Goal: Task Accomplishment & Management: Complete application form

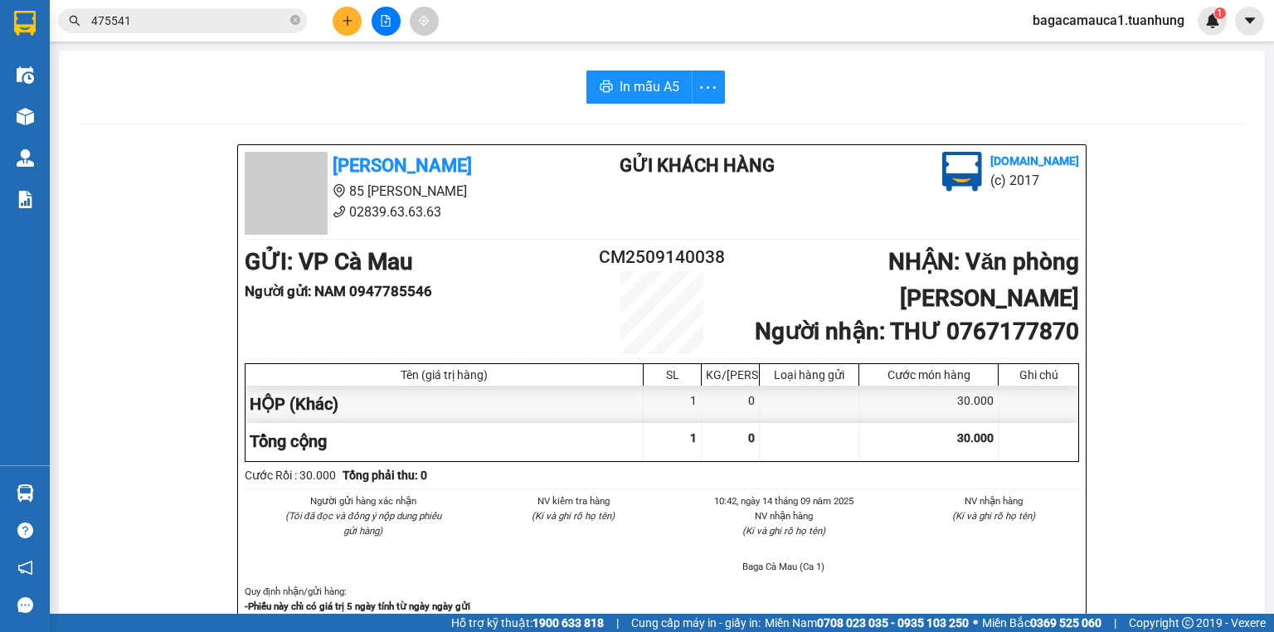
click at [1094, 19] on span "bagacamauca1.tuanhung" at bounding box center [1108, 20] width 178 height 21
click at [1079, 45] on span "Đăng xuất" at bounding box center [1117, 51] width 142 height 18
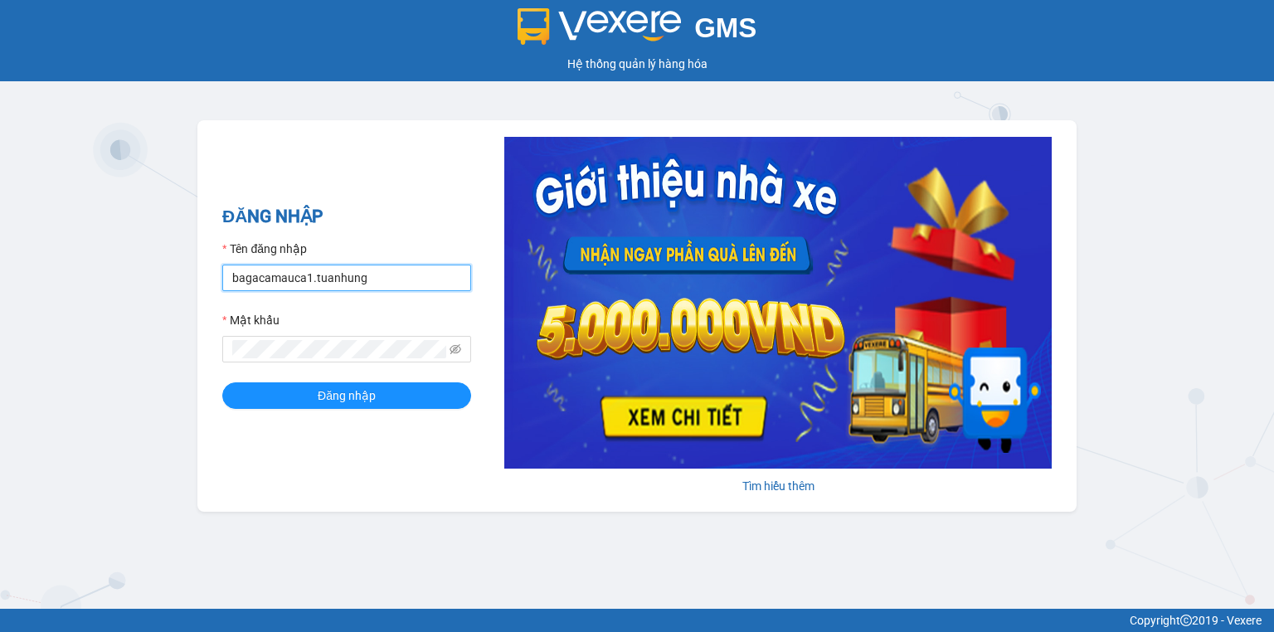
click at [386, 285] on input "bagacamauca1.tuanhung" at bounding box center [346, 277] width 249 height 27
type input "bagacamauca2.tuanhung"
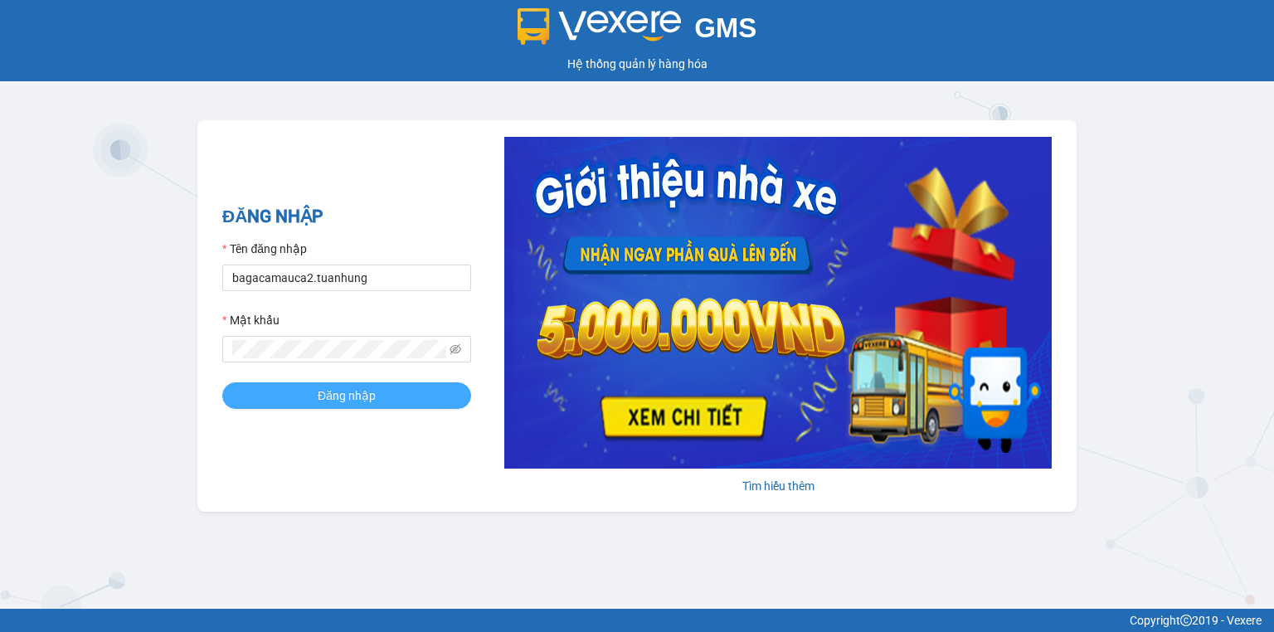
click at [317, 394] on button "Đăng nhập" at bounding box center [346, 395] width 249 height 27
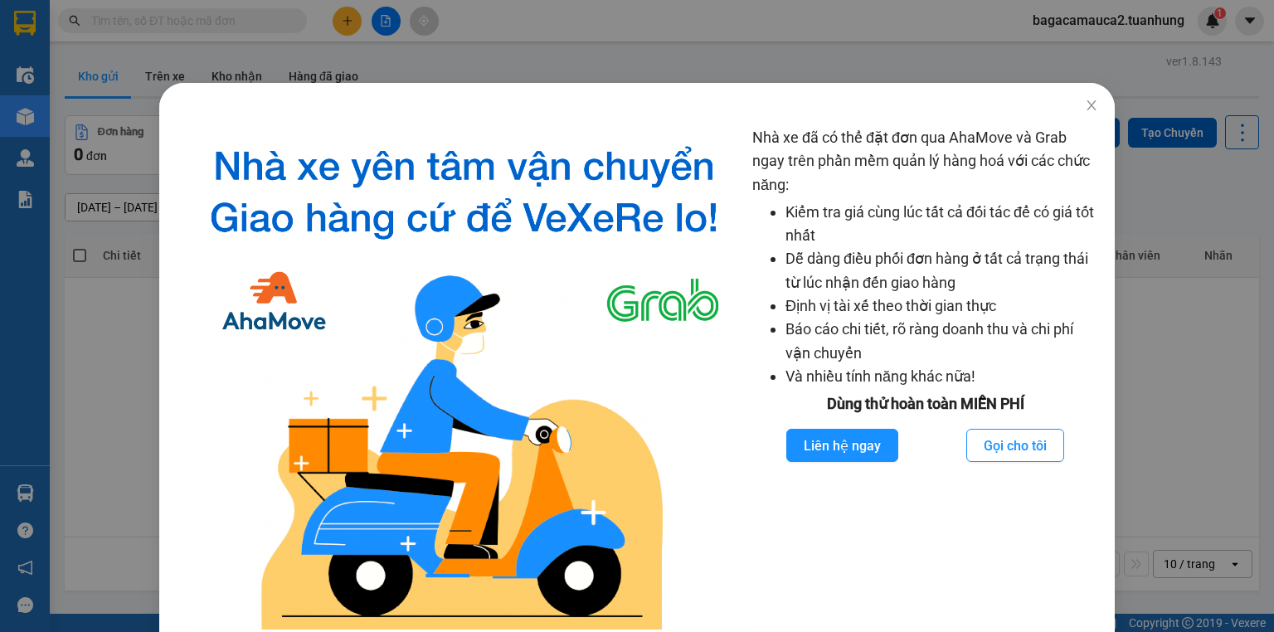
click at [925, 73] on div "Nhà xe đã có thể đặt đơn qua AhaMove và Grab ngay trên phần mềm quản lý hàng ho…" at bounding box center [637, 316] width 1274 height 632
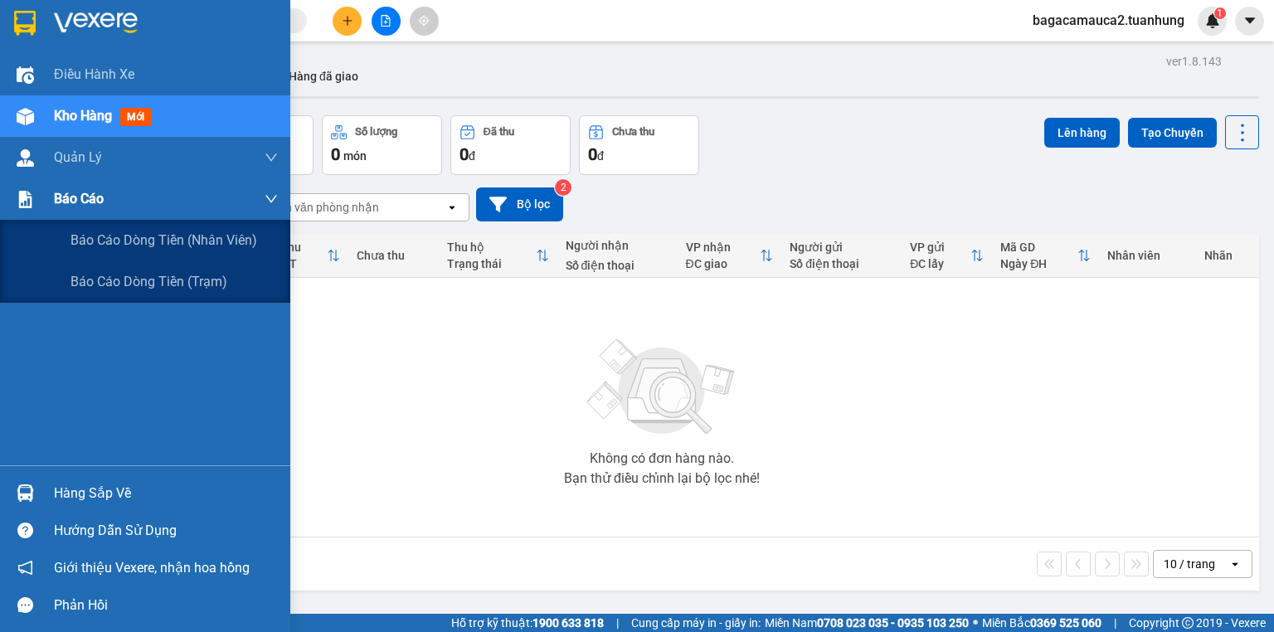
click at [75, 216] on div "Báo cáo" at bounding box center [166, 198] width 224 height 41
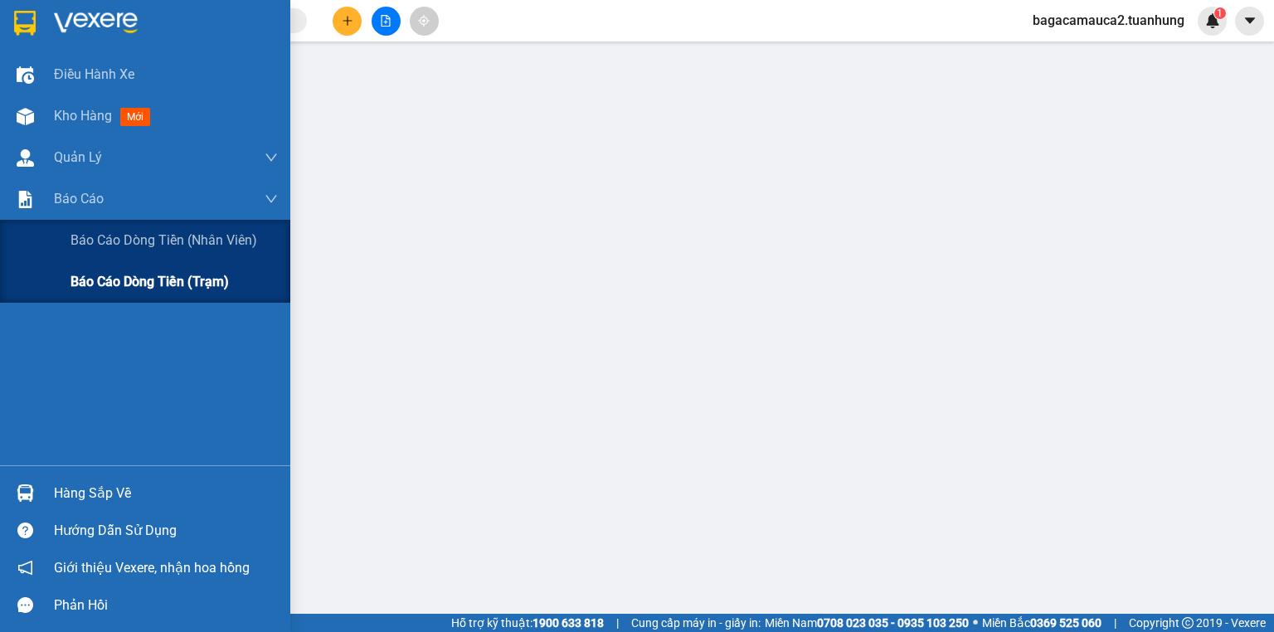
click at [100, 283] on span "Báo cáo dòng tiền (trạm)" at bounding box center [149, 281] width 158 height 21
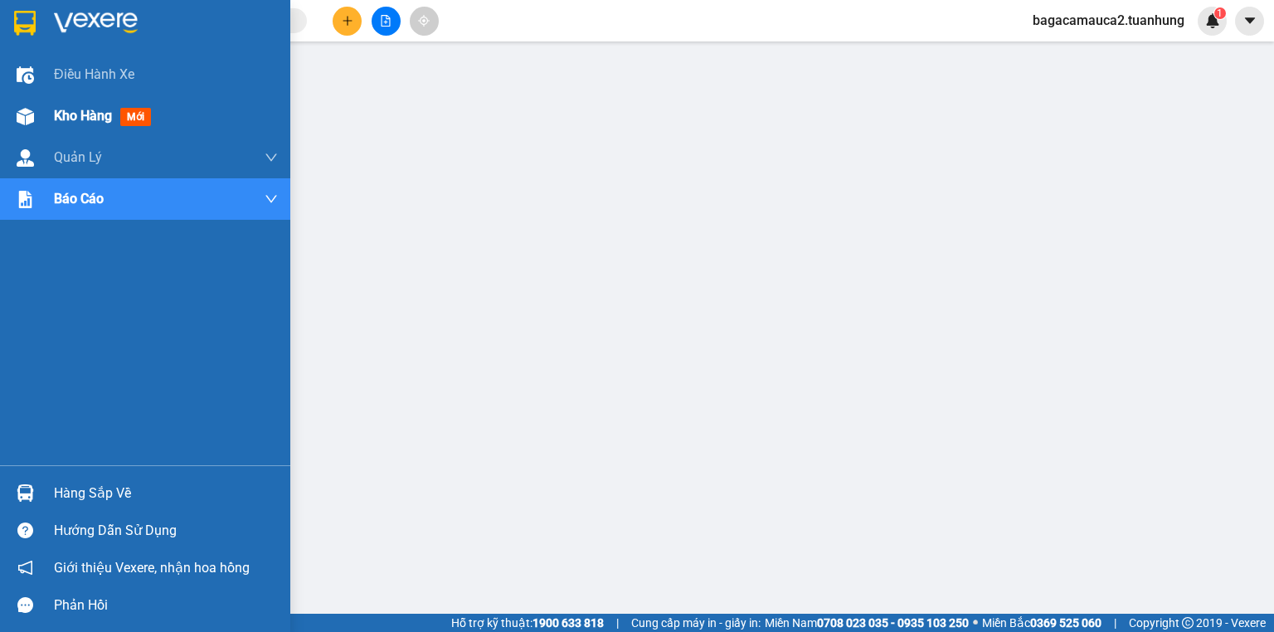
click at [37, 123] on div at bounding box center [25, 116] width 29 height 29
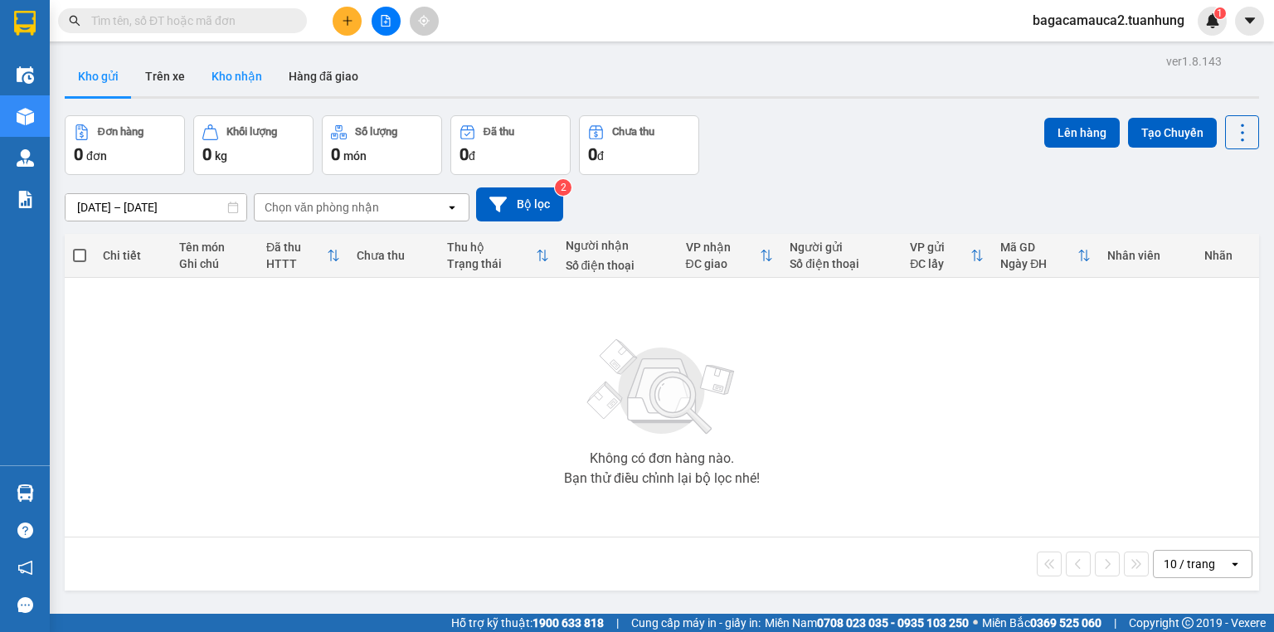
click at [239, 81] on button "Kho nhận" at bounding box center [236, 76] width 77 height 40
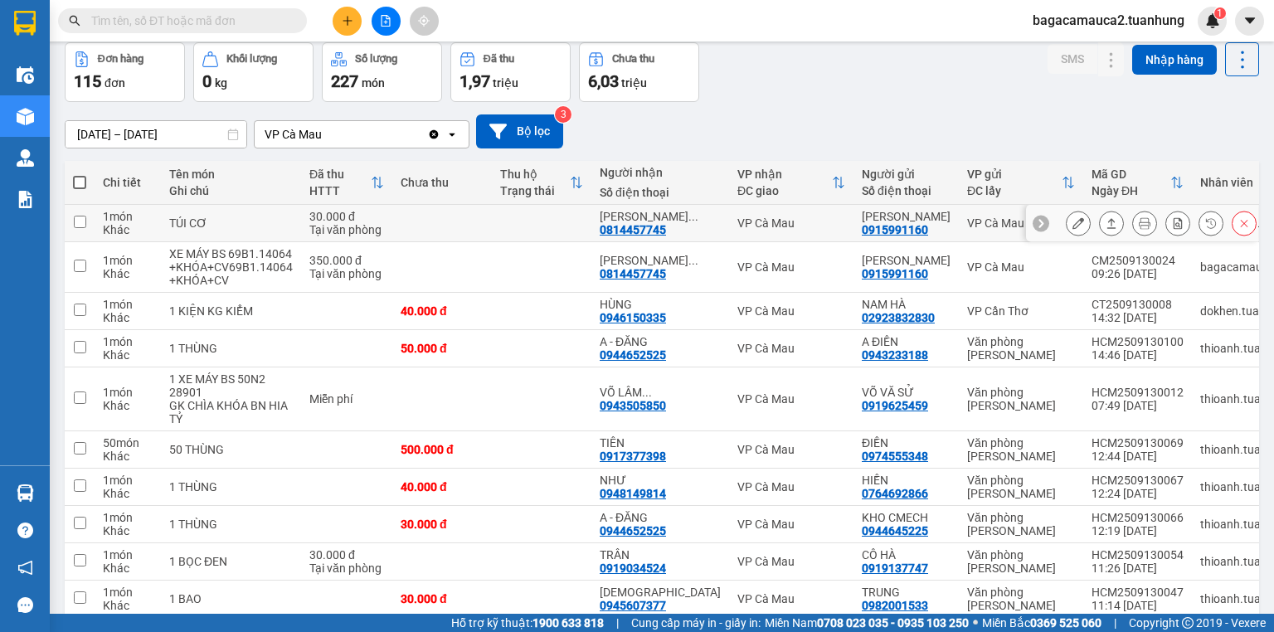
scroll to position [162, 0]
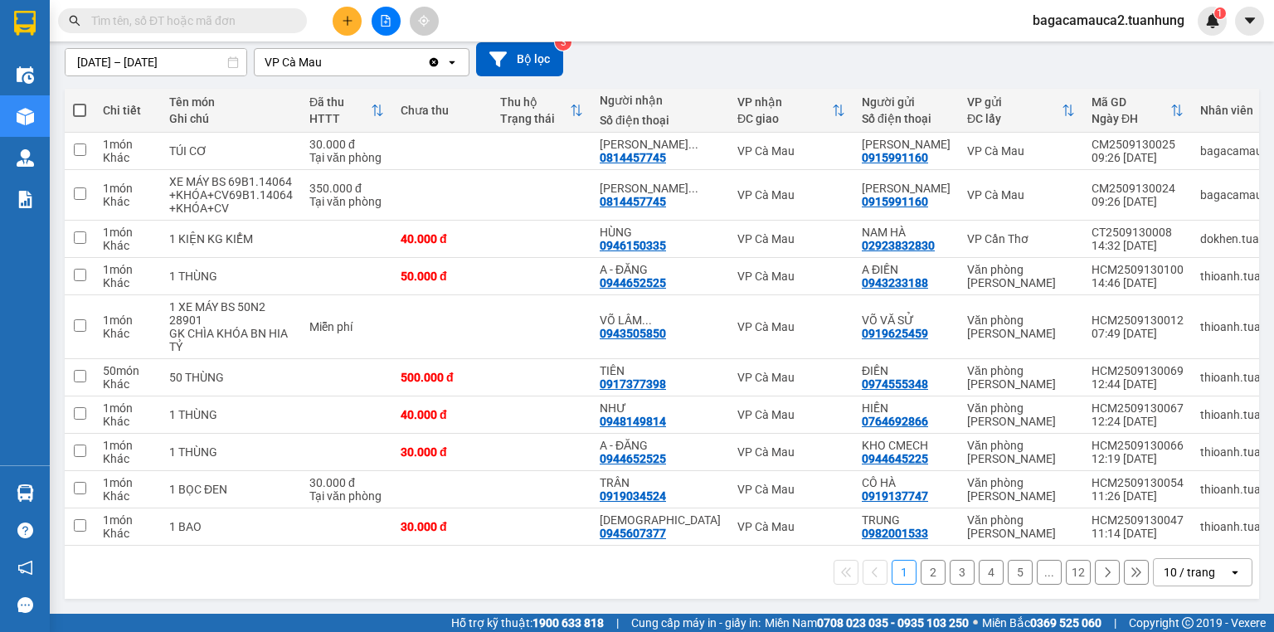
click at [130, 20] on input "text" at bounding box center [189, 21] width 196 height 18
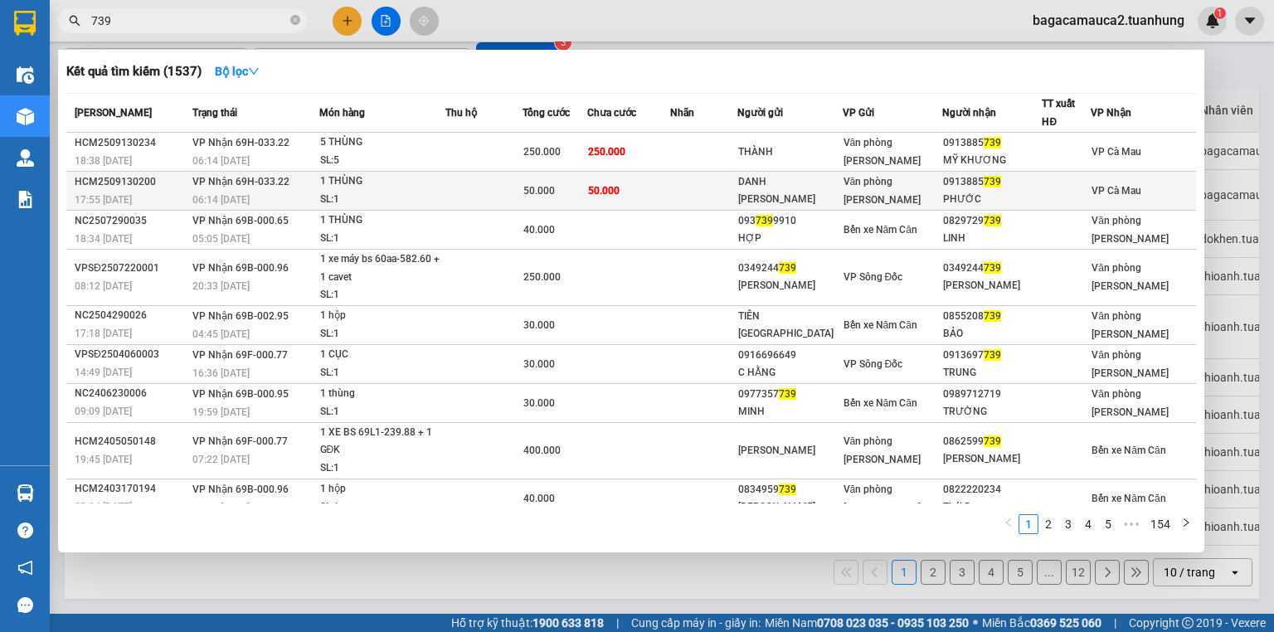
type input "739"
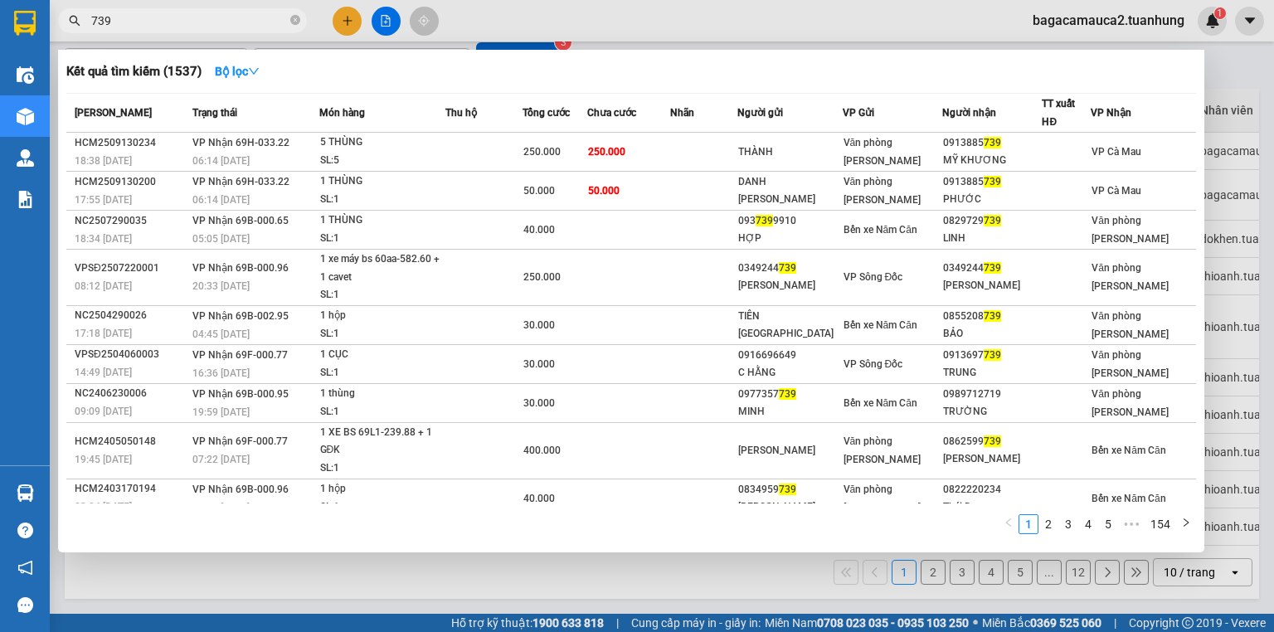
click at [548, 176] on td "50.000" at bounding box center [554, 191] width 65 height 39
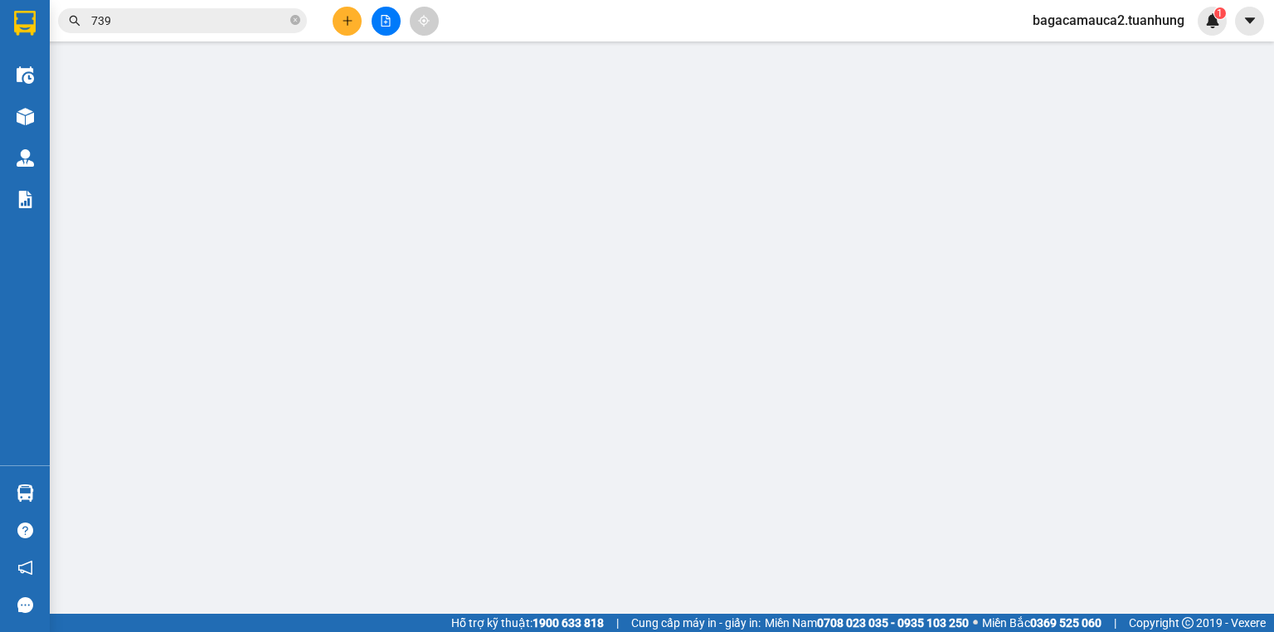
type input "DANH [PERSON_NAME]"
type input "0913885739"
type input "PHƯỚC"
type input "50.000"
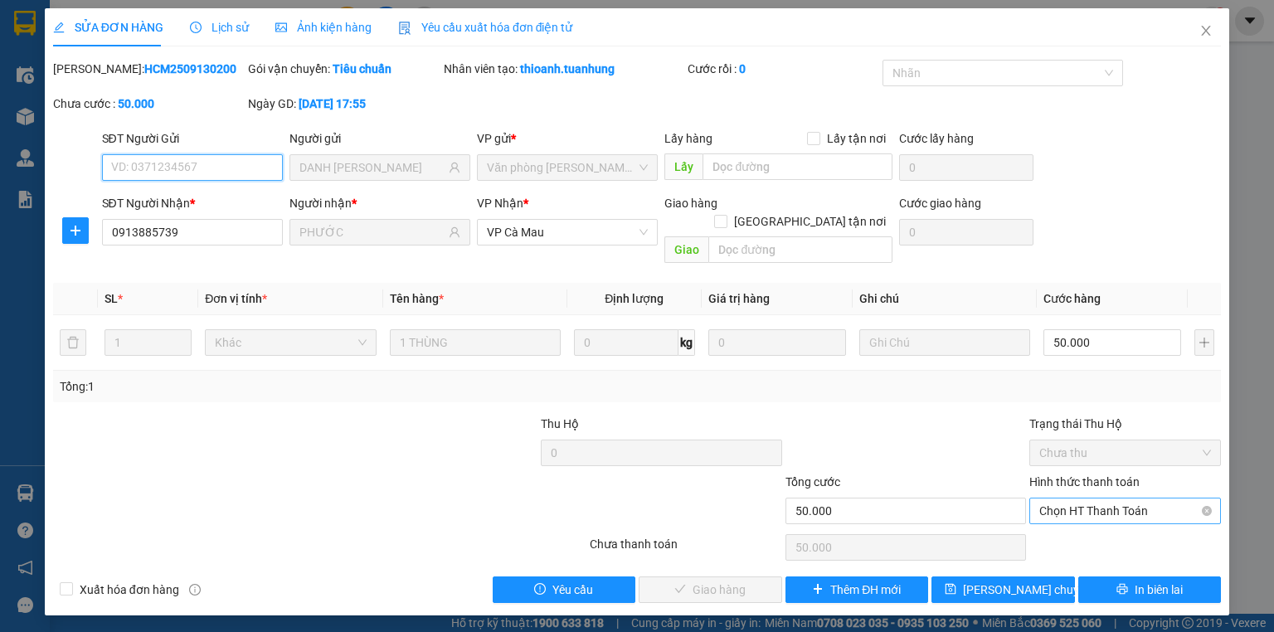
click at [1146, 498] on span "Chọn HT Thanh Toán" at bounding box center [1125, 510] width 172 height 25
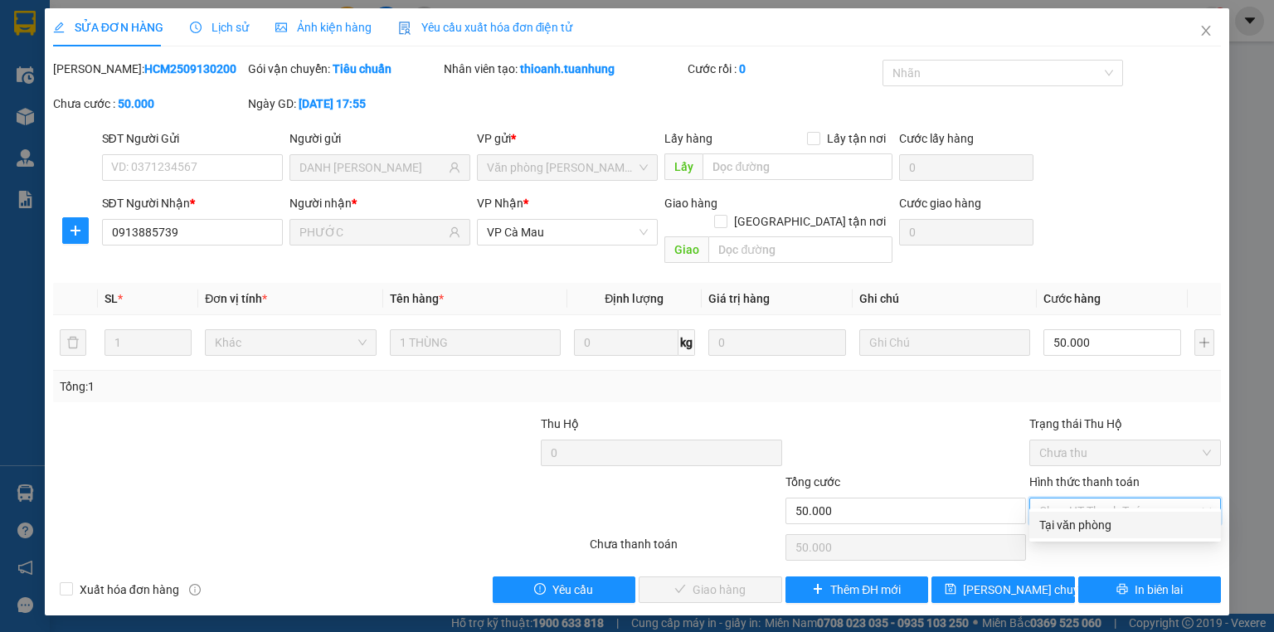
click at [1108, 533] on div "Tại văn phòng" at bounding box center [1125, 525] width 172 height 18
type input "0"
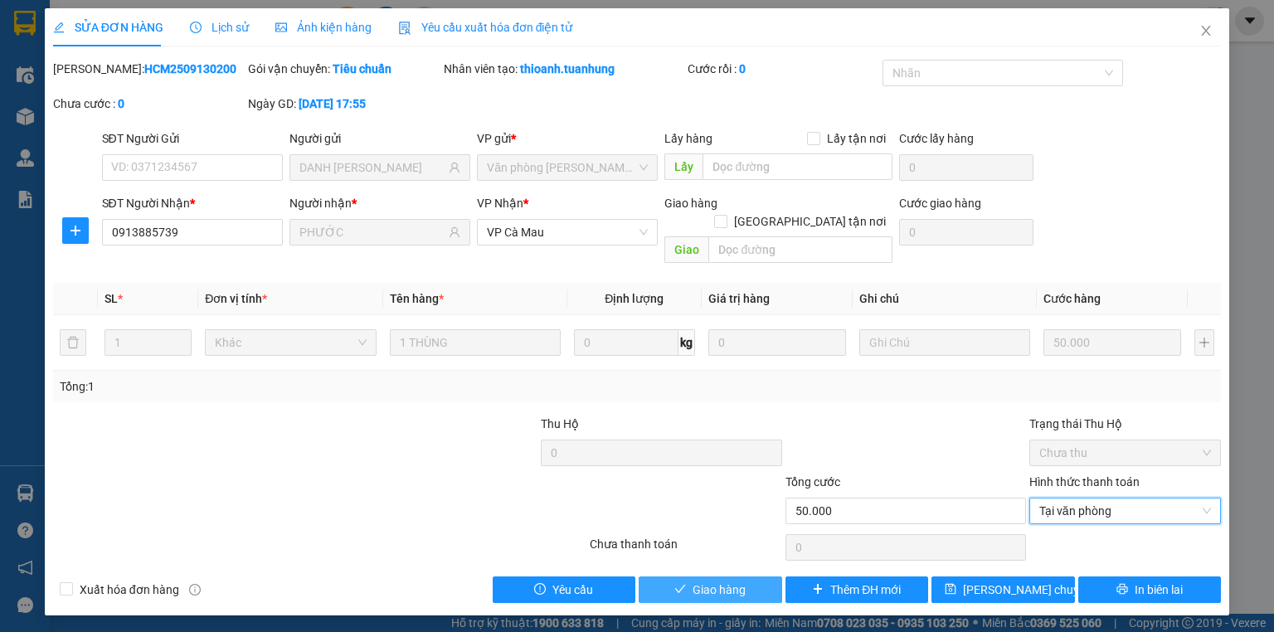
click at [719, 580] on span "Giao hàng" at bounding box center [718, 589] width 53 height 18
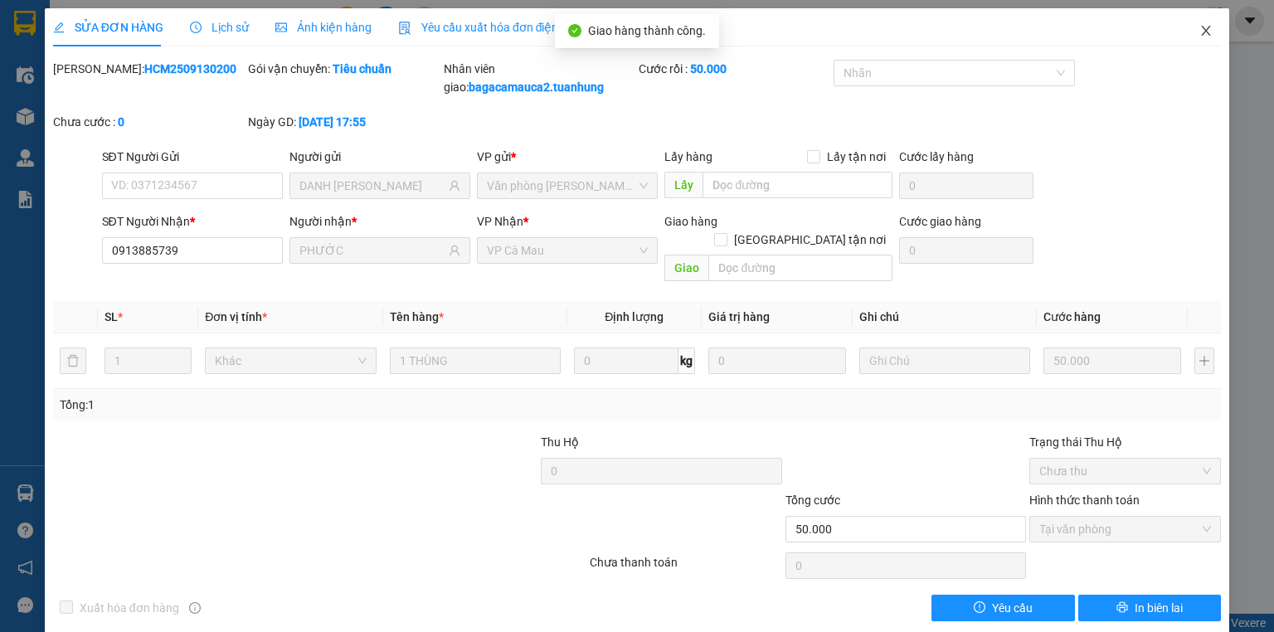
click at [1184, 37] on span "Close" at bounding box center [1205, 31] width 46 height 46
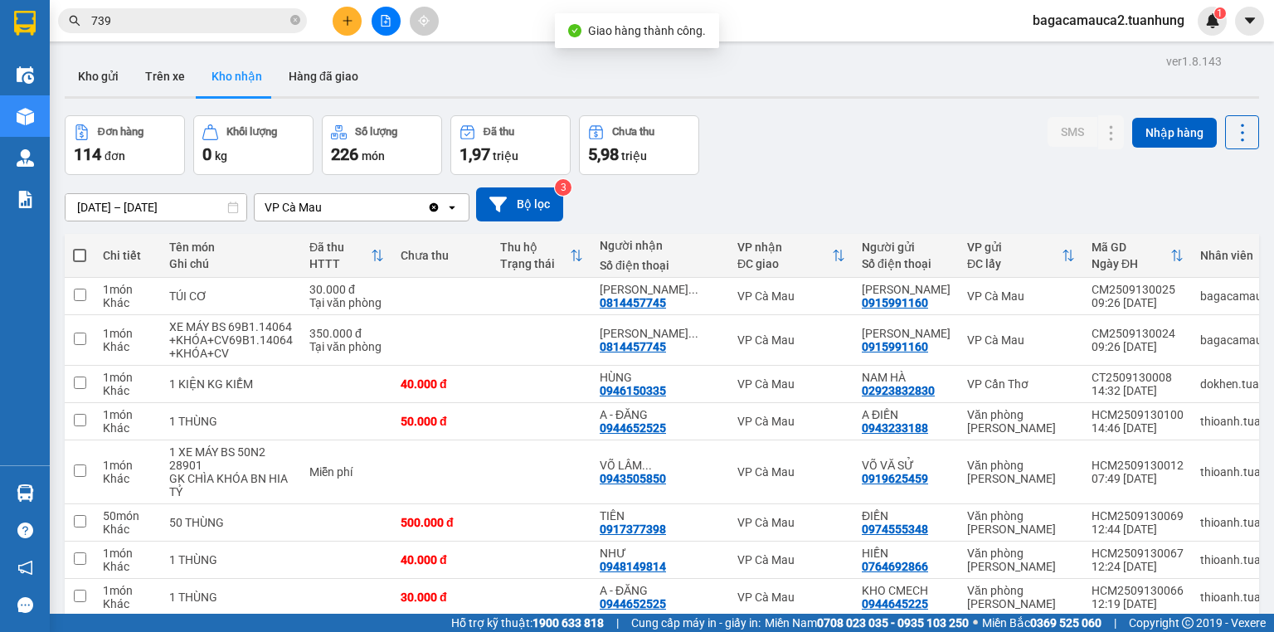
click at [137, 21] on input "739" at bounding box center [189, 21] width 196 height 18
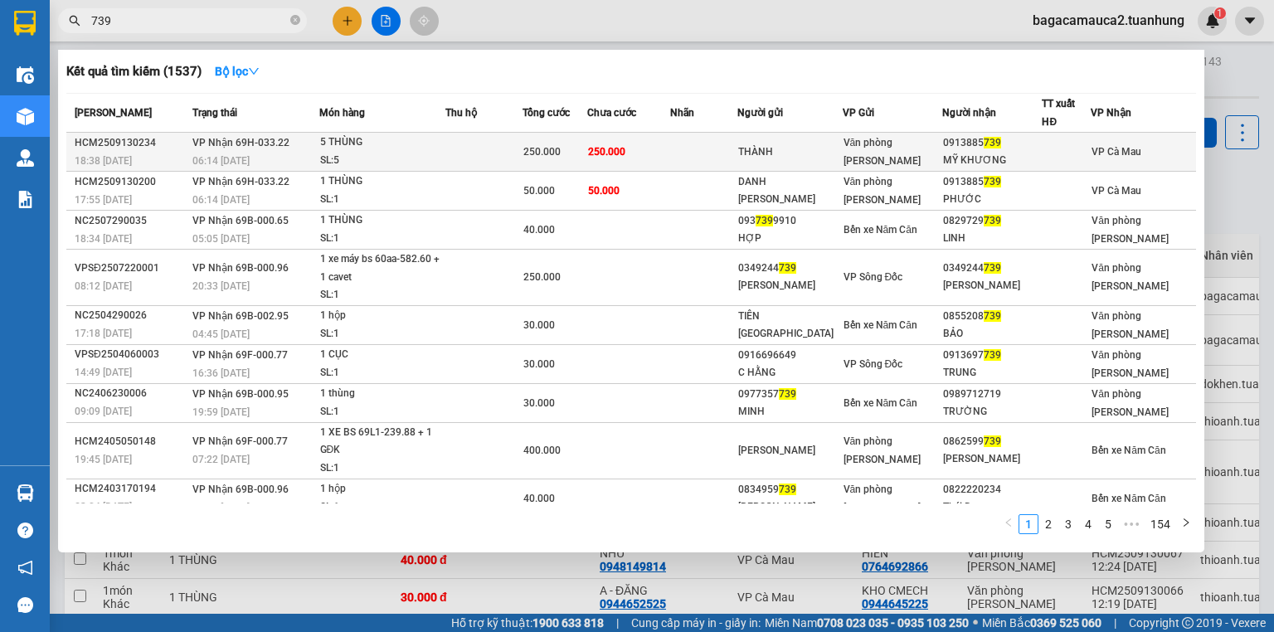
click at [654, 156] on td "250.000" at bounding box center [628, 152] width 83 height 39
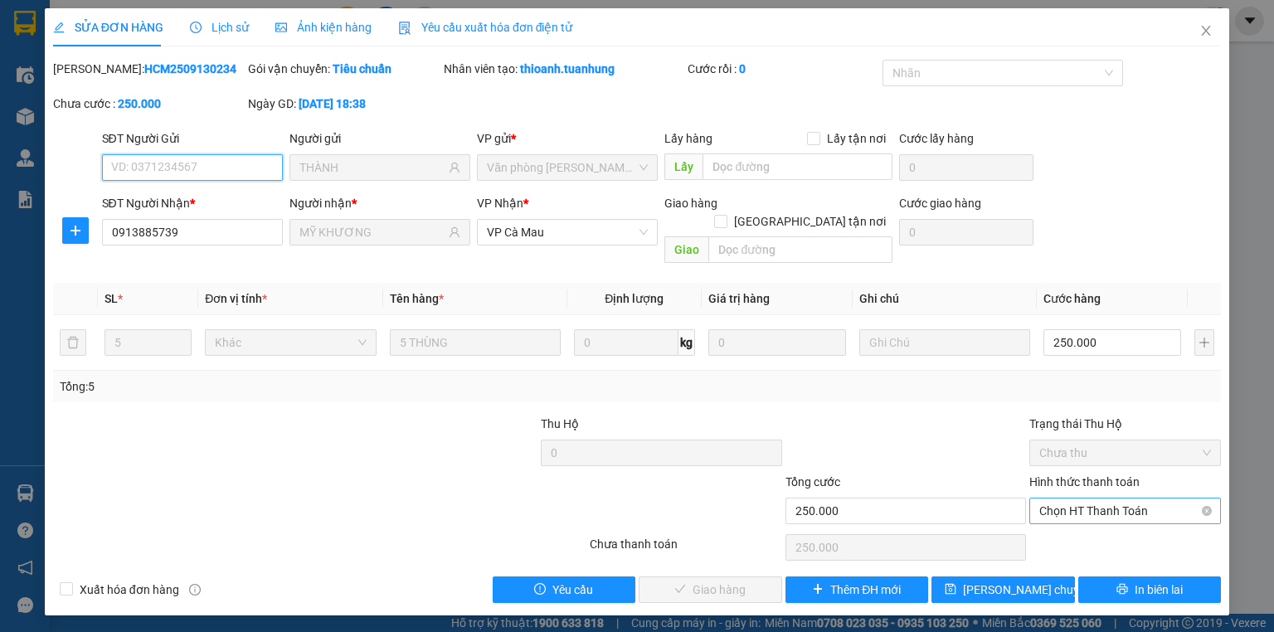
click at [1084, 498] on span "Chọn HT Thanh Toán" at bounding box center [1125, 510] width 172 height 25
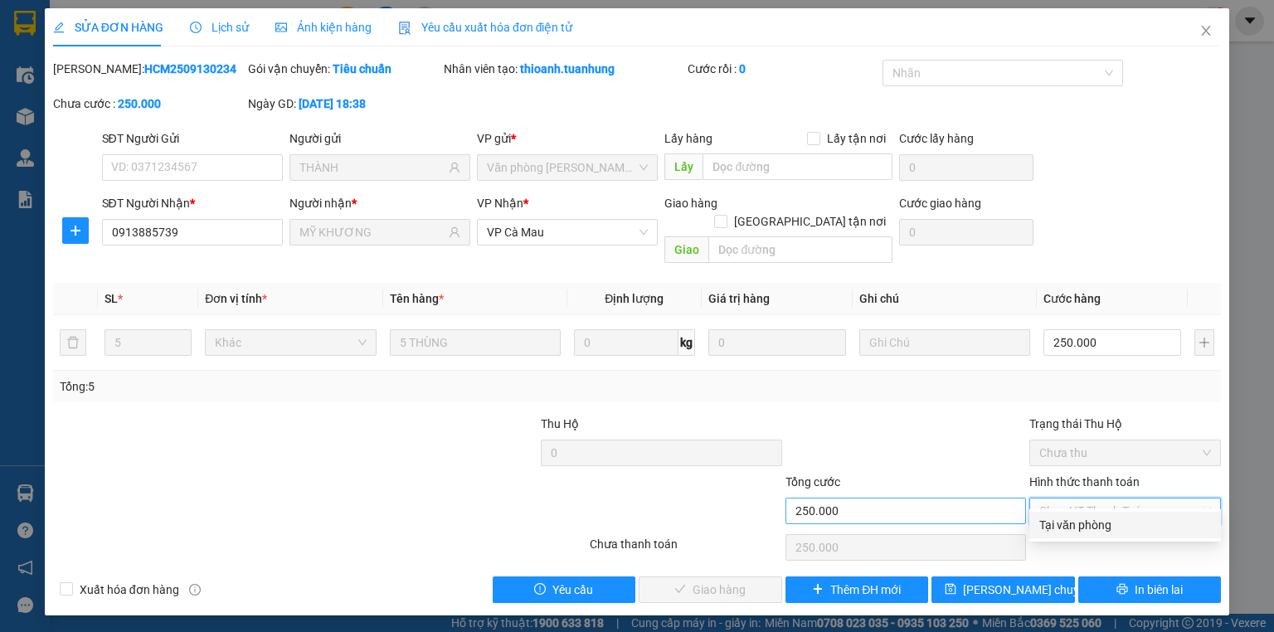
drag, startPoint x: 1079, startPoint y: 521, endPoint x: 909, endPoint y: 501, distance: 171.1
click at [1079, 522] on div "Tại văn phòng" at bounding box center [1125, 525] width 172 height 18
type input "0"
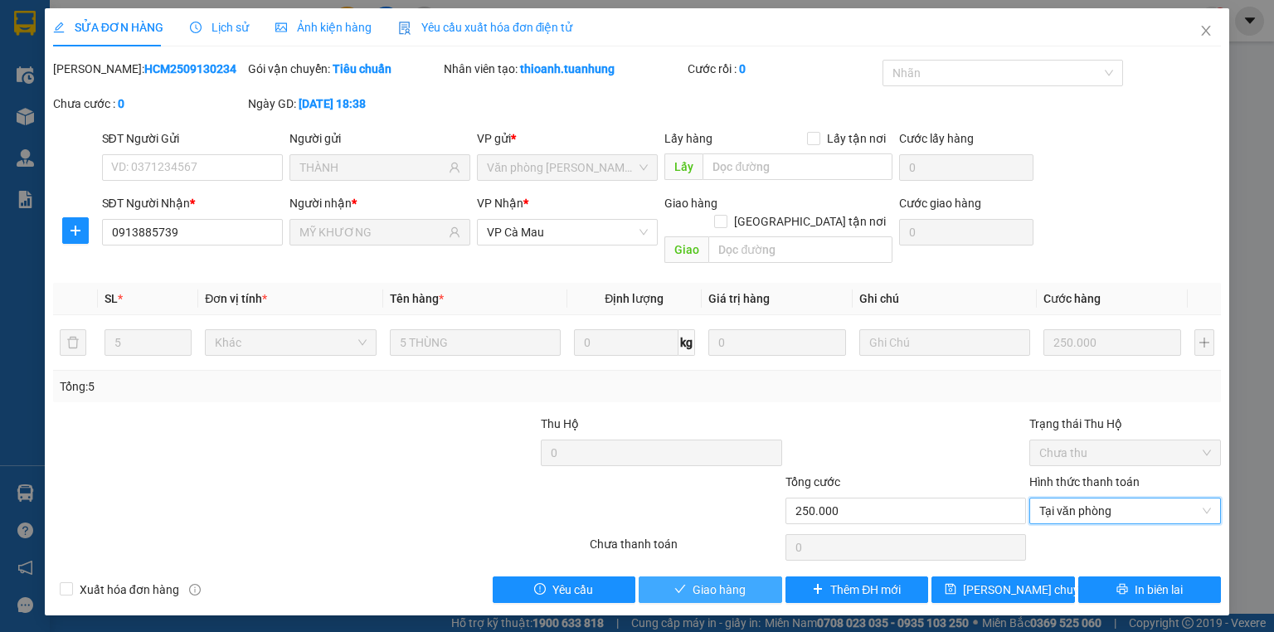
click at [705, 580] on span "Giao hàng" at bounding box center [718, 589] width 53 height 18
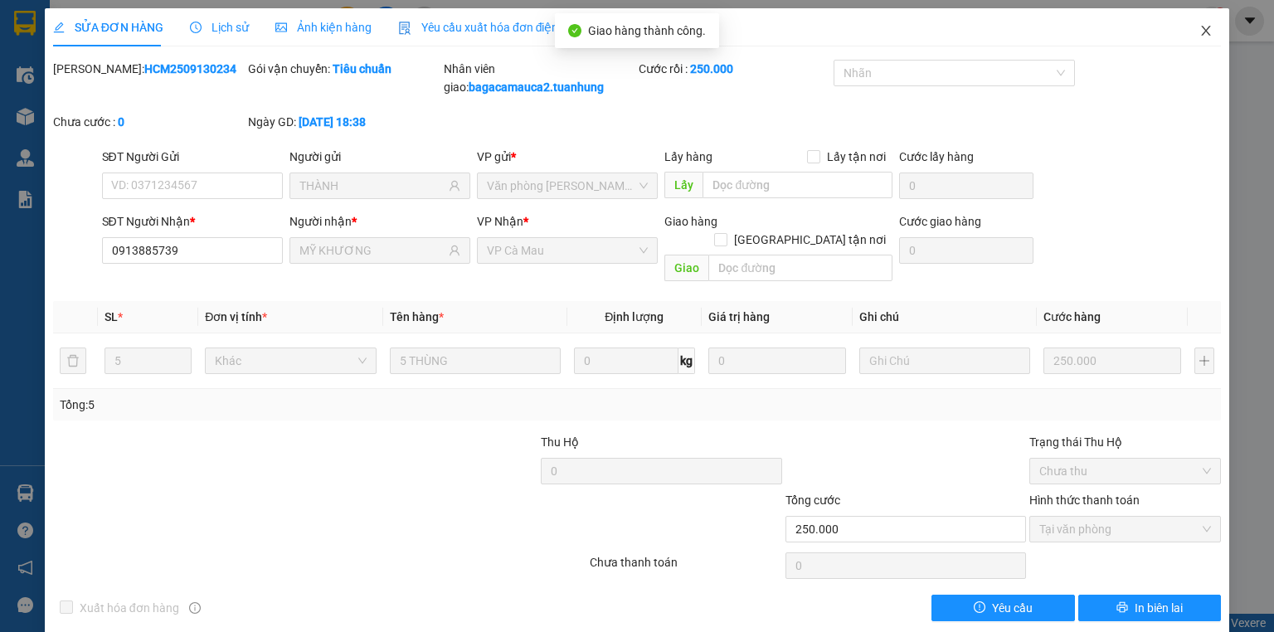
click at [1196, 24] on span "Close" at bounding box center [1205, 31] width 46 height 46
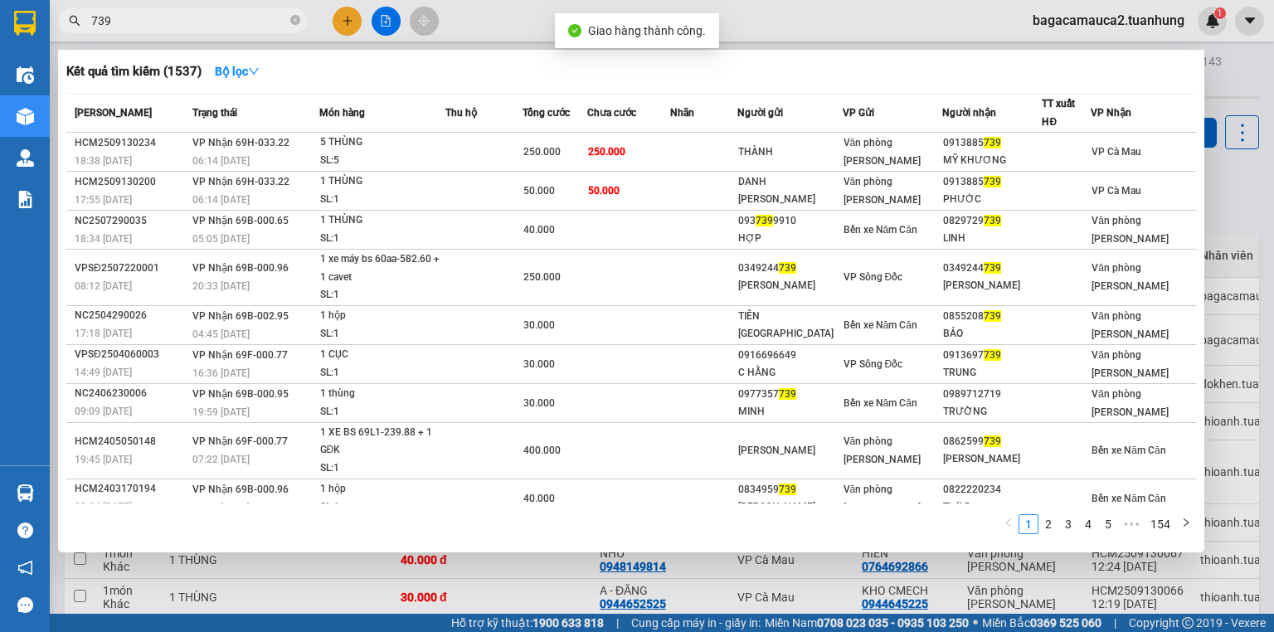
click at [219, 27] on input "739" at bounding box center [189, 21] width 196 height 18
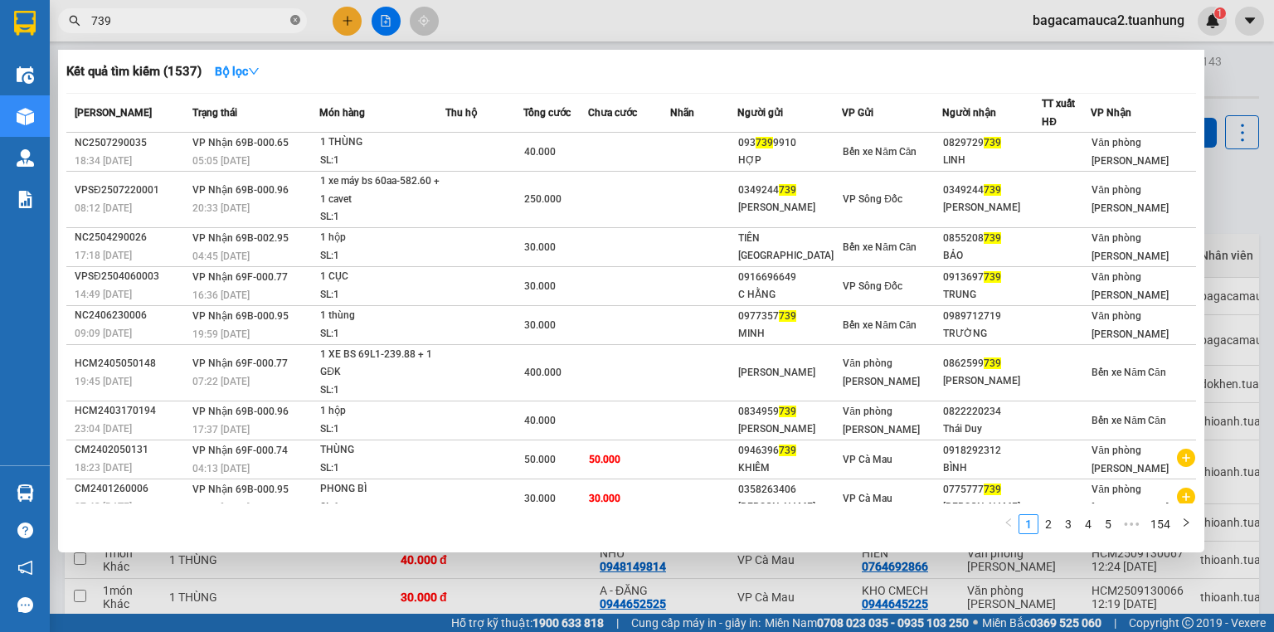
click at [294, 23] on icon "close-circle" at bounding box center [295, 20] width 10 height 10
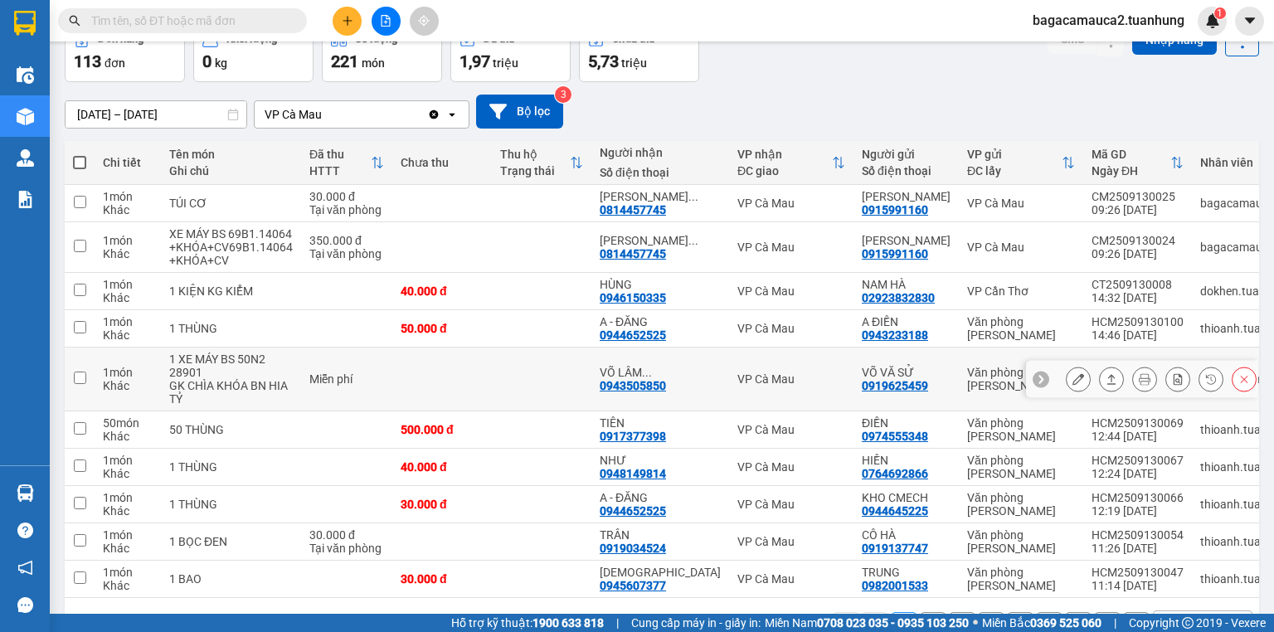
scroll to position [162, 0]
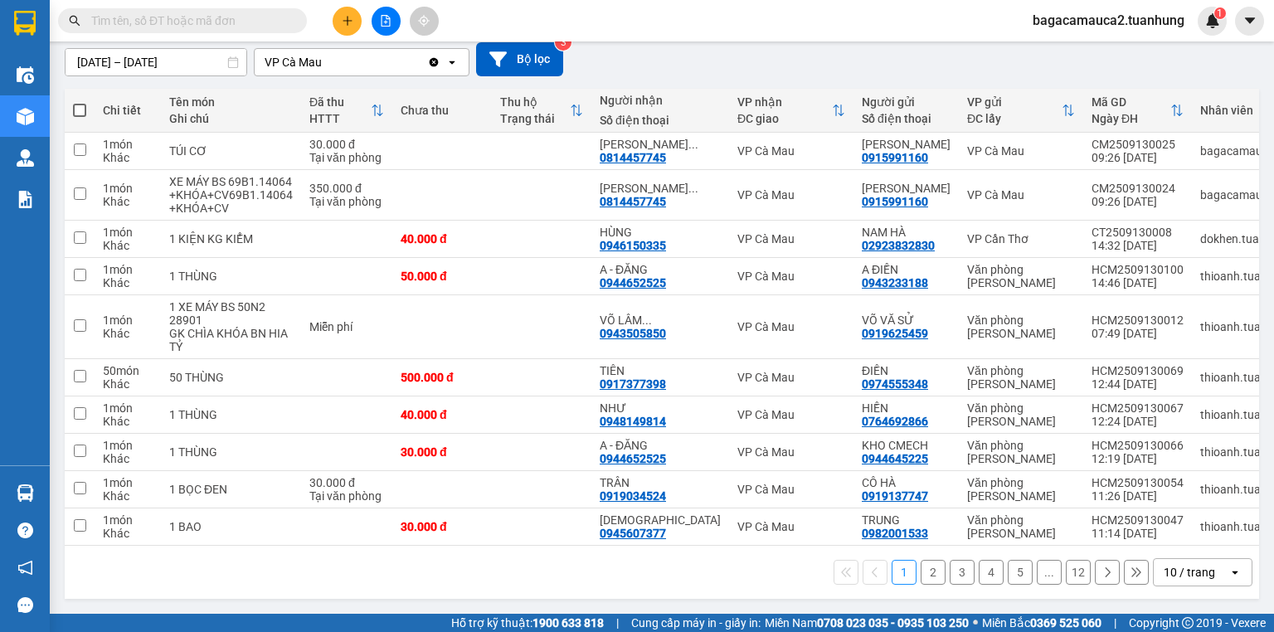
click at [1101, 579] on button at bounding box center [1106, 572] width 25 height 25
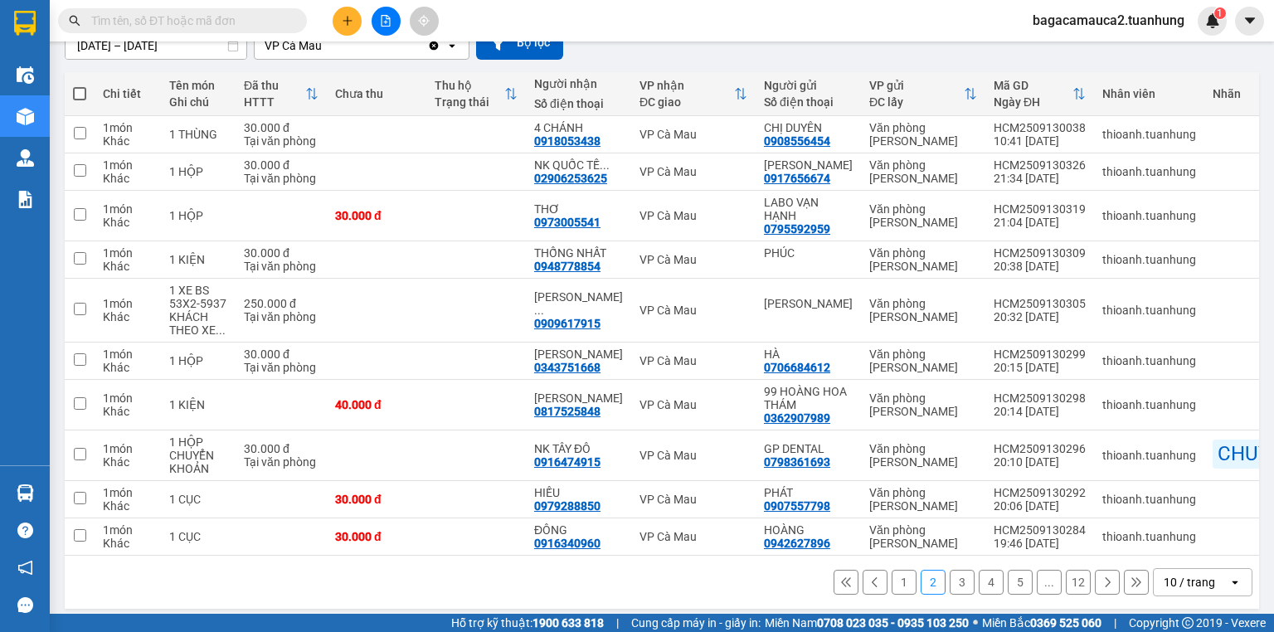
click at [1101, 588] on icon at bounding box center [1107, 582] width 12 height 12
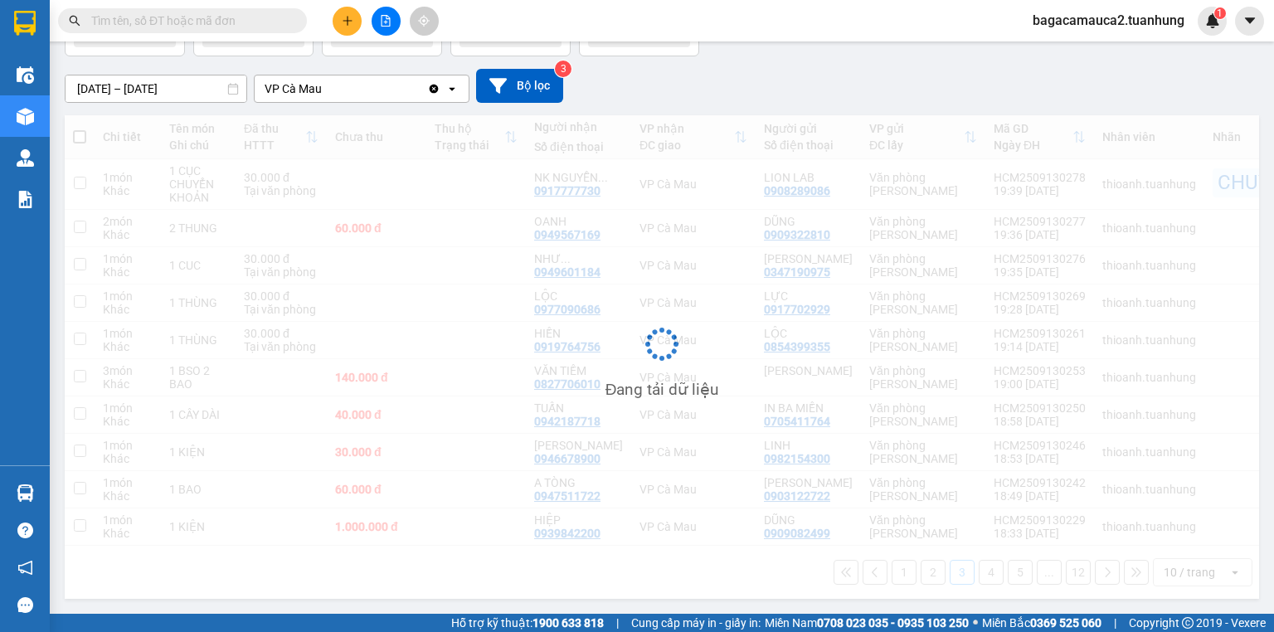
scroll to position [122, 0]
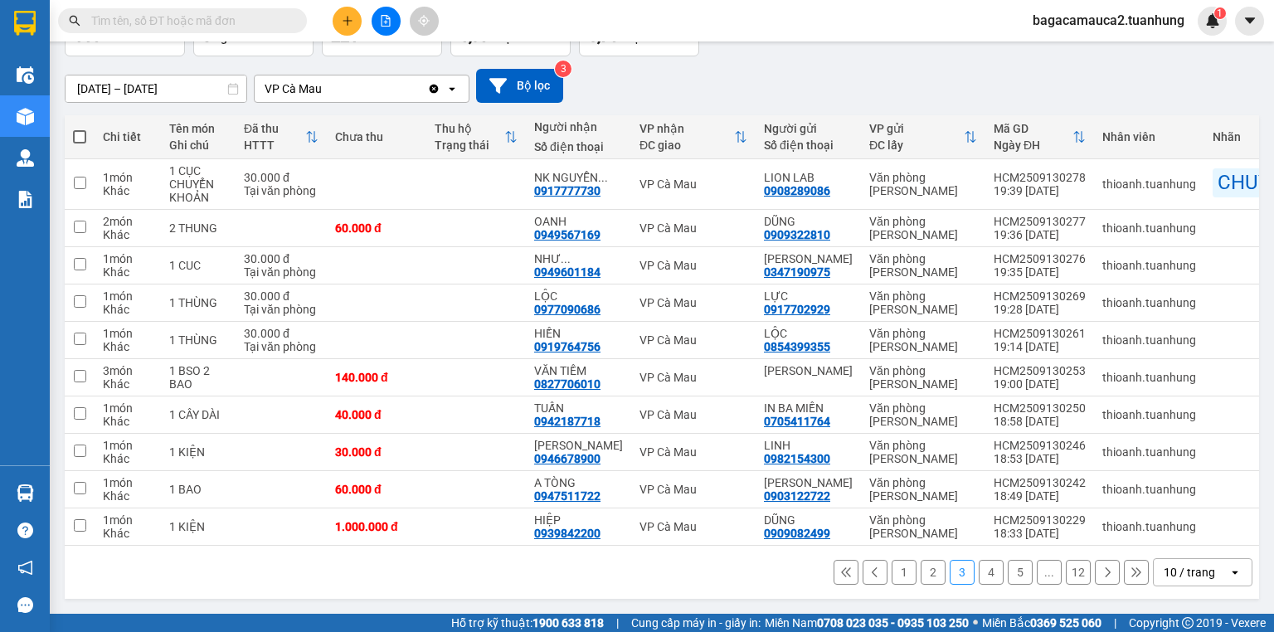
click at [1100, 590] on div "1 2 3 4 5 ... 12 10 / trang open" at bounding box center [662, 572] width 1194 height 53
click at [1105, 580] on button at bounding box center [1106, 572] width 25 height 25
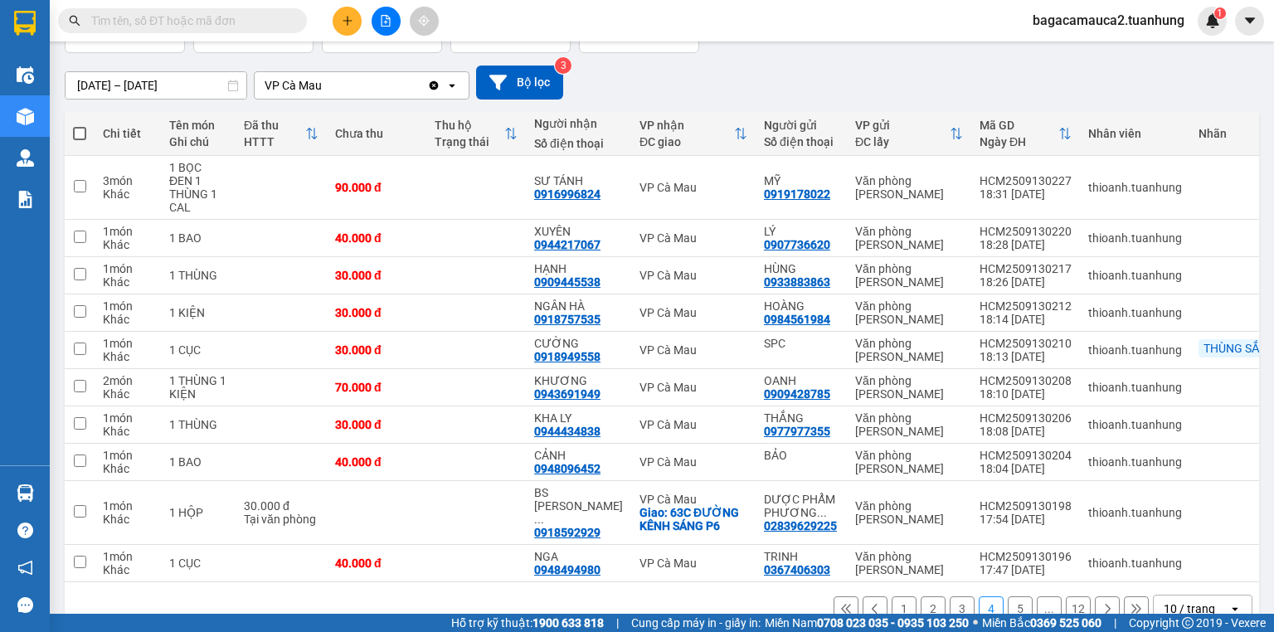
click at [1104, 596] on button at bounding box center [1106, 608] width 25 height 25
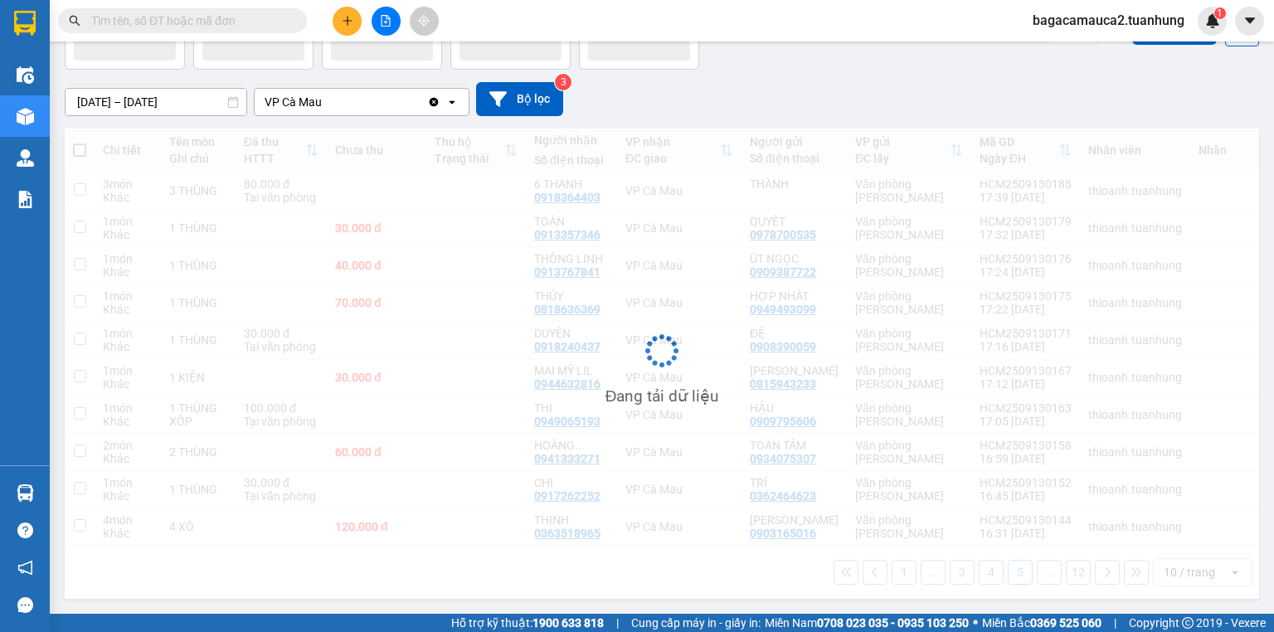
scroll to position [109, 0]
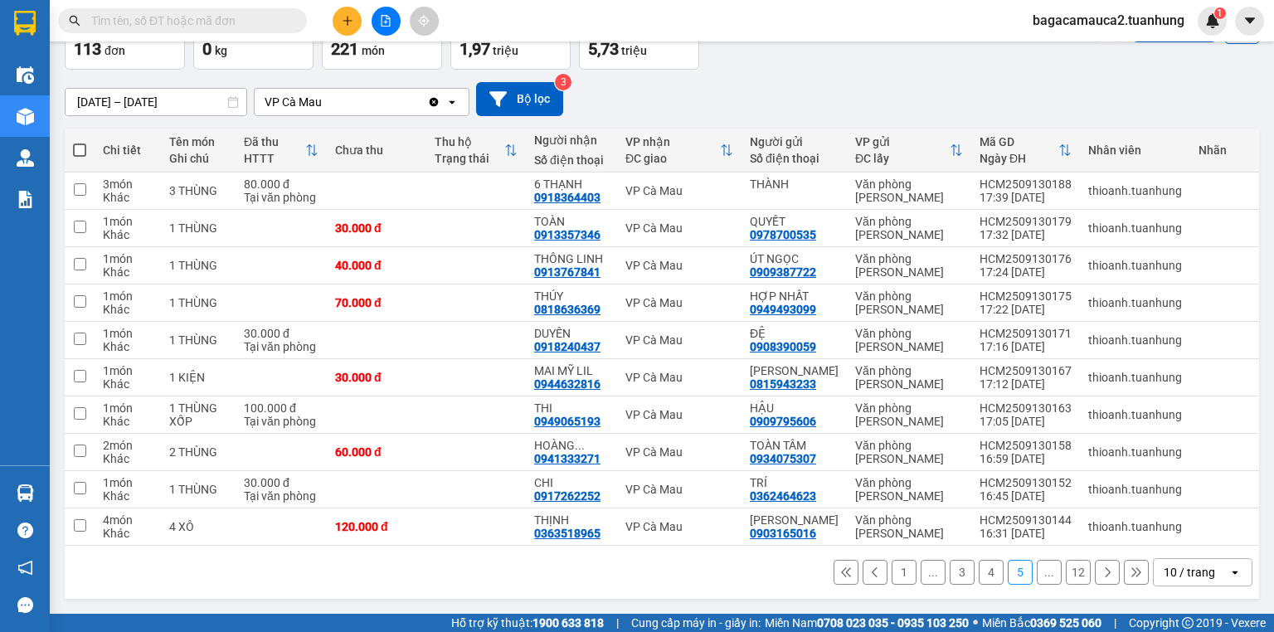
click at [1104, 580] on button at bounding box center [1106, 572] width 25 height 25
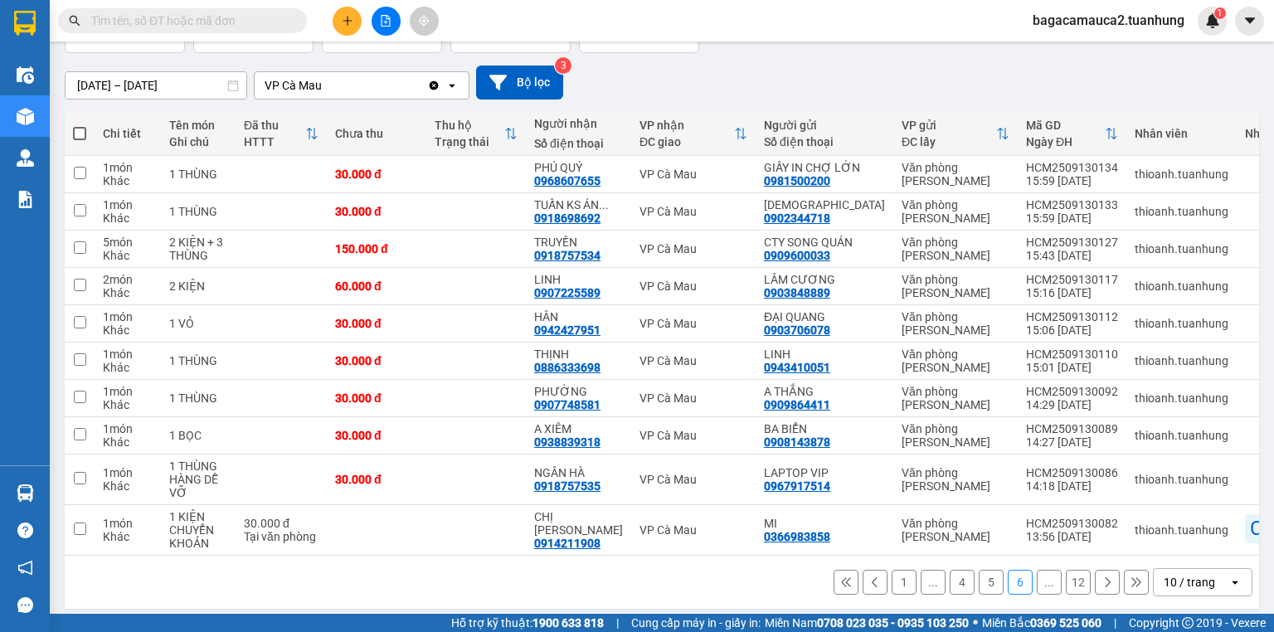
scroll to position [162, 0]
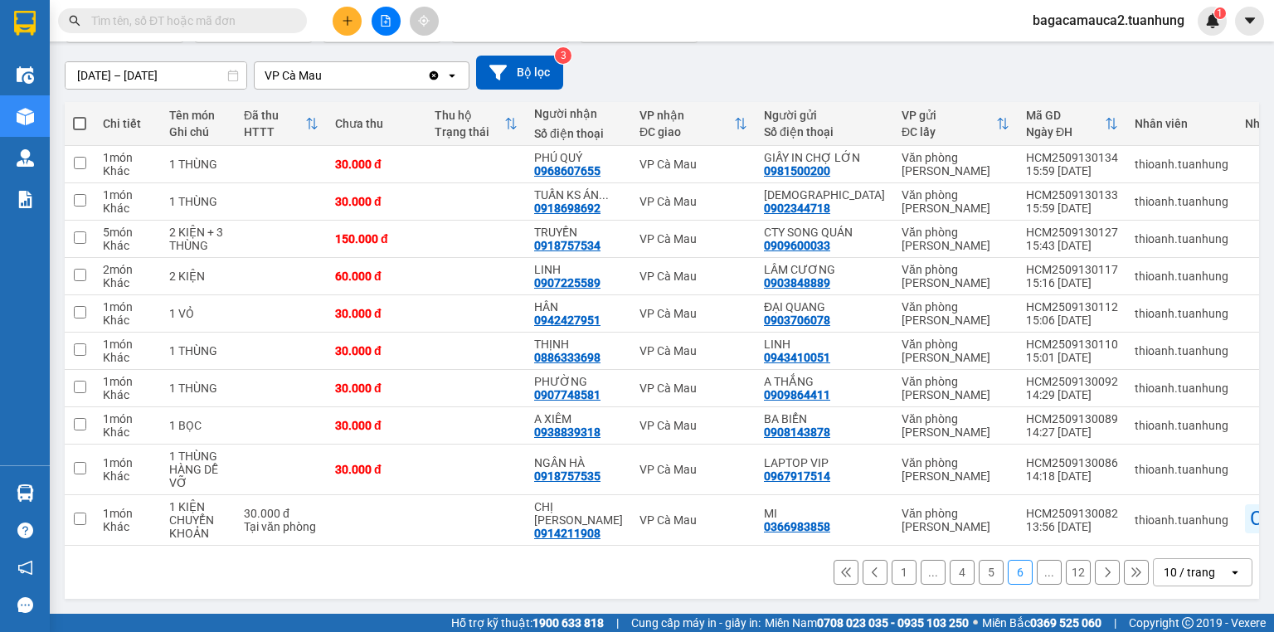
click at [1101, 570] on icon at bounding box center [1107, 572] width 12 height 12
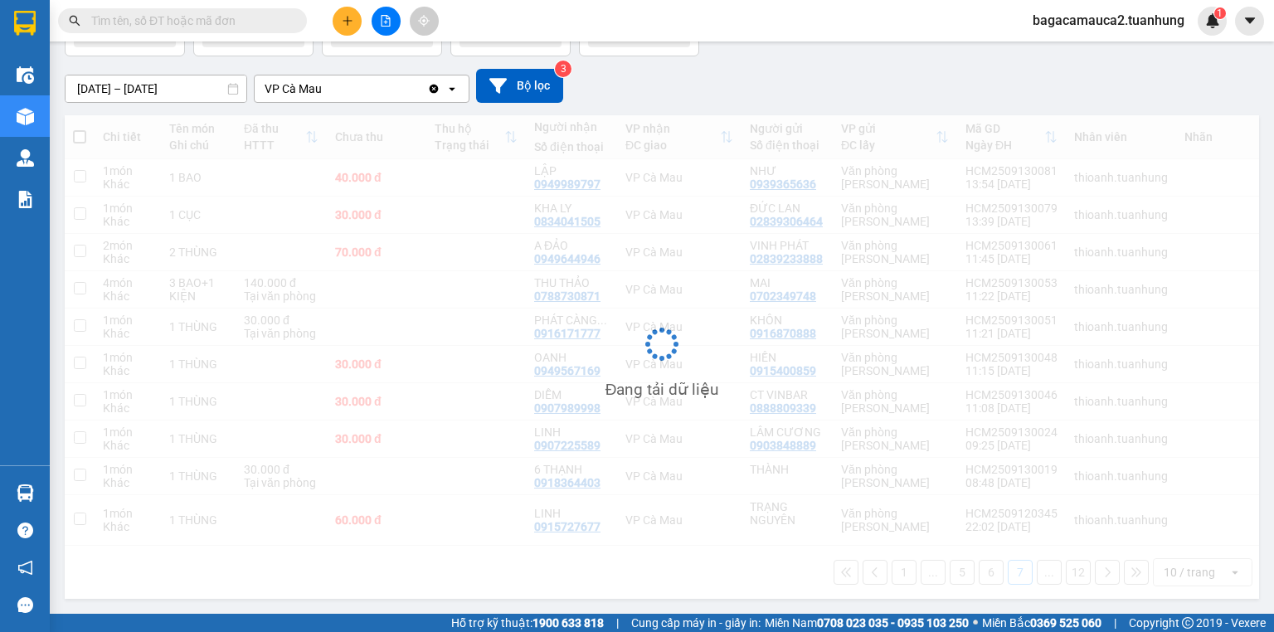
scroll to position [122, 0]
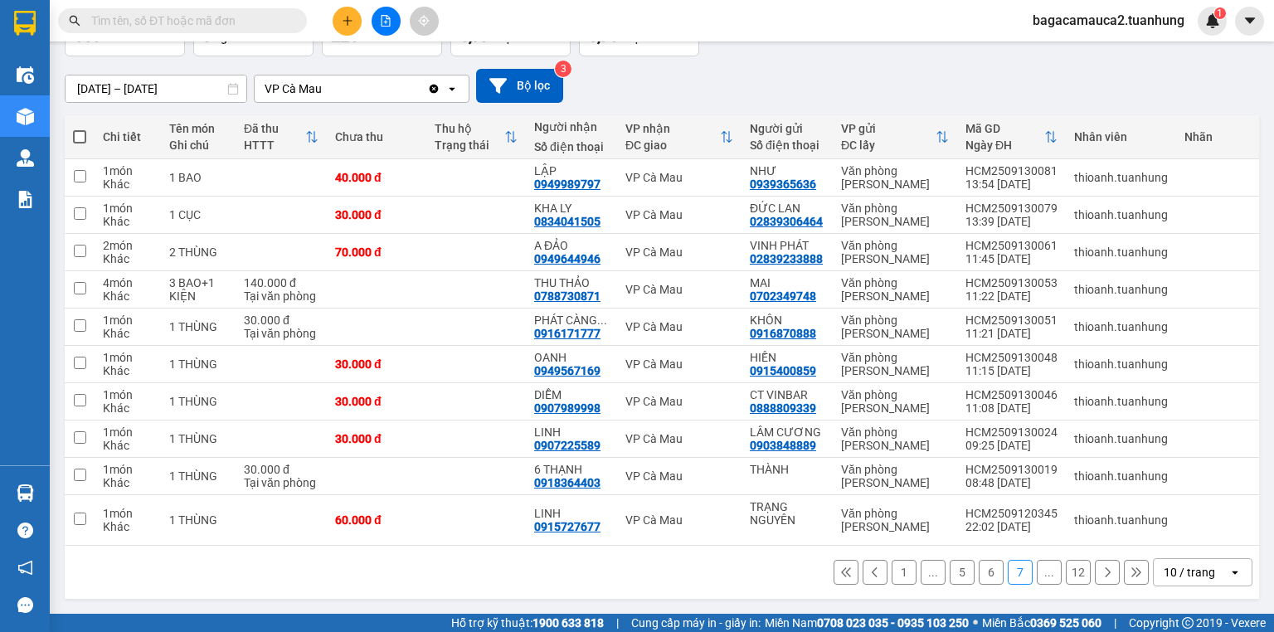
click at [1101, 572] on icon at bounding box center [1107, 572] width 12 height 12
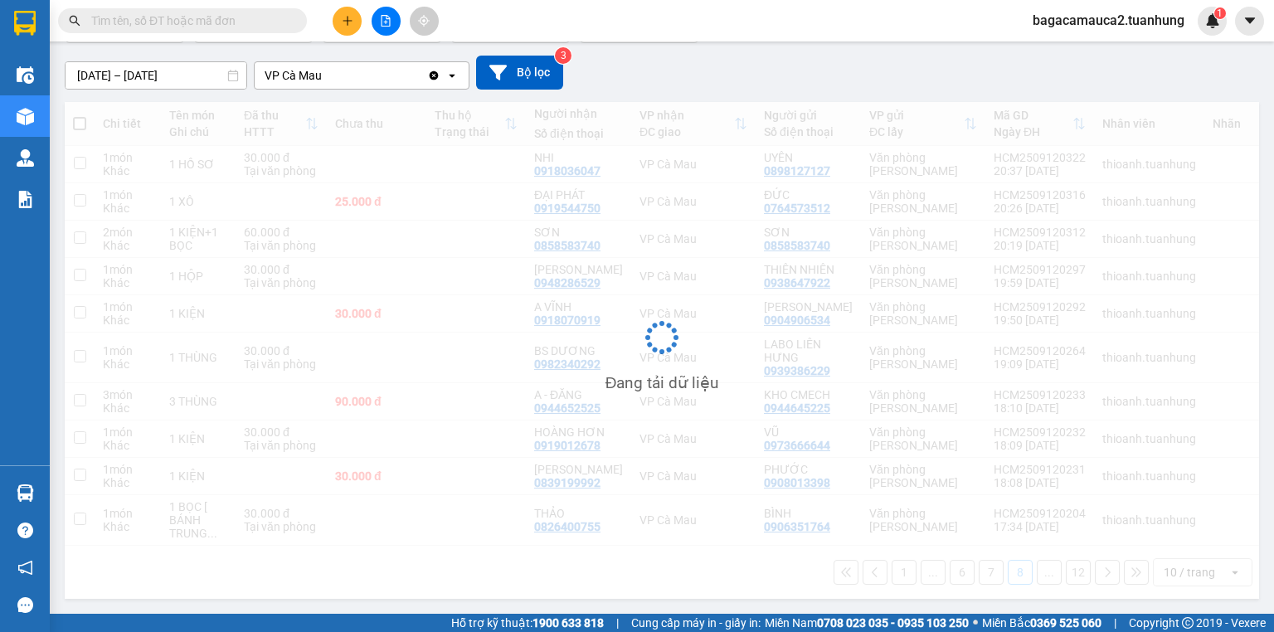
scroll to position [135, 0]
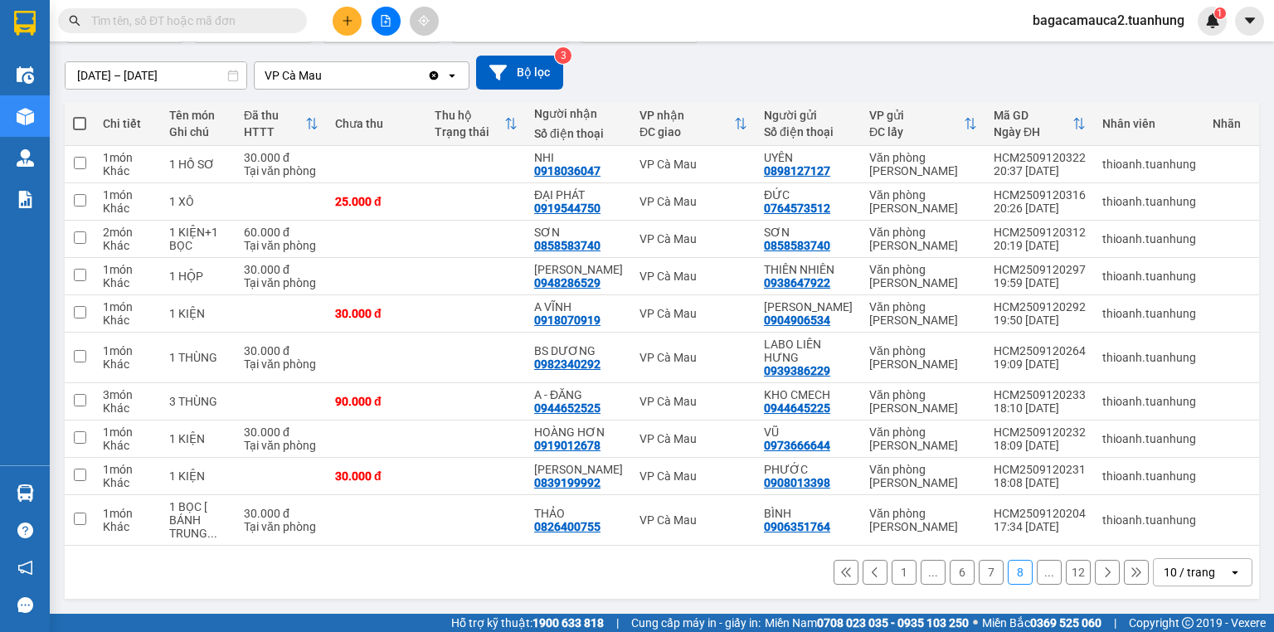
click at [1101, 572] on icon at bounding box center [1107, 572] width 12 height 12
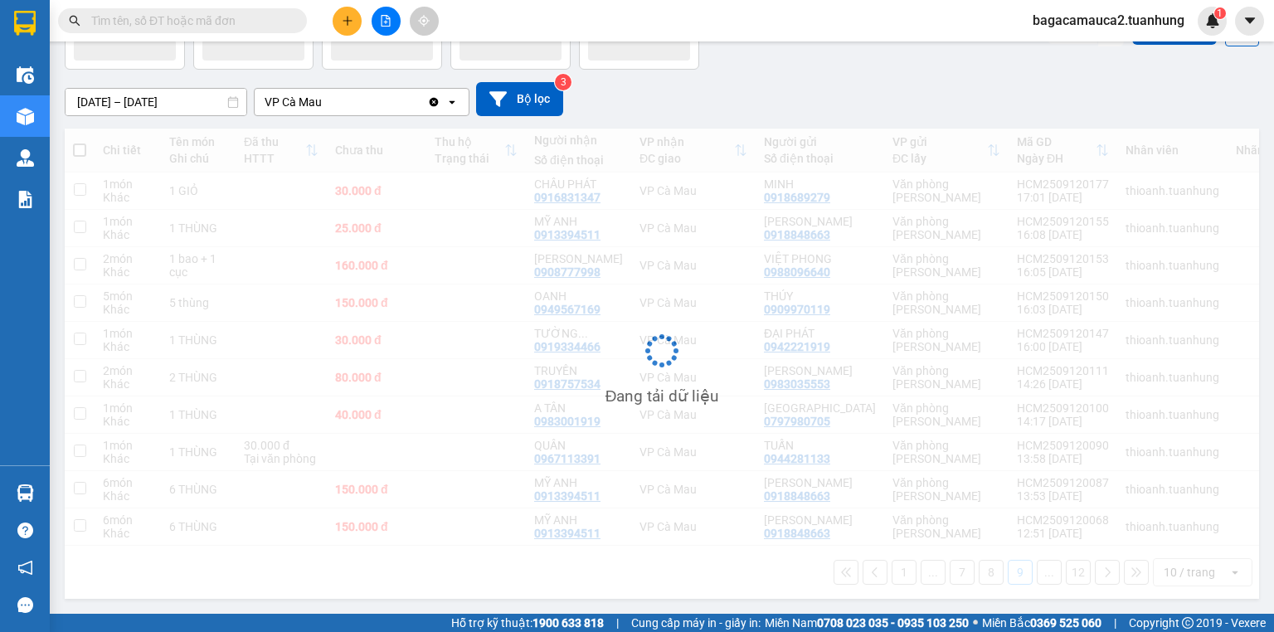
scroll to position [109, 0]
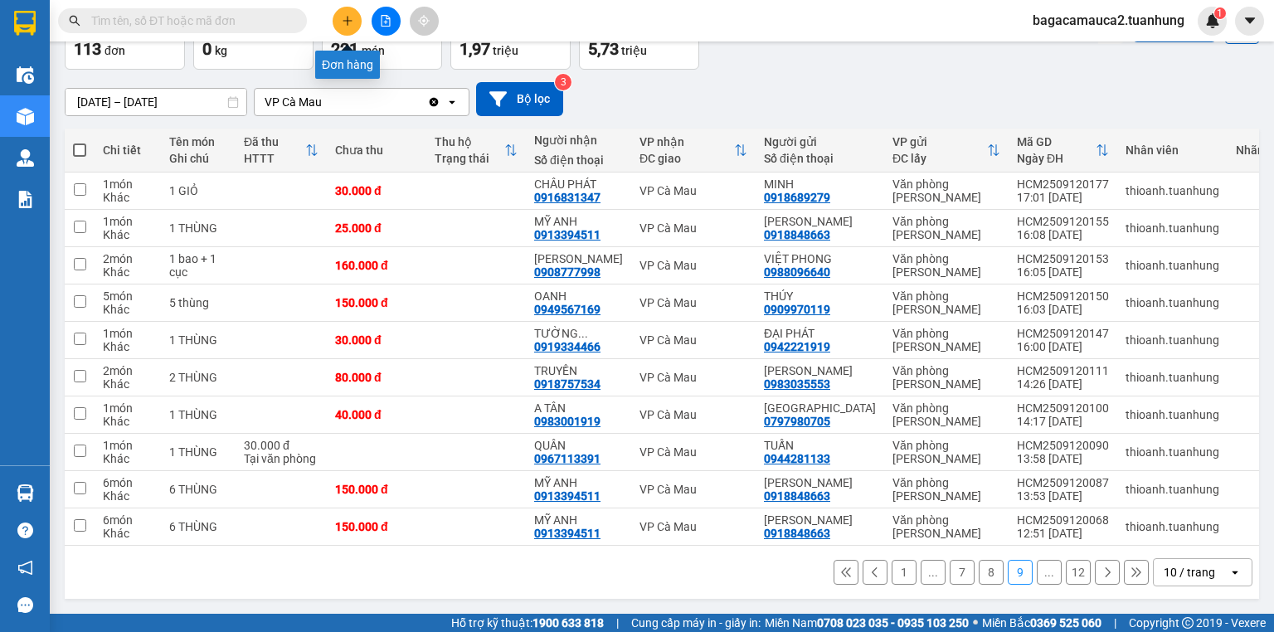
click at [340, 21] on button at bounding box center [346, 21] width 29 height 29
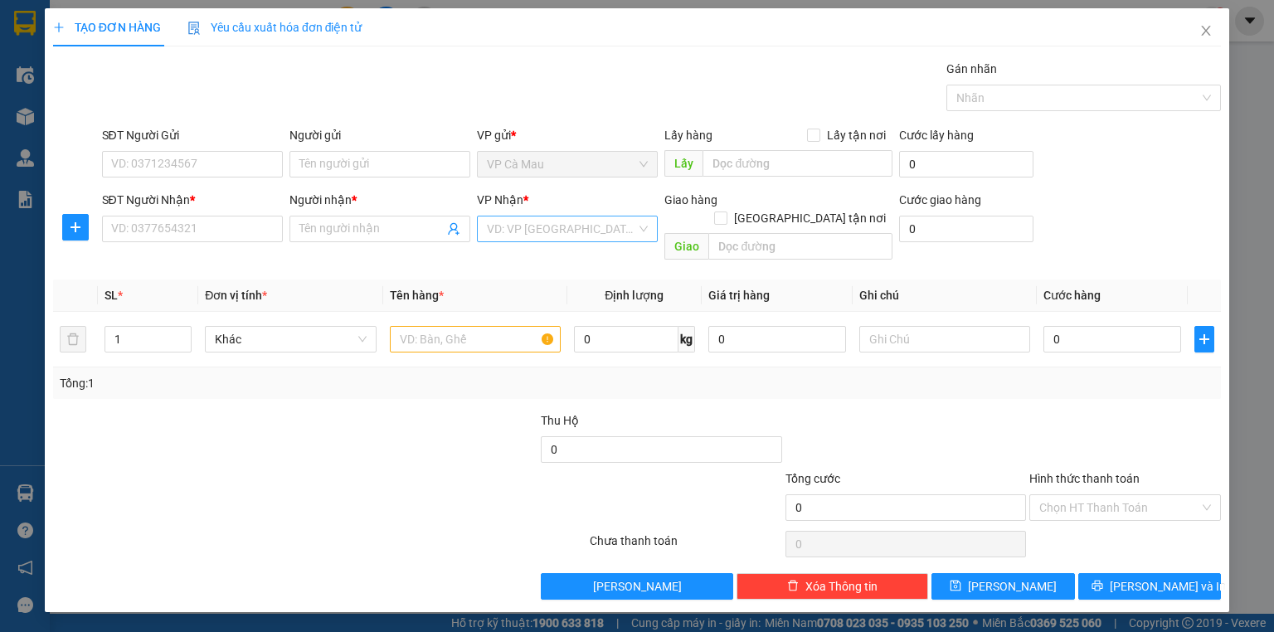
drag, startPoint x: 537, startPoint y: 245, endPoint x: 554, endPoint y: 223, distance: 27.2
click at [541, 240] on div "VP Nhận * VD: VP [GEOGRAPHIC_DATA]" at bounding box center [567, 220] width 181 height 58
click at [557, 225] on input "search" at bounding box center [561, 228] width 149 height 25
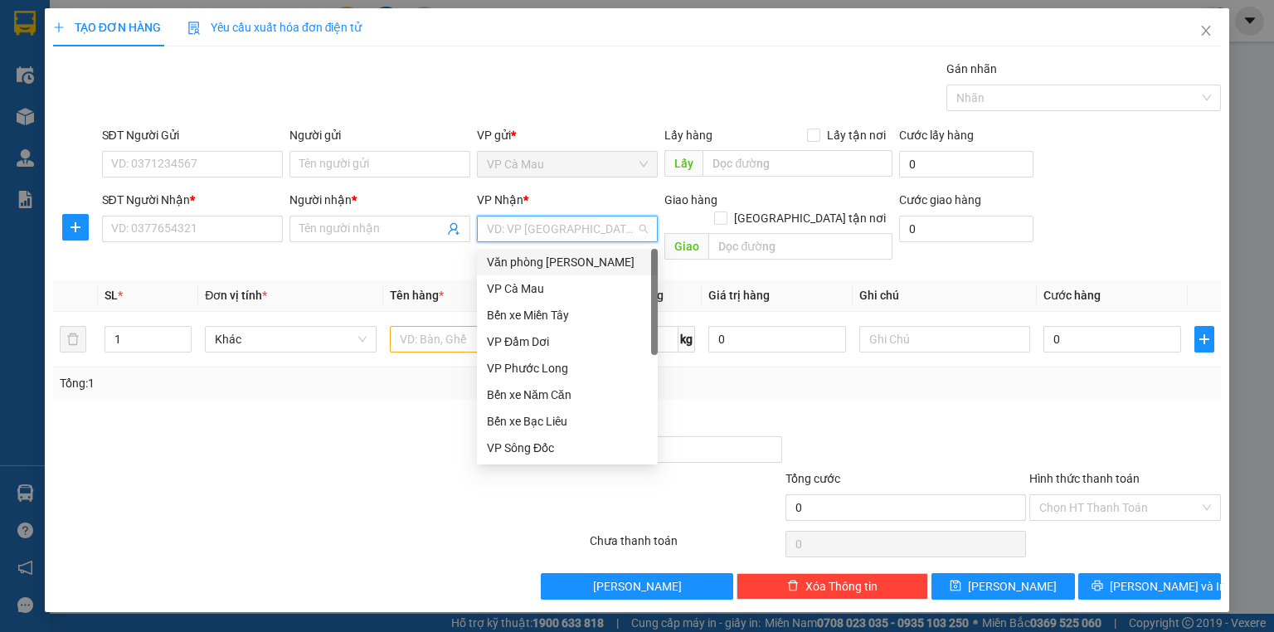
click at [524, 265] on div "Văn phòng [PERSON_NAME]" at bounding box center [567, 262] width 161 height 18
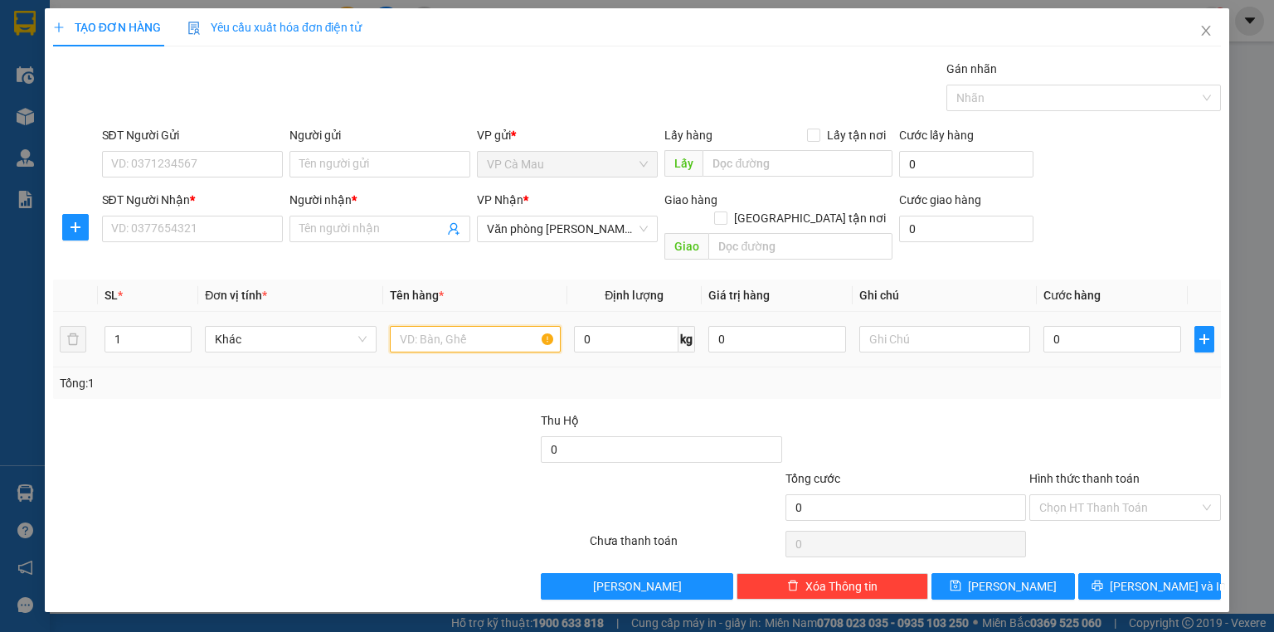
click at [409, 326] on input "text" at bounding box center [475, 339] width 171 height 27
type input "KIỆN"
click at [230, 168] on input "SĐT Người Gửi" at bounding box center [192, 164] width 181 height 27
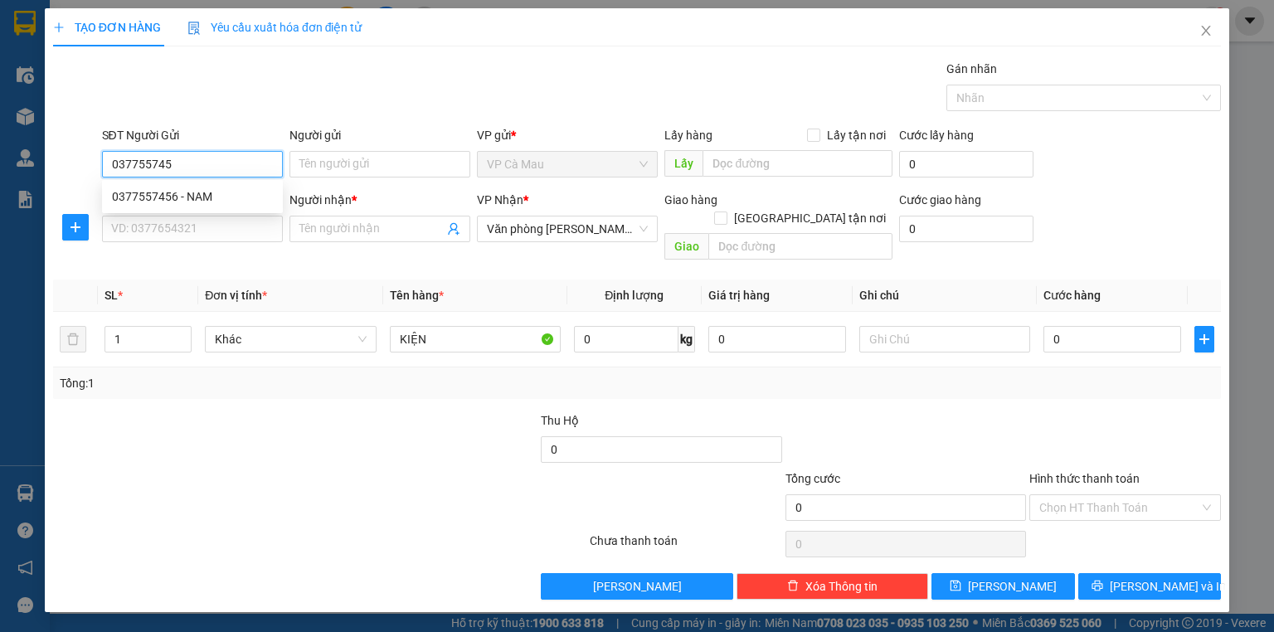
type input "0377557456"
click at [240, 199] on div "0377557456 - NAM" at bounding box center [192, 196] width 161 height 18
type input "NAM"
type input "0377557456"
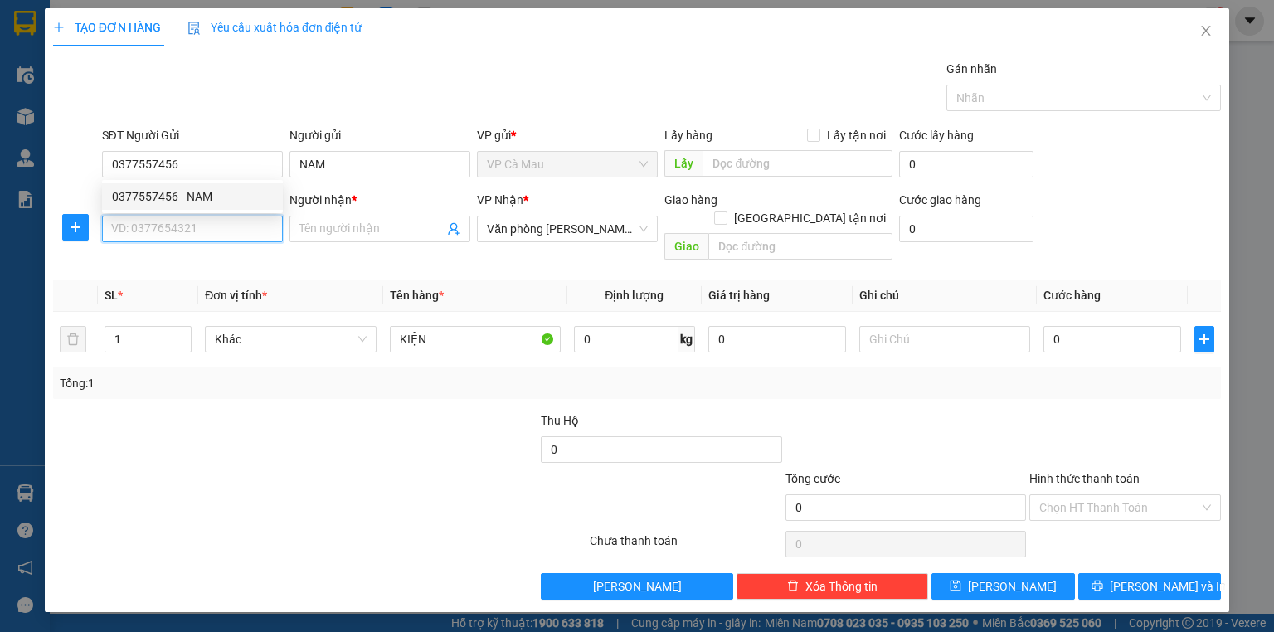
click at [232, 222] on input "SĐT Người Nhận *" at bounding box center [192, 229] width 181 height 27
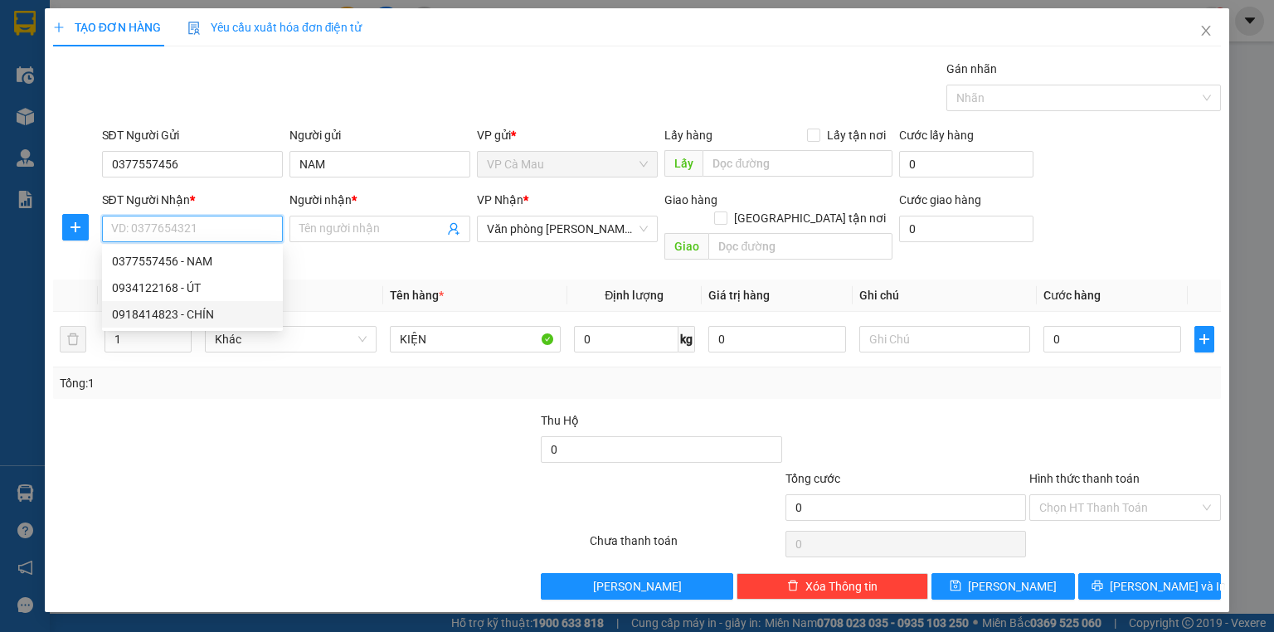
click at [236, 312] on div "0918414823 - CHÍN" at bounding box center [192, 314] width 161 height 18
type input "0918414823"
type input "CHÍN"
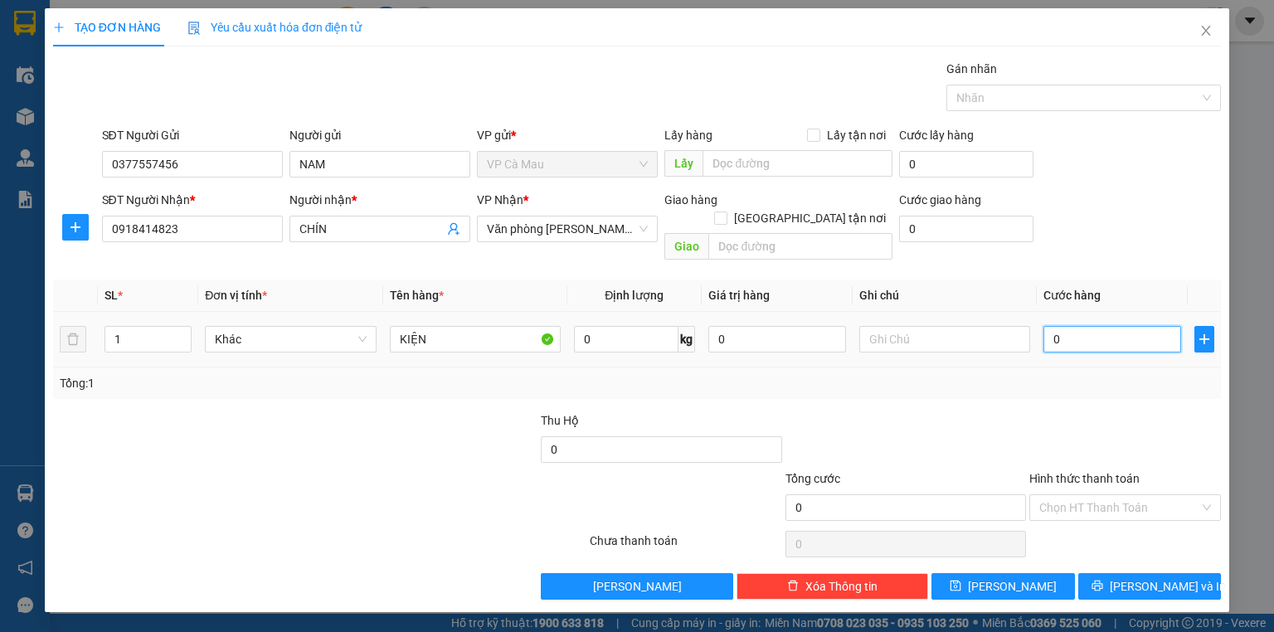
click at [1081, 330] on input "0" at bounding box center [1112, 339] width 138 height 27
type input "2"
type input "20"
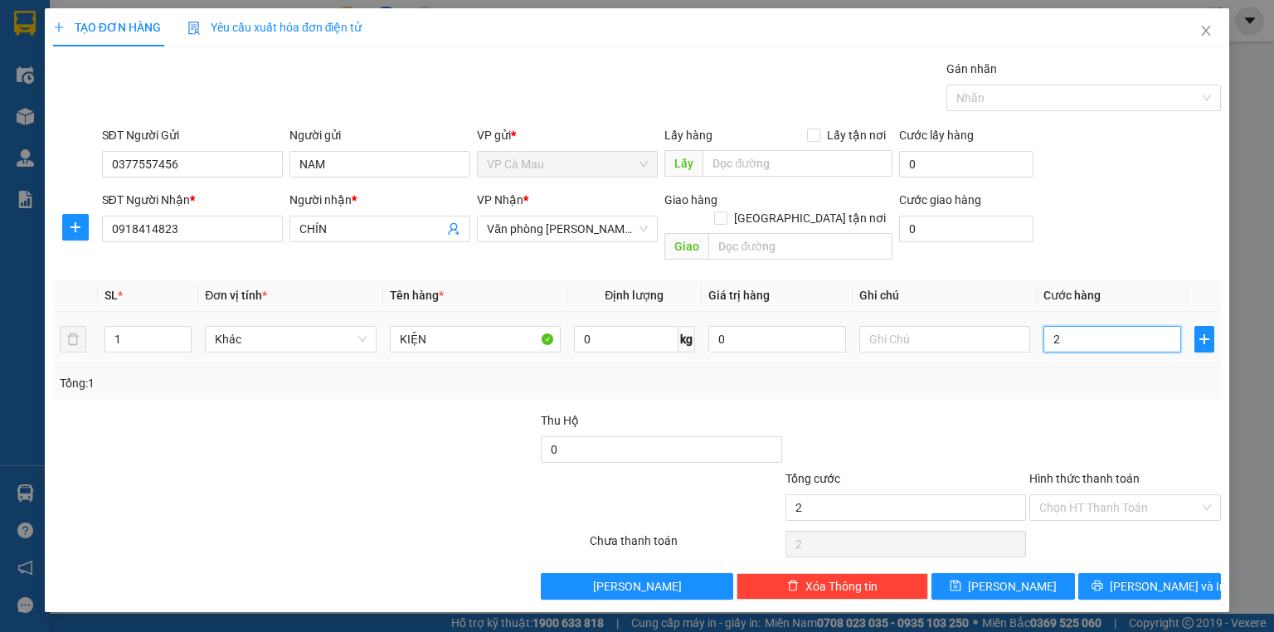
type input "20"
type input "200"
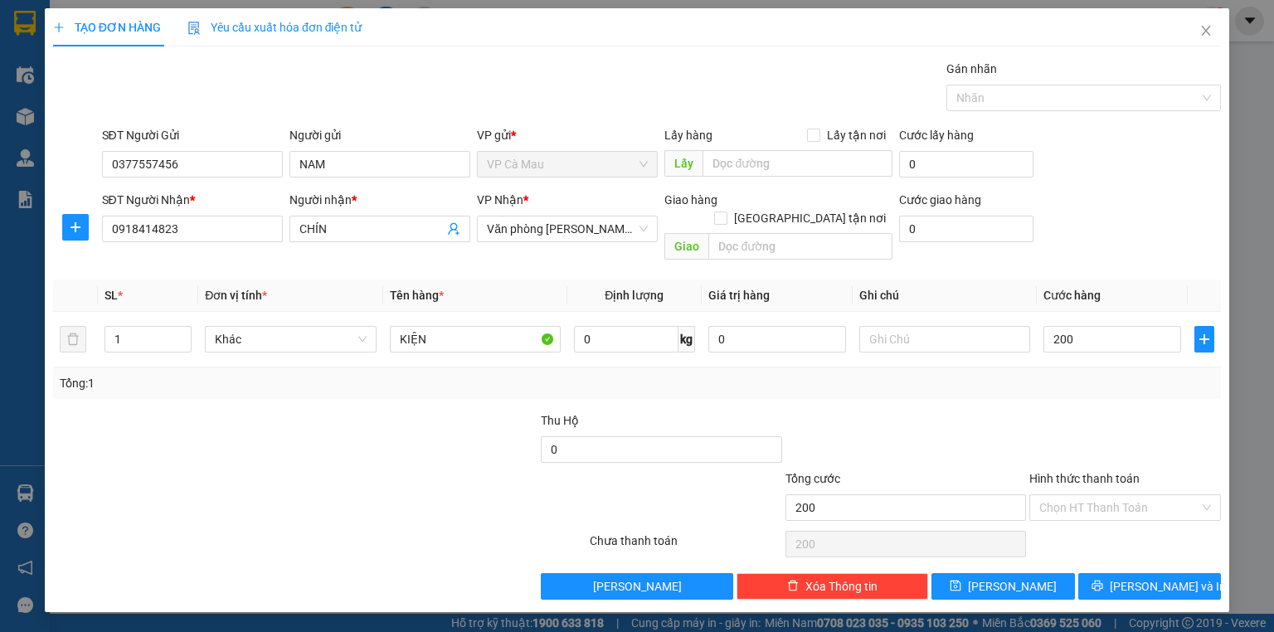
type input "200.000"
click at [1130, 551] on div "Transit Pickup Surcharge Ids Transit Deliver Surcharge Ids Transit Deliver Surc…" at bounding box center [636, 330] width 1167 height 540
click at [1131, 574] on button "[PERSON_NAME] và In" at bounding box center [1149, 586] width 143 height 27
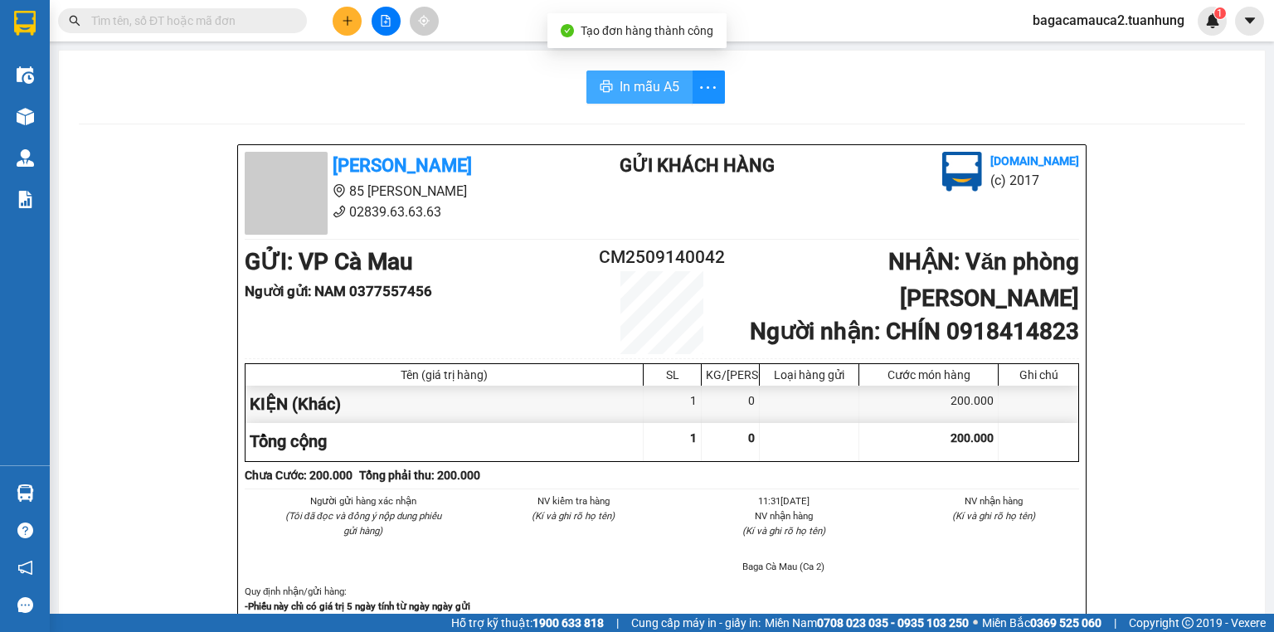
click at [647, 80] on span "In mẫu A5" at bounding box center [649, 86] width 60 height 21
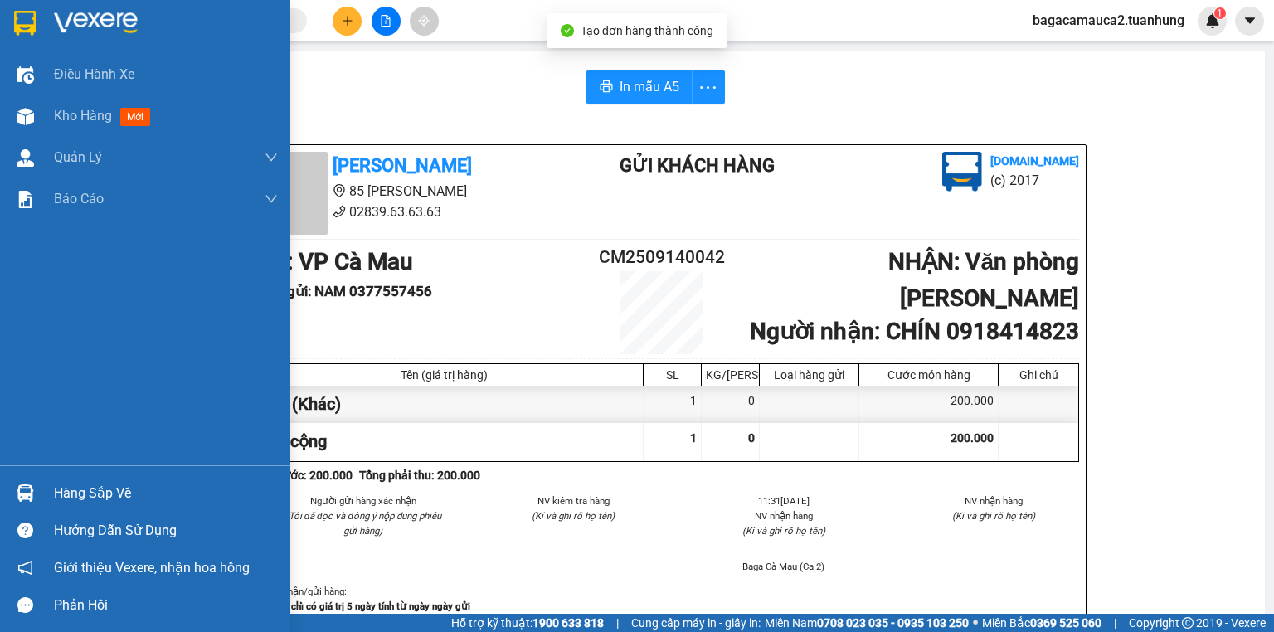
click at [0, 119] on div "Kho hàng mới" at bounding box center [145, 115] width 290 height 41
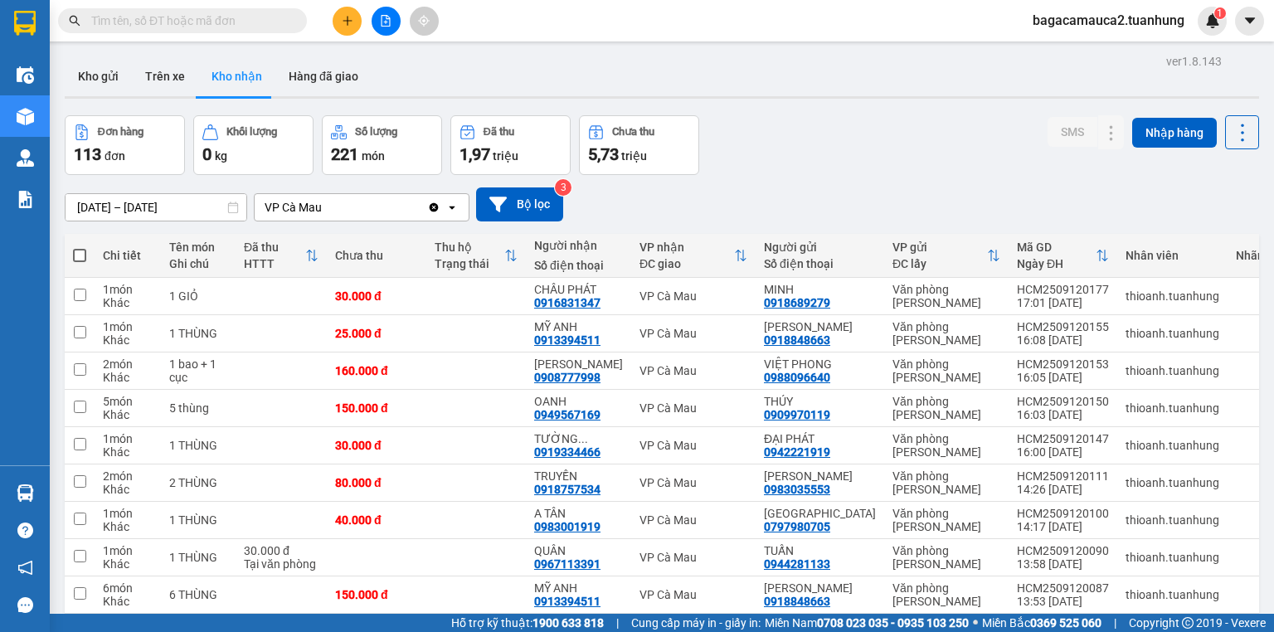
click at [345, 7] on button at bounding box center [346, 21] width 29 height 29
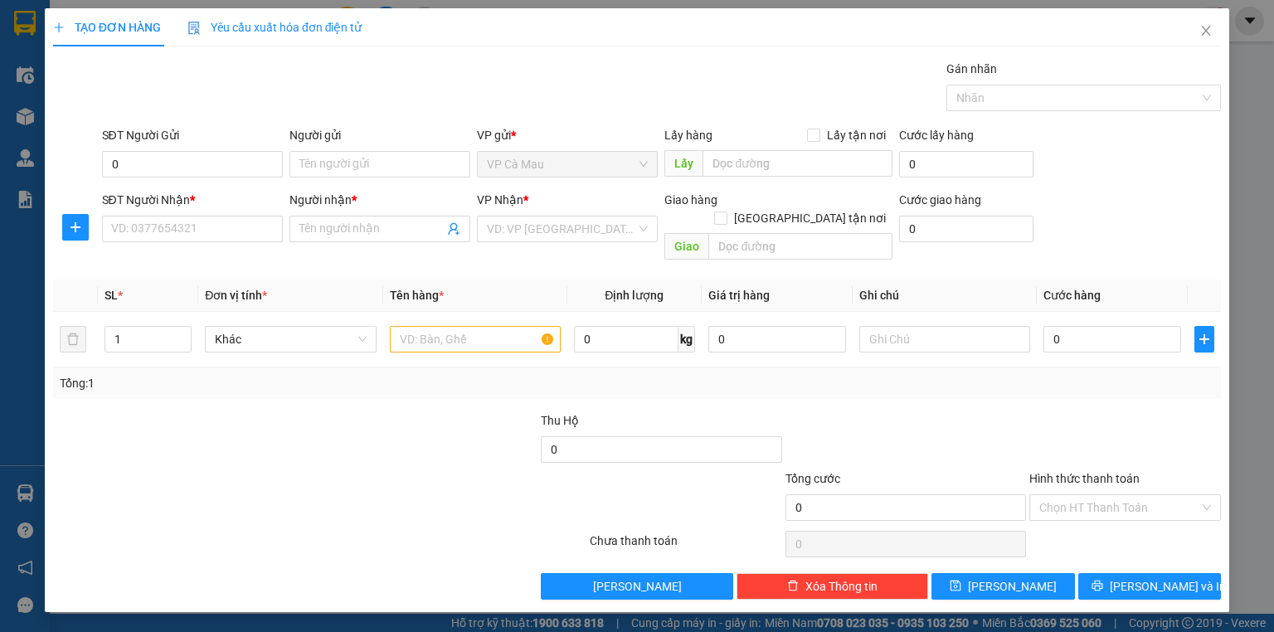
drag, startPoint x: 1271, startPoint y: 281, endPoint x: 1273, endPoint y: 124, distance: 157.5
click at [1273, 332] on div "TẠO ĐƠN HÀNG Yêu cầu xuất hóa đơn điện tử Transit Pickup Surcharge Ids Transit …" at bounding box center [637, 316] width 1274 height 632
drag, startPoint x: 151, startPoint y: 174, endPoint x: 159, endPoint y: 172, distance: 8.5
click at [152, 174] on input "0" at bounding box center [192, 164] width 181 height 27
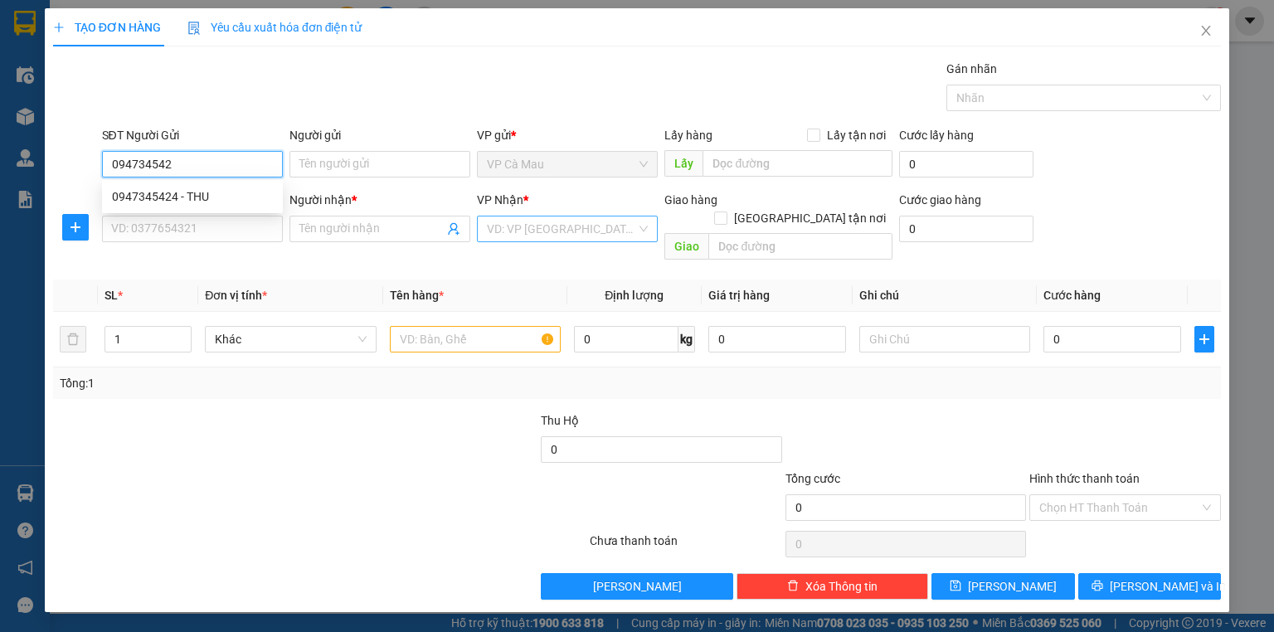
type input "0947345424"
click at [192, 196] on div "0947345424 - THU" at bounding box center [192, 196] width 161 height 18
type input "THU"
type input "0947345424"
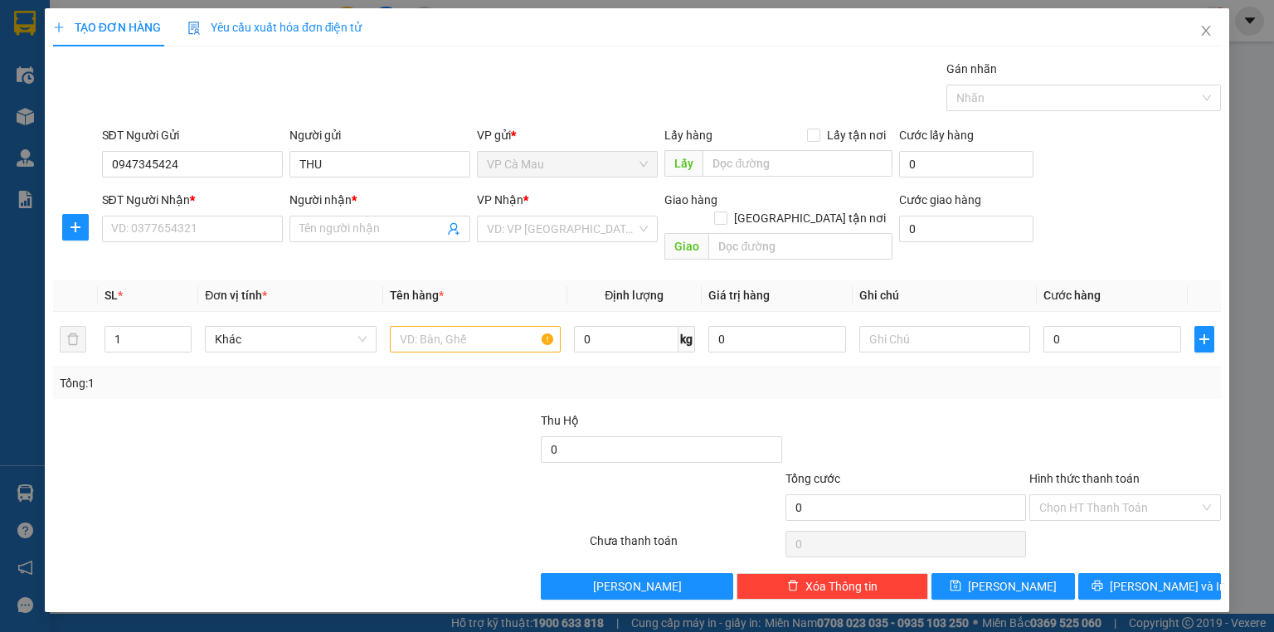
click at [215, 244] on div "SĐT Người Nhận * VD: 0377654321" at bounding box center [192, 220] width 181 height 58
click at [221, 231] on input "SĐT Người Nhận *" at bounding box center [192, 229] width 181 height 27
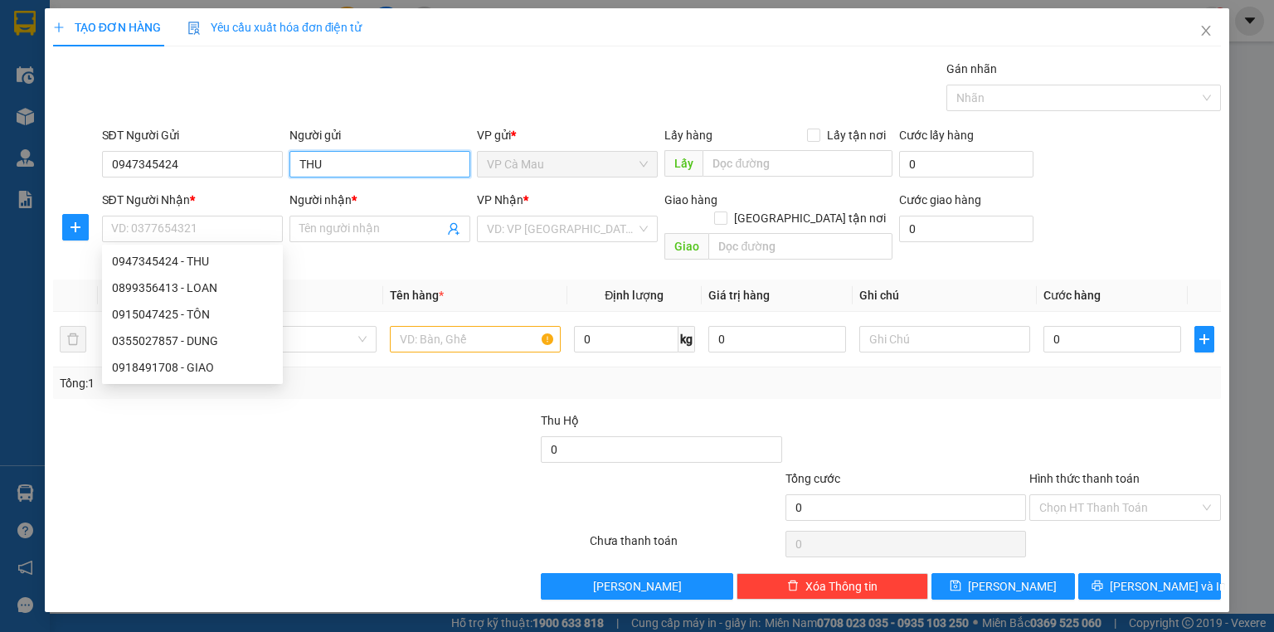
click at [375, 153] on input "THU" at bounding box center [379, 164] width 181 height 27
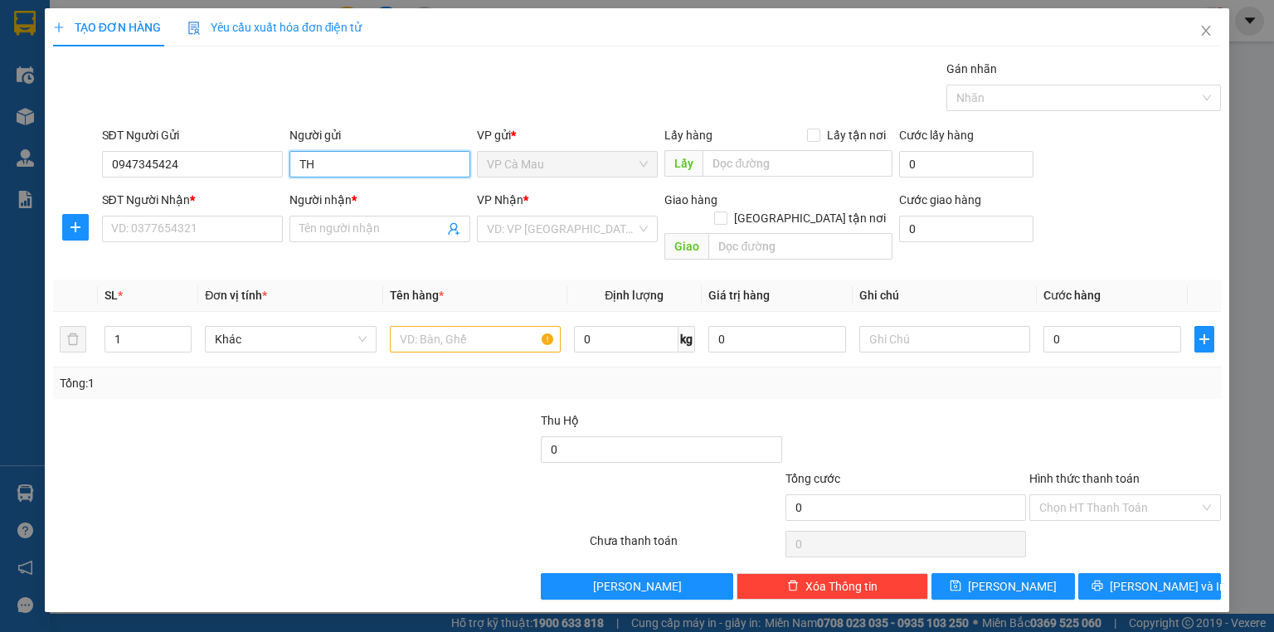
type input "T"
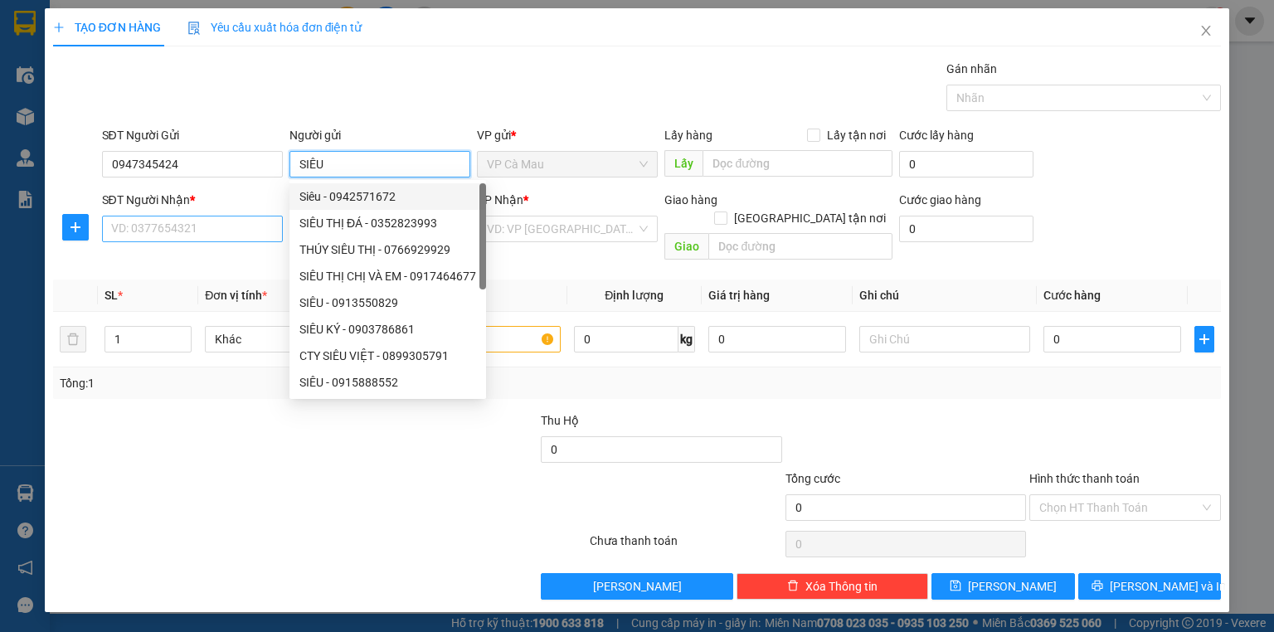
type input "SIÊU"
drag, startPoint x: 159, startPoint y: 220, endPoint x: 171, endPoint y: 222, distance: 11.9
click at [163, 222] on input "SĐT Người Nhận *" at bounding box center [192, 229] width 181 height 27
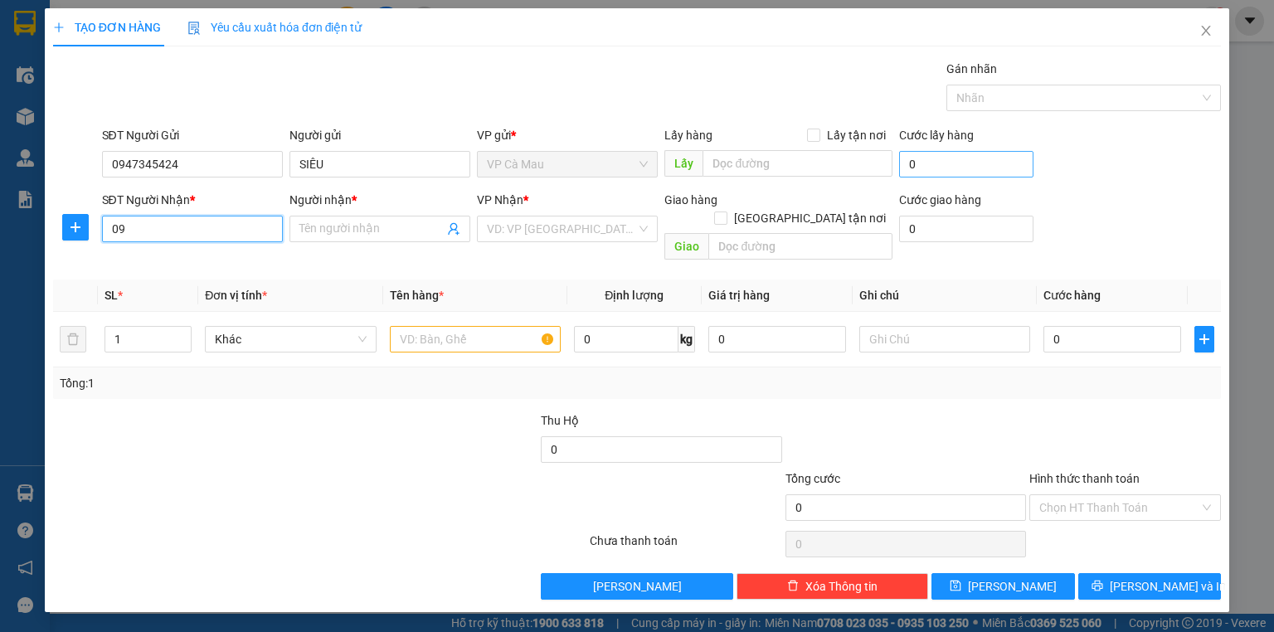
type input "0"
type input "0942841920"
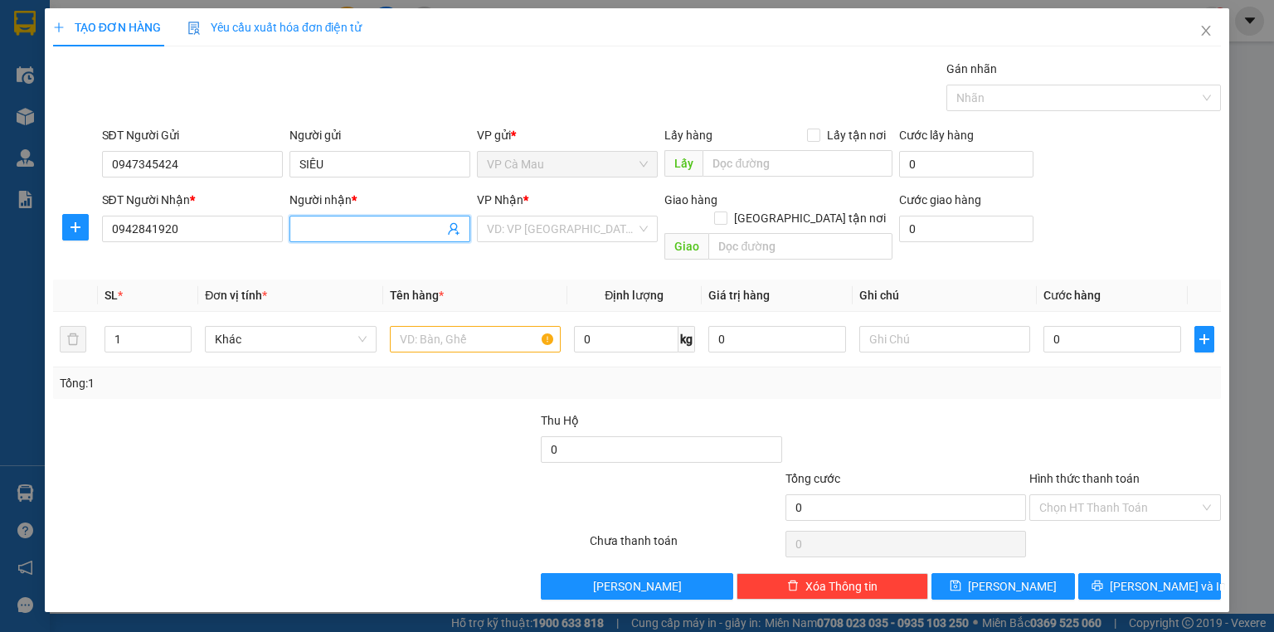
click at [349, 231] on input "Người nhận *" at bounding box center [371, 229] width 144 height 18
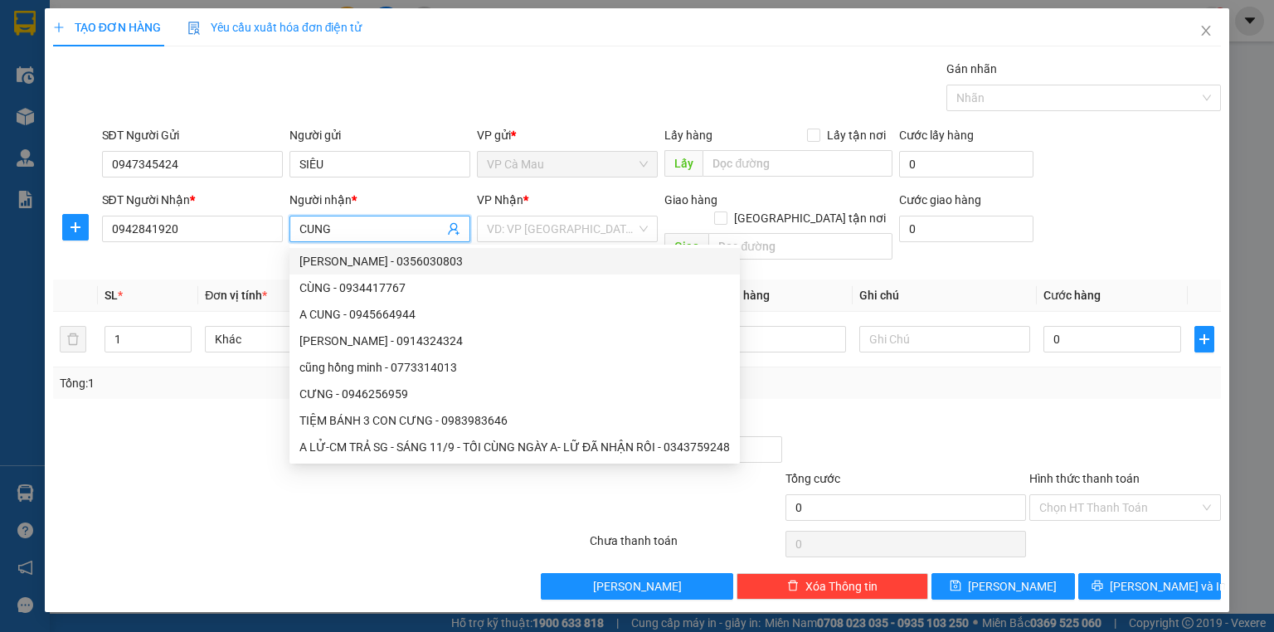
click at [308, 222] on input "CUNG" at bounding box center [371, 229] width 144 height 18
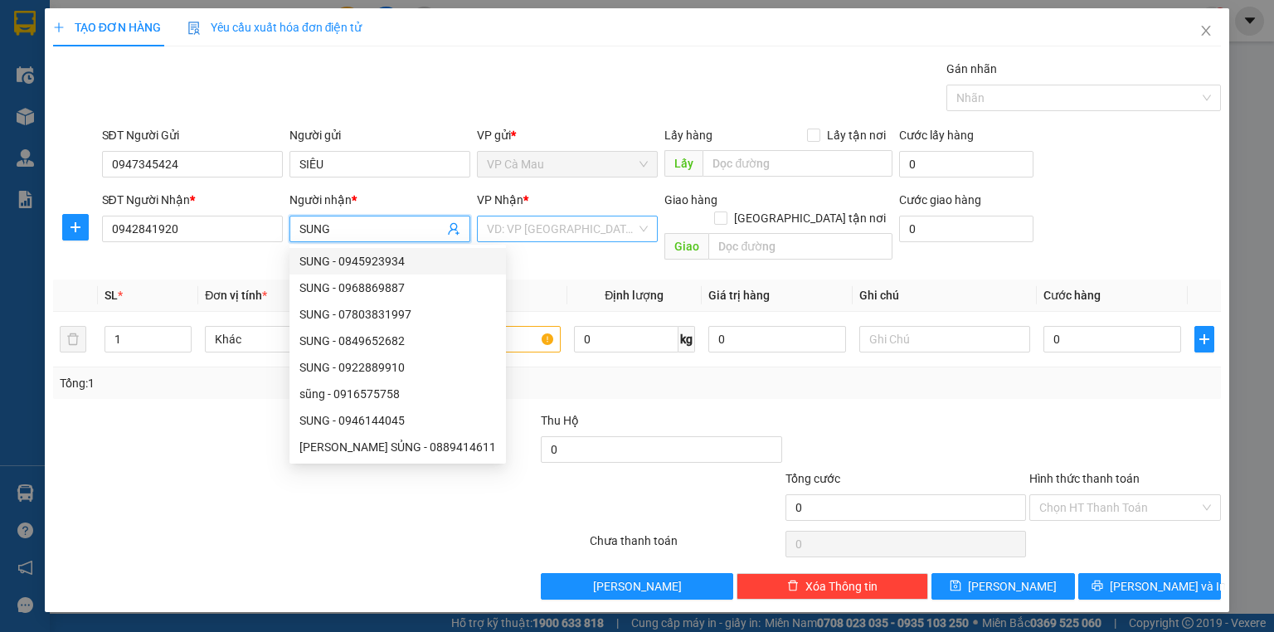
type input "SUNG"
click at [521, 226] on input "search" at bounding box center [561, 228] width 149 height 25
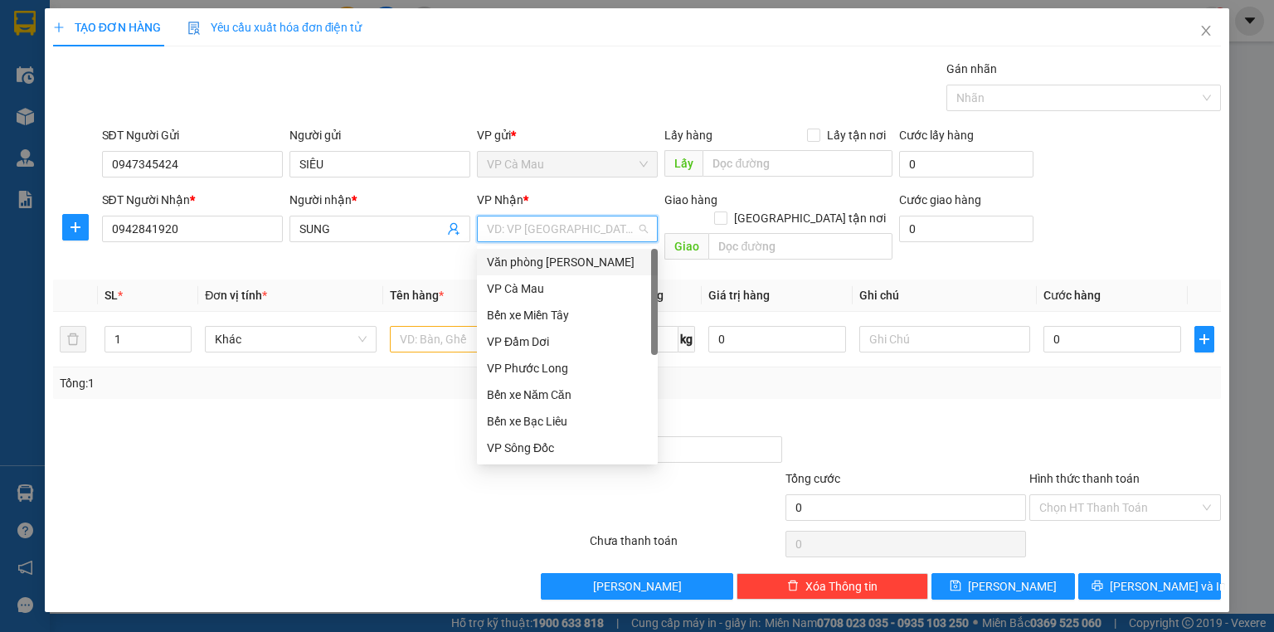
click at [551, 270] on div "Văn phòng [PERSON_NAME]" at bounding box center [567, 262] width 161 height 18
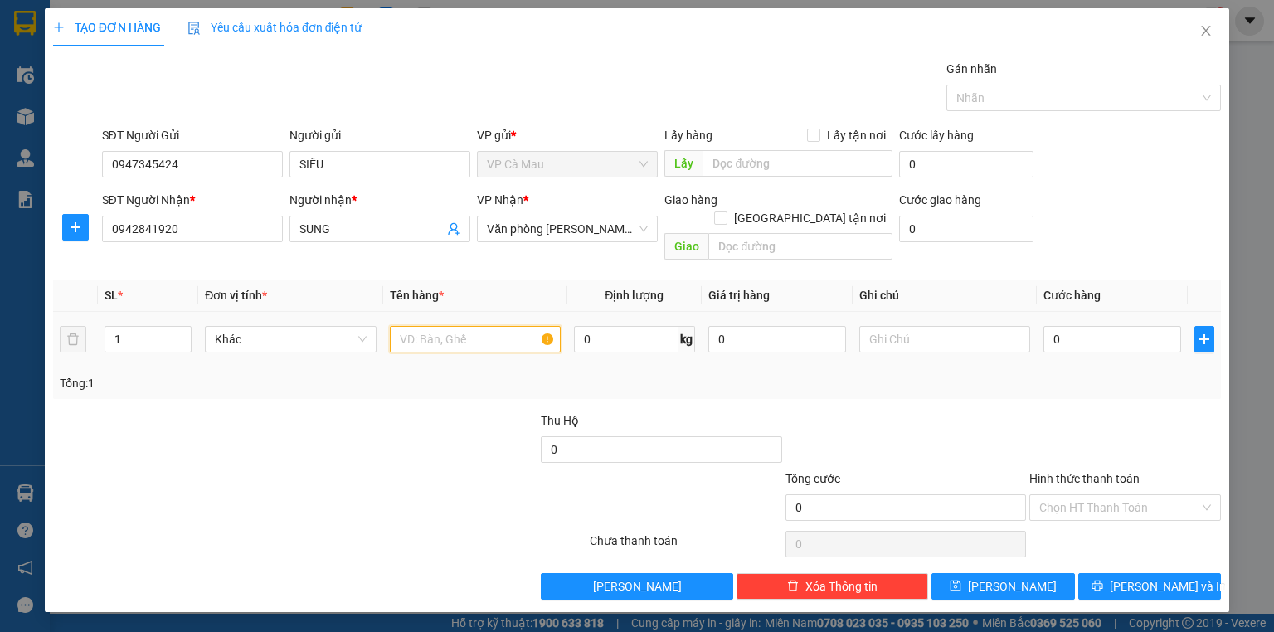
click at [439, 326] on input "text" at bounding box center [475, 339] width 171 height 27
type input "THÙNG"
click at [1107, 326] on input "0" at bounding box center [1112, 339] width 138 height 27
type input "+5"
type input "5"
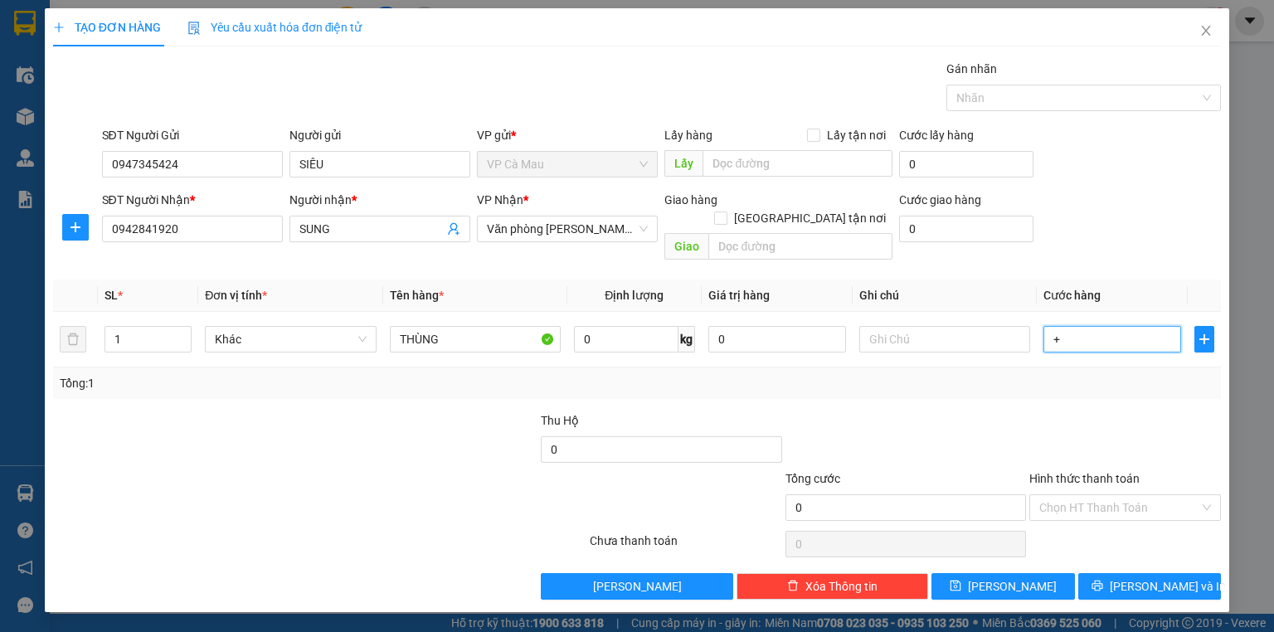
type input "5"
type input "+50"
type input "50"
type input "50.000"
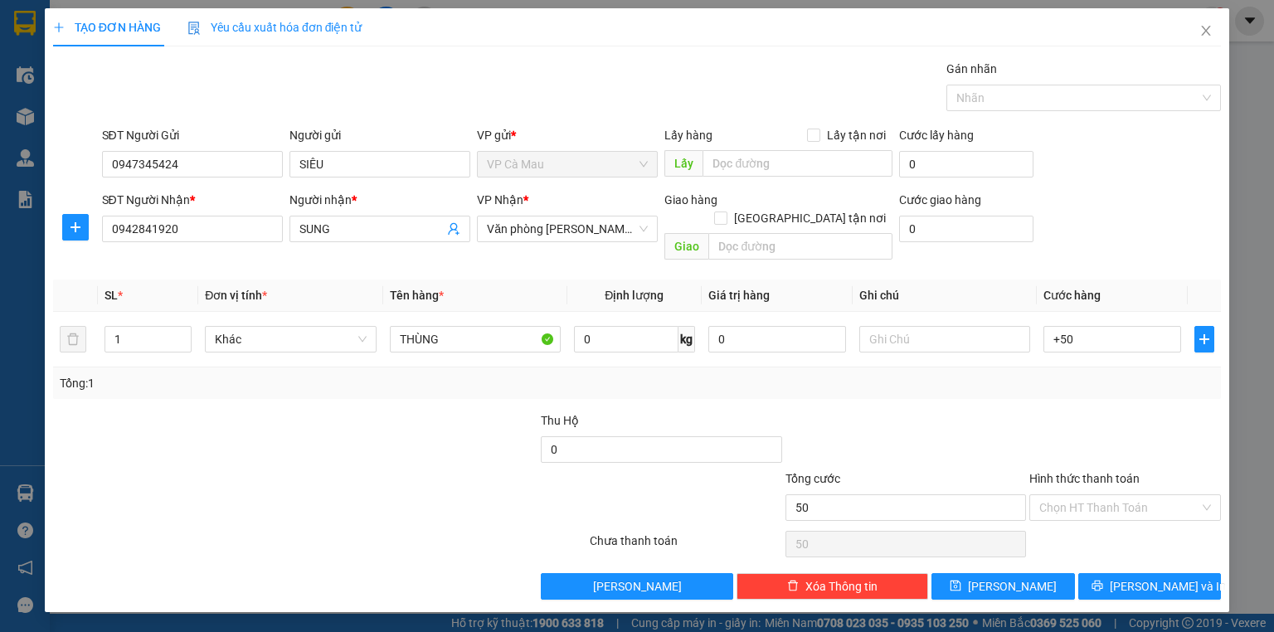
type input "50.000"
click at [1069, 374] on div "Tổng: 1" at bounding box center [637, 383] width 1154 height 18
click at [1097, 495] on input "Hình thức thanh toán" at bounding box center [1119, 507] width 160 height 25
click at [1100, 524] on div "Tại văn phòng" at bounding box center [1125, 521] width 172 height 18
type input "0"
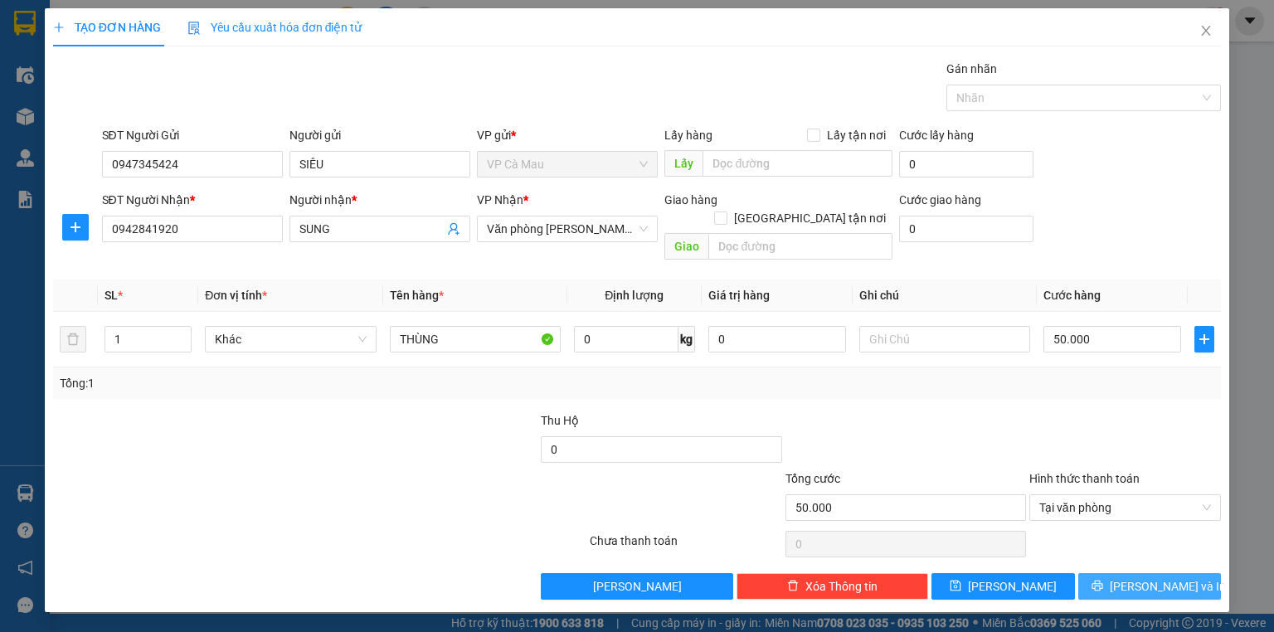
click at [1103, 580] on icon "printer" at bounding box center [1097, 586] width 12 height 12
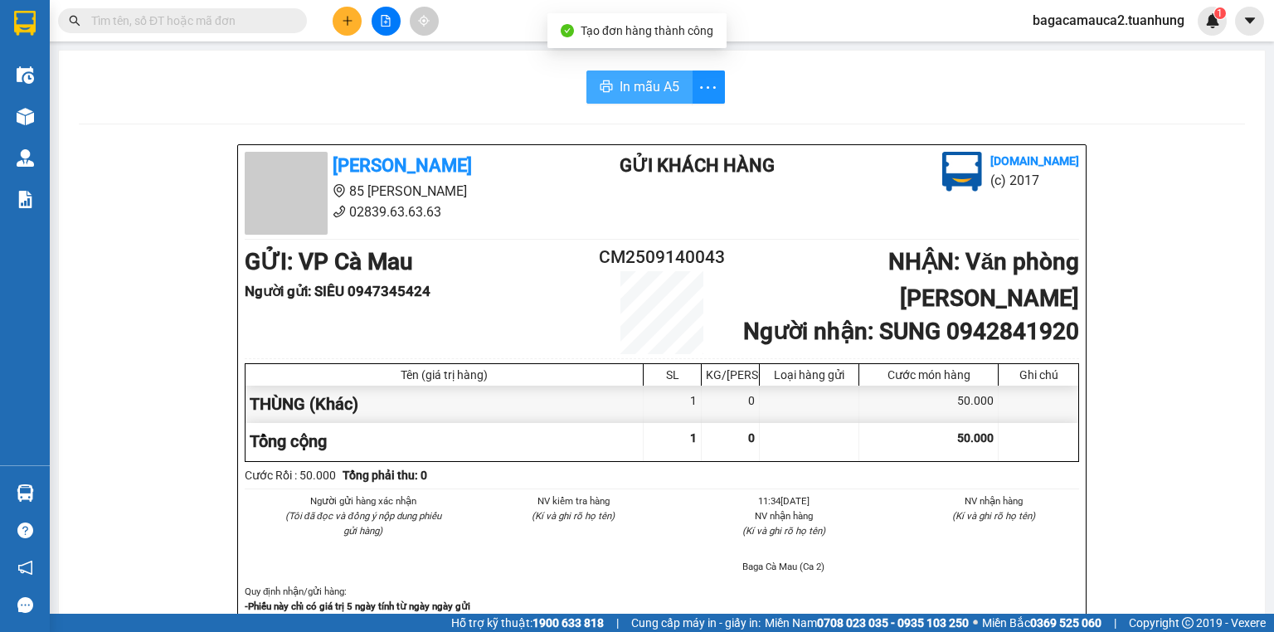
click at [650, 87] on span "In mẫu A5" at bounding box center [649, 86] width 60 height 21
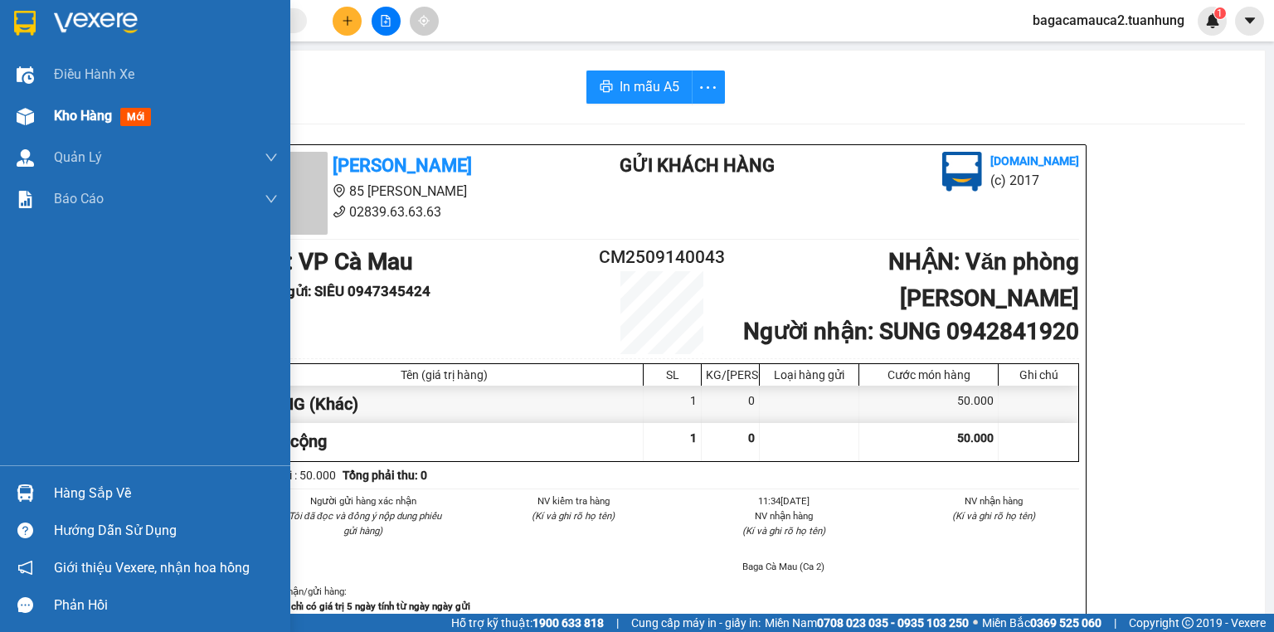
drag, startPoint x: 99, startPoint y: 102, endPoint x: 99, endPoint y: 111, distance: 9.1
click at [99, 103] on div "Kho hàng mới" at bounding box center [166, 115] width 224 height 41
click at [99, 111] on span "Kho hàng" at bounding box center [83, 116] width 58 height 16
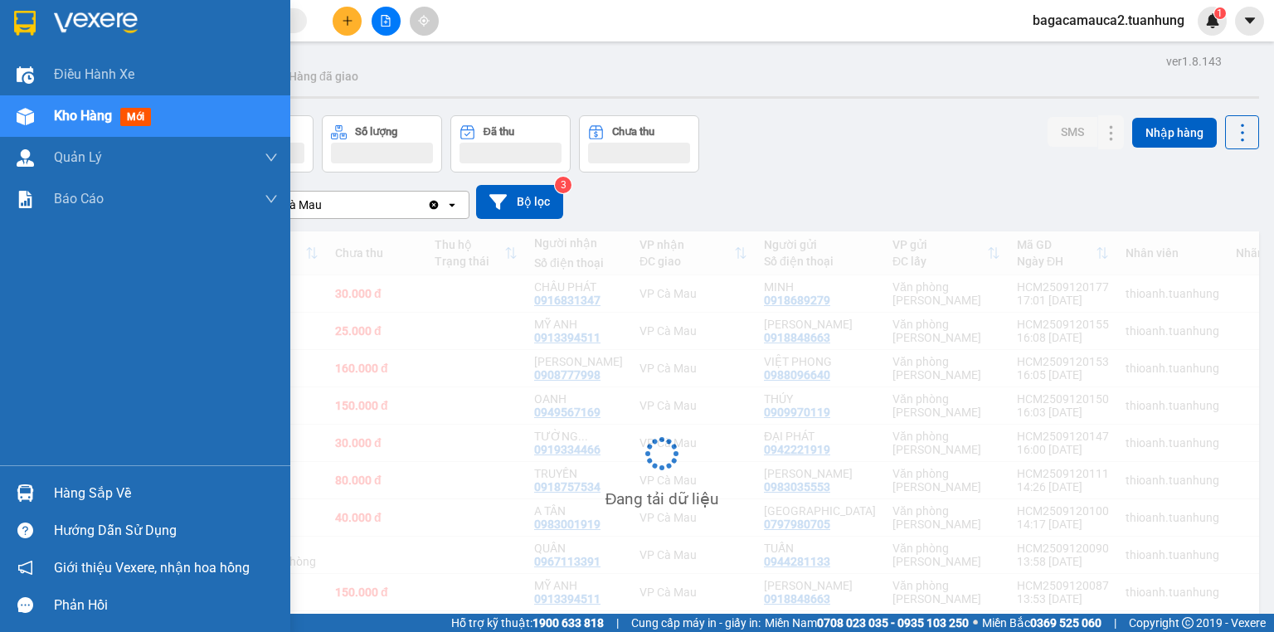
click at [99, 111] on span "Kho hàng" at bounding box center [83, 116] width 58 height 16
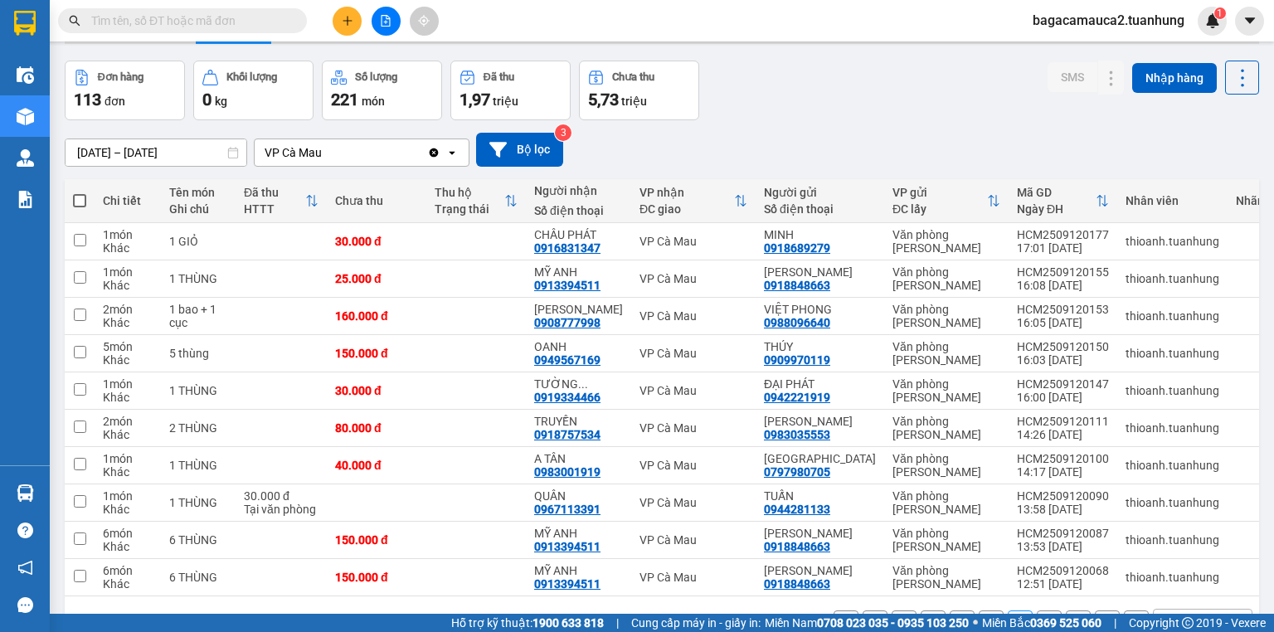
scroll to position [109, 0]
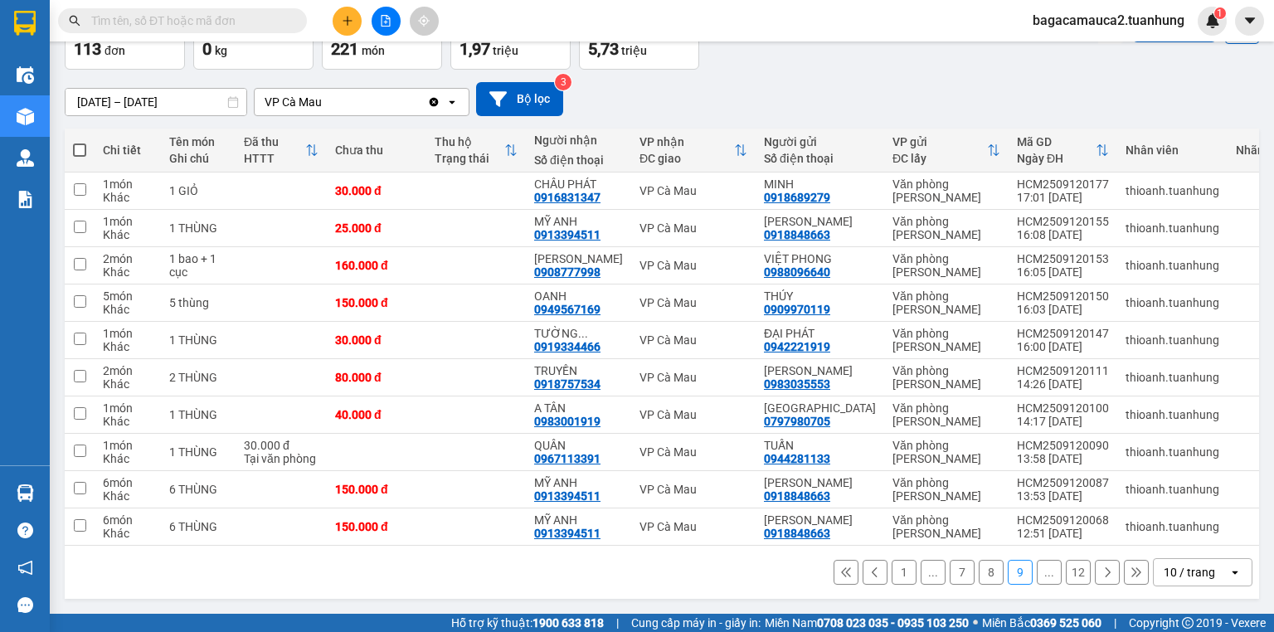
click at [895, 568] on button "1" at bounding box center [903, 572] width 25 height 25
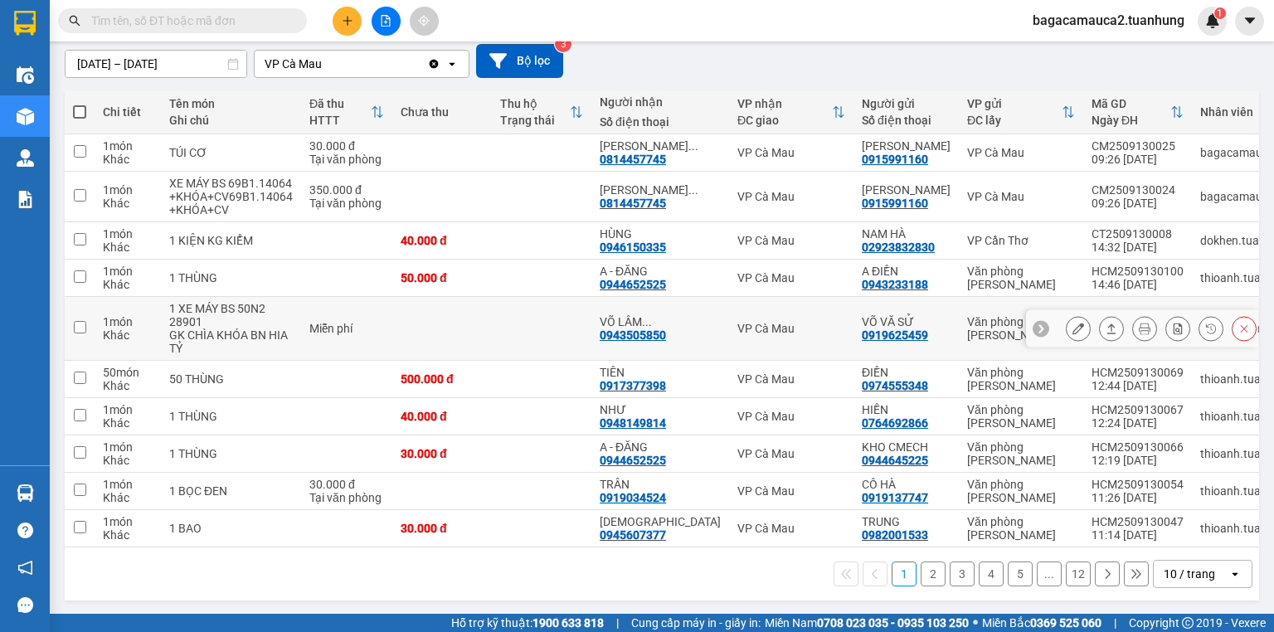
scroll to position [162, 0]
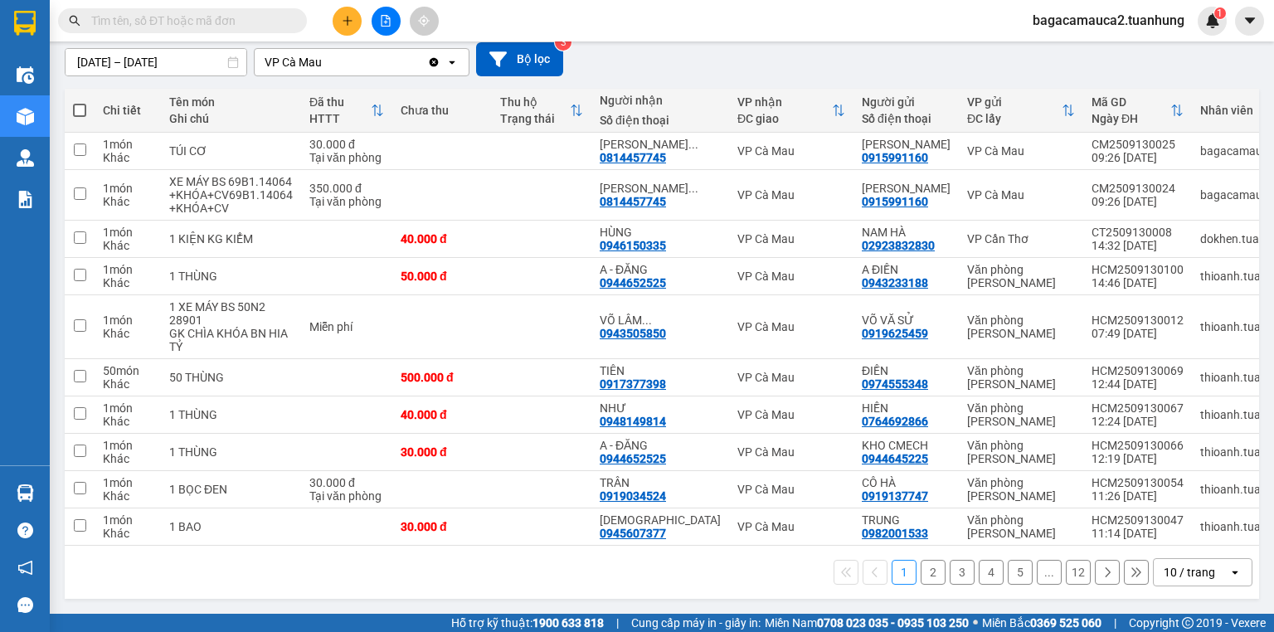
click at [929, 570] on button "2" at bounding box center [932, 572] width 25 height 25
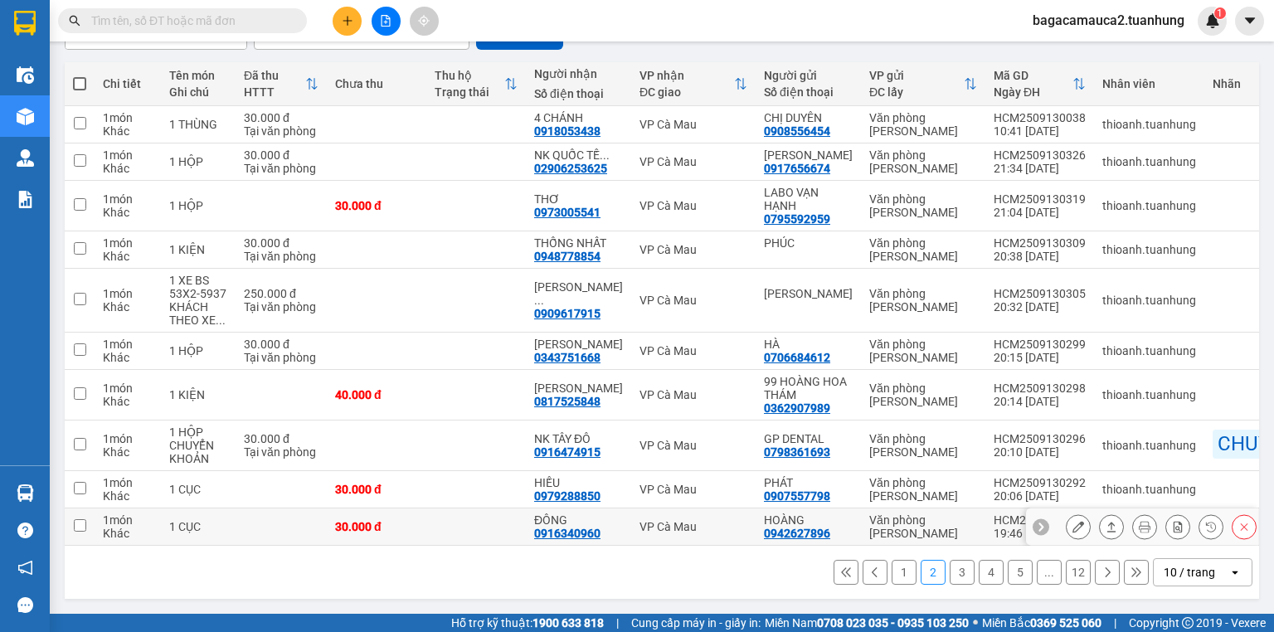
scroll to position [175, 0]
click at [949, 565] on button "3" at bounding box center [961, 572] width 25 height 25
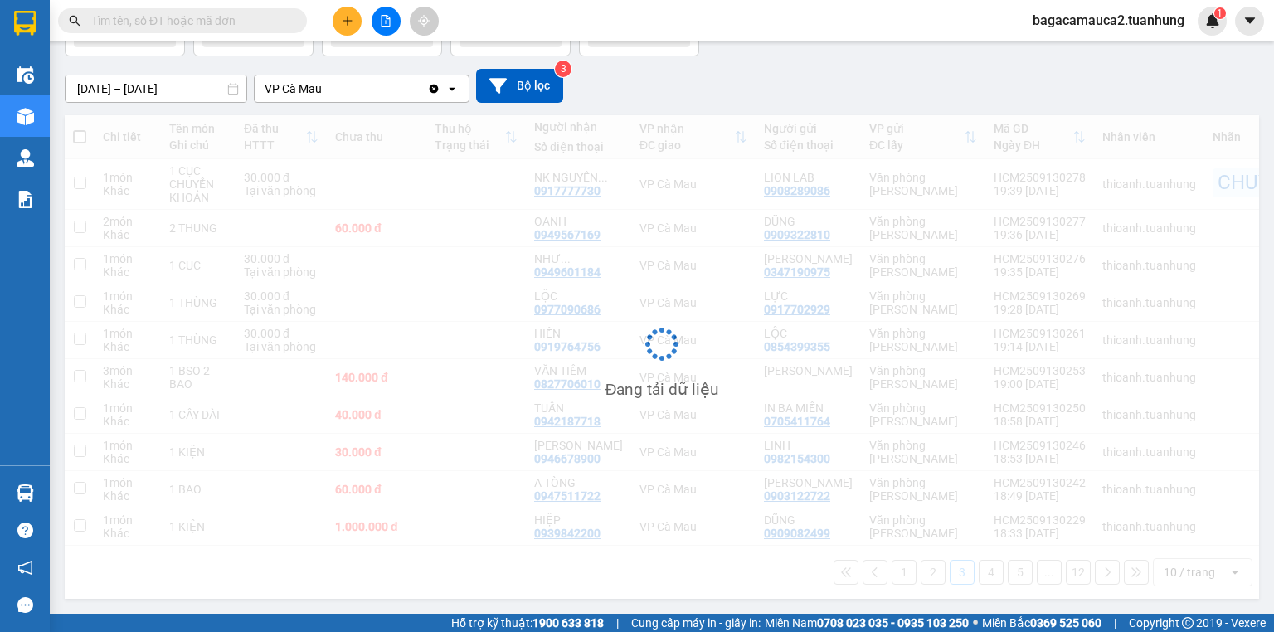
scroll to position [122, 0]
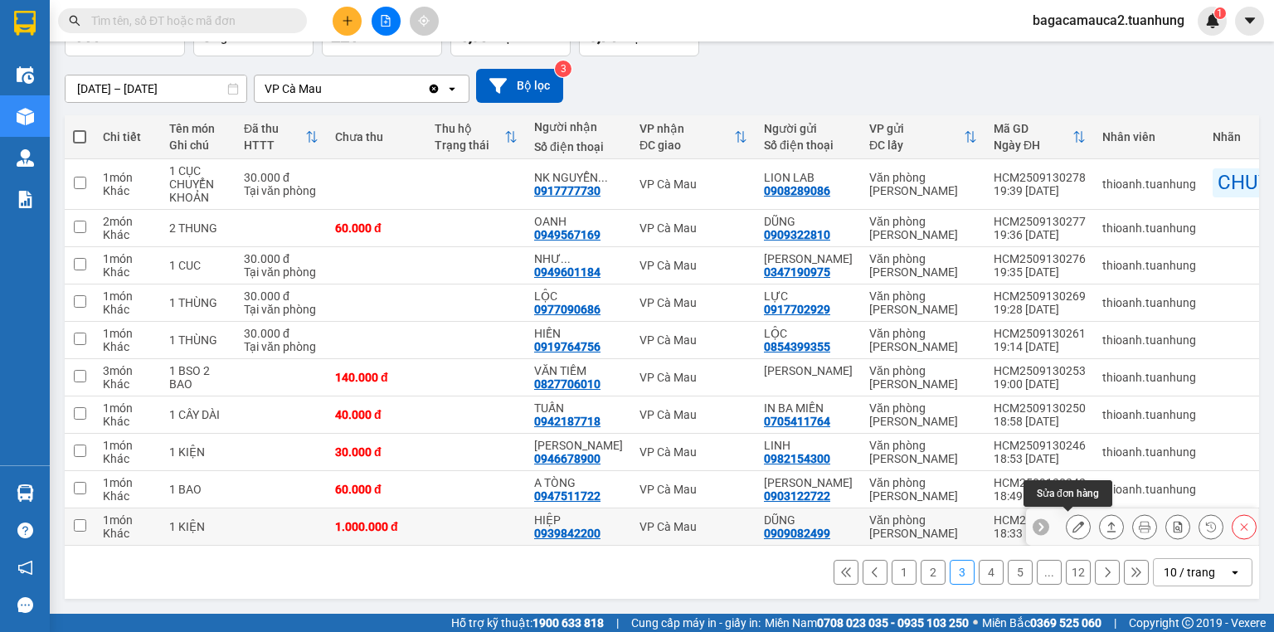
click at [1072, 524] on icon at bounding box center [1078, 527] width 12 height 12
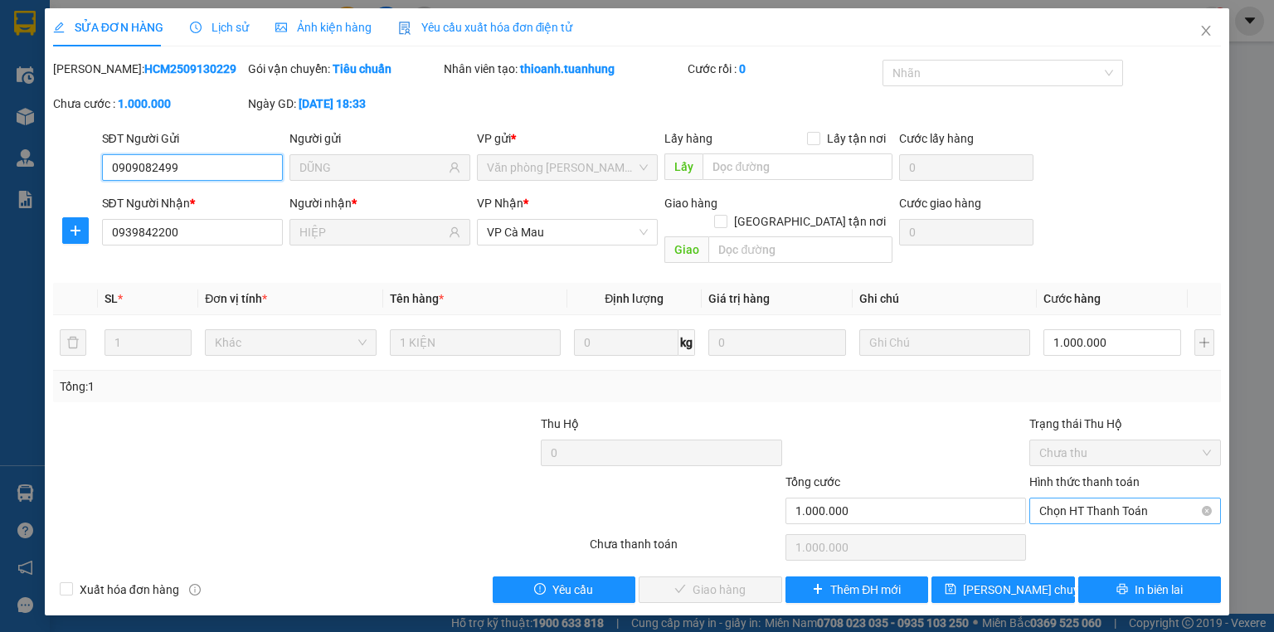
click at [1090, 498] on span "Chọn HT Thanh Toán" at bounding box center [1125, 510] width 172 height 25
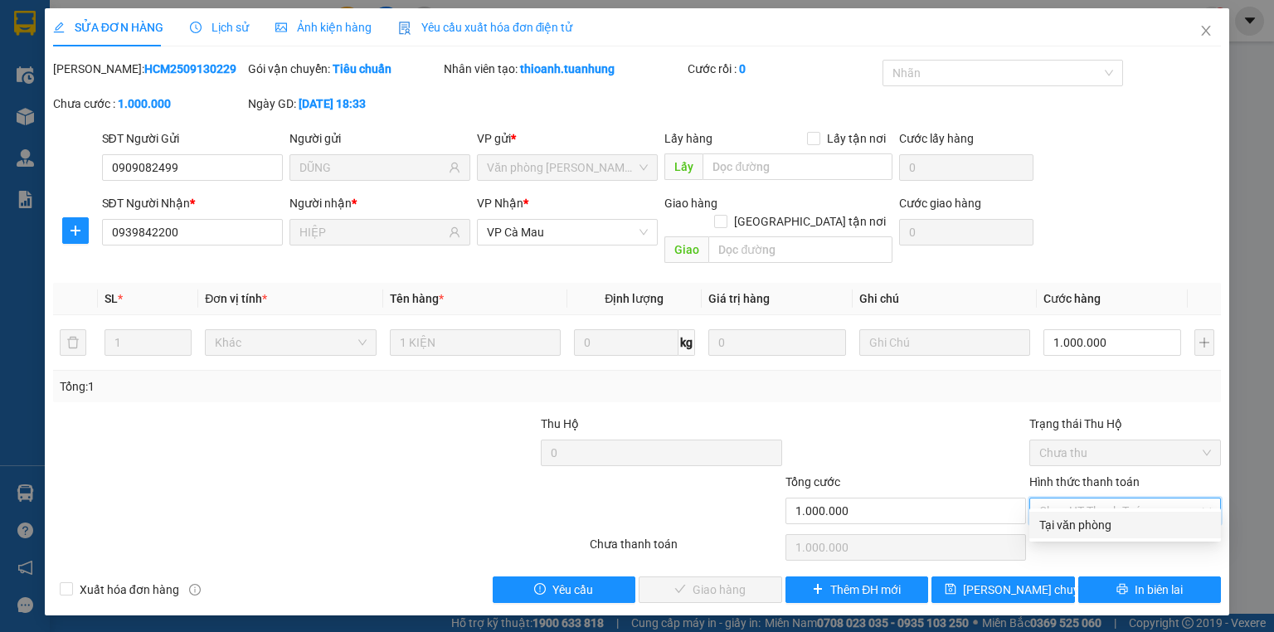
click at [1094, 528] on div "Tại văn phòng" at bounding box center [1125, 525] width 172 height 18
type input "0"
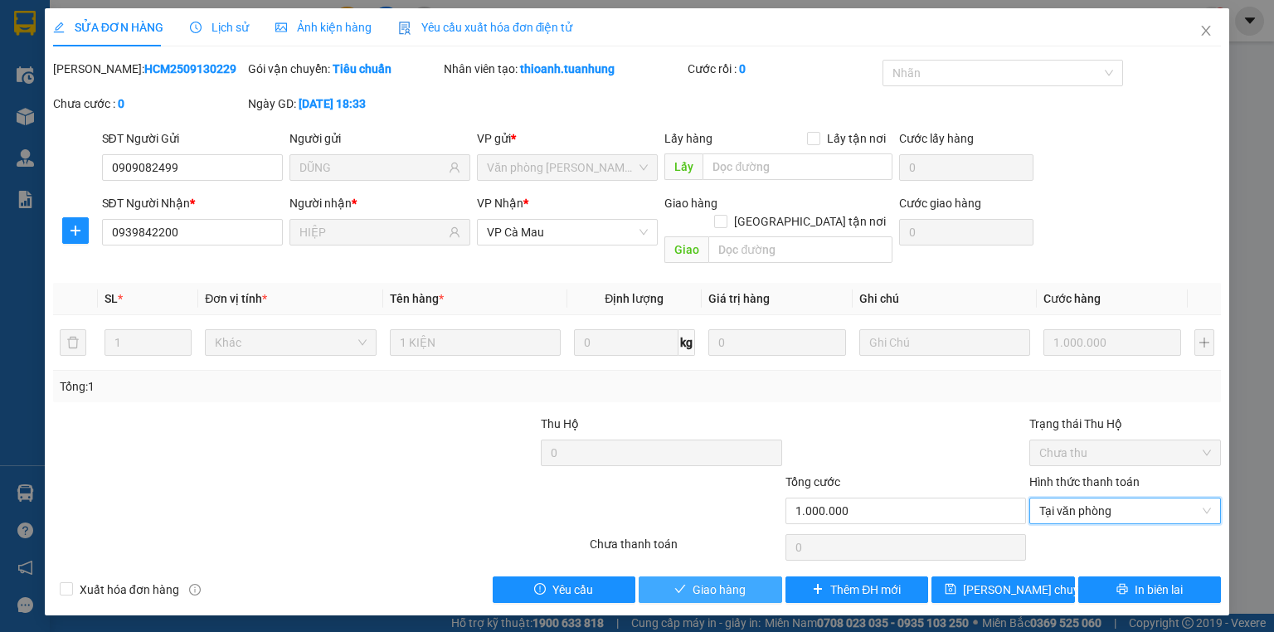
click at [704, 580] on span "Giao hàng" at bounding box center [718, 589] width 53 height 18
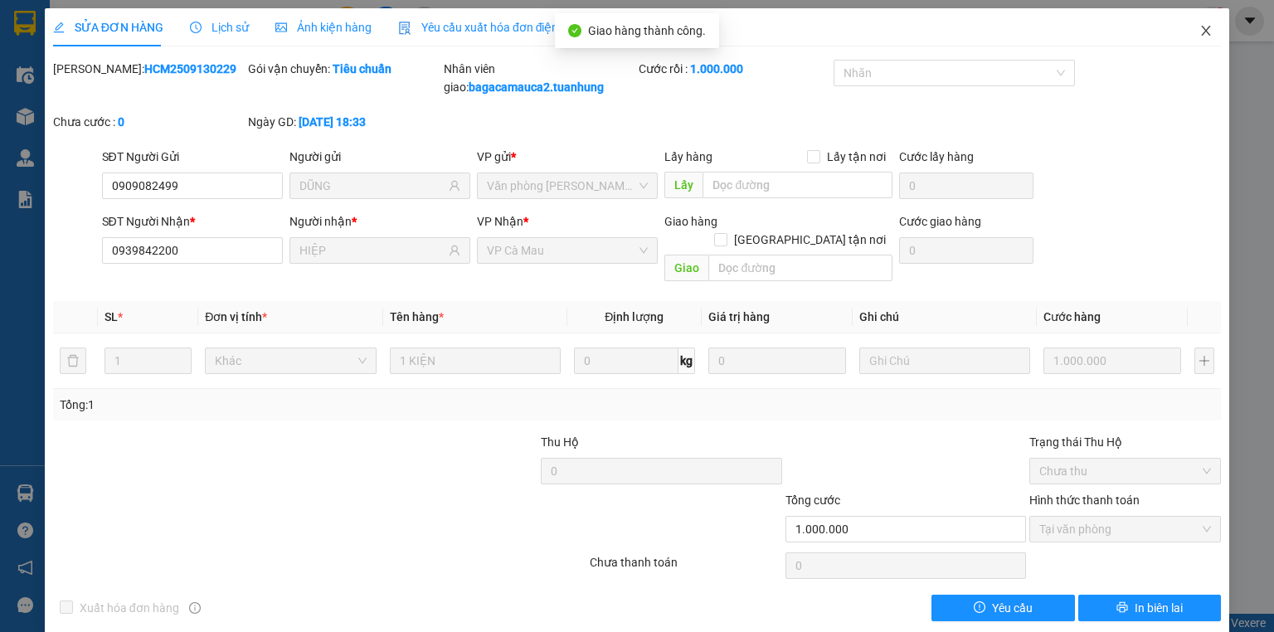
click at [1199, 27] on icon "close" at bounding box center [1205, 30] width 13 height 13
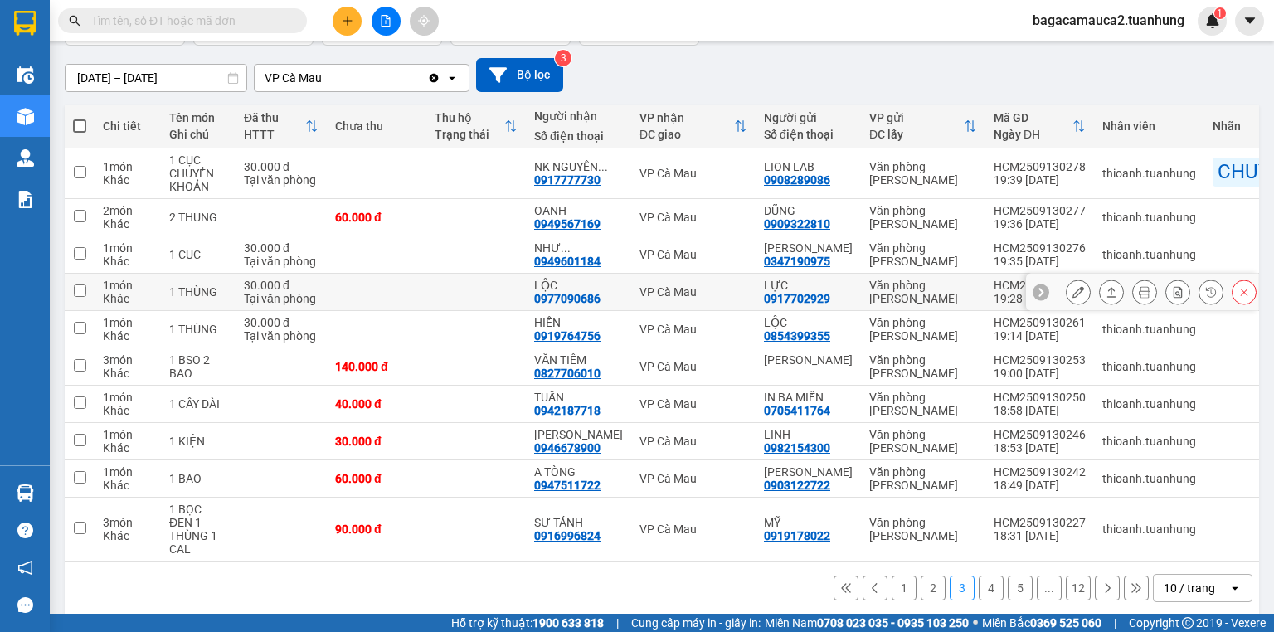
scroll to position [135, 0]
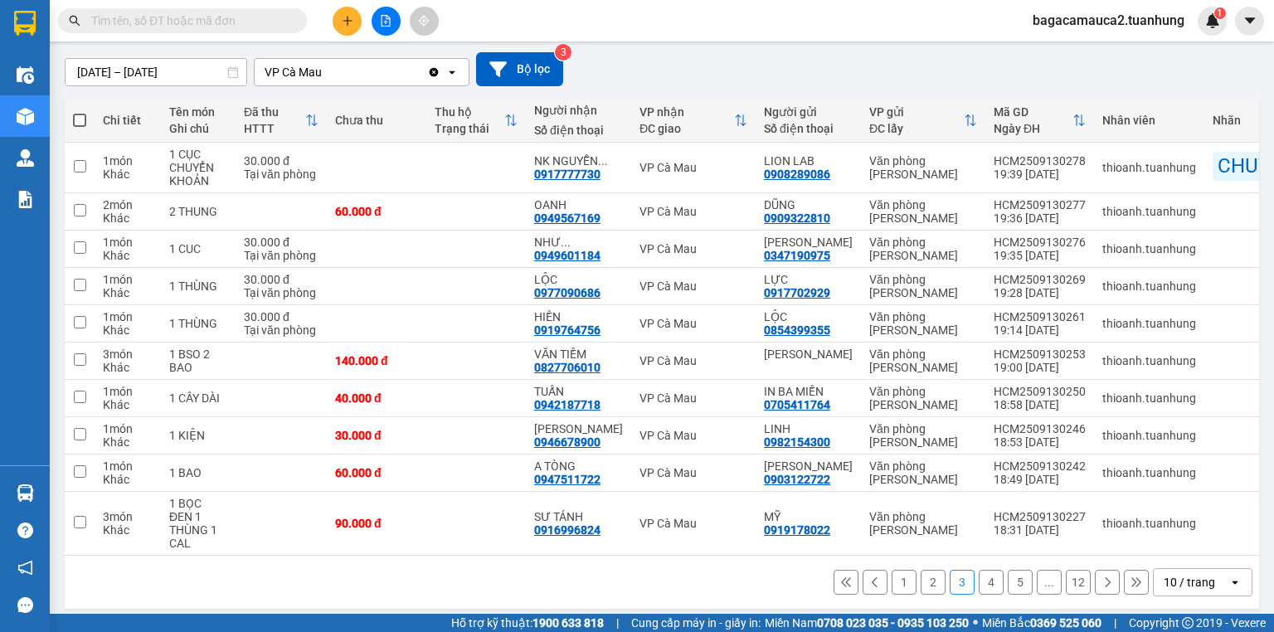
click at [898, 570] on button "1" at bounding box center [903, 582] width 25 height 25
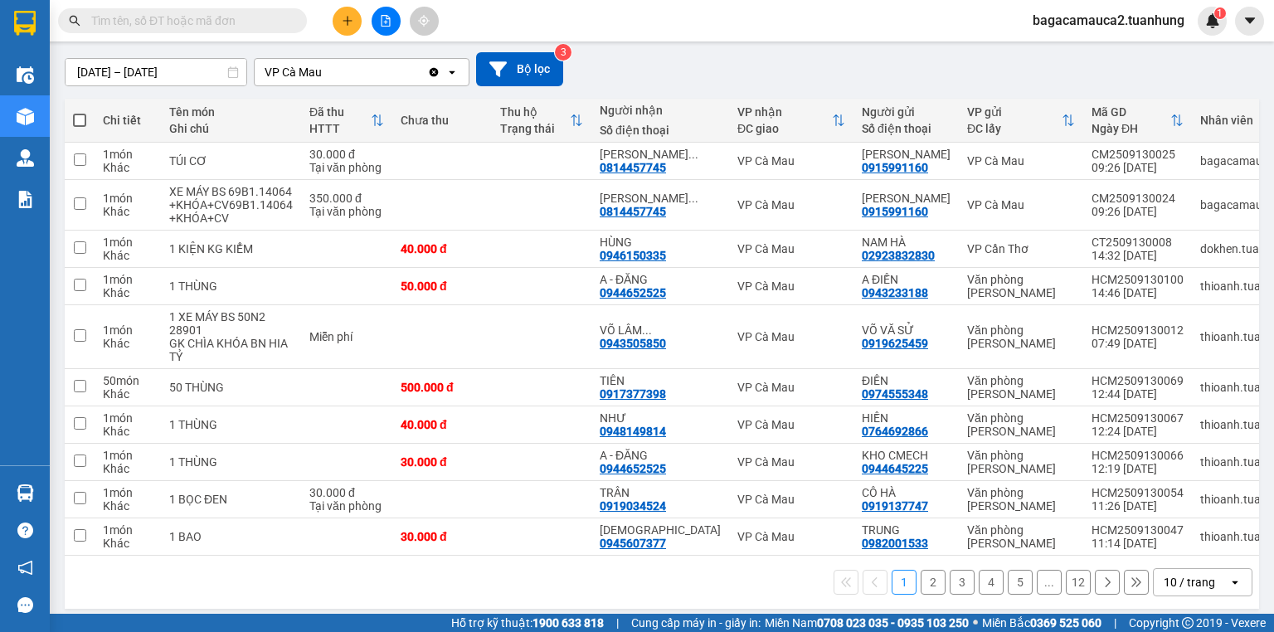
click at [920, 594] on button "2" at bounding box center [932, 582] width 25 height 25
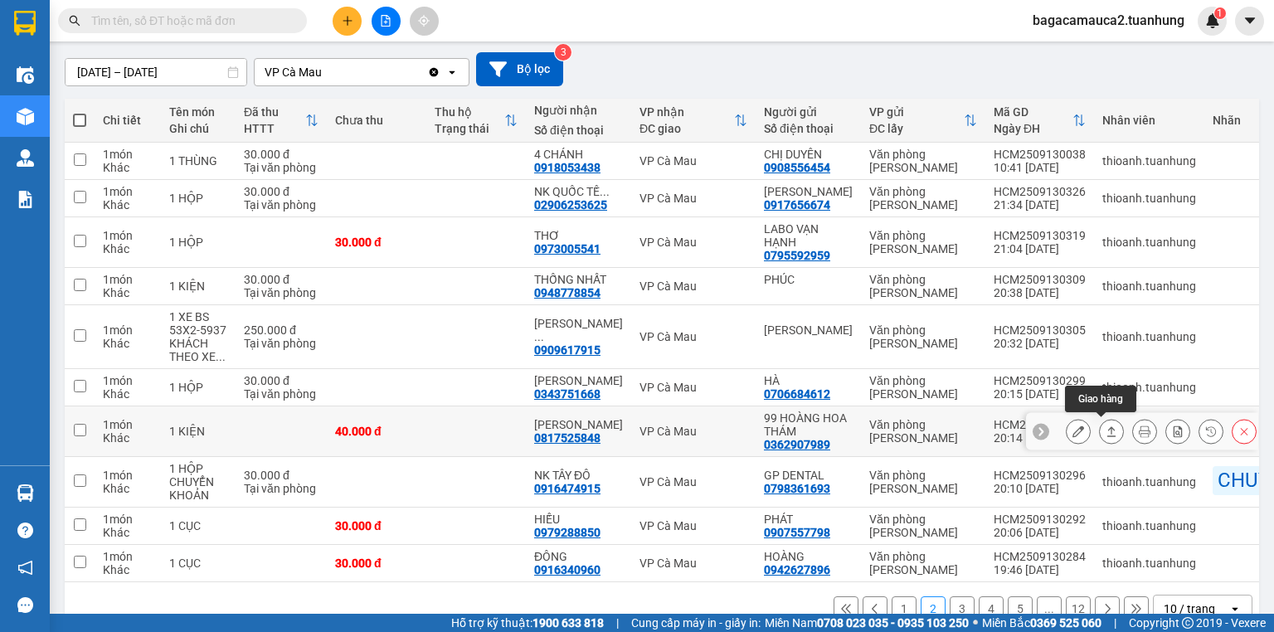
click at [1105, 425] on icon at bounding box center [1111, 431] width 12 height 12
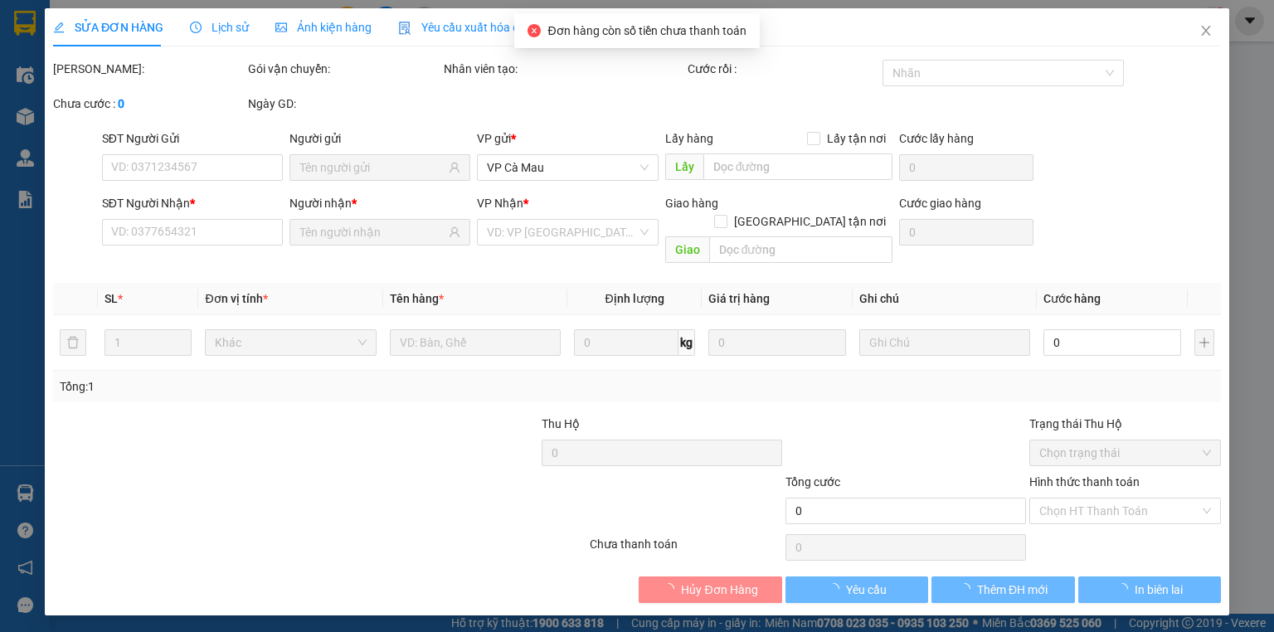
type input "0362907989"
type input "99 HOÀNG HOA THÁM"
type input "0817525848"
type input "[PERSON_NAME]"
type input "40.000"
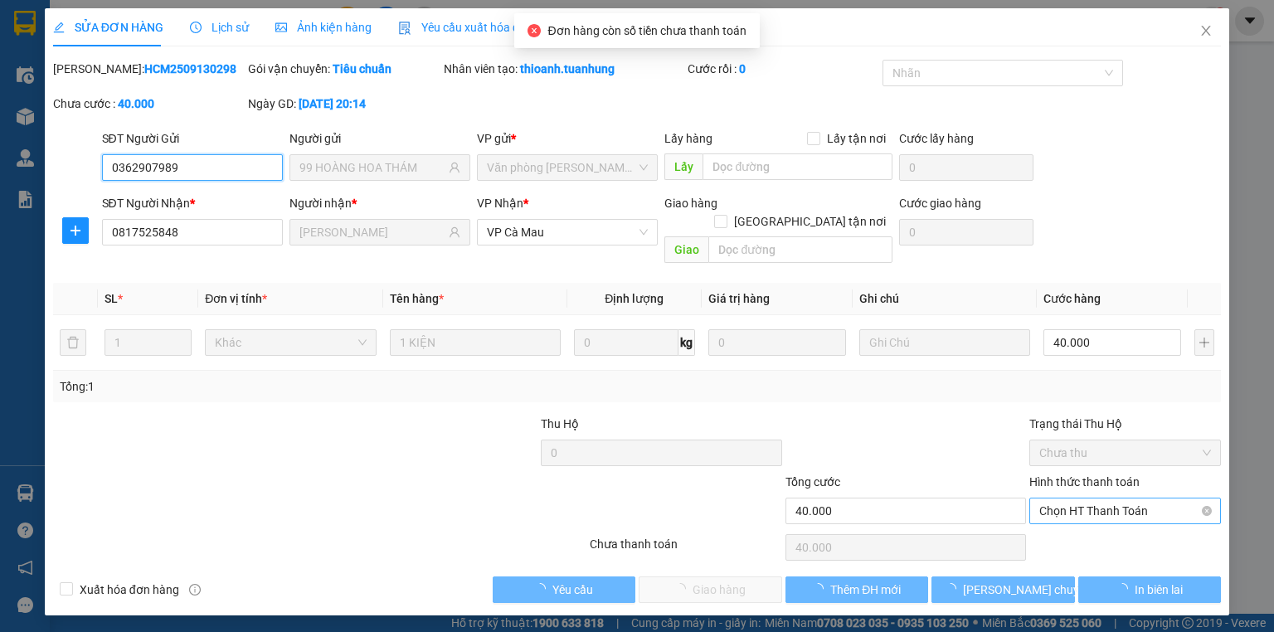
click at [1111, 498] on span "Chọn HT Thanh Toán" at bounding box center [1125, 510] width 172 height 25
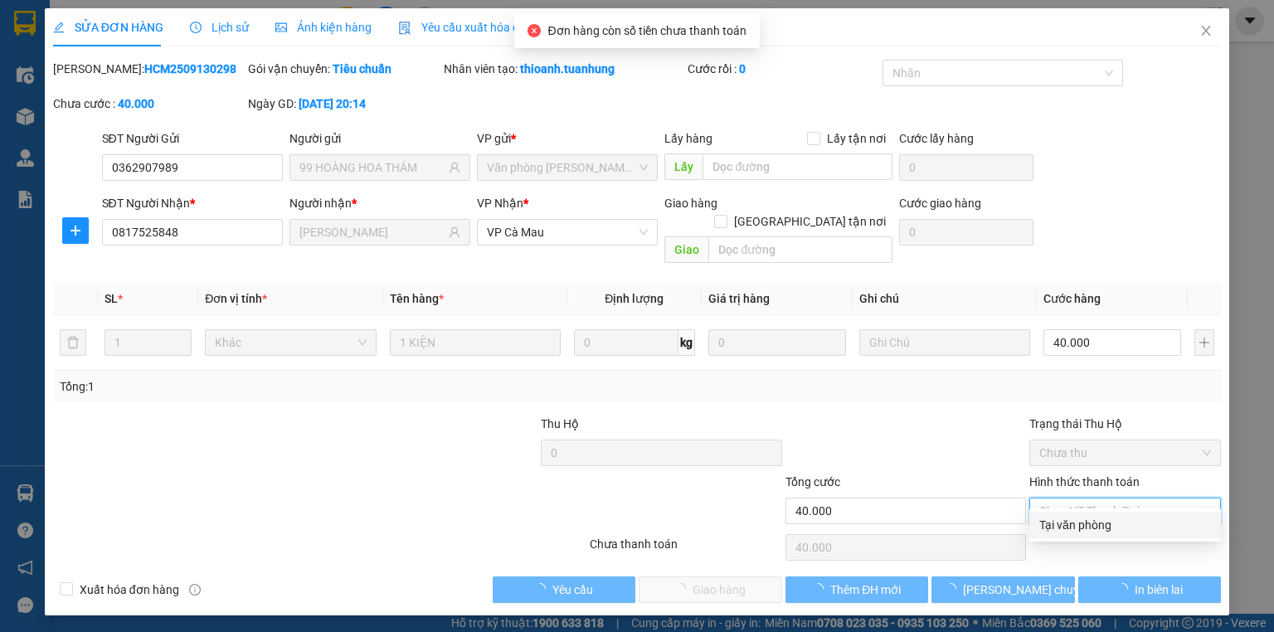
click at [1118, 514] on div "Tại văn phòng" at bounding box center [1125, 525] width 192 height 27
type input "0"
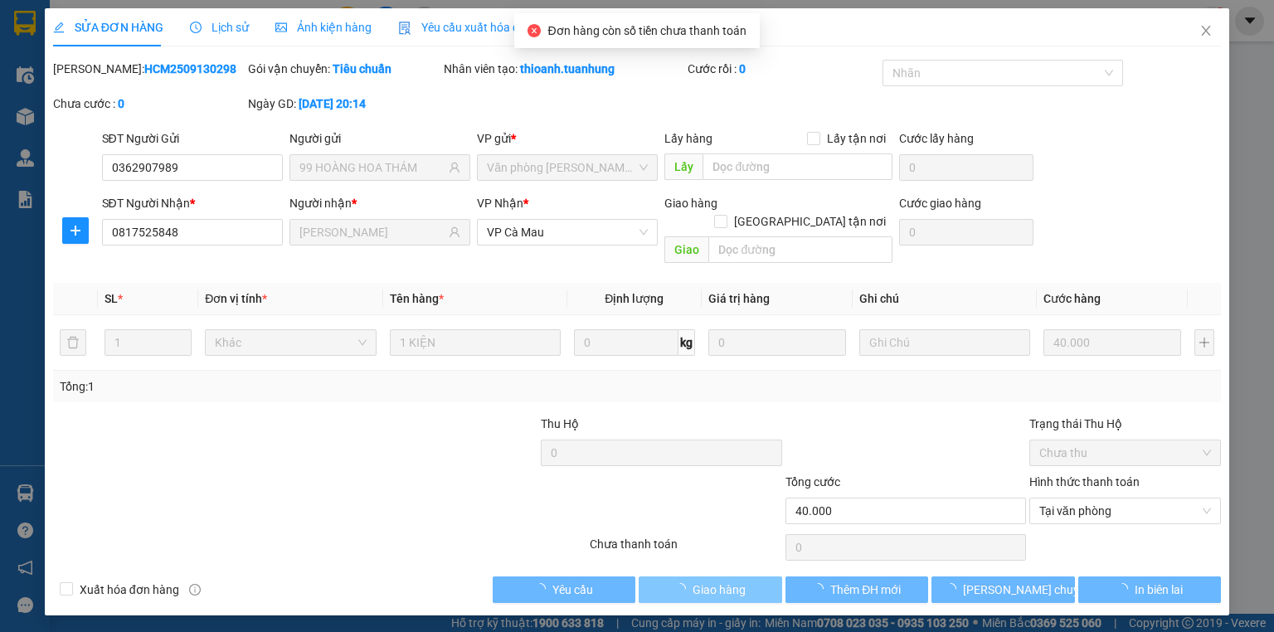
click at [753, 576] on button "Giao hàng" at bounding box center [709, 589] width 143 height 27
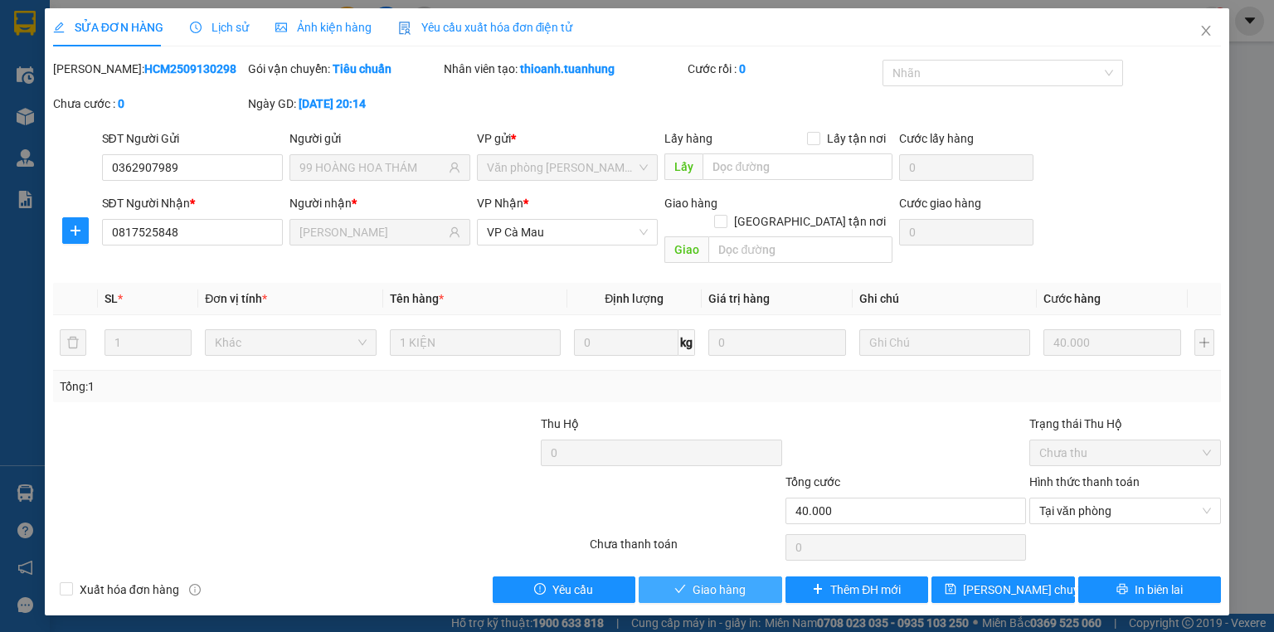
click at [723, 580] on span "Giao hàng" at bounding box center [718, 589] width 53 height 18
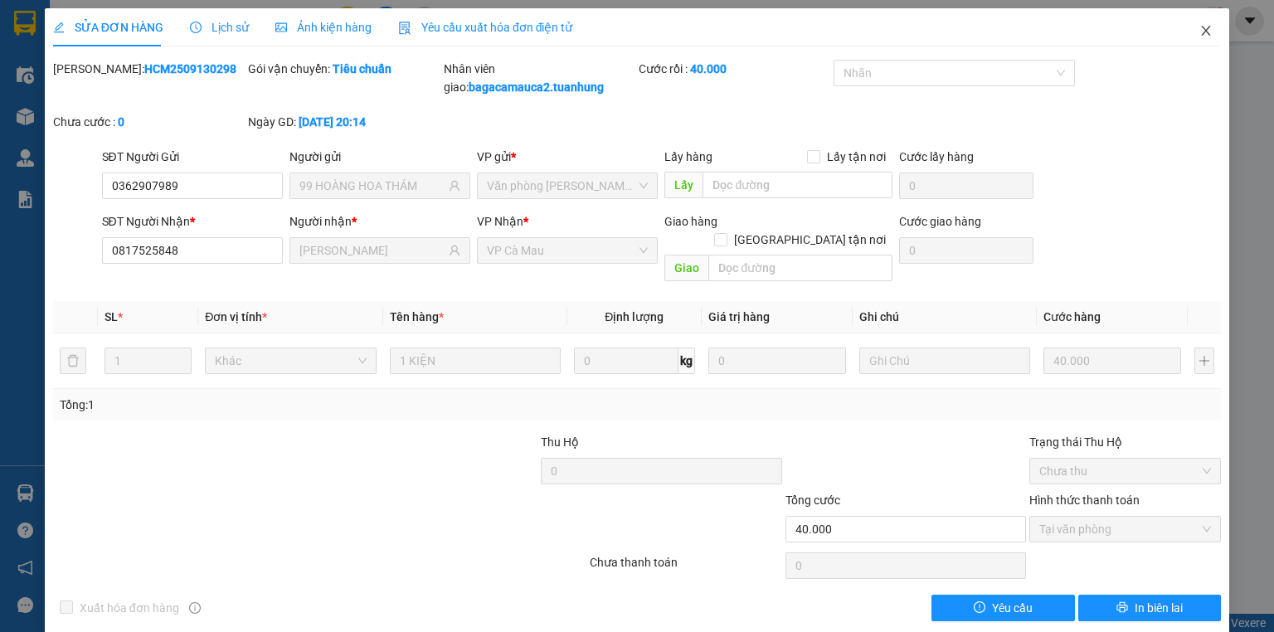
click at [1201, 30] on icon "close" at bounding box center [1205, 31] width 9 height 10
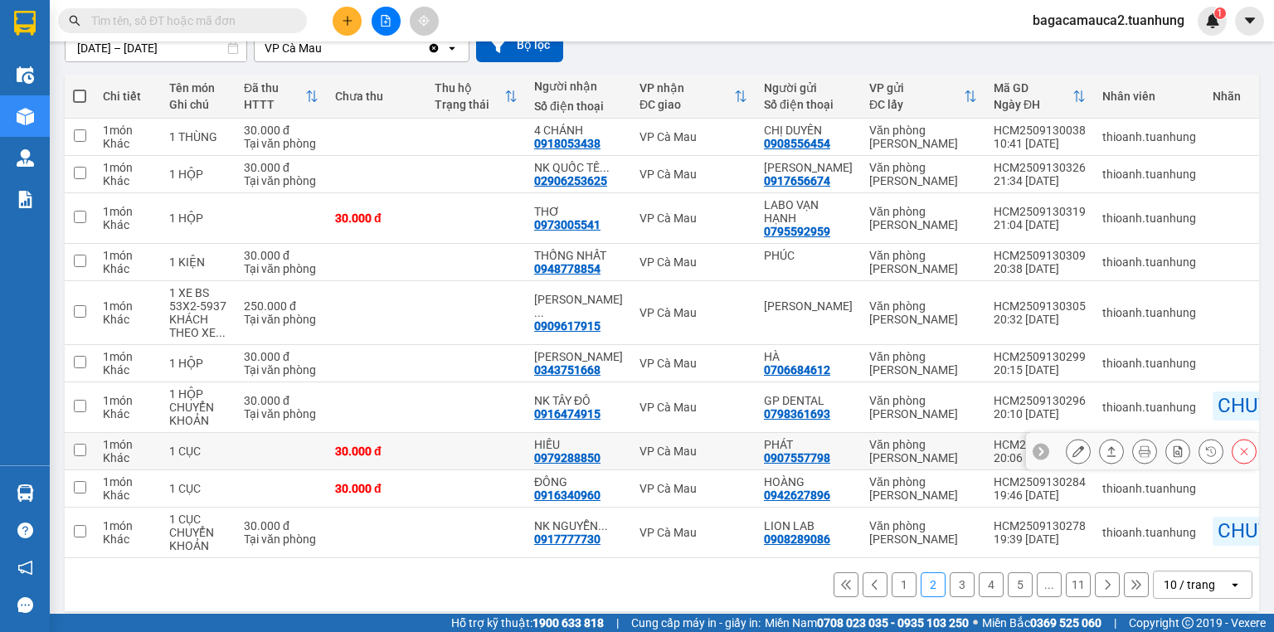
scroll to position [175, 0]
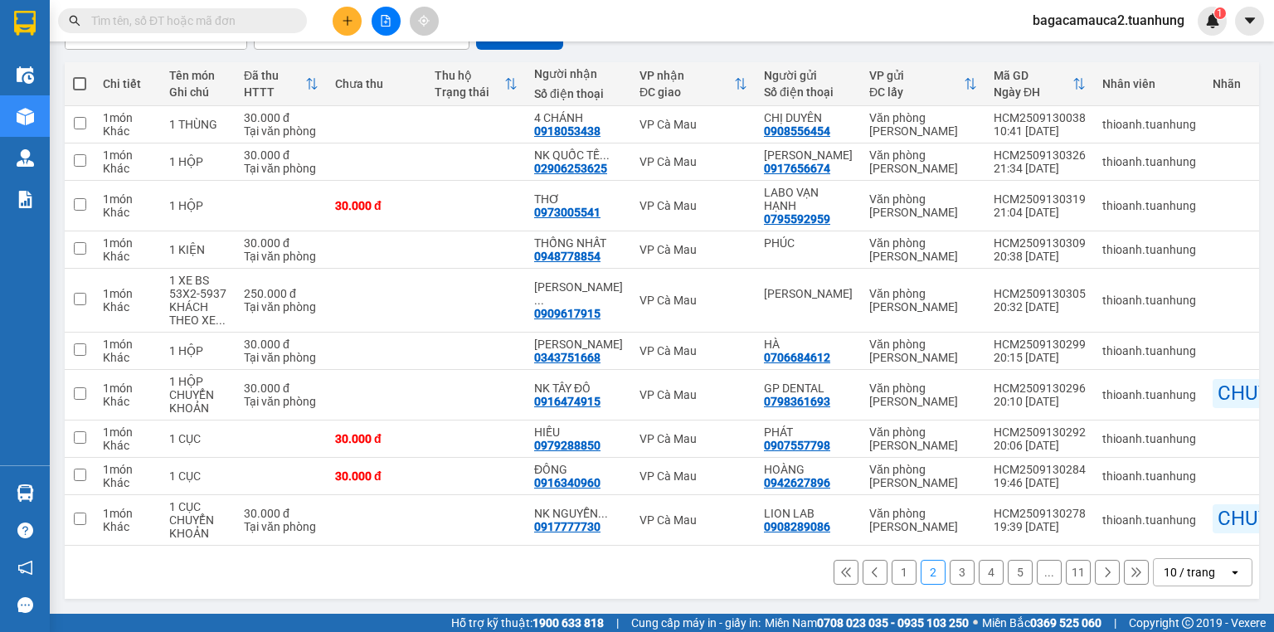
click at [949, 570] on button "3" at bounding box center [961, 572] width 25 height 25
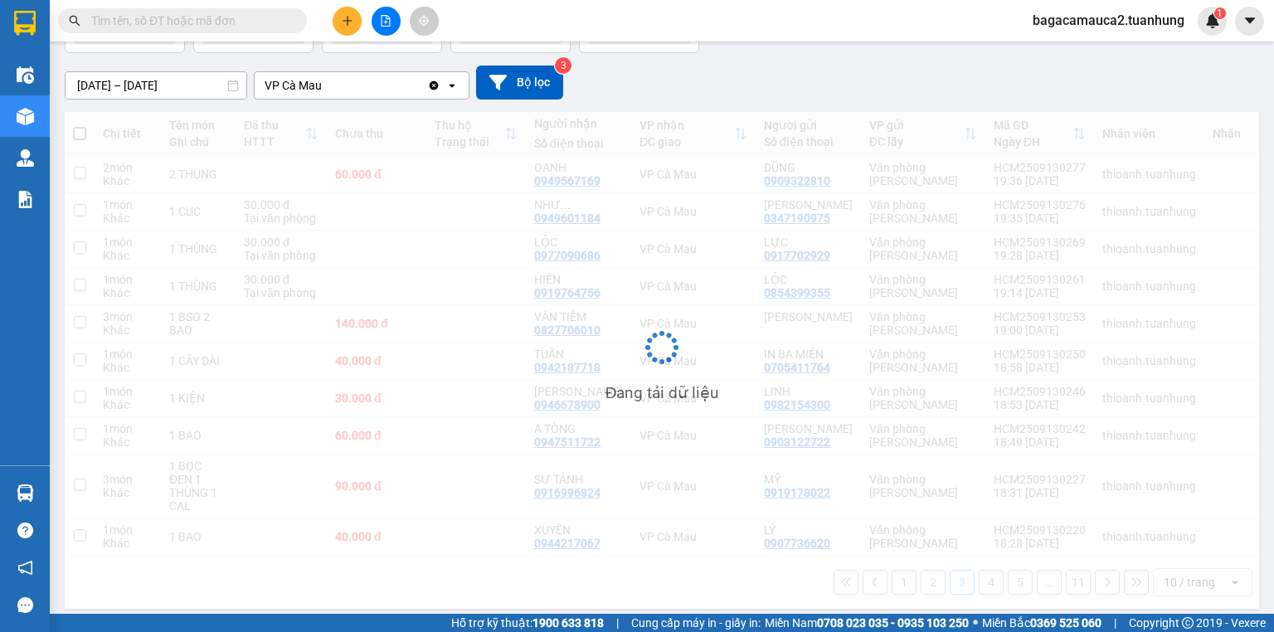
scroll to position [122, 0]
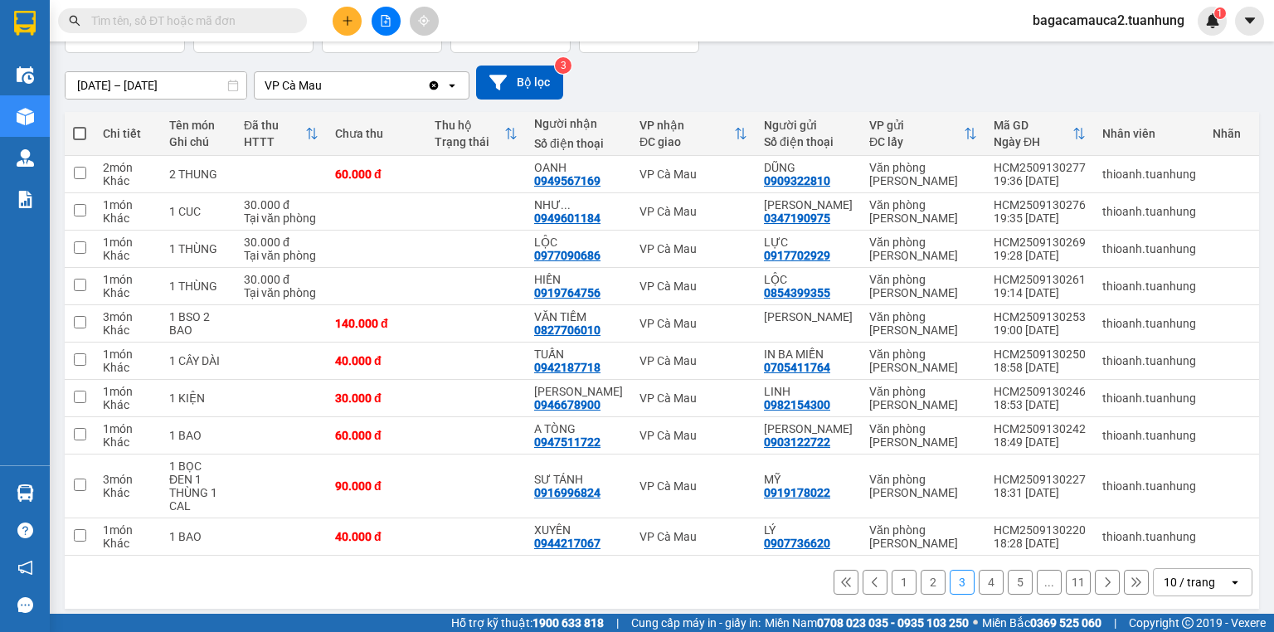
click at [986, 570] on button "4" at bounding box center [990, 582] width 25 height 25
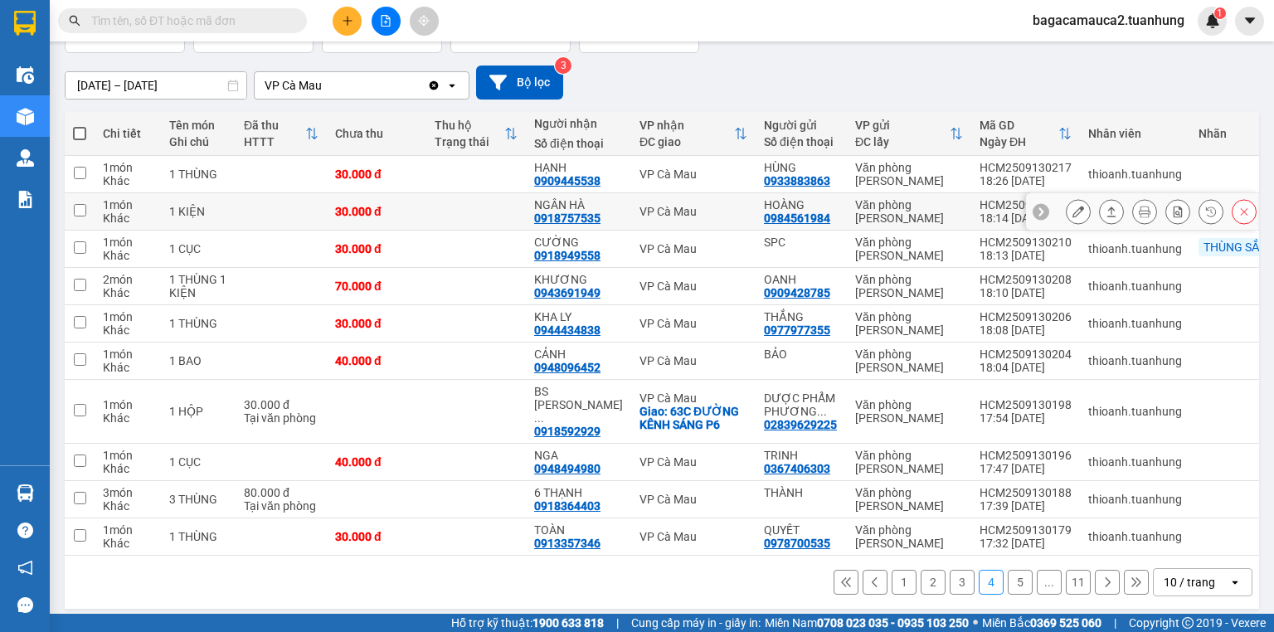
click at [1107, 212] on icon at bounding box center [1111, 211] width 9 height 10
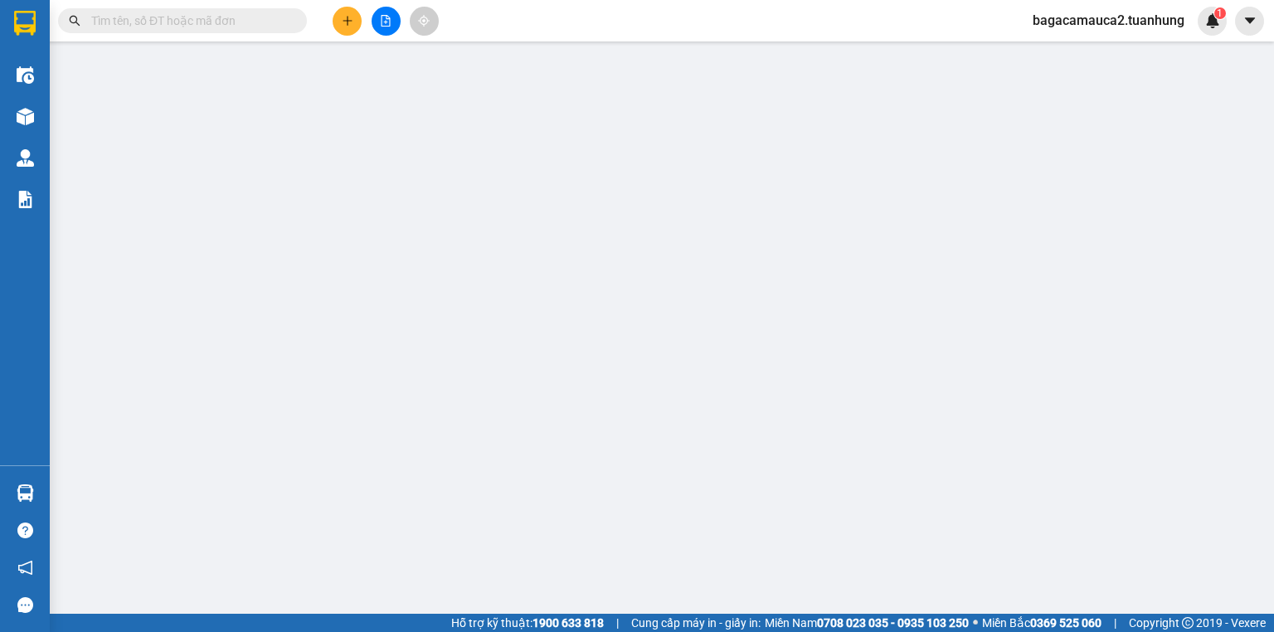
type input "0984561984"
type input "HOÀNG"
type input "0918757535"
type input "NGÂN HÀ"
type input "30.000"
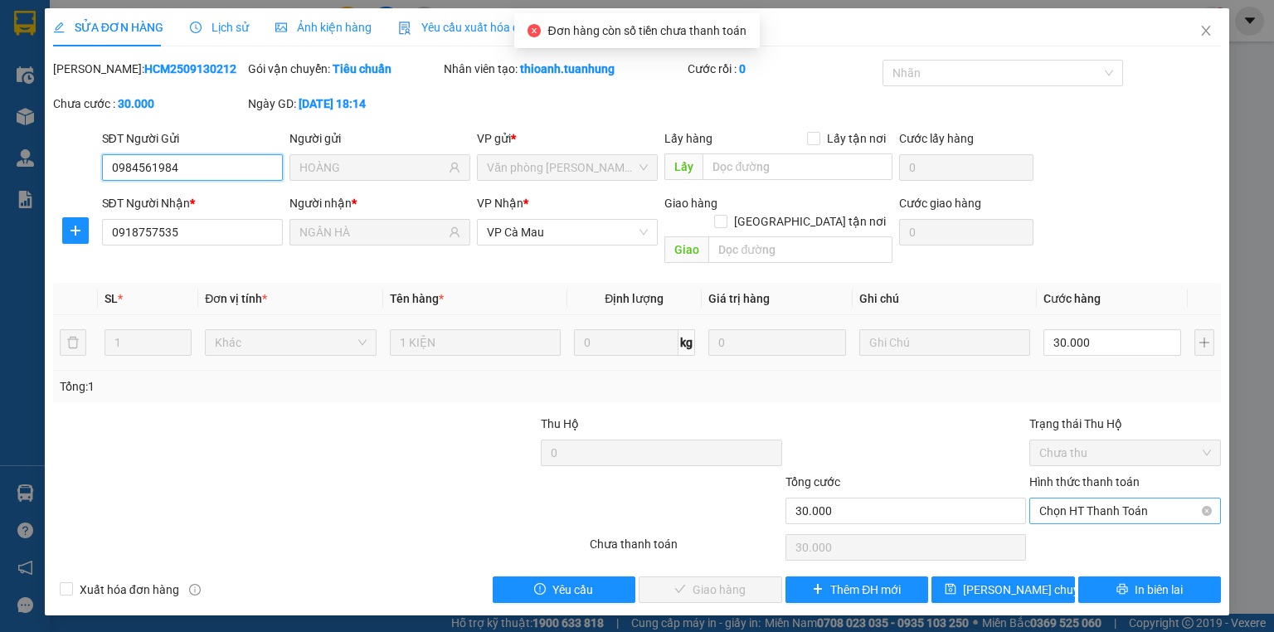
click at [1103, 501] on span "Chọn HT Thanh Toán" at bounding box center [1125, 510] width 172 height 25
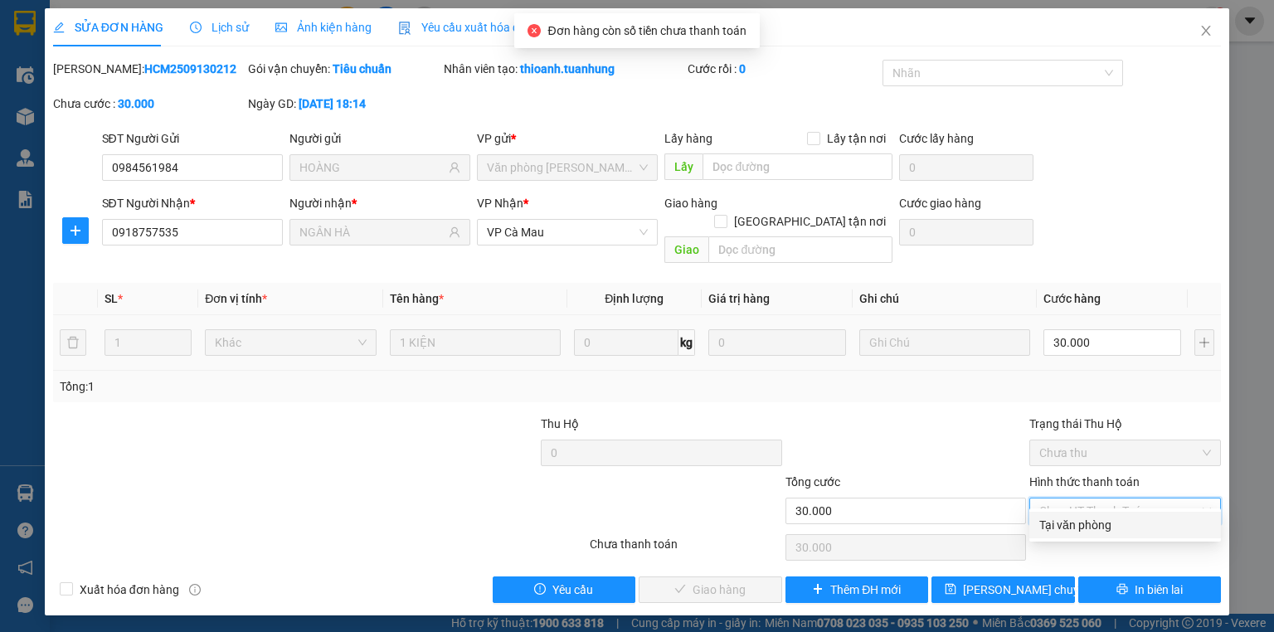
click at [1104, 526] on div "Tại văn phòng" at bounding box center [1125, 525] width 172 height 18
type input "0"
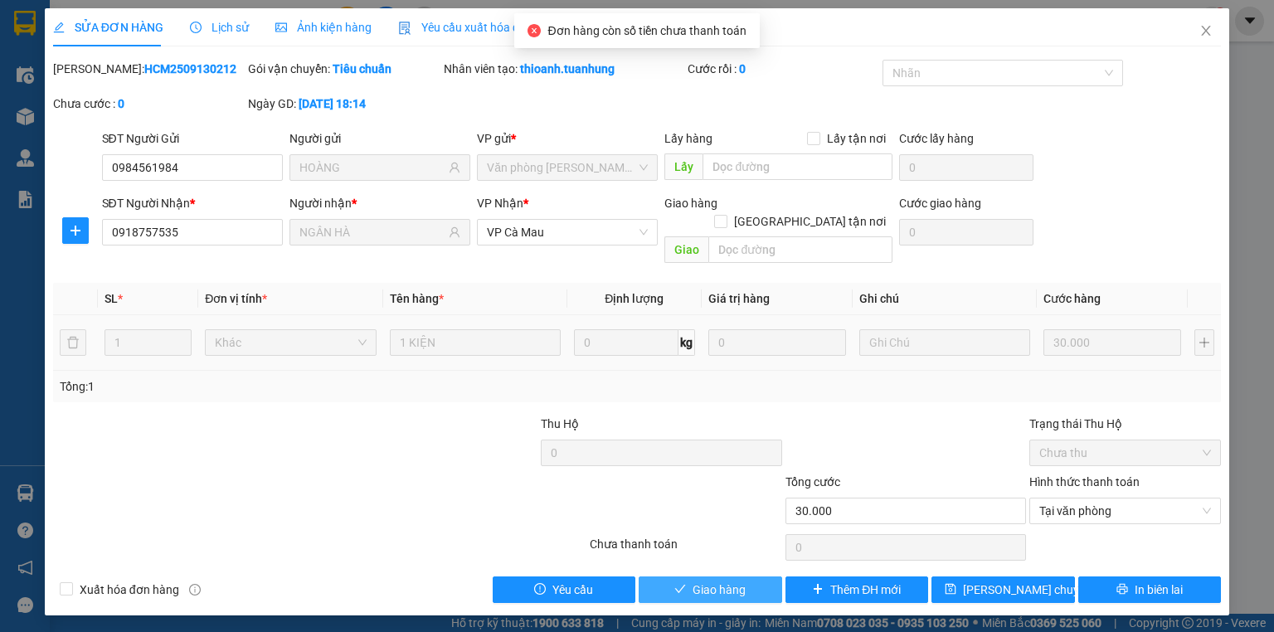
drag, startPoint x: 721, startPoint y: 570, endPoint x: 605, endPoint y: 537, distance: 119.9
click at [716, 580] on span "Giao hàng" at bounding box center [718, 589] width 53 height 18
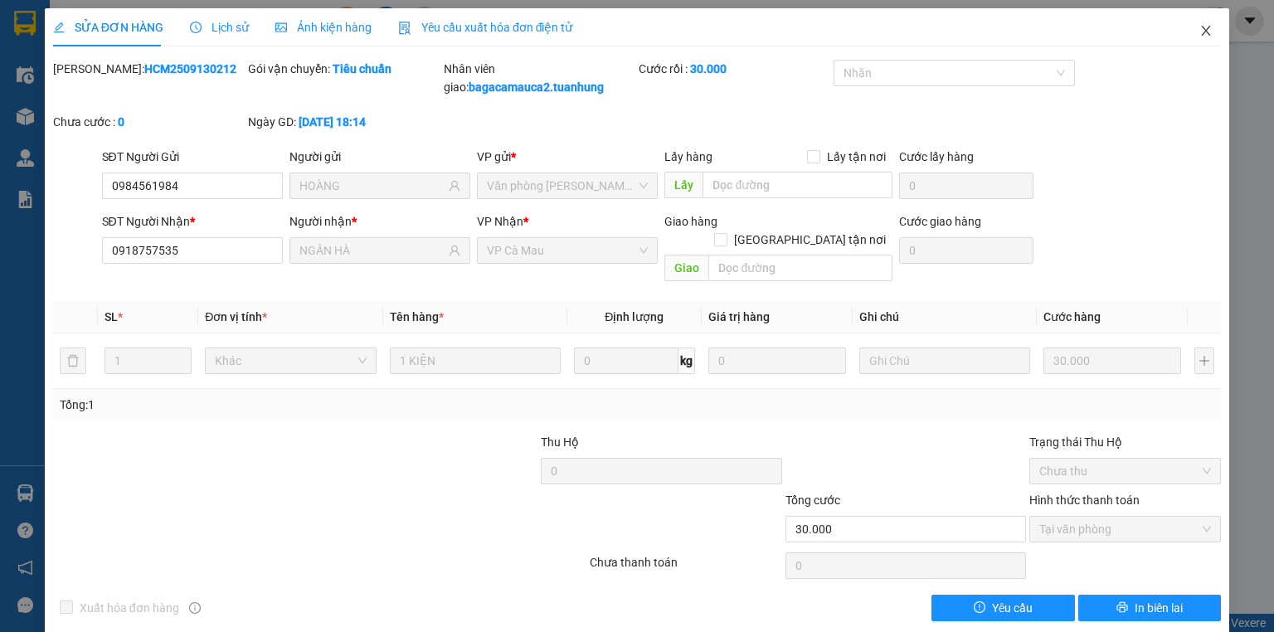
click at [1194, 23] on span "Close" at bounding box center [1205, 31] width 46 height 46
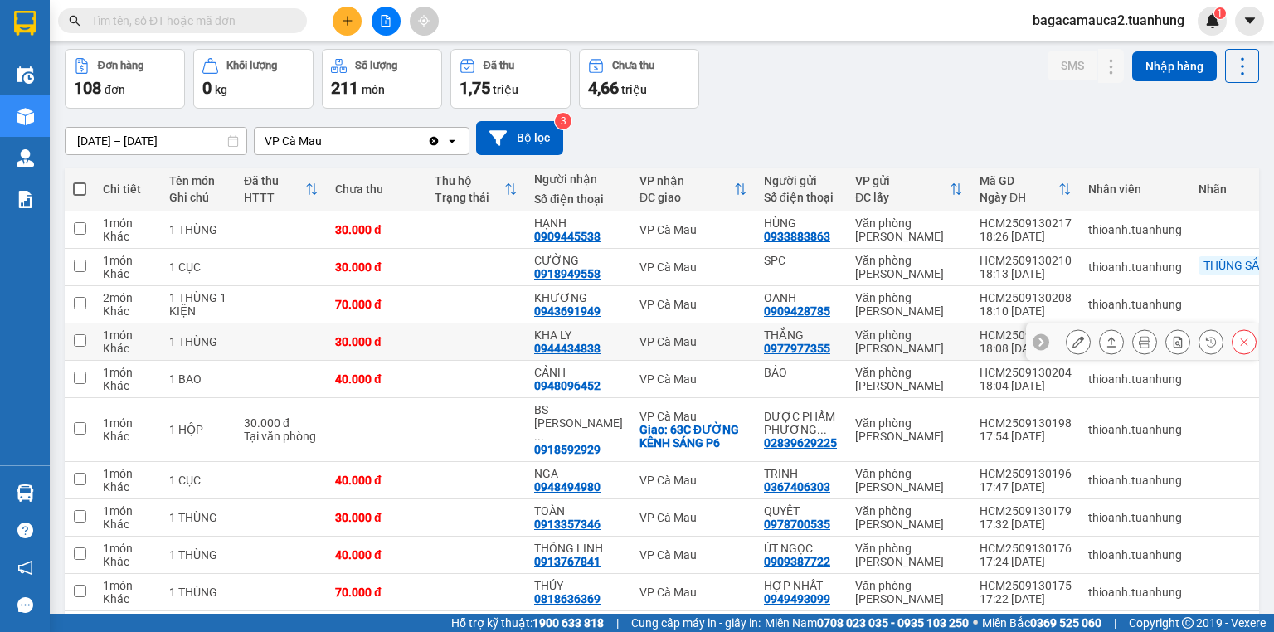
scroll to position [122, 0]
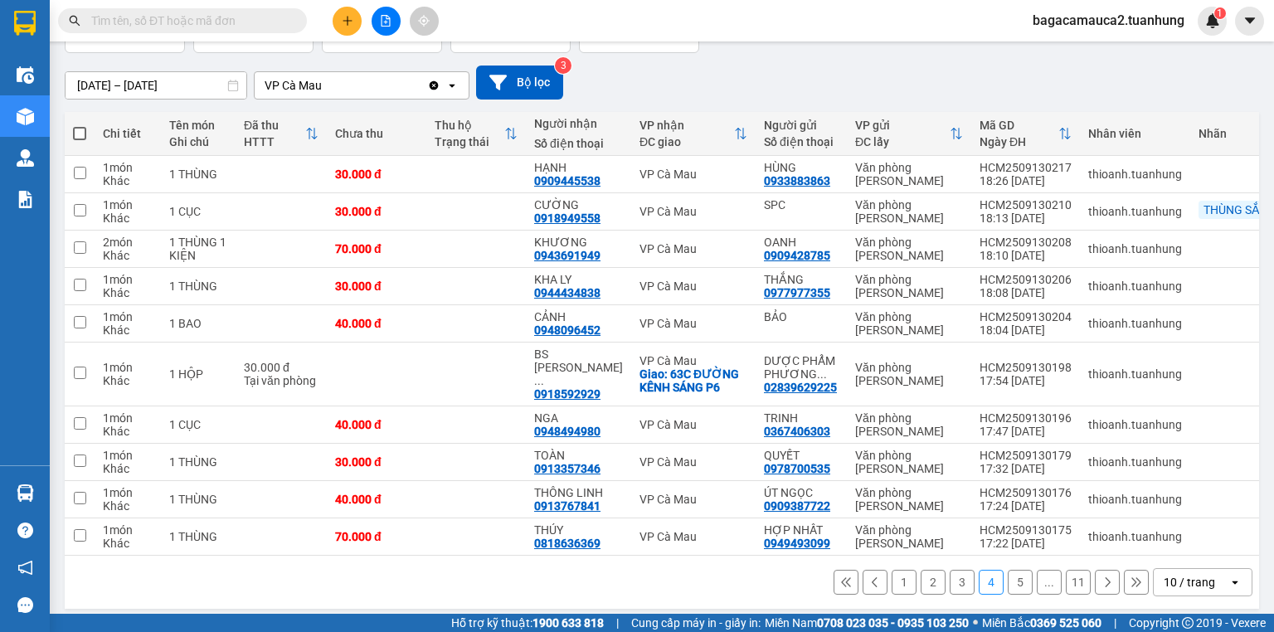
click at [1007, 573] on button "5" at bounding box center [1019, 582] width 25 height 25
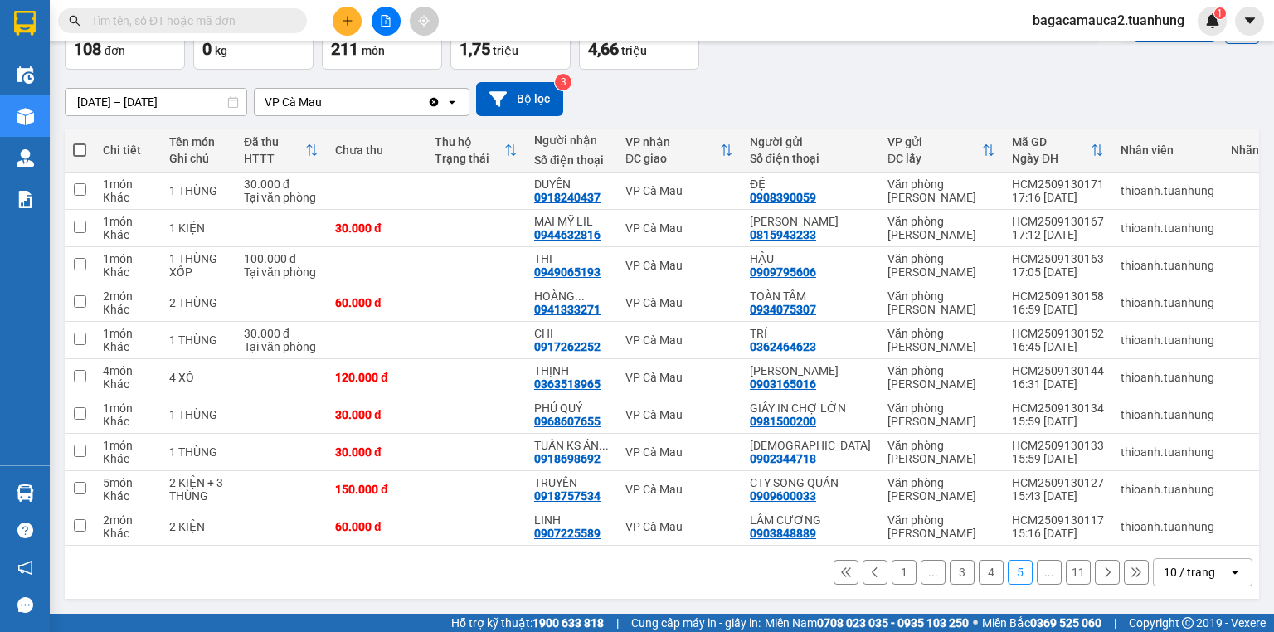
click at [1102, 578] on icon at bounding box center [1107, 572] width 12 height 12
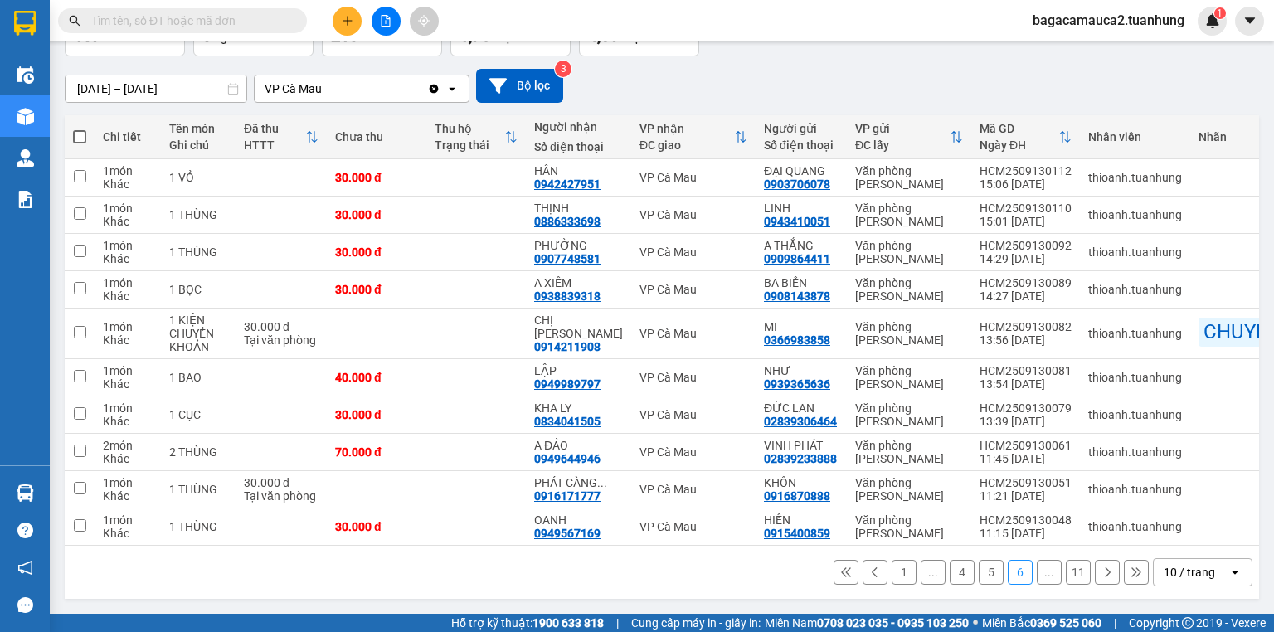
click at [1101, 572] on icon at bounding box center [1107, 572] width 12 height 12
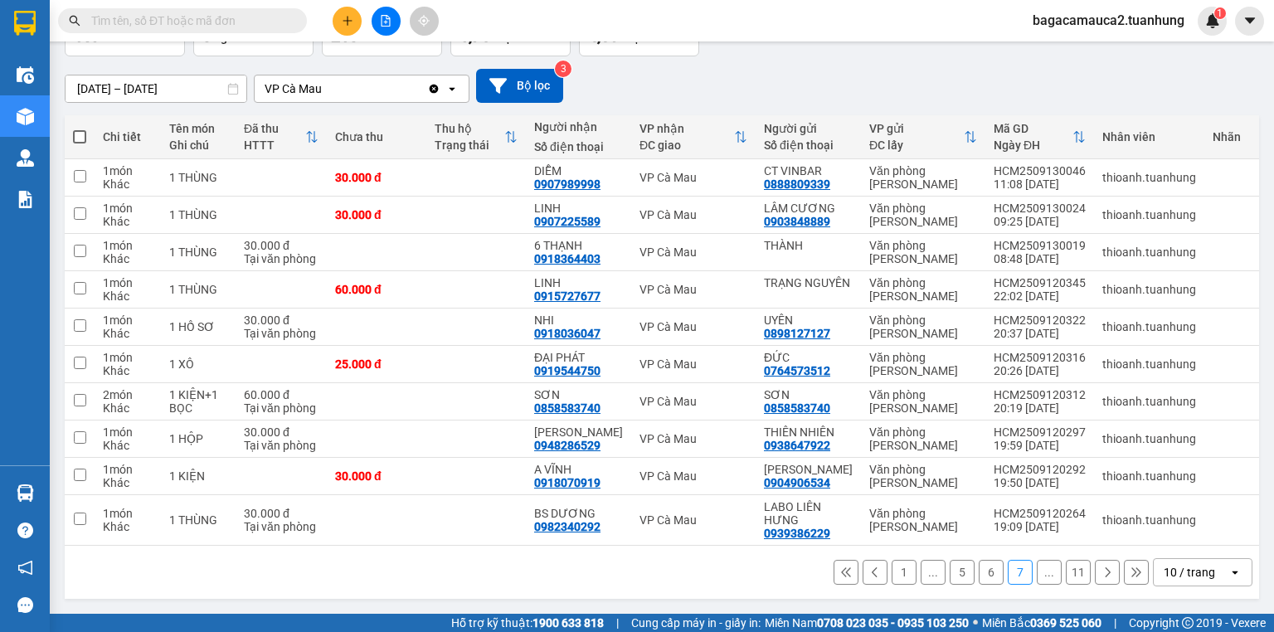
click at [1101, 578] on icon at bounding box center [1107, 572] width 12 height 12
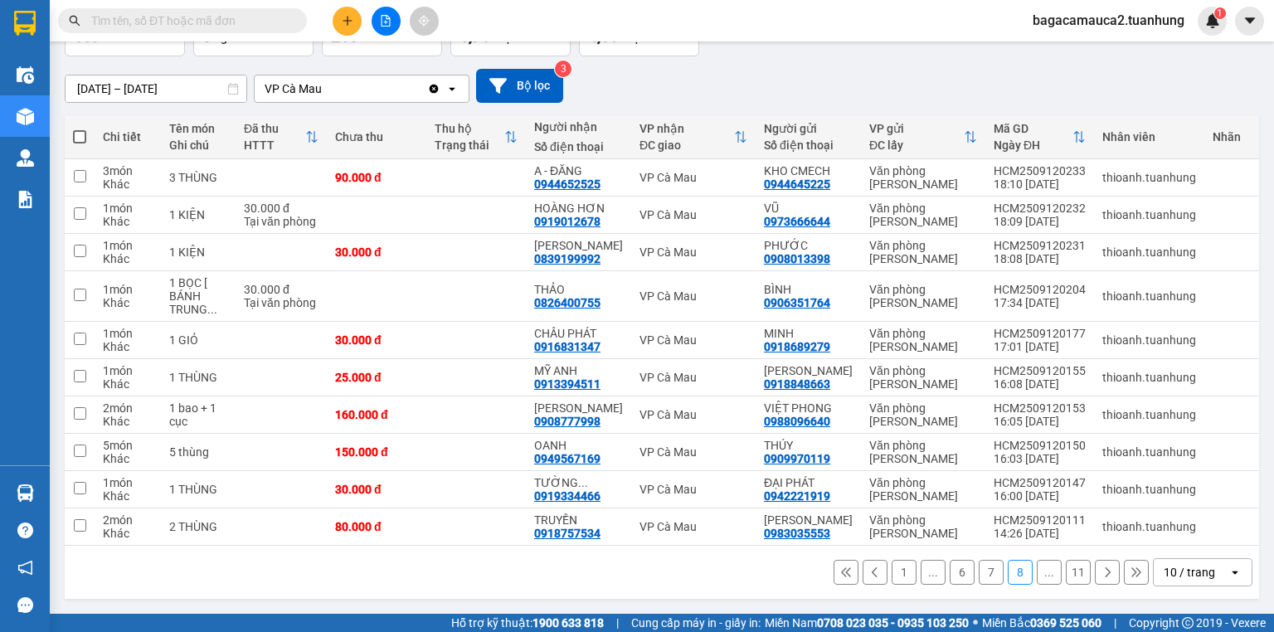
click at [1094, 565] on button at bounding box center [1106, 572] width 25 height 25
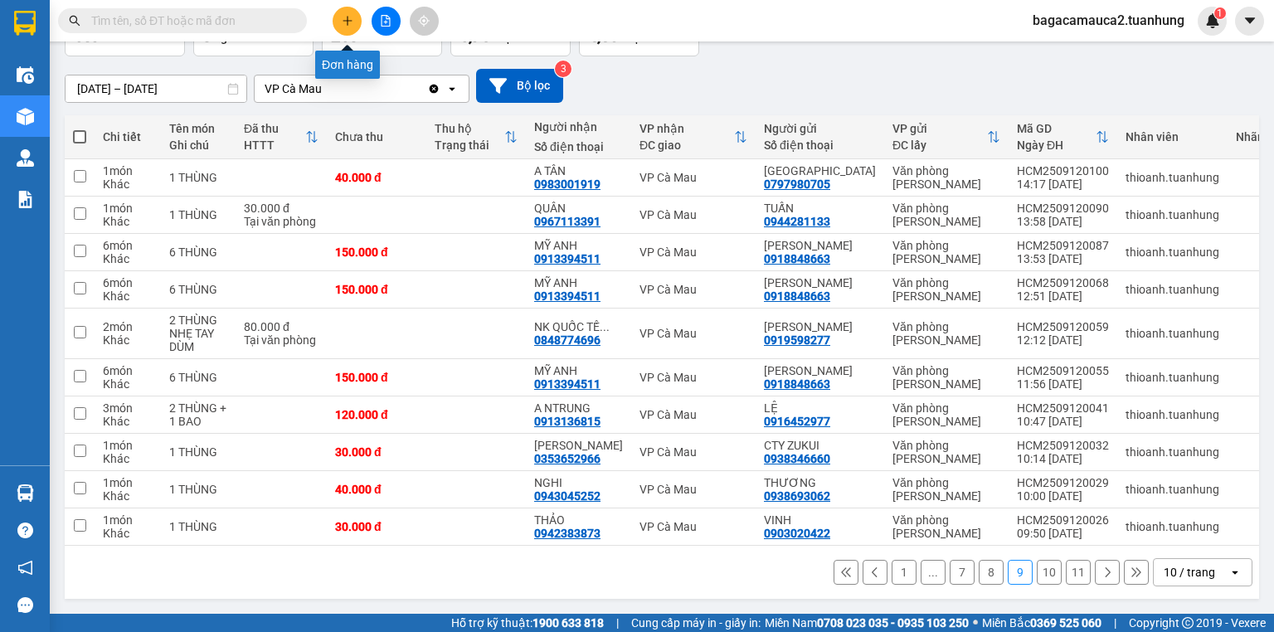
click at [342, 21] on icon "plus" at bounding box center [348, 21] width 12 height 12
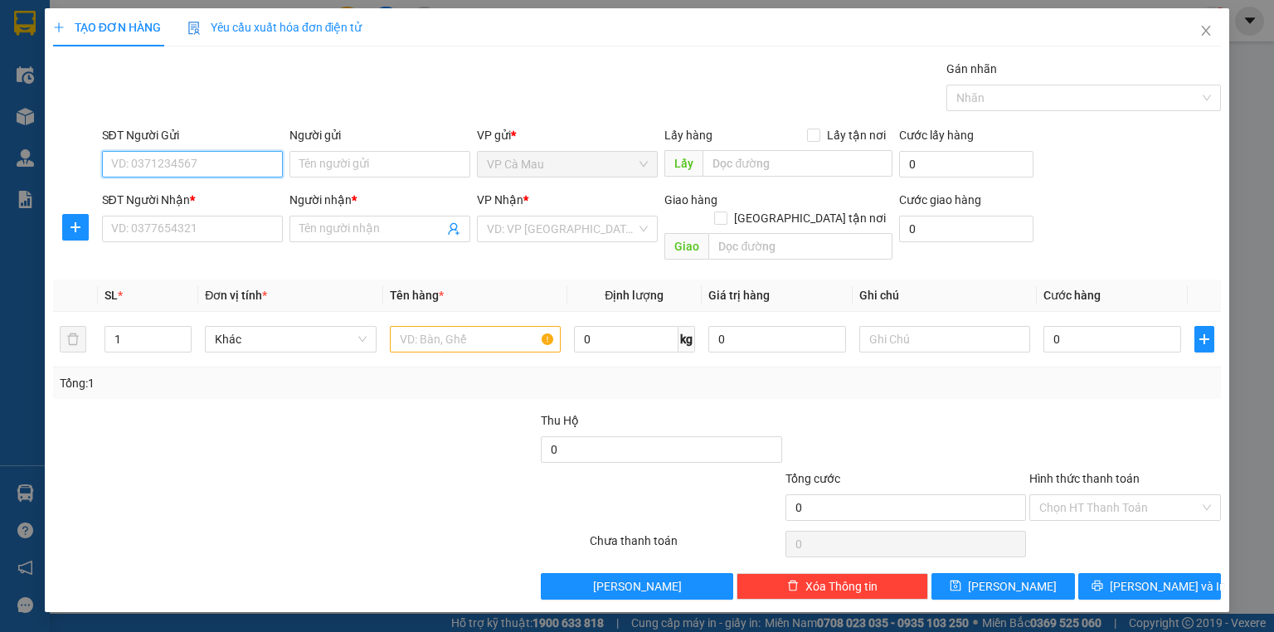
click at [235, 169] on input "SĐT Người Gửi" at bounding box center [192, 164] width 181 height 27
click at [139, 197] on div "0943377367 - TRUNG" at bounding box center [192, 196] width 161 height 18
type input "0943377367"
type input "TRUNG"
type input "0943377367"
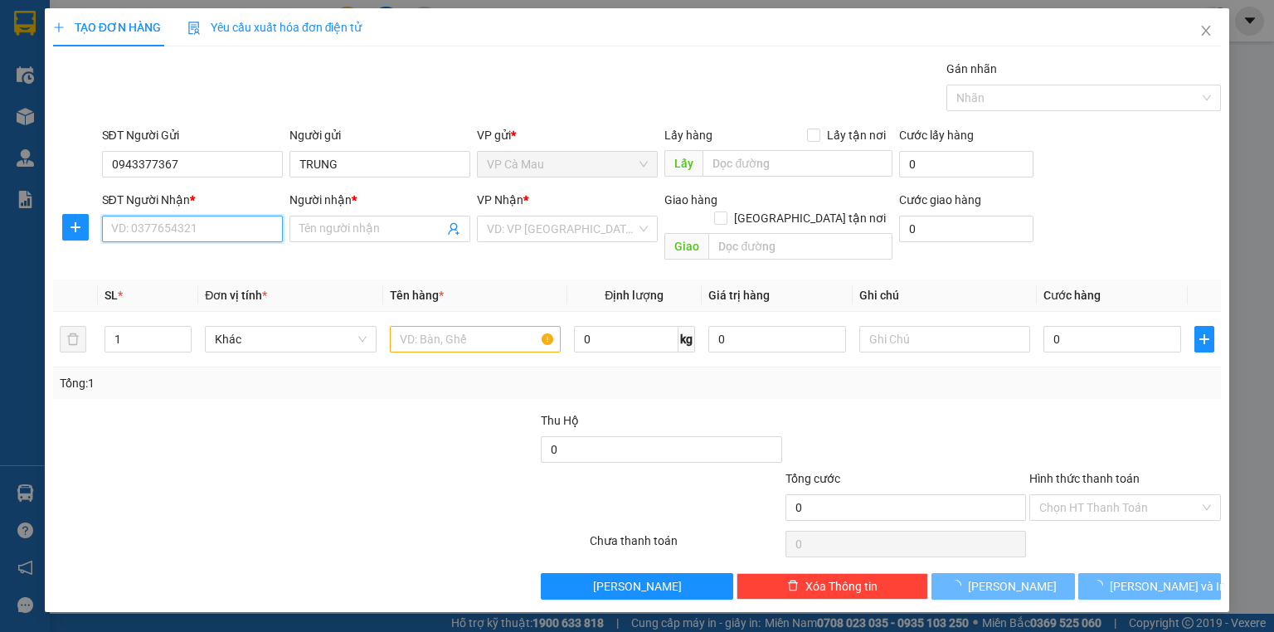
click at [164, 226] on input "SĐT Người Nhận *" at bounding box center [192, 229] width 181 height 27
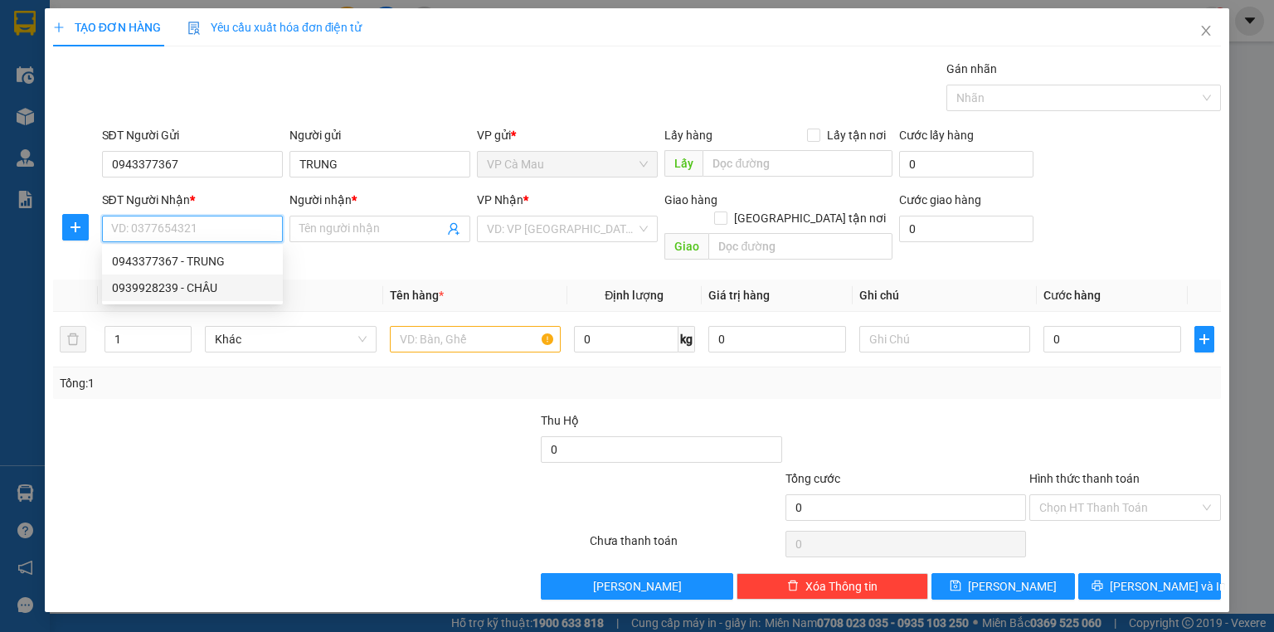
click at [179, 288] on div "0939928239 - CHÂU" at bounding box center [192, 288] width 161 height 18
type input "0939928239"
type input "CHÂU"
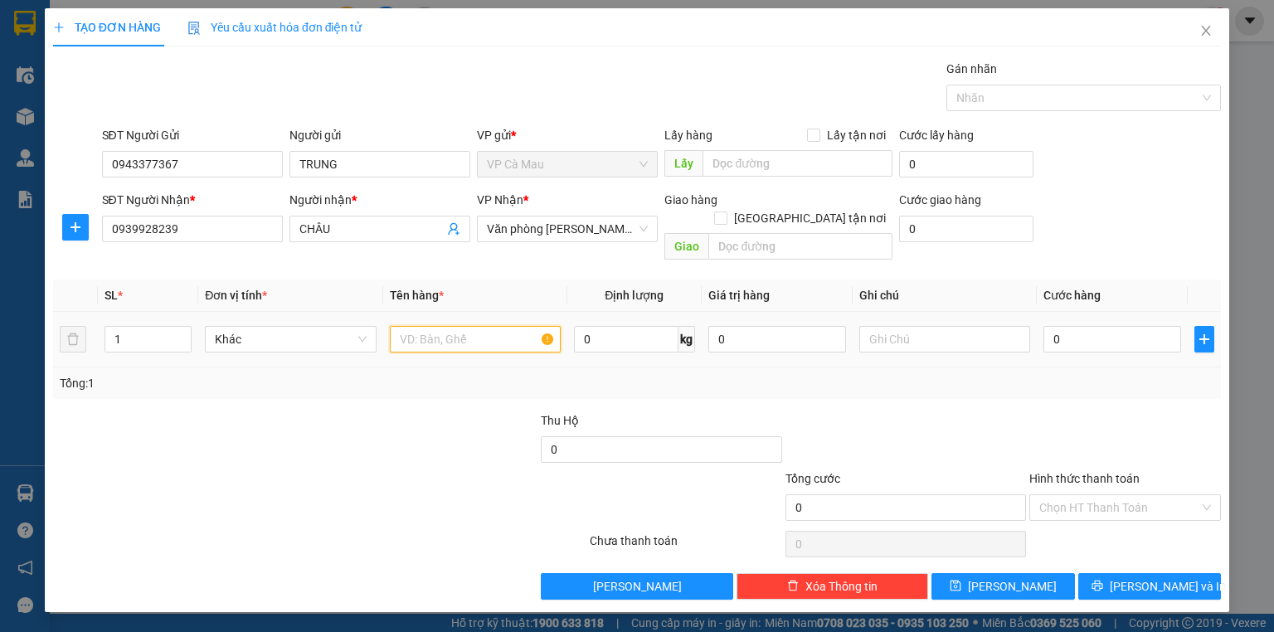
click at [537, 328] on input "text" at bounding box center [475, 339] width 171 height 27
type input "1 THÙNG"
click at [1101, 326] on input "0" at bounding box center [1112, 339] width 138 height 27
type input "3"
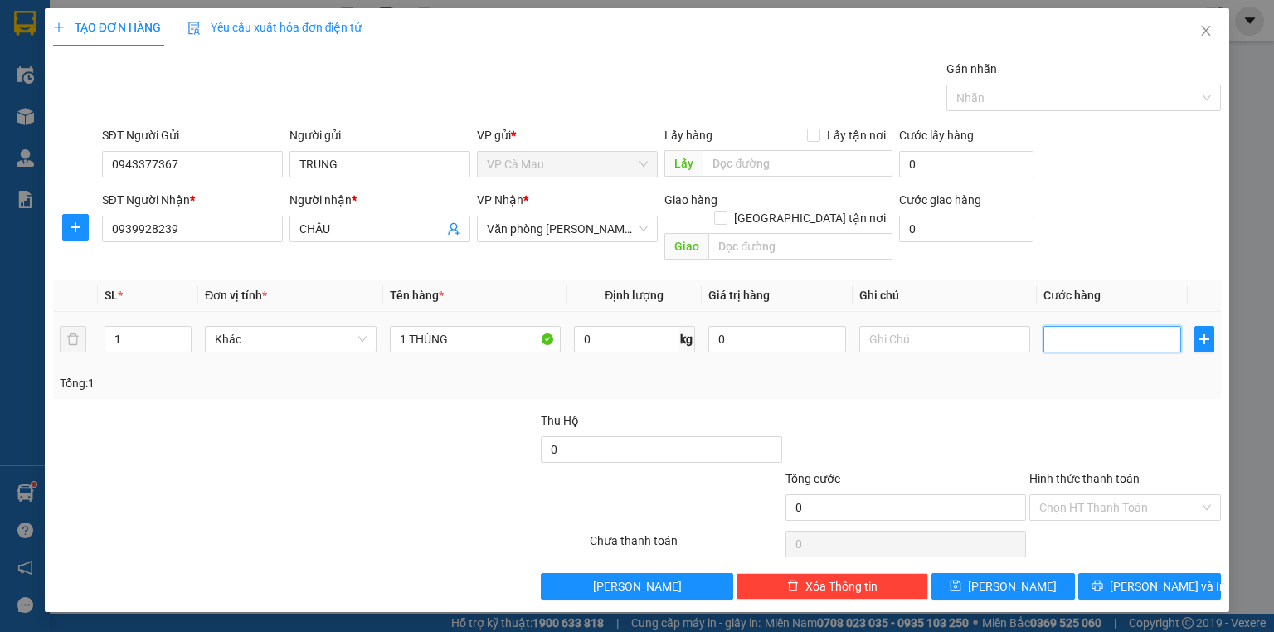
type input "3"
type input "30"
click at [1111, 573] on button "[PERSON_NAME] và In" at bounding box center [1149, 586] width 143 height 27
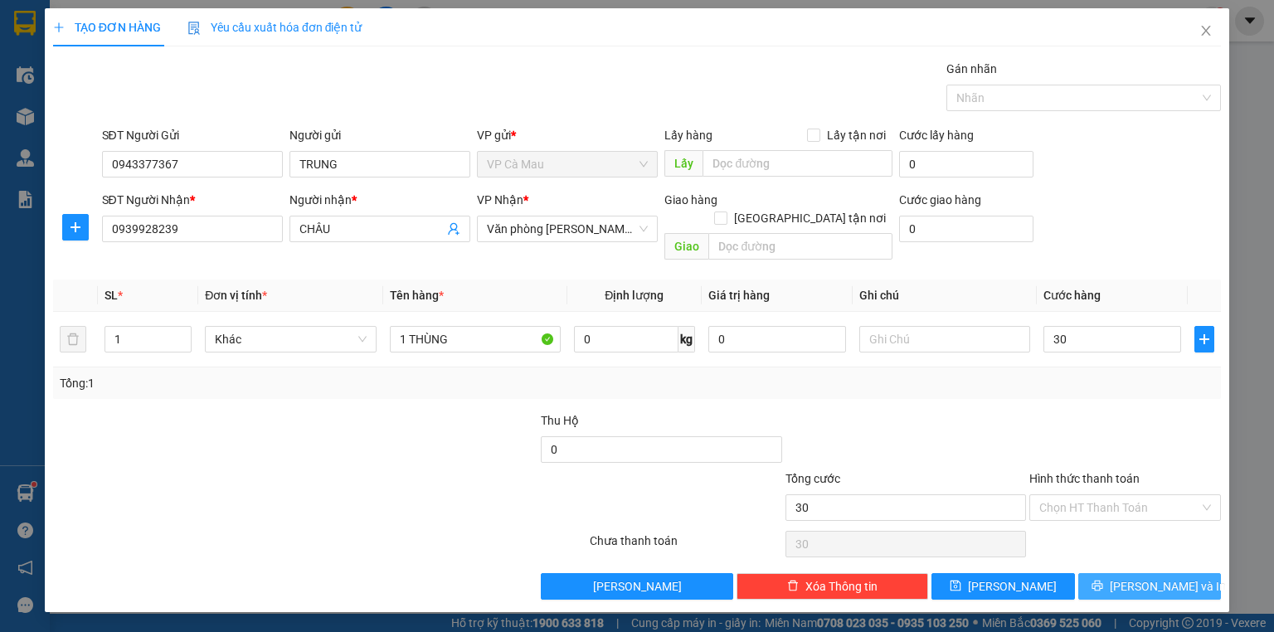
type input "30.000"
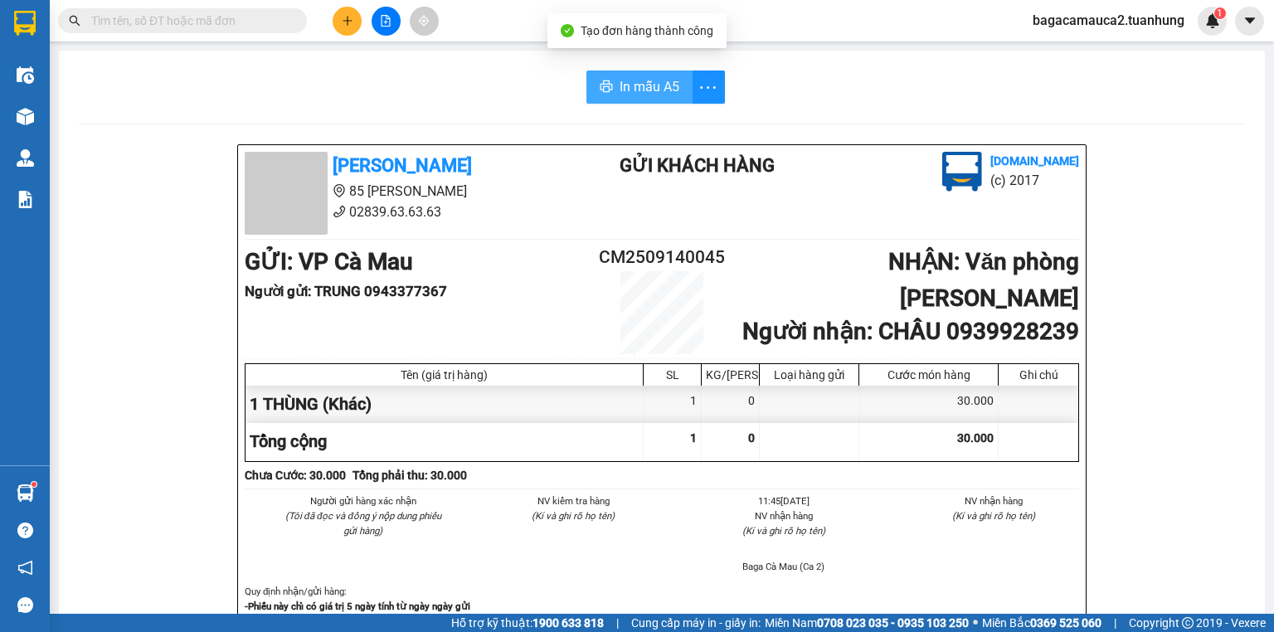
click at [638, 89] on span "In mẫu A5" at bounding box center [649, 86] width 60 height 21
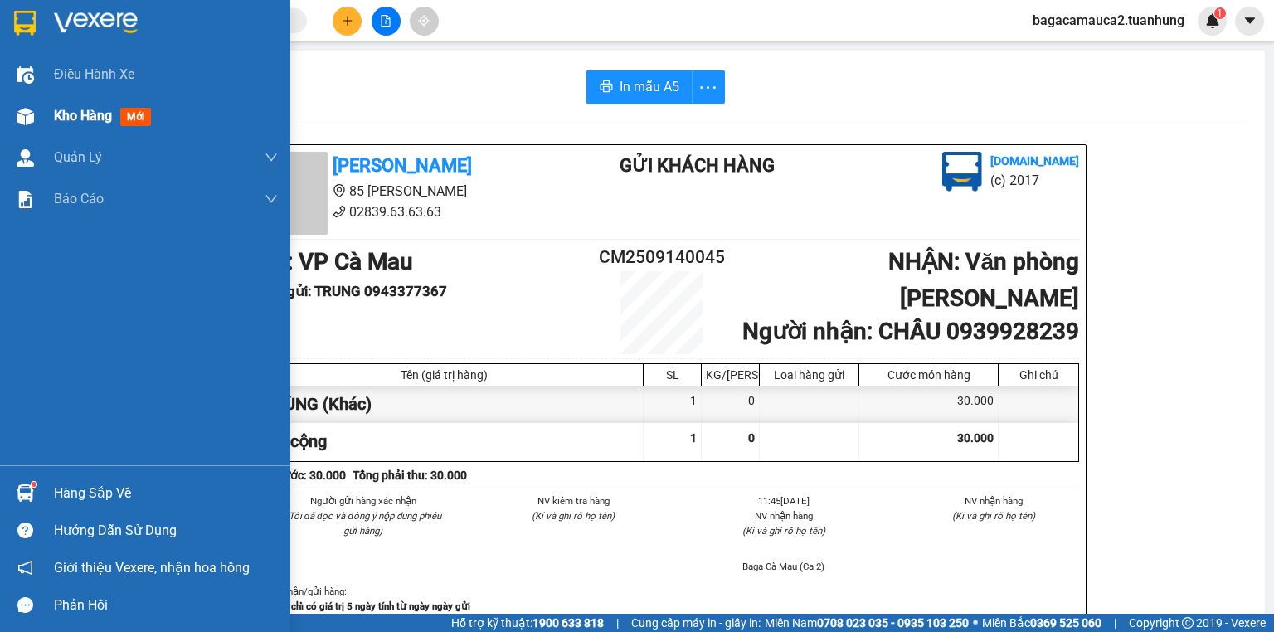
click at [95, 123] on span "Kho hàng" at bounding box center [83, 116] width 58 height 16
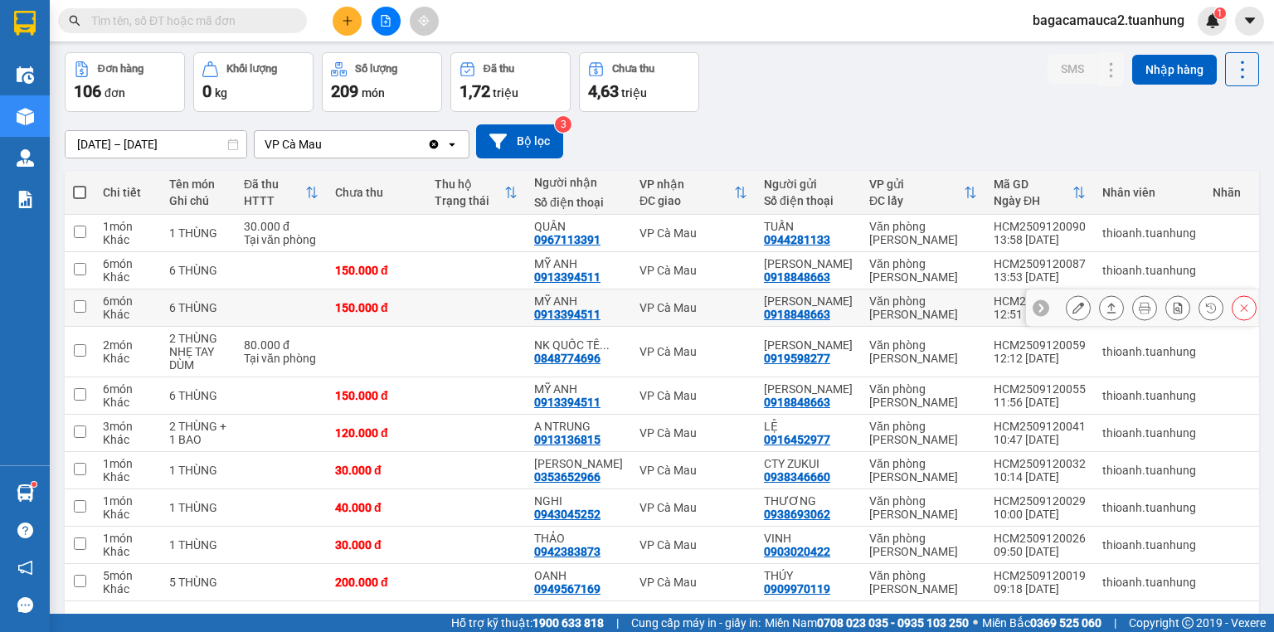
scroll to position [122, 0]
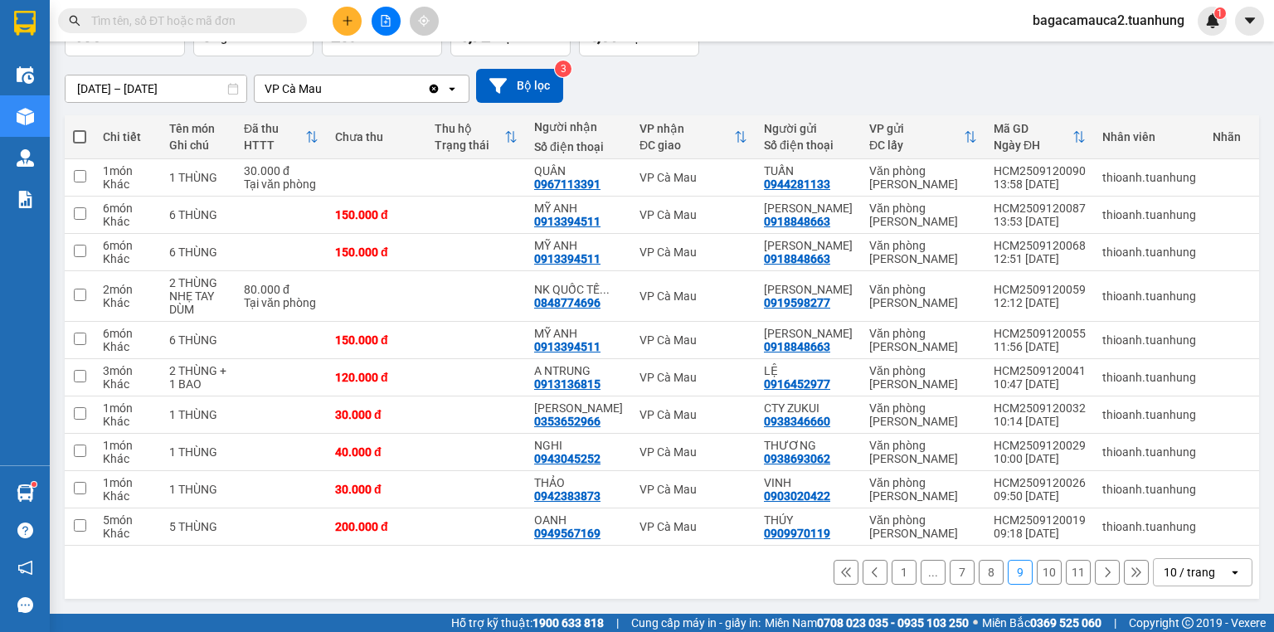
click at [1036, 567] on button "10" at bounding box center [1048, 572] width 25 height 25
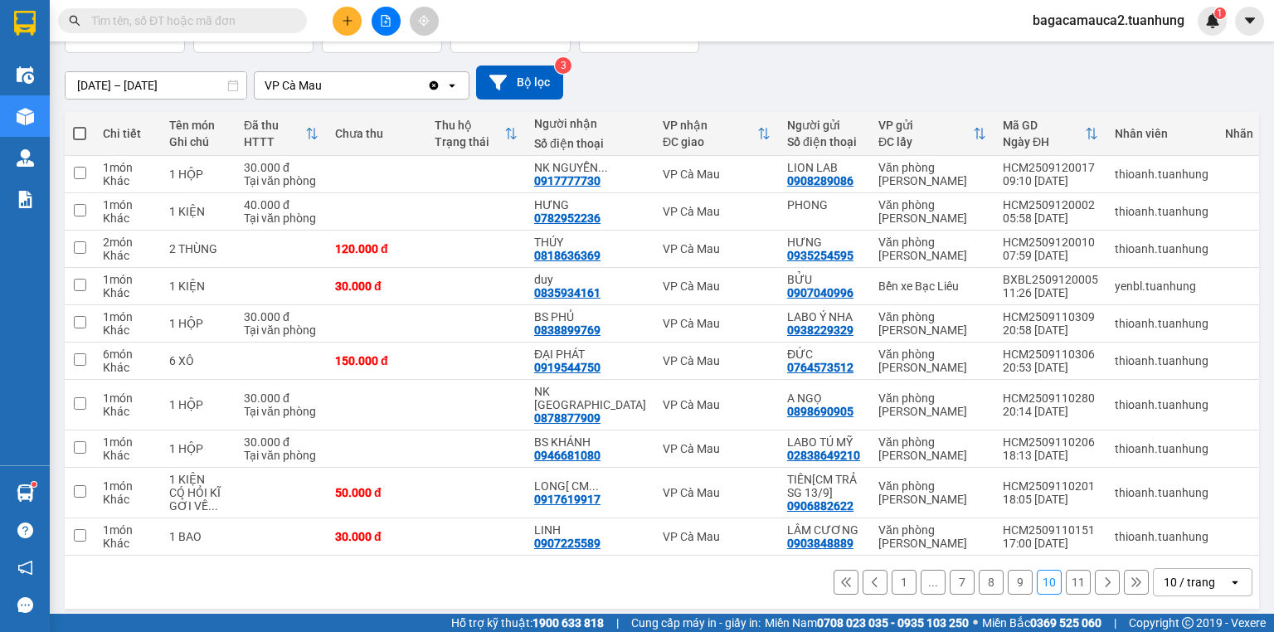
click at [1065, 570] on button "11" at bounding box center [1077, 582] width 25 height 25
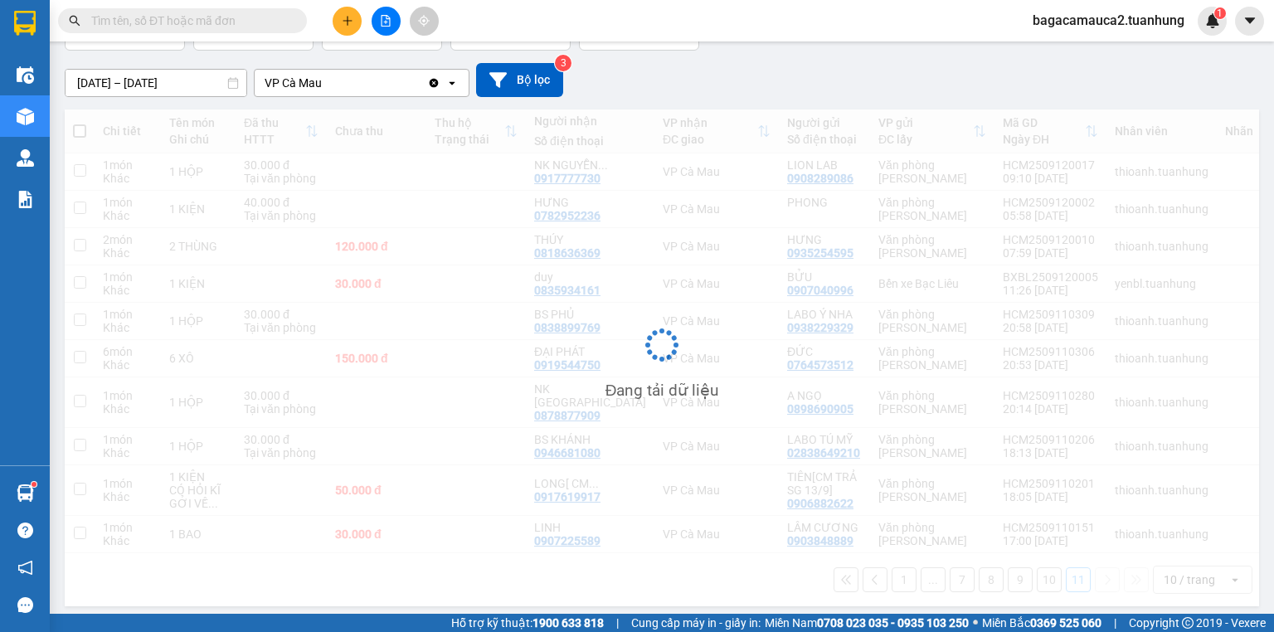
scroll to position [76, 0]
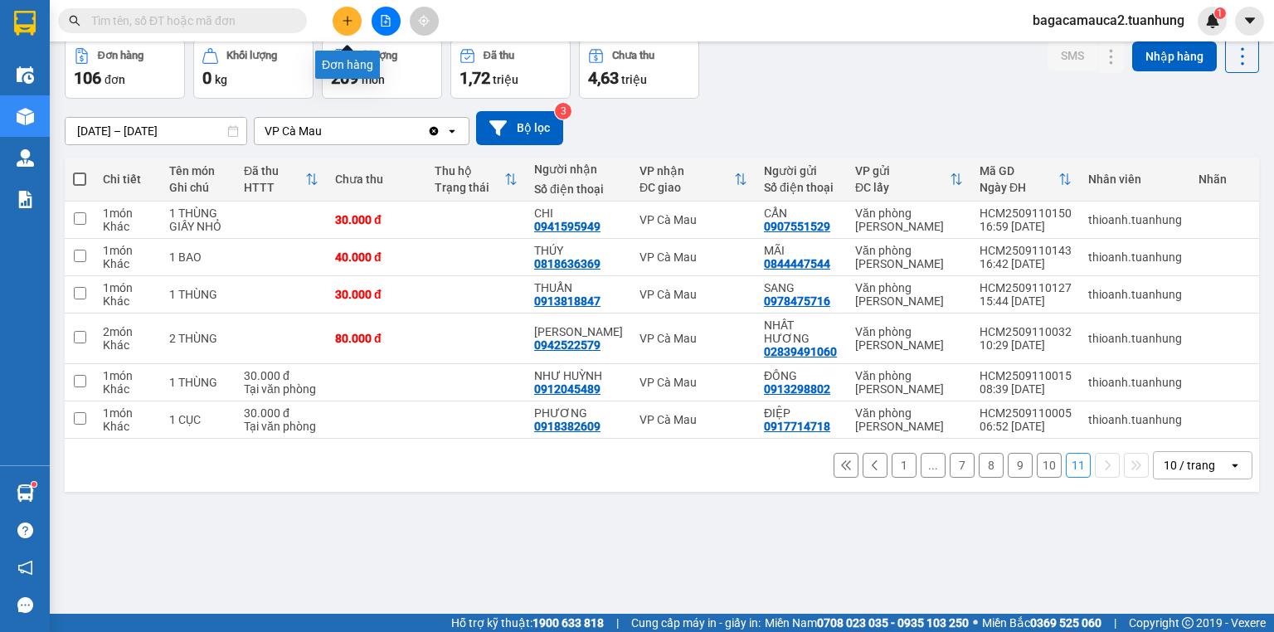
click at [357, 10] on button at bounding box center [346, 21] width 29 height 29
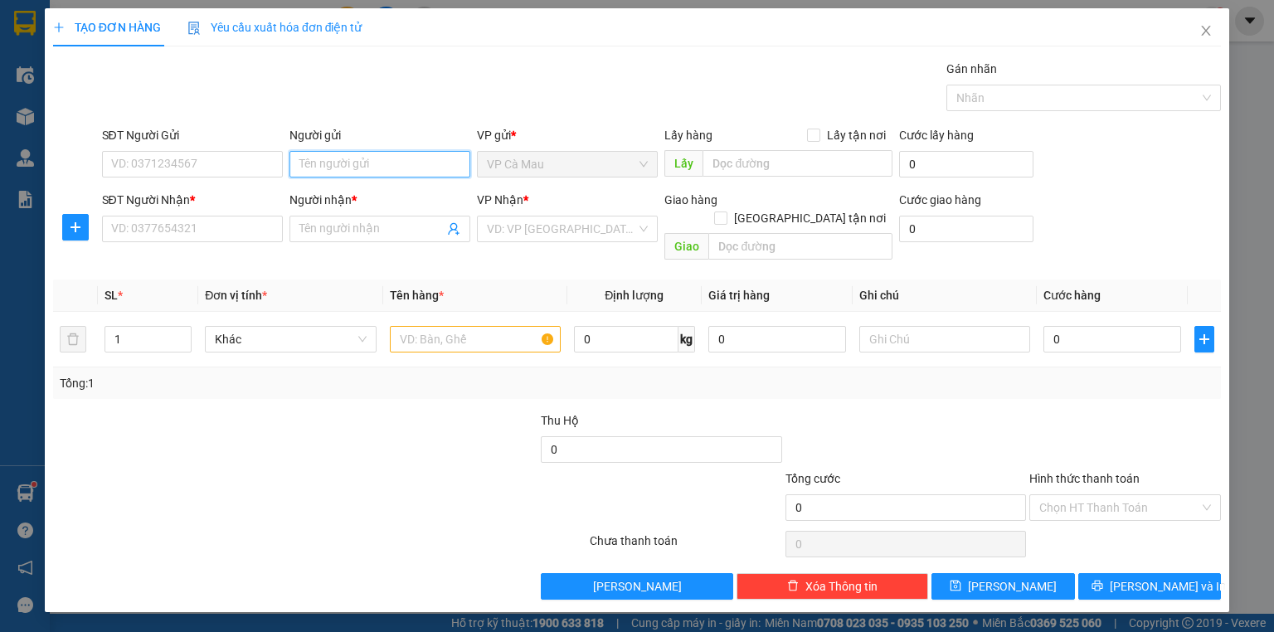
click at [365, 166] on input "Người gửi" at bounding box center [379, 164] width 181 height 27
type input "AN TÔM"
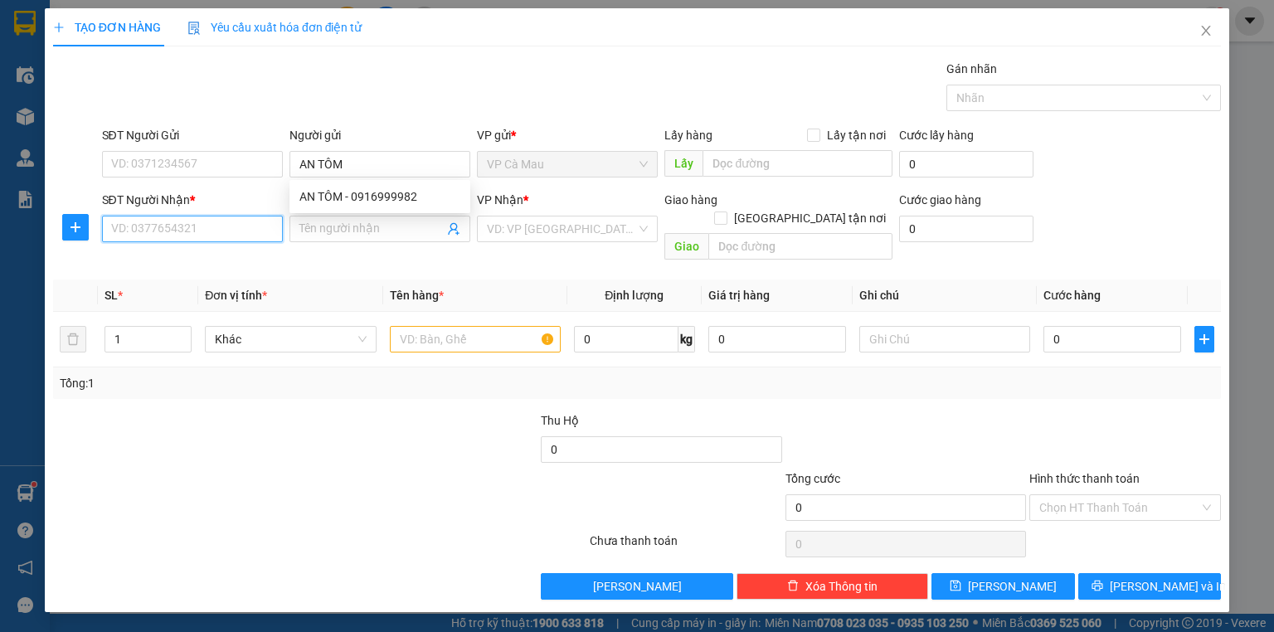
click at [232, 228] on input "SĐT Người Nhận *" at bounding box center [192, 229] width 181 height 27
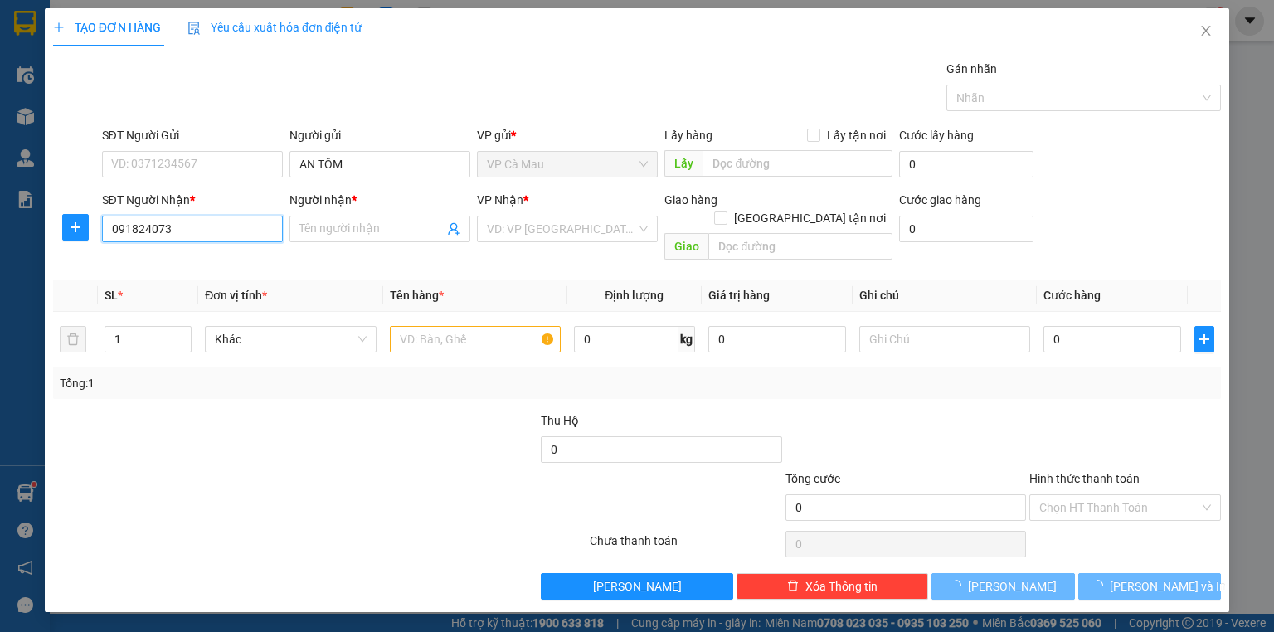
type input "0918240730"
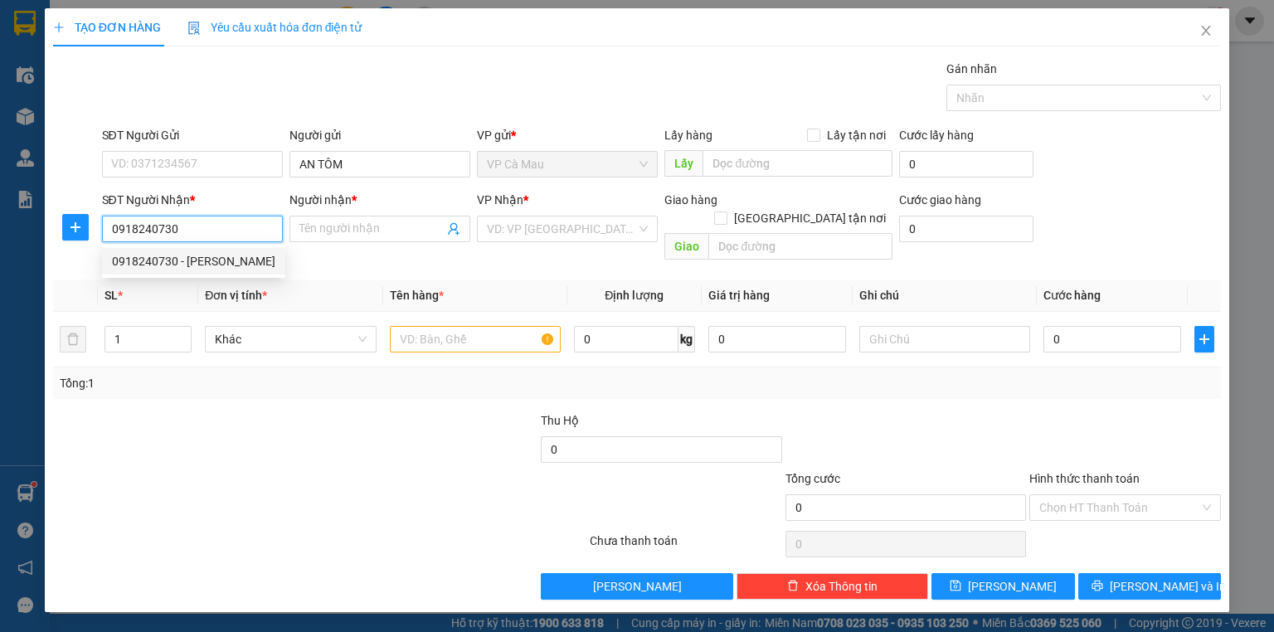
click at [221, 259] on div "0918240730 - [PERSON_NAME]" at bounding box center [193, 261] width 163 height 18
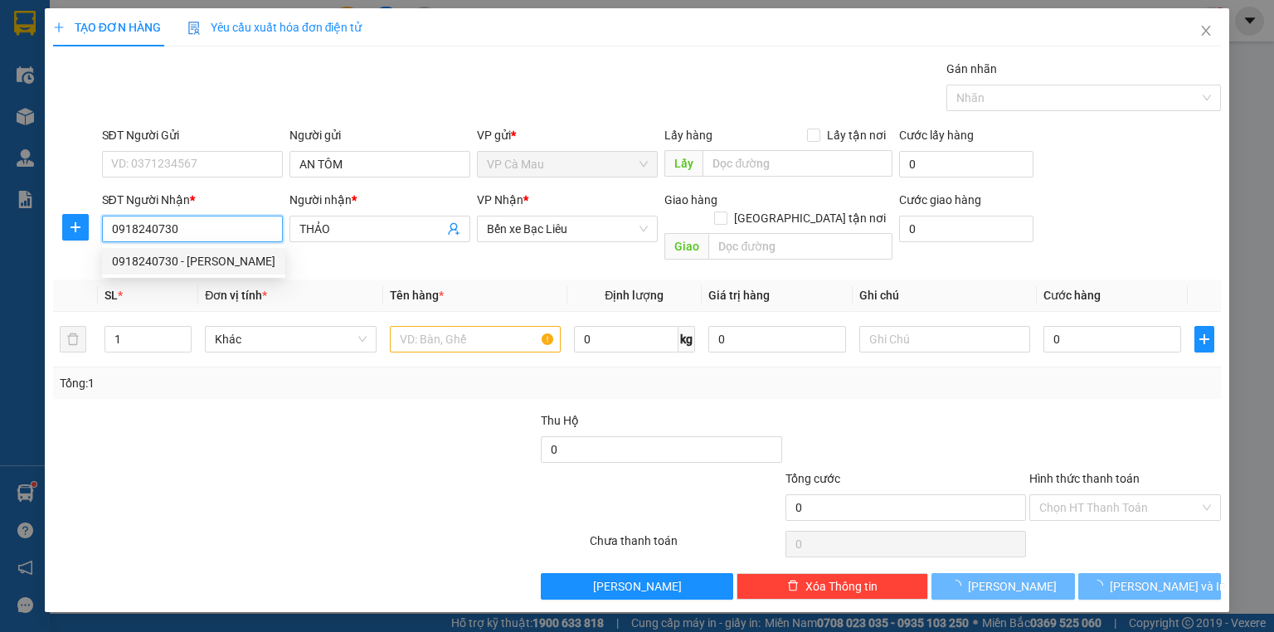
type input "THẢO"
type input "0918240730"
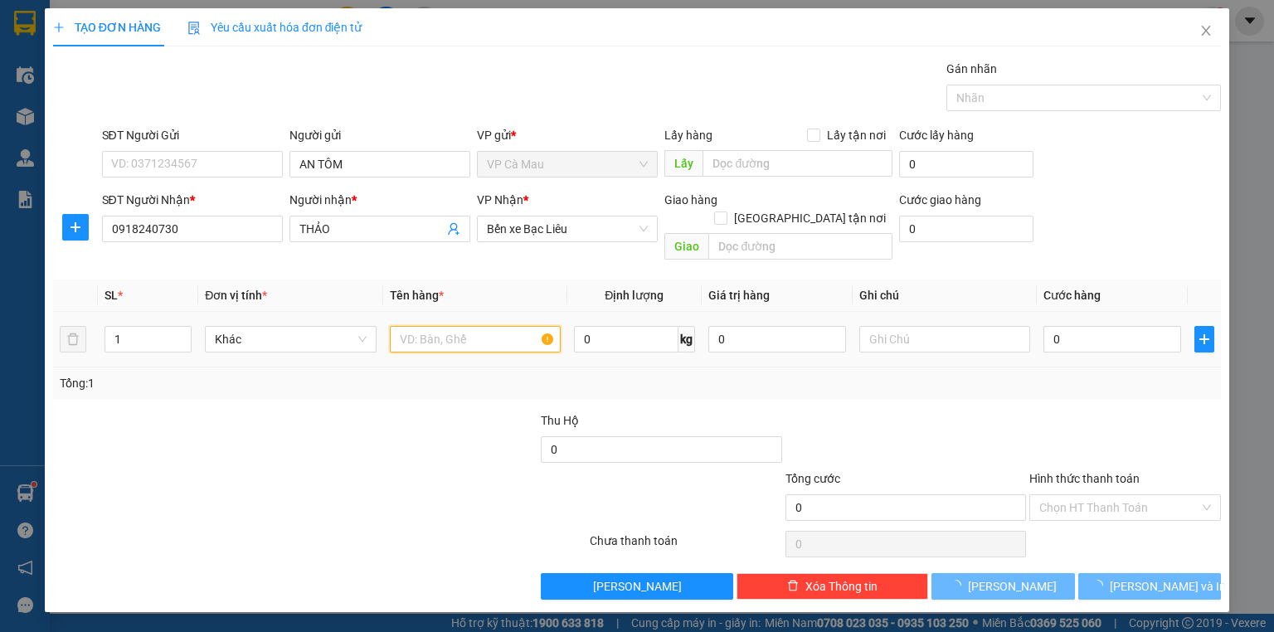
click at [481, 326] on input "text" at bounding box center [475, 339] width 171 height 27
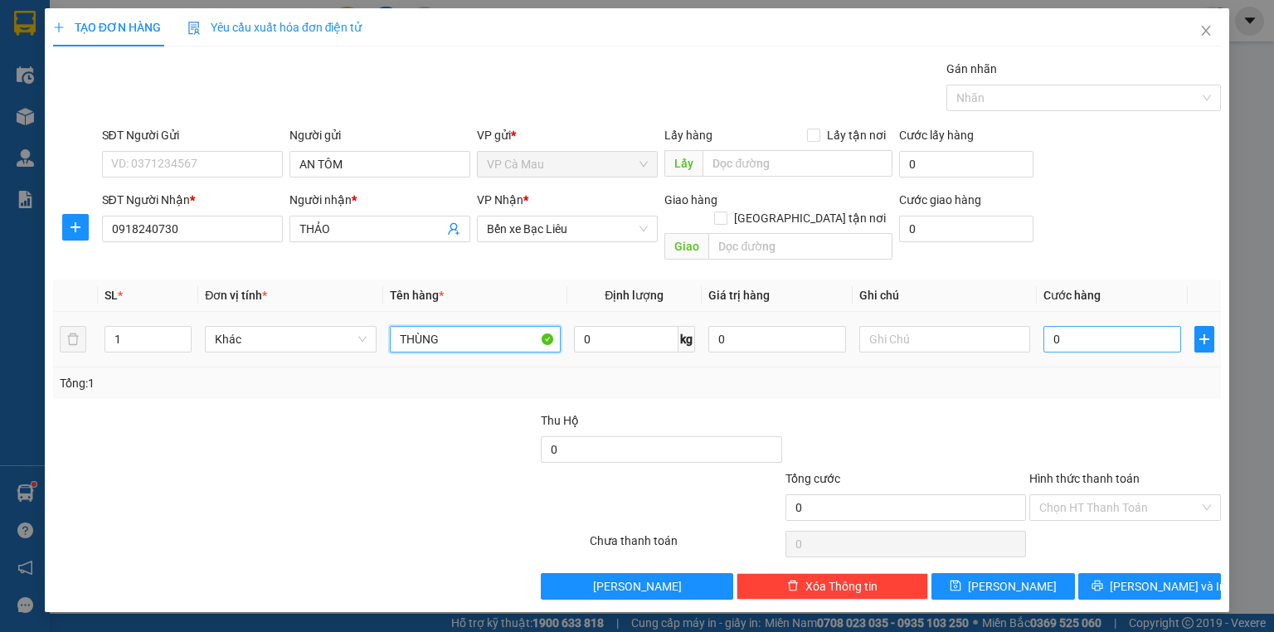
type input "THÙNG"
click at [1121, 327] on input "0" at bounding box center [1112, 339] width 138 height 27
type input "3"
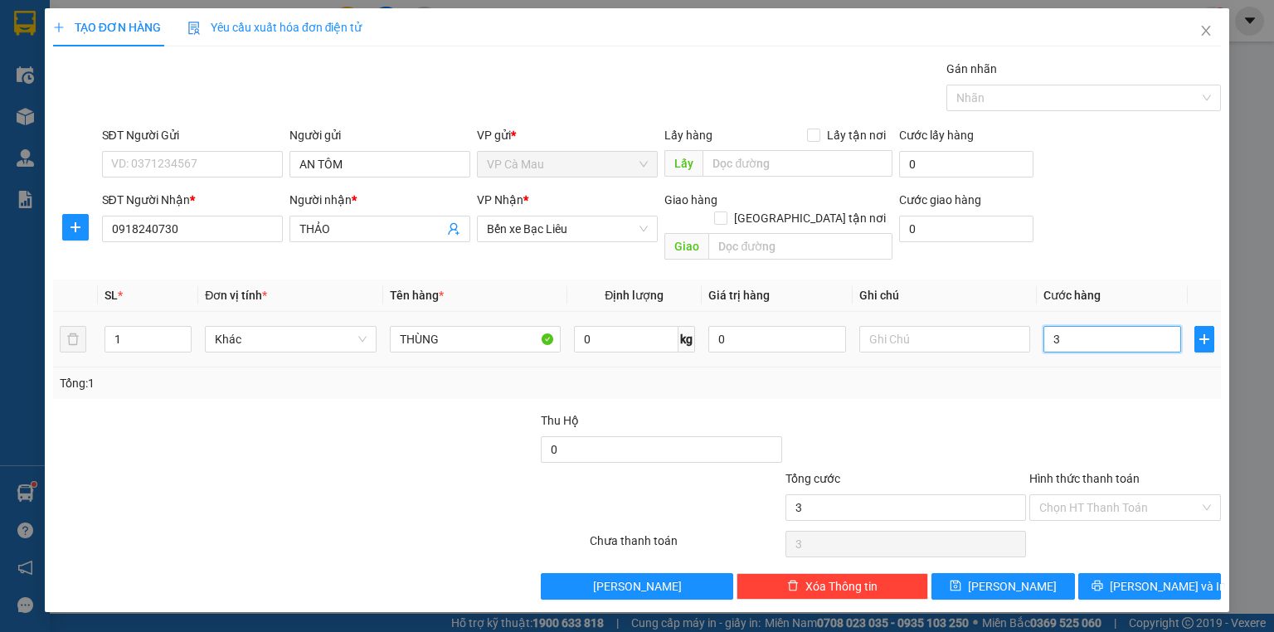
type input "30"
type input "30.000"
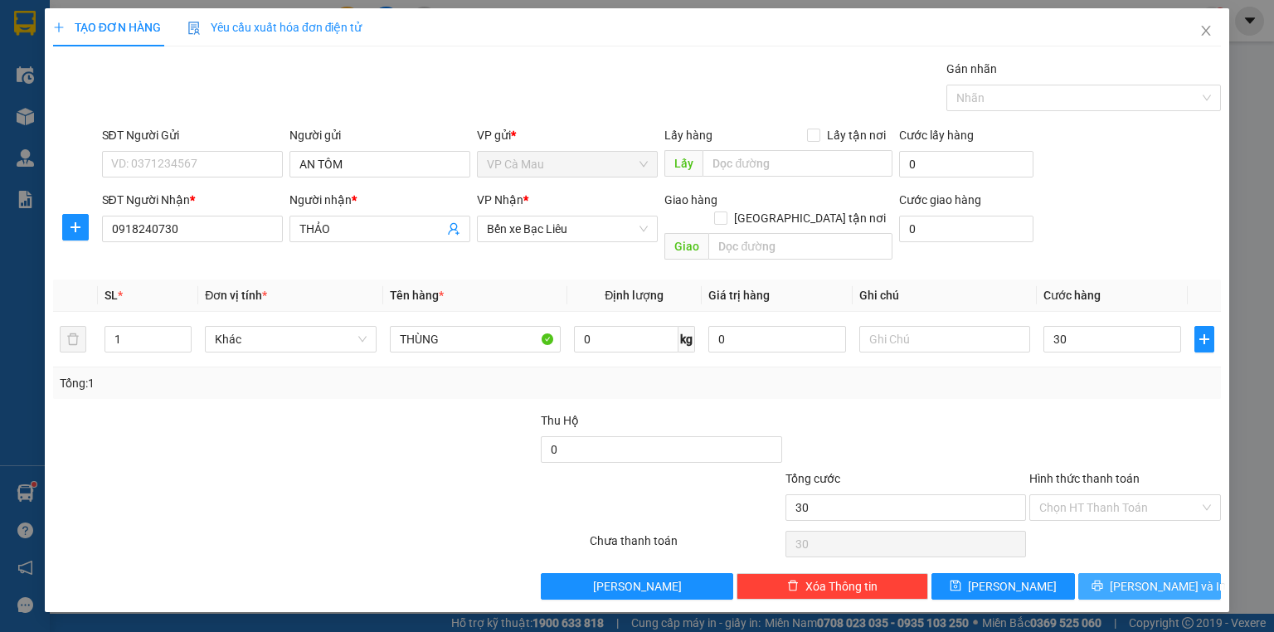
type input "30.000"
click at [1152, 577] on span "[PERSON_NAME] và In" at bounding box center [1167, 586] width 116 height 18
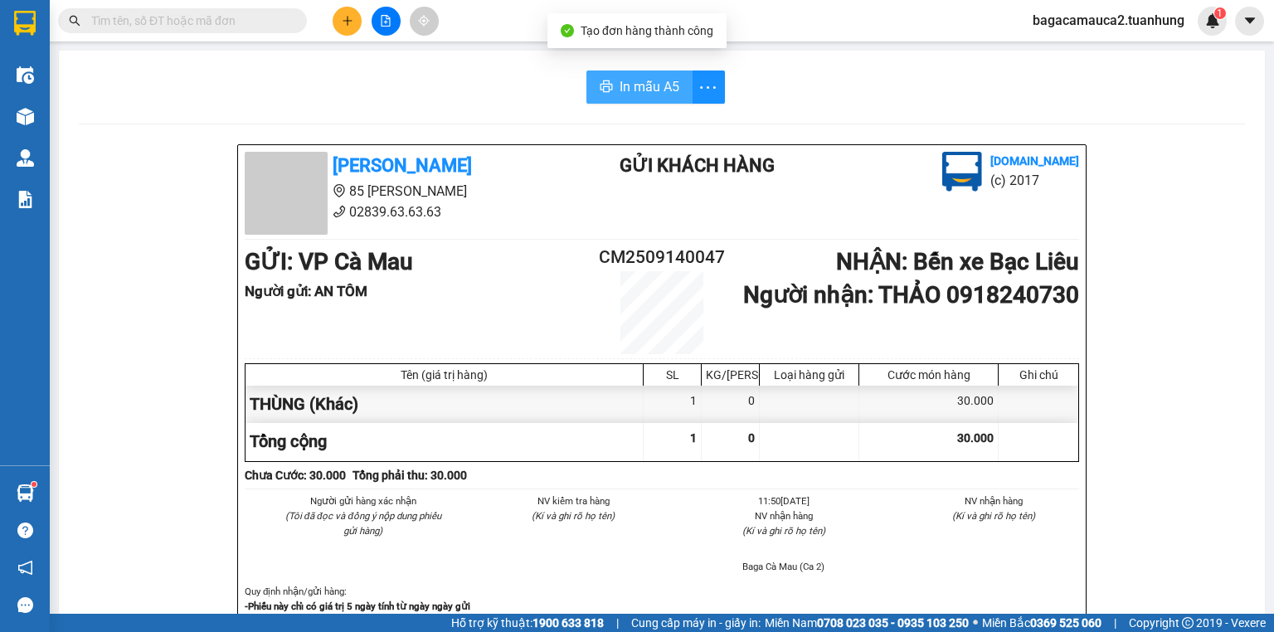
click at [608, 85] on button "In mẫu A5" at bounding box center [639, 86] width 106 height 33
click at [252, 26] on input "text" at bounding box center [189, 21] width 196 height 18
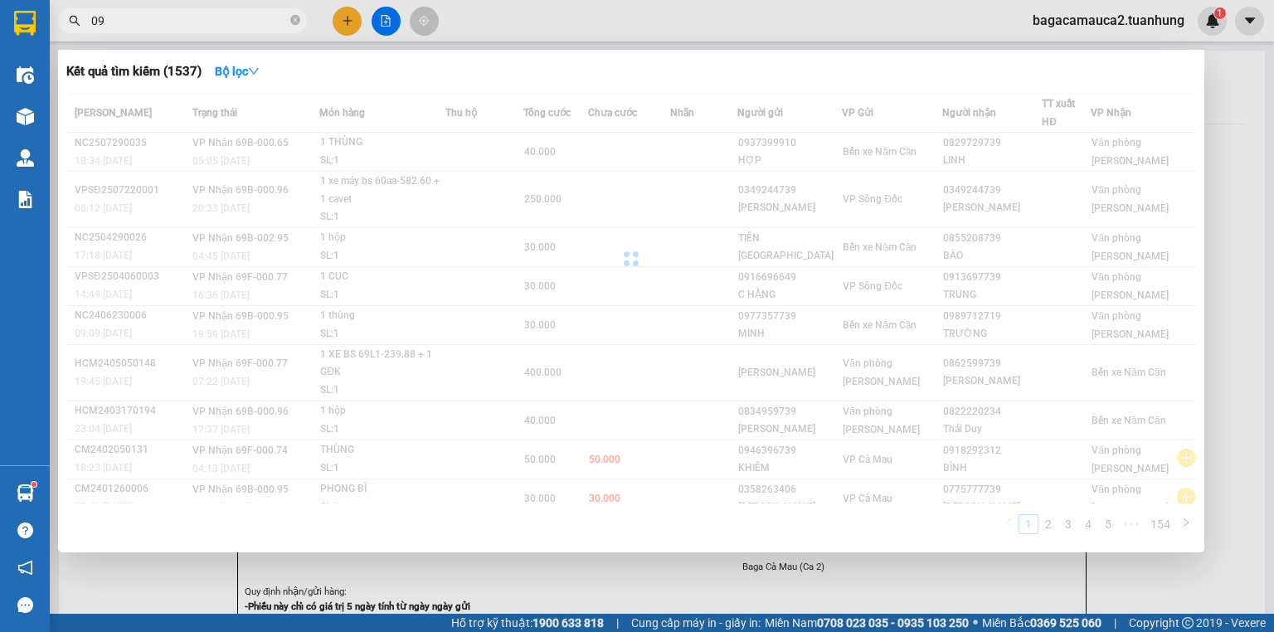
type input "0"
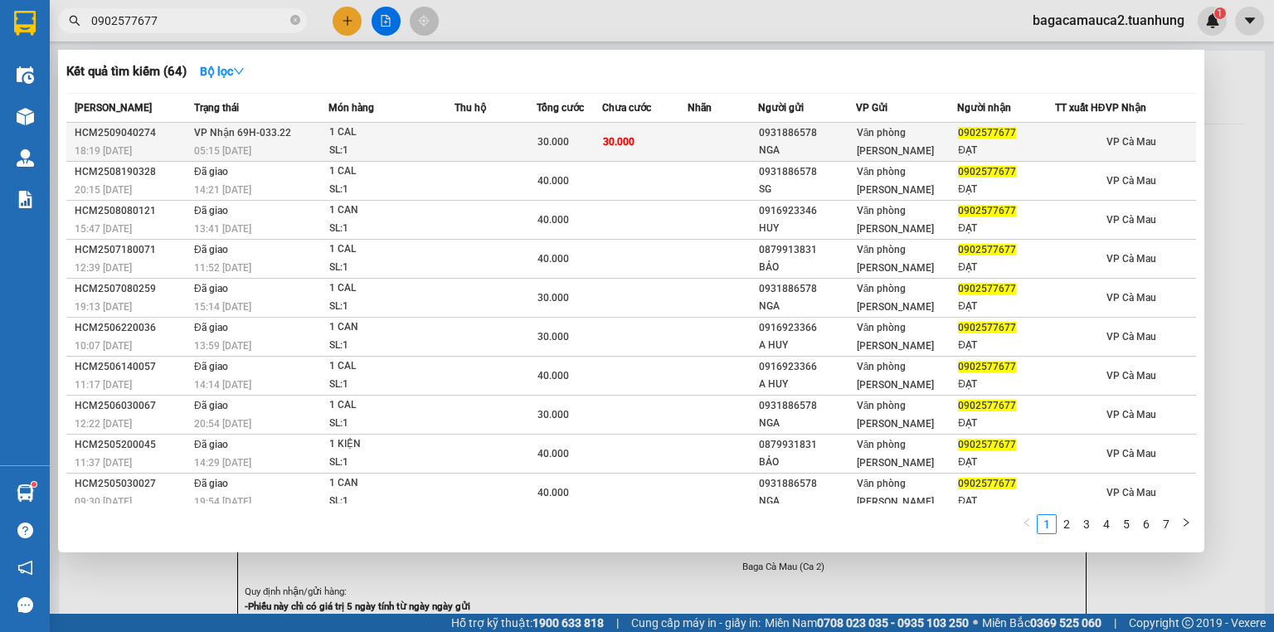
type input "0902577677"
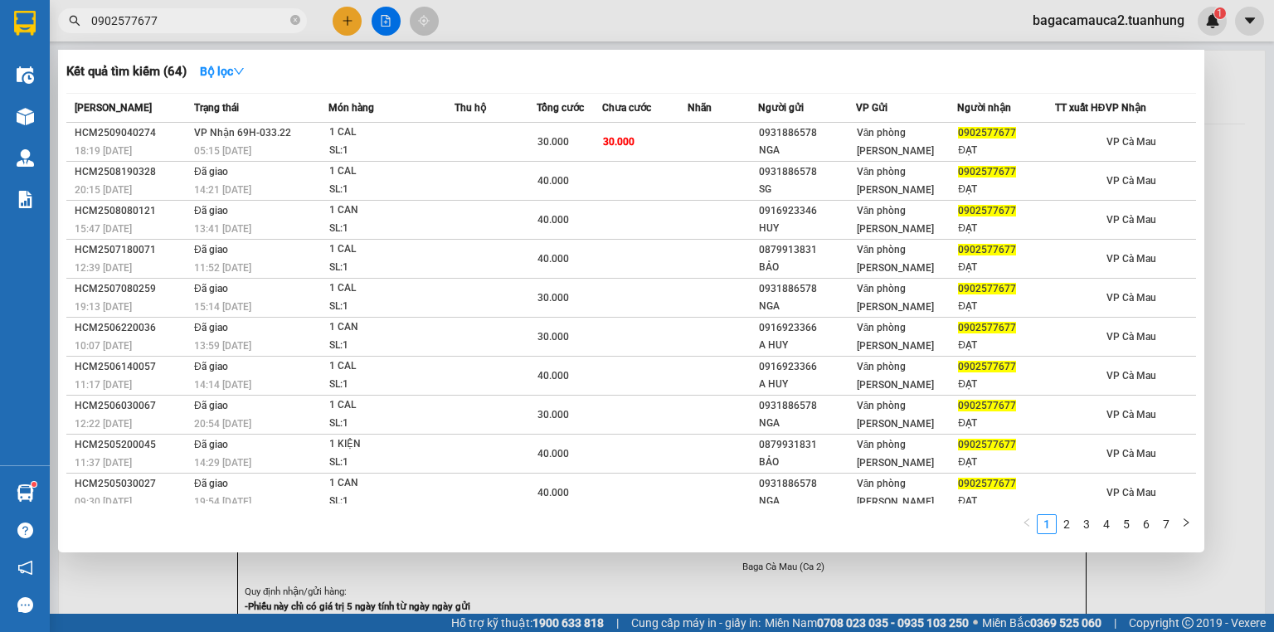
click at [683, 153] on td "30.000" at bounding box center [644, 142] width 85 height 39
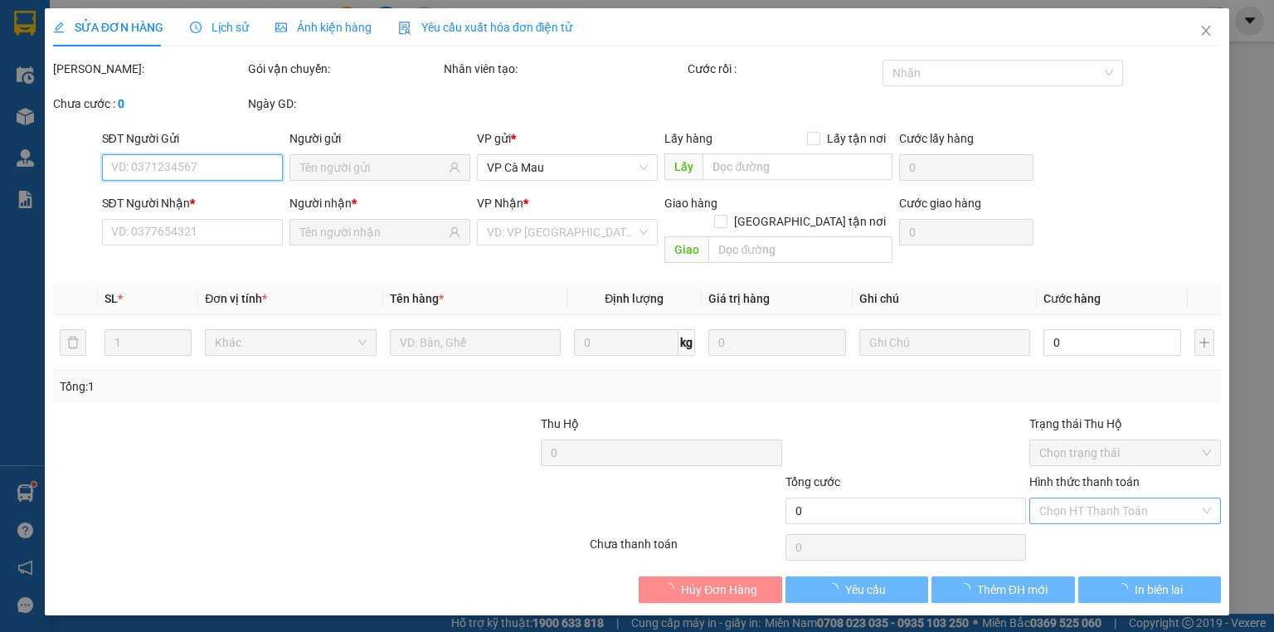
type input "0931886578"
type input "NGA"
type input "0902577677"
type input "ĐẠT"
type input "30.000"
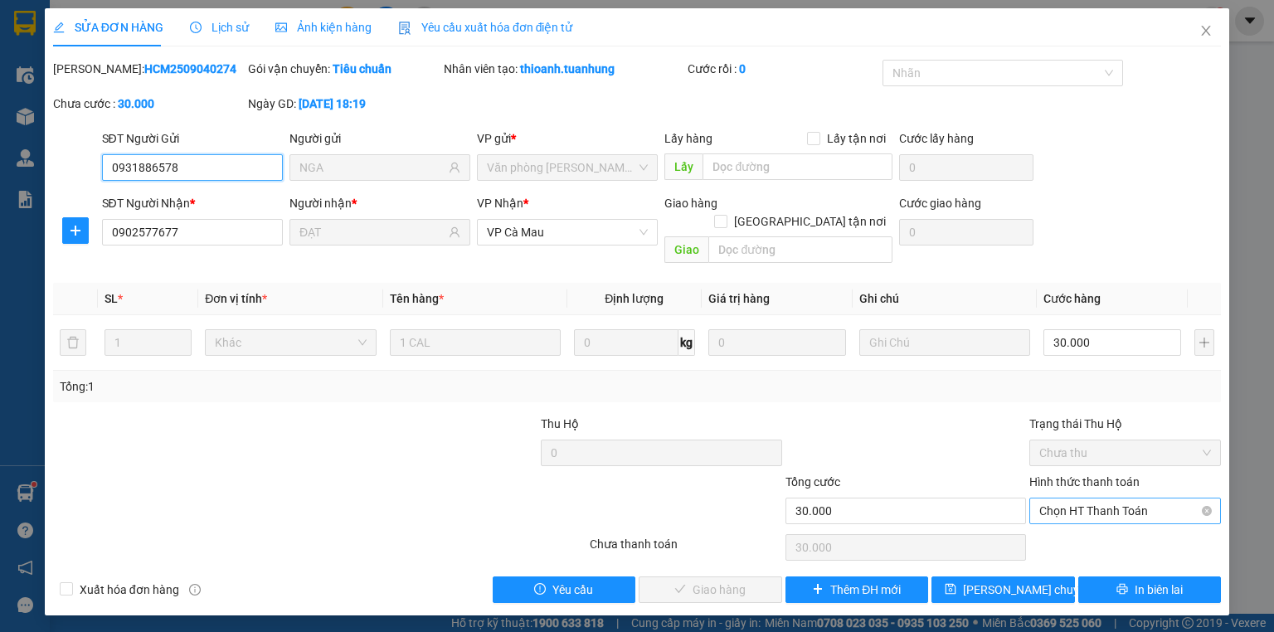
click at [1071, 498] on span "Chọn HT Thanh Toán" at bounding box center [1125, 510] width 172 height 25
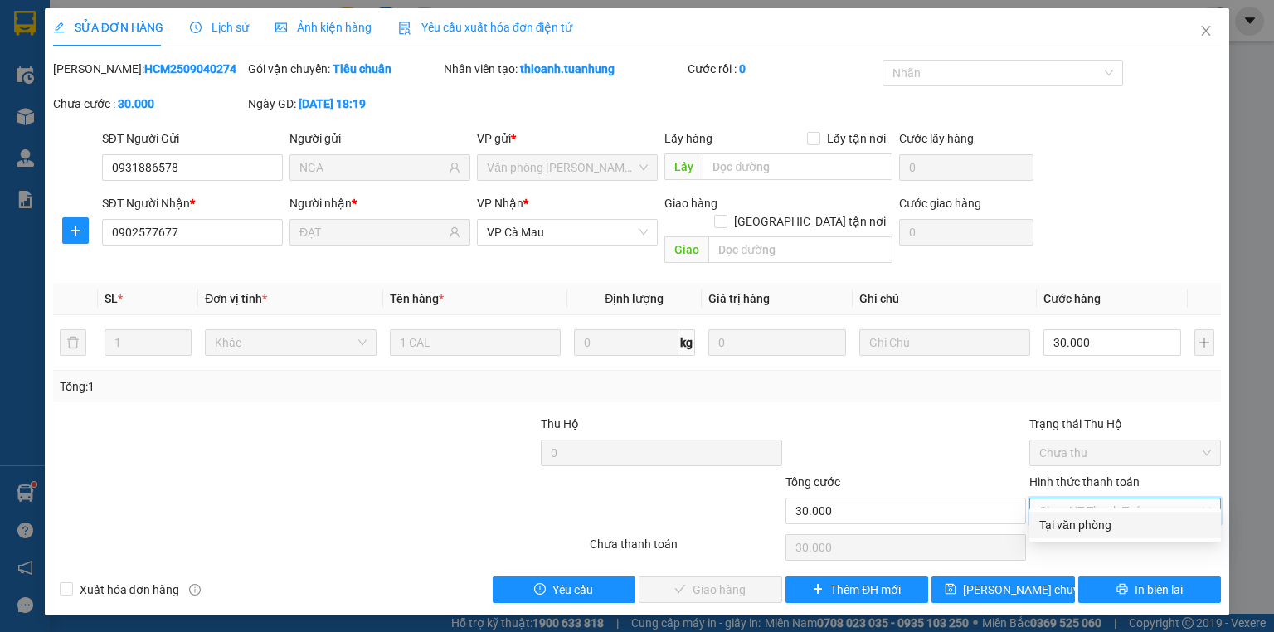
drag, startPoint x: 1068, startPoint y: 523, endPoint x: 769, endPoint y: 585, distance: 304.7
click at [1068, 524] on div "Tại văn phòng" at bounding box center [1125, 525] width 172 height 18
type input "0"
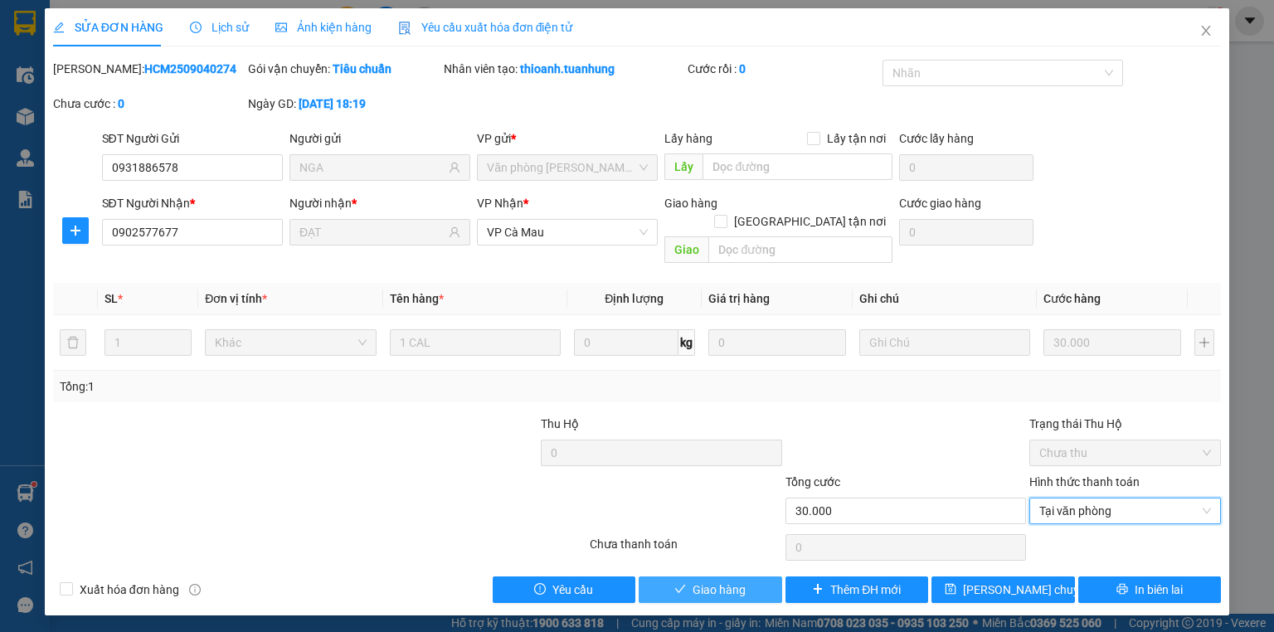
click at [720, 580] on span "Giao hàng" at bounding box center [718, 589] width 53 height 18
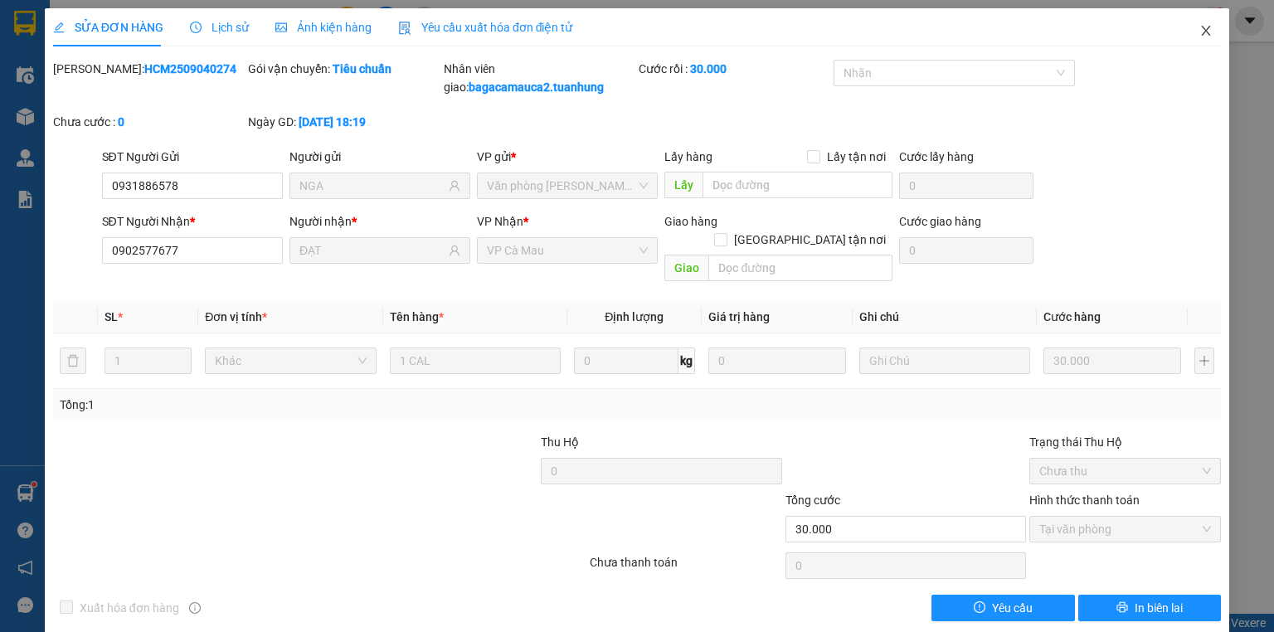
click at [1199, 32] on icon "close" at bounding box center [1205, 30] width 13 height 13
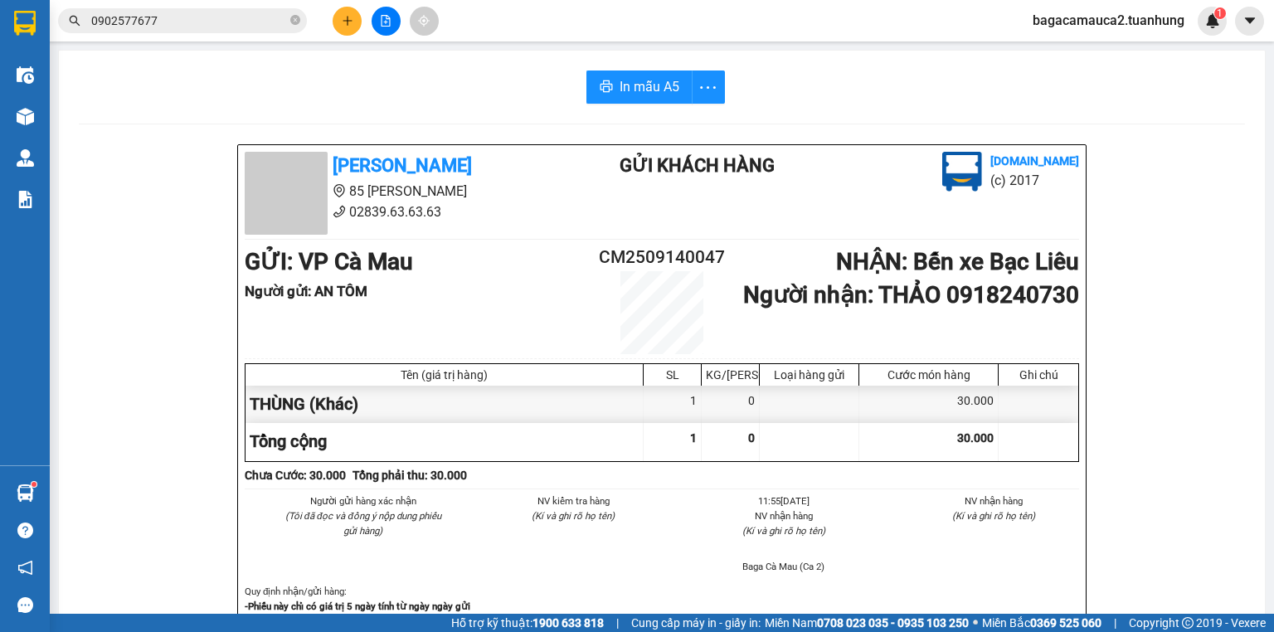
click at [235, 22] on input "0902577677" at bounding box center [189, 21] width 196 height 18
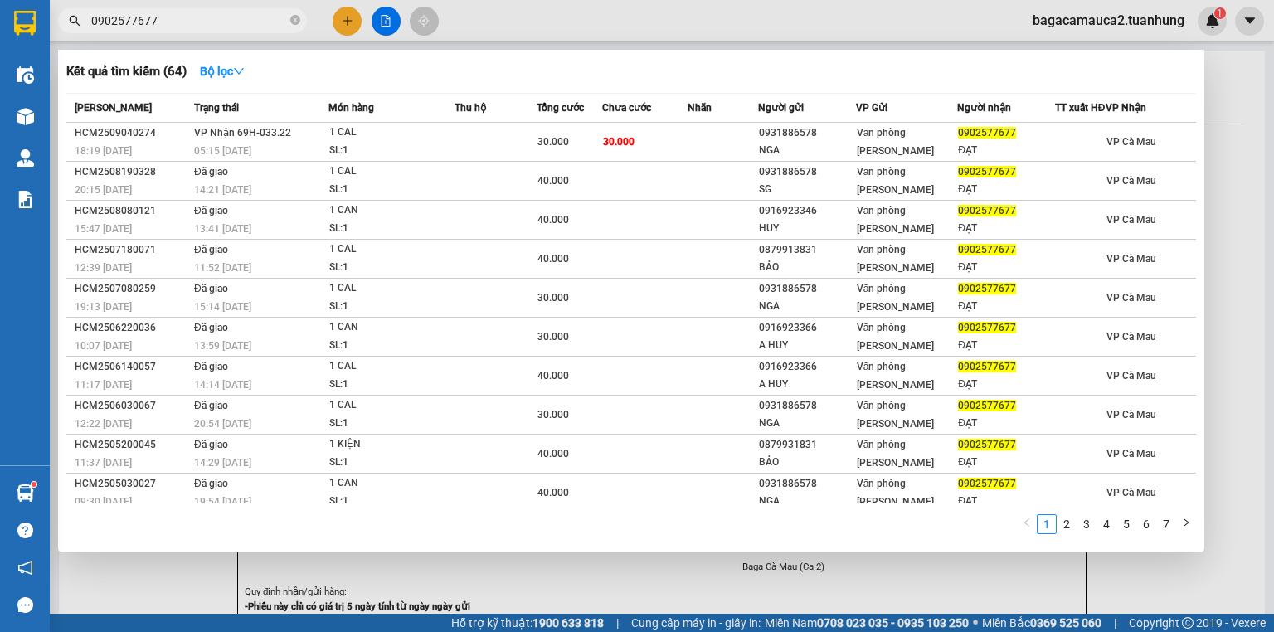
click at [235, 22] on input "0902577677" at bounding box center [189, 21] width 196 height 18
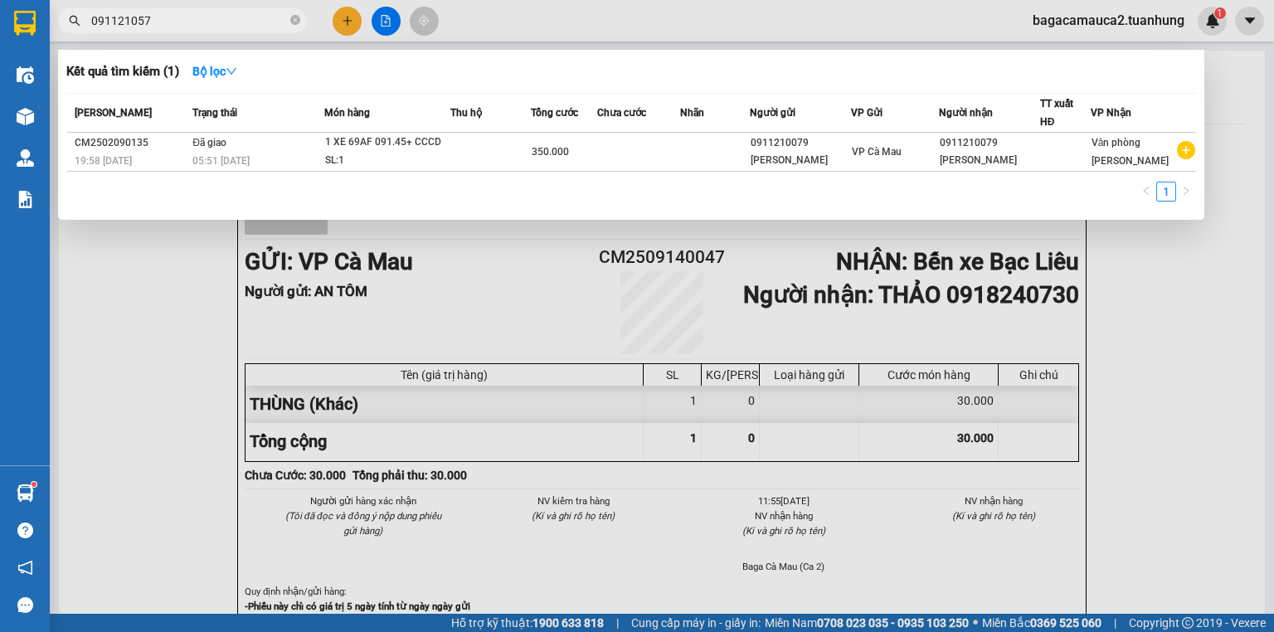
type input "0911210570"
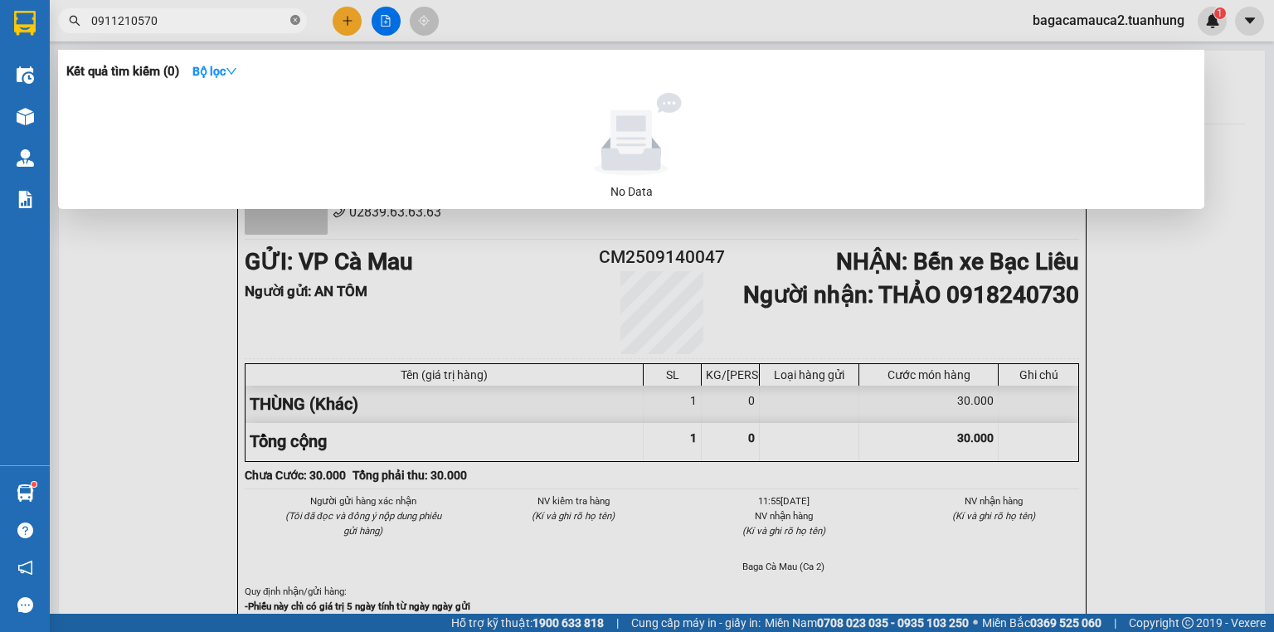
click at [292, 19] on icon "close-circle" at bounding box center [295, 20] width 10 height 10
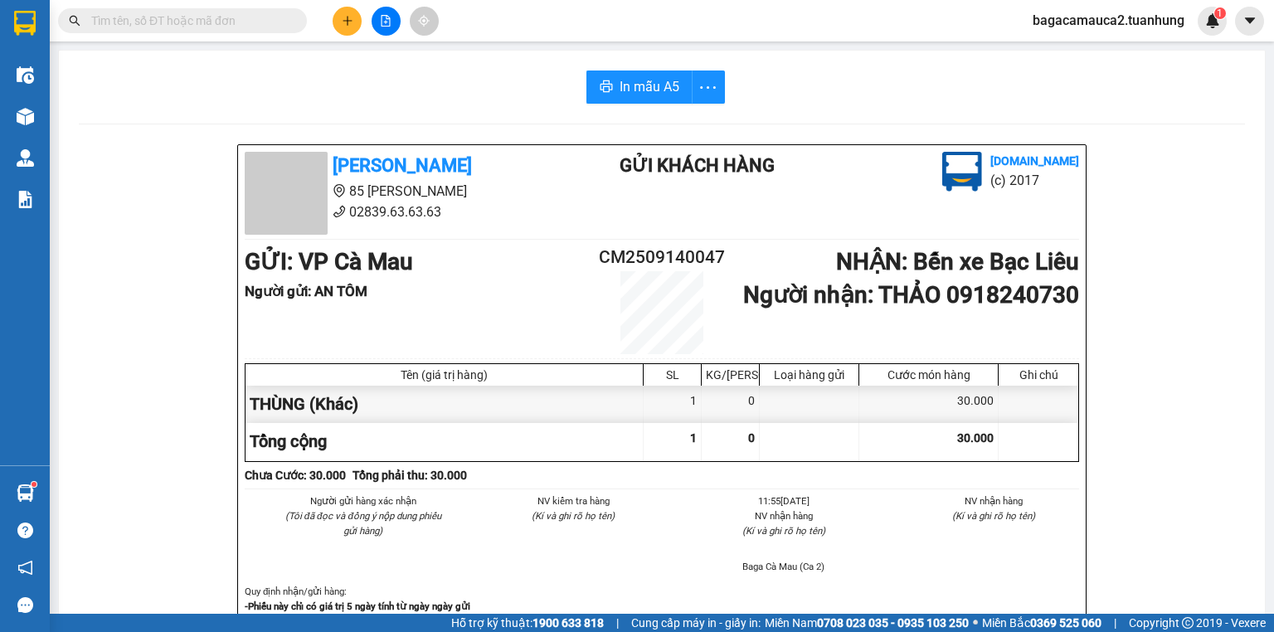
click at [348, 20] on icon "plus" at bounding box center [346, 20] width 9 height 1
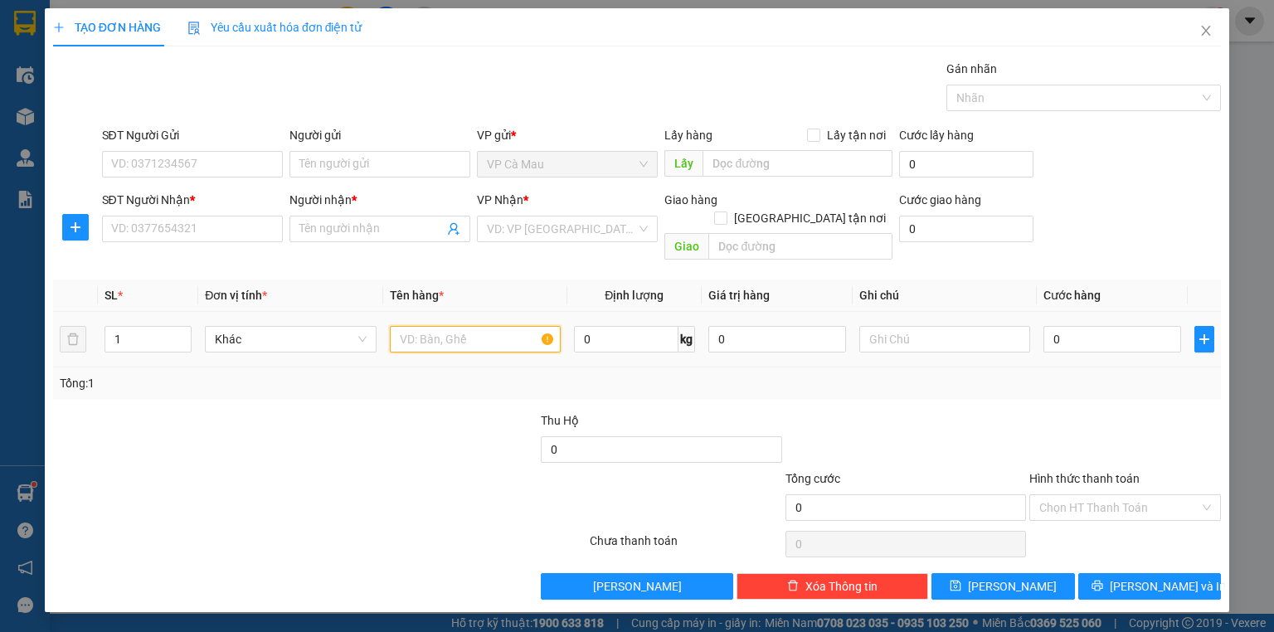
click at [428, 326] on input "text" at bounding box center [475, 339] width 171 height 27
type input "THÙNG"
click at [613, 231] on input "search" at bounding box center [561, 228] width 149 height 25
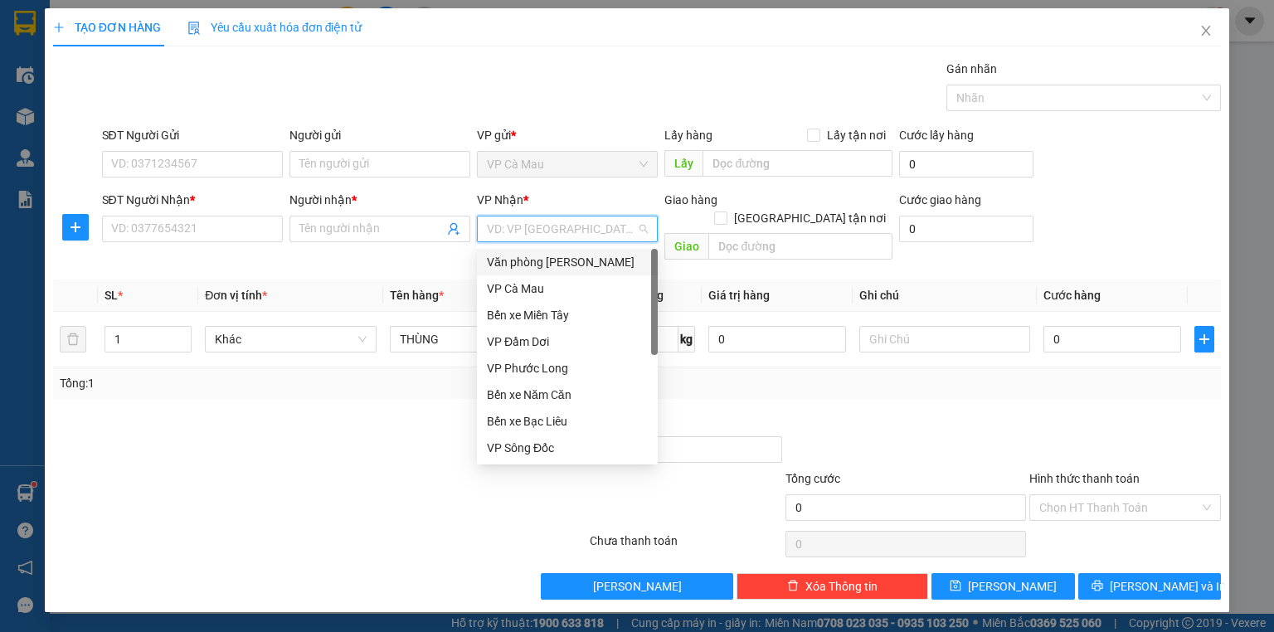
click at [569, 265] on div "Văn phòng [PERSON_NAME]" at bounding box center [567, 262] width 161 height 18
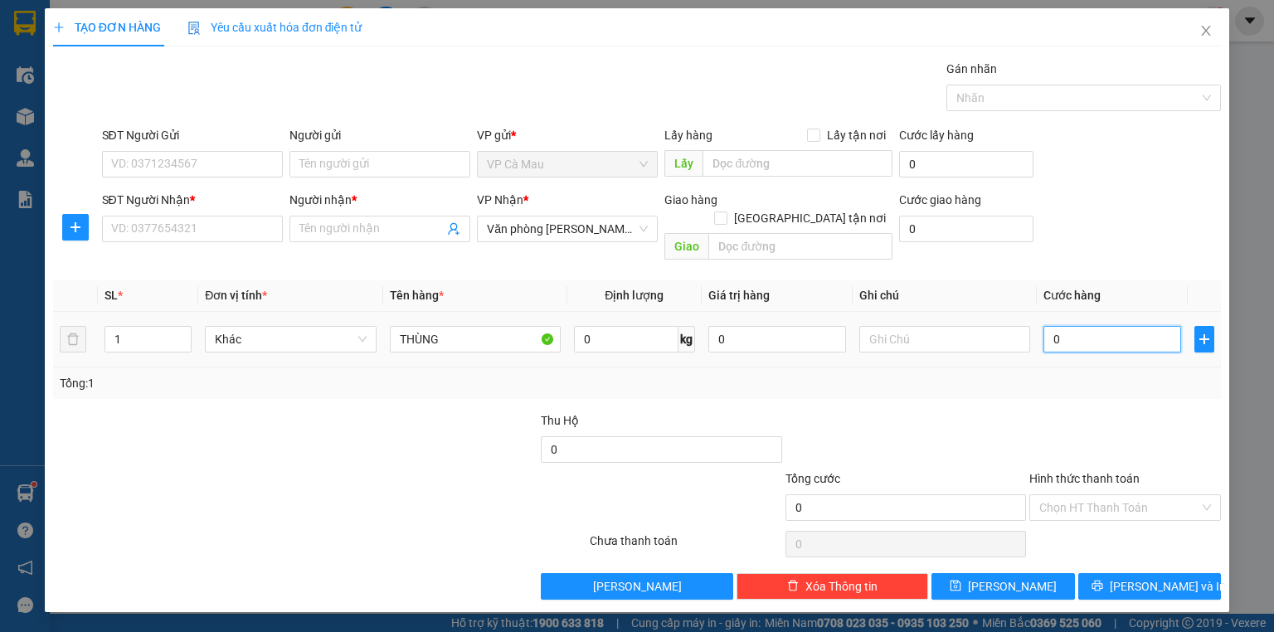
click at [1118, 326] on input "0" at bounding box center [1112, 339] width 138 height 27
type input "3"
type input "30"
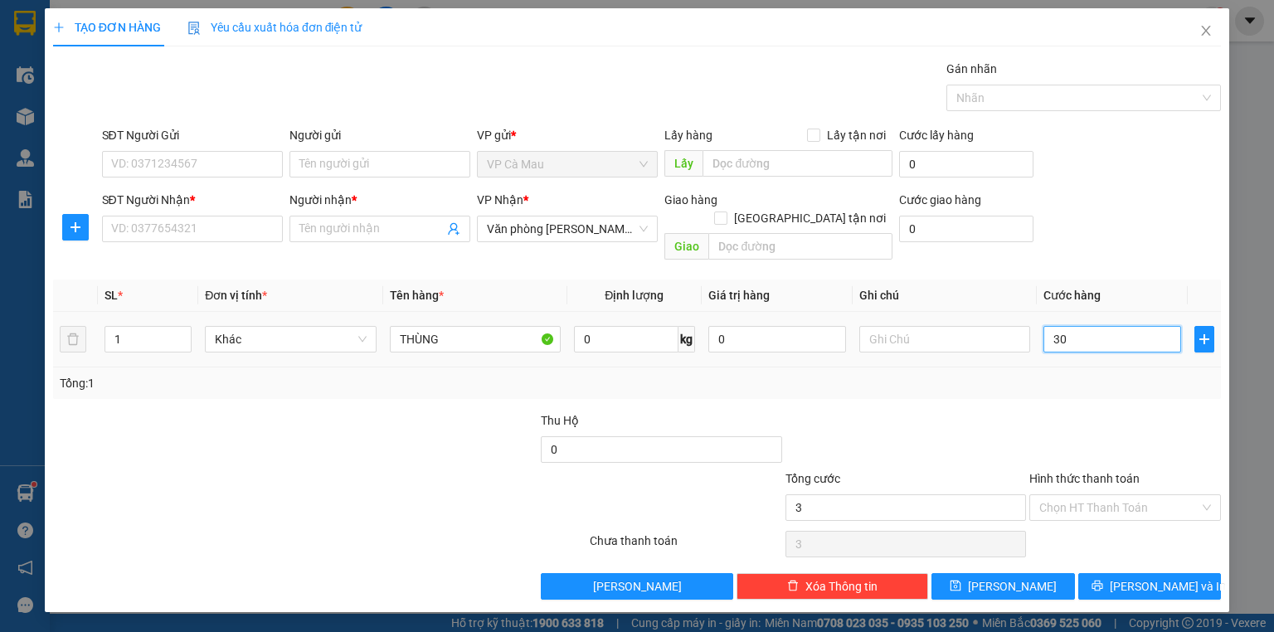
type input "30"
type input "30.000"
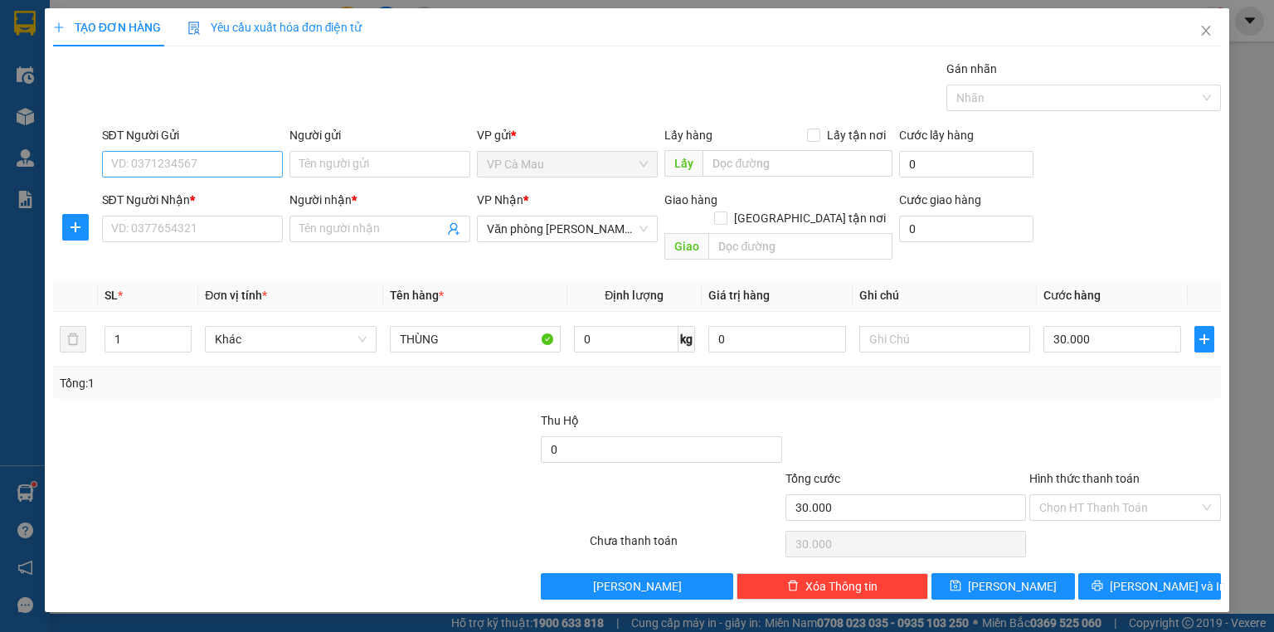
drag, startPoint x: 181, startPoint y: 182, endPoint x: 192, endPoint y: 176, distance: 13.0
click at [183, 181] on div "SĐT Người Gửi VD: 0371234567" at bounding box center [192, 155] width 181 height 58
click at [192, 176] on input "SĐT Người Gửi" at bounding box center [192, 164] width 181 height 27
click at [192, 193] on div "0822173454 - [PERSON_NAME]" at bounding box center [193, 196] width 163 height 18
type input "0822173454"
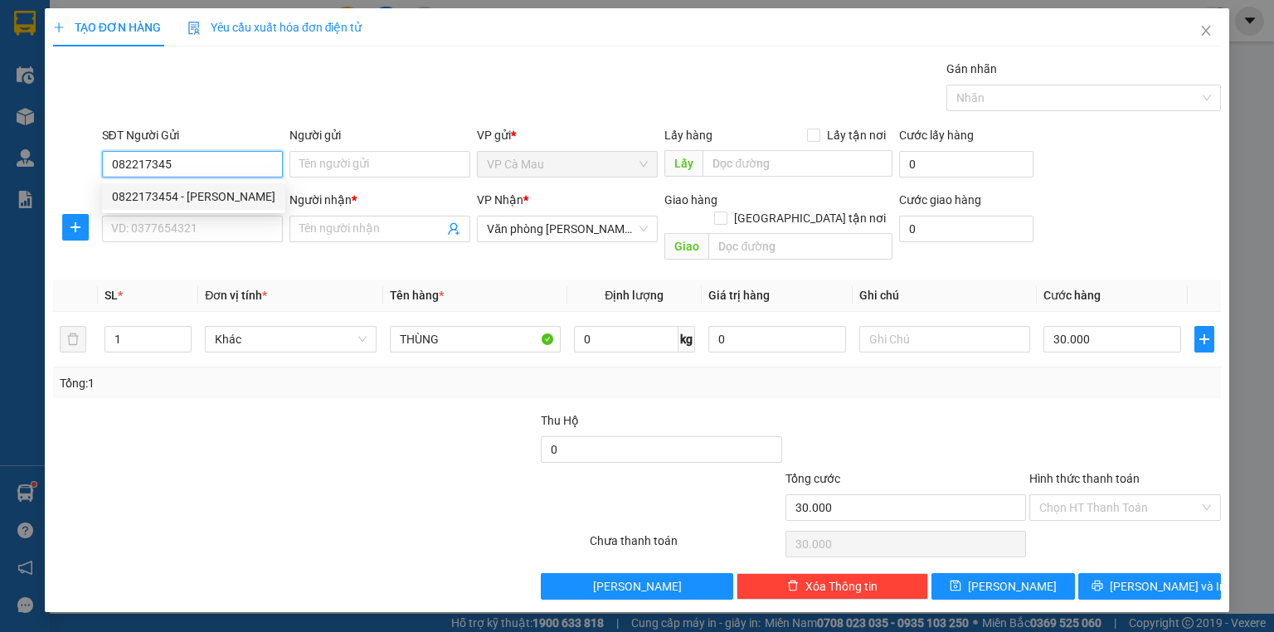
type input "THẢO"
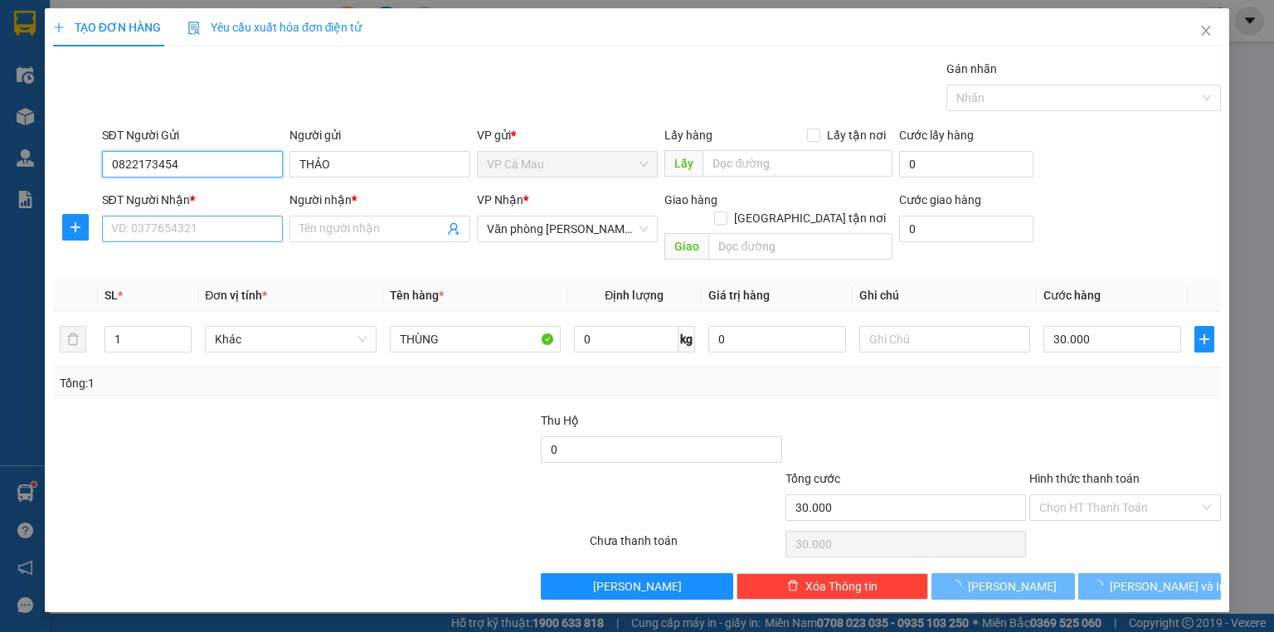
type input "0822173454"
click at [209, 222] on input "SĐT Người Nhận *" at bounding box center [192, 229] width 181 height 27
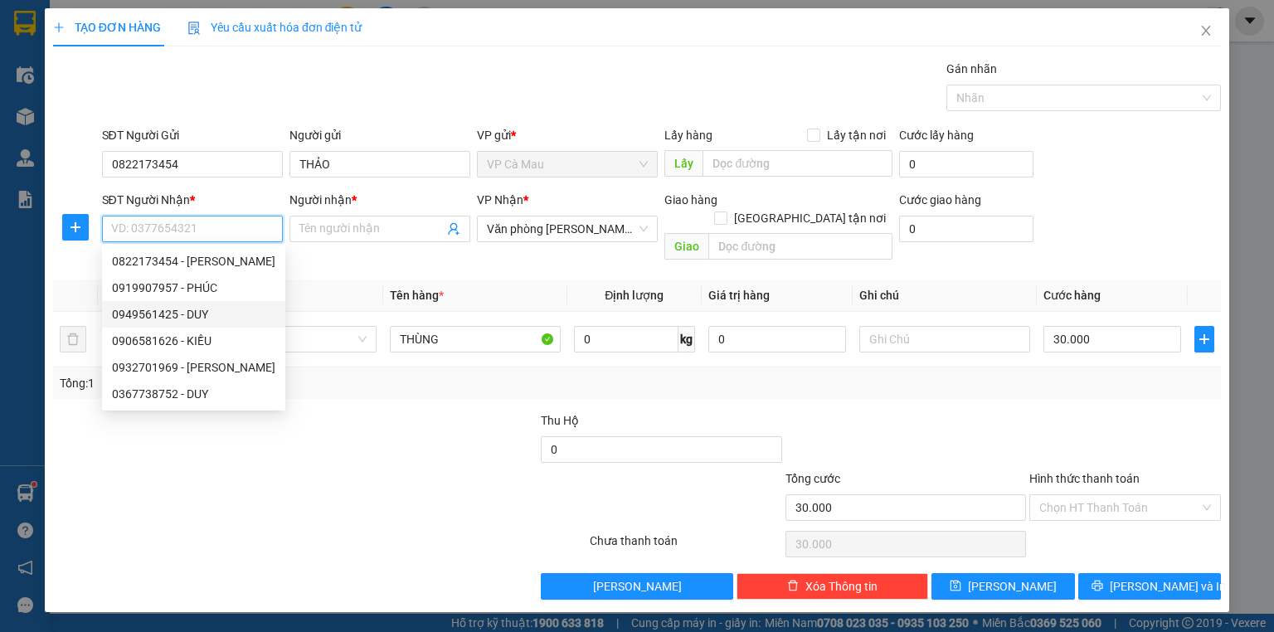
click at [226, 305] on div "0949561425 - DUY" at bounding box center [193, 314] width 163 height 18
type input "0949561425"
type input "DUY"
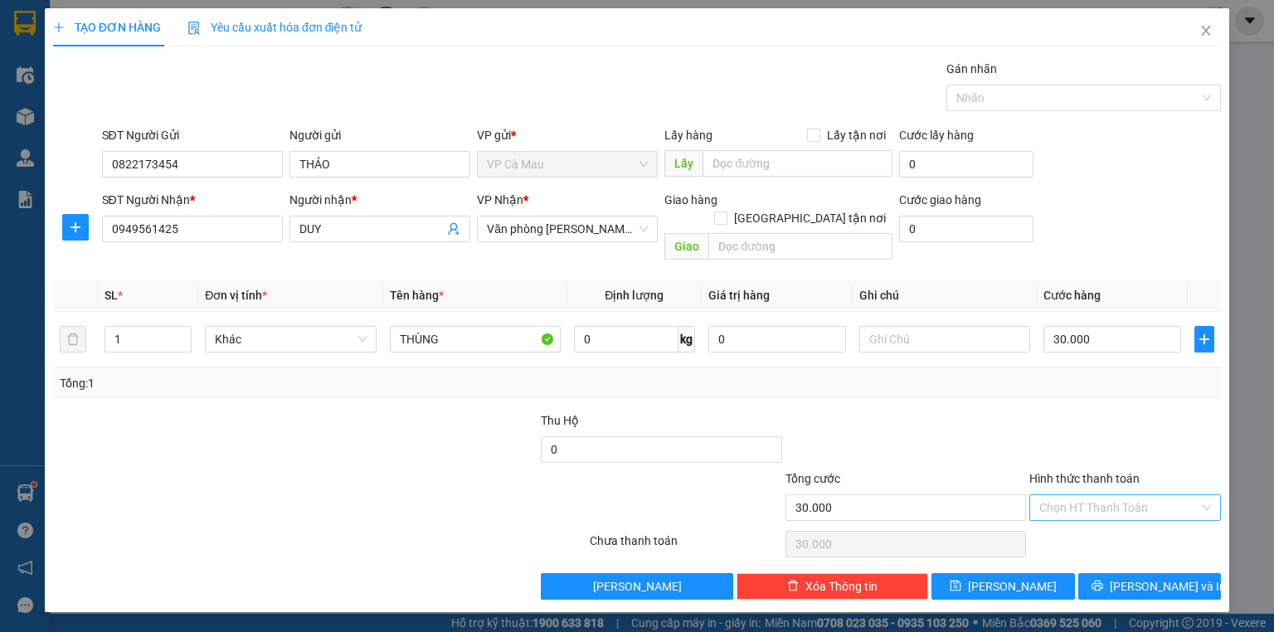
click at [1133, 495] on input "Hình thức thanh toán" at bounding box center [1119, 507] width 160 height 25
click at [1124, 527] on div "Tại văn phòng" at bounding box center [1125, 521] width 172 height 18
type input "0"
click at [1123, 573] on button "[PERSON_NAME] và In" at bounding box center [1149, 586] width 143 height 27
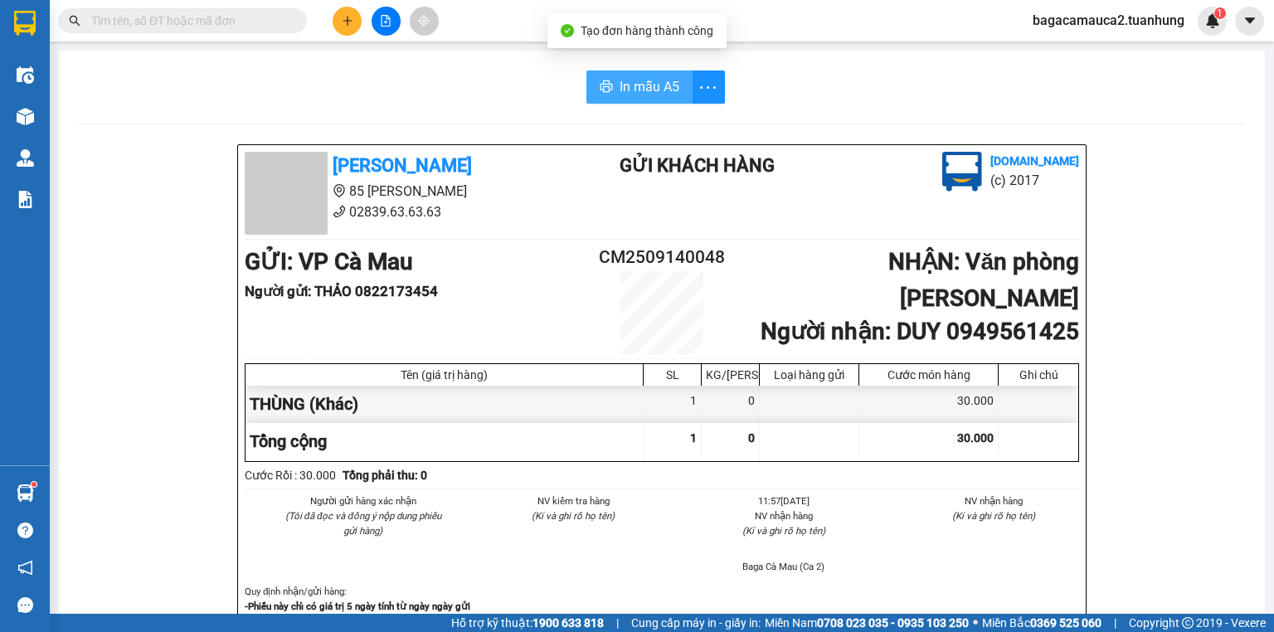
click at [595, 80] on button "In mẫu A5" at bounding box center [639, 86] width 106 height 33
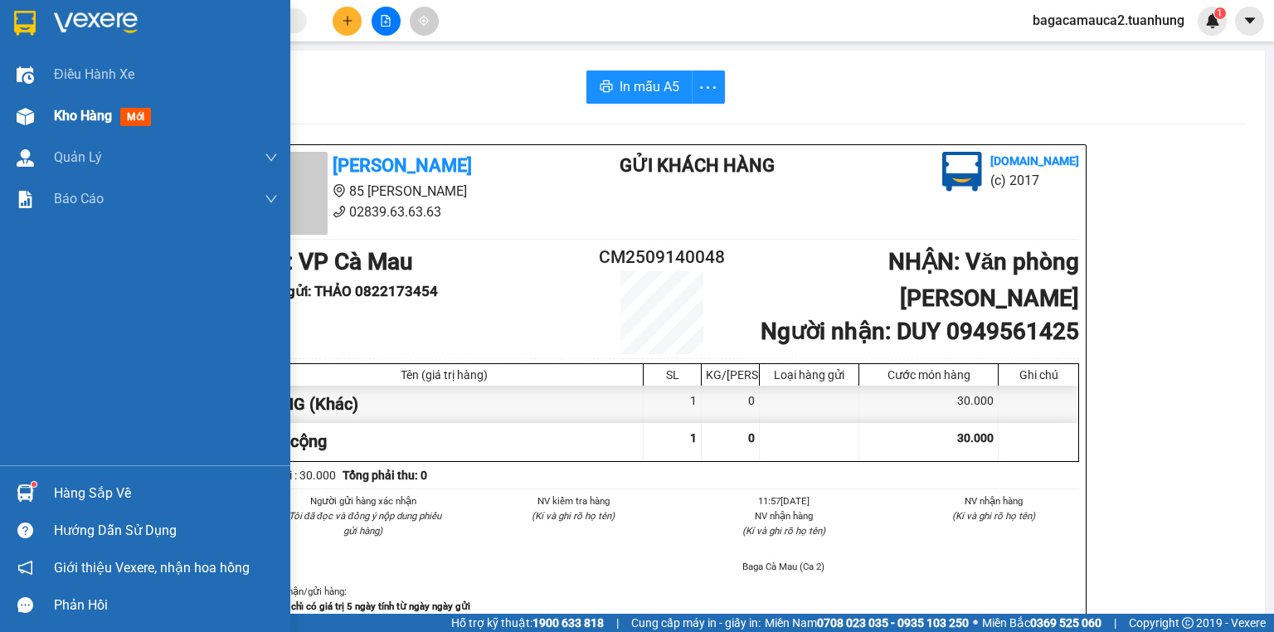
click at [60, 109] on span "Kho hàng" at bounding box center [83, 116] width 58 height 16
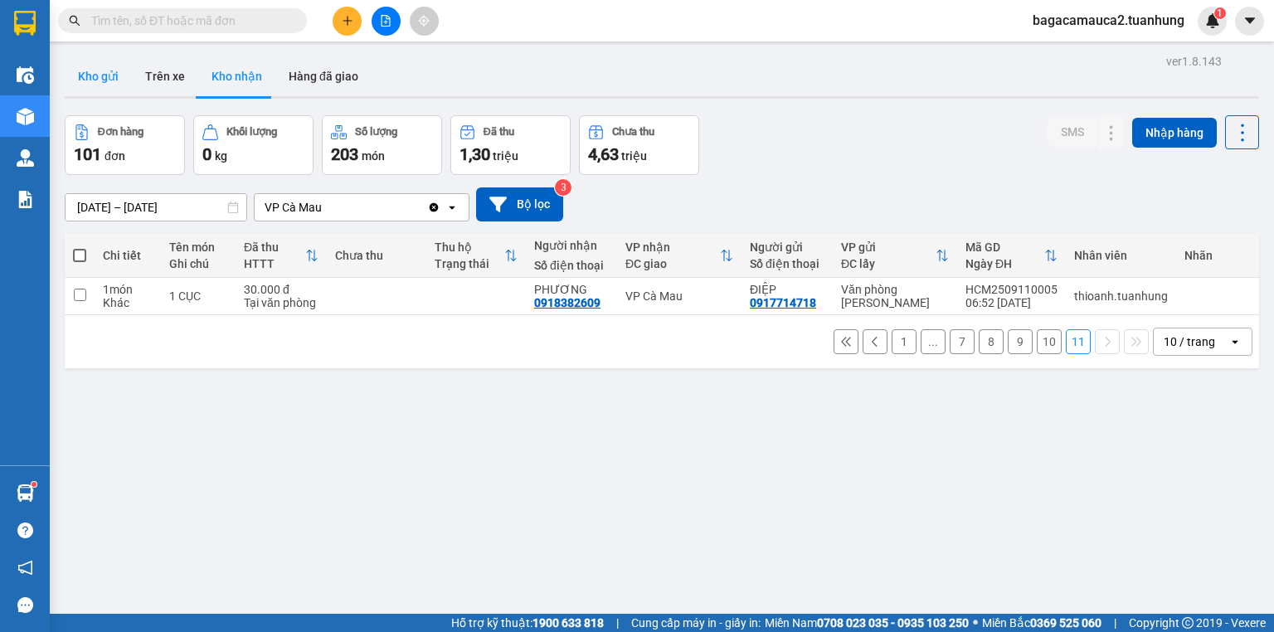
click at [94, 77] on button "Kho gửi" at bounding box center [98, 76] width 67 height 40
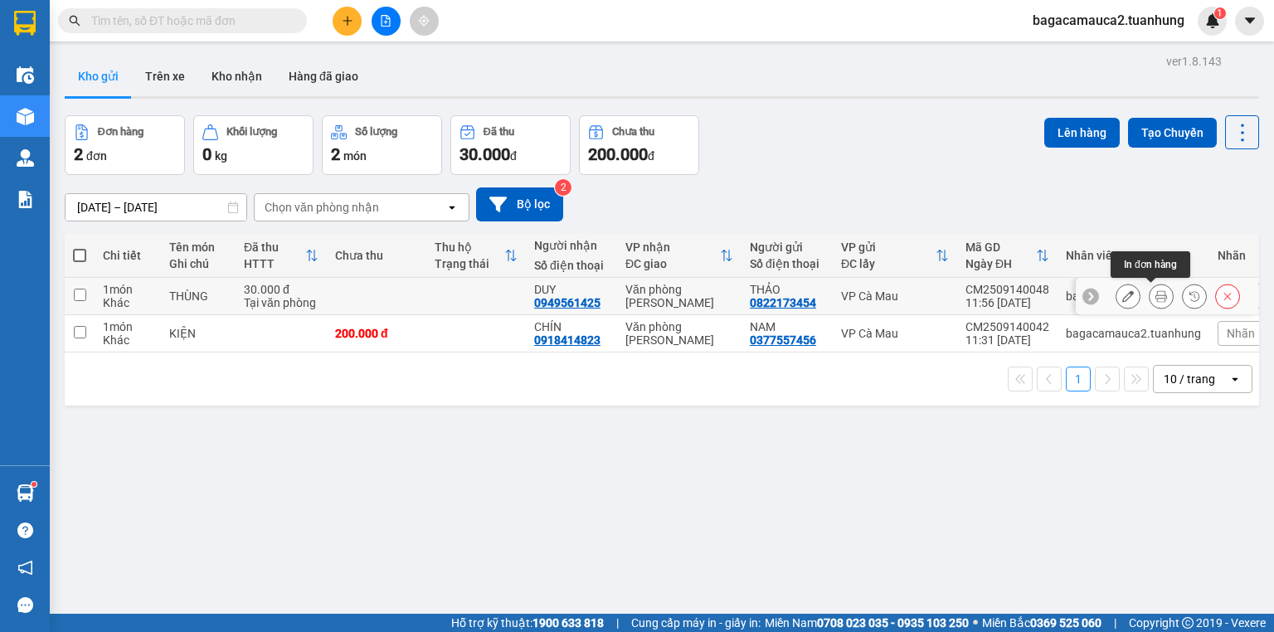
click at [1155, 296] on icon at bounding box center [1161, 296] width 12 height 12
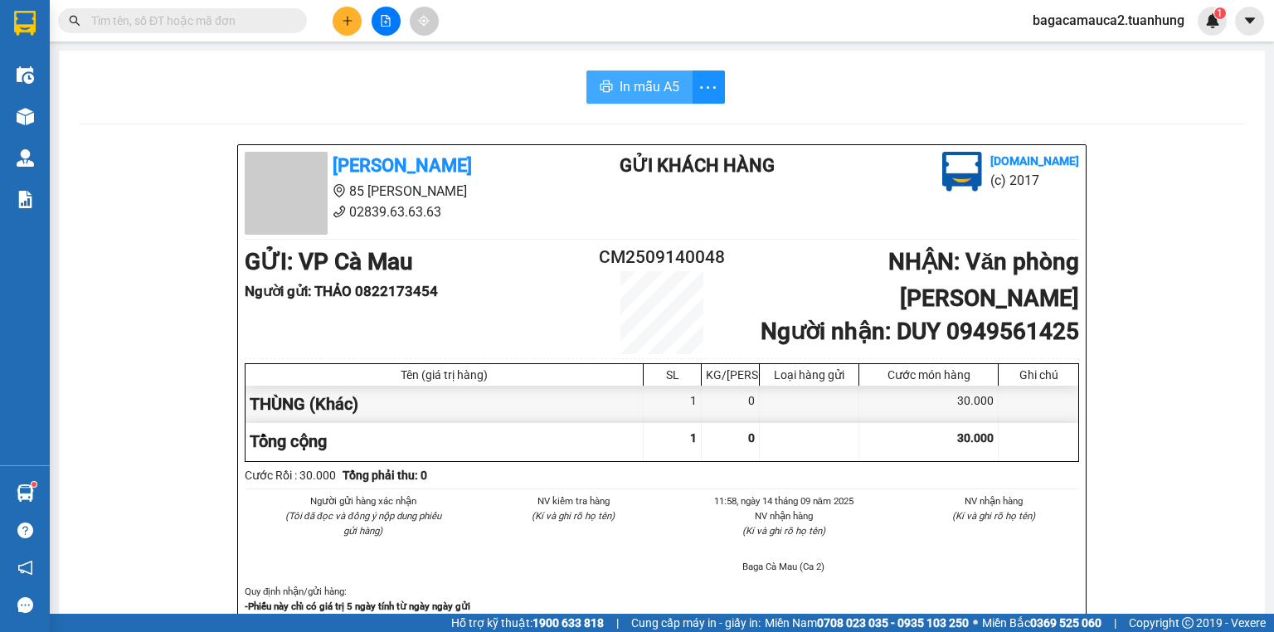
click at [629, 80] on span "In mẫu A5" at bounding box center [649, 86] width 60 height 21
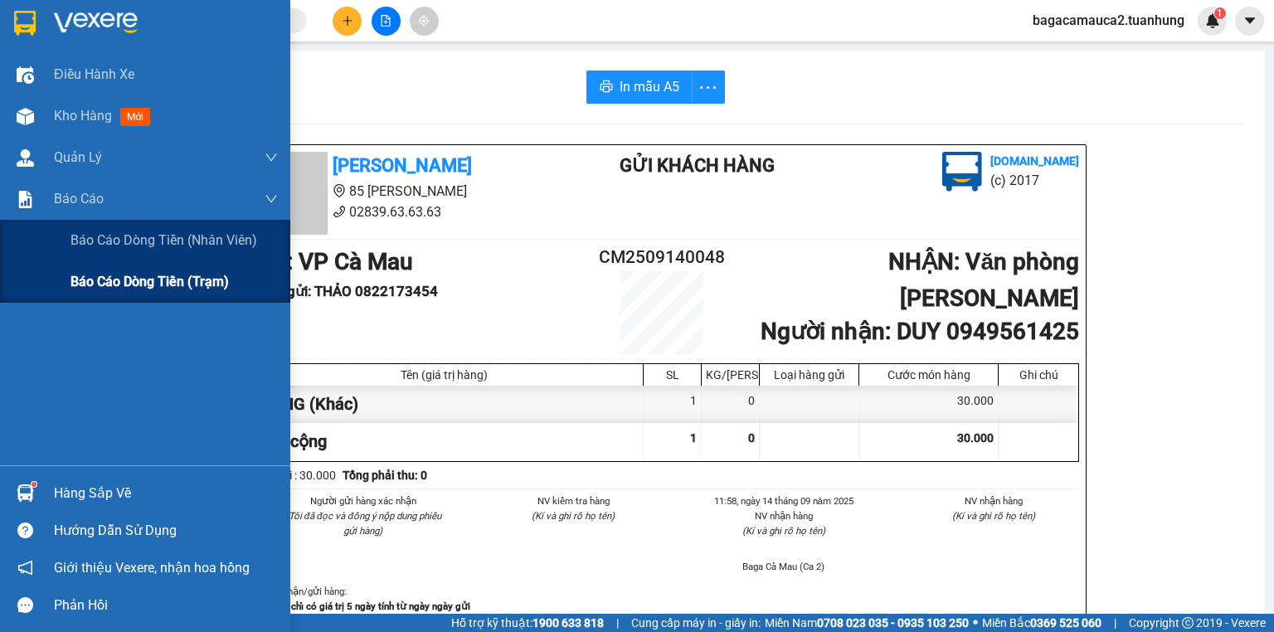
click at [99, 282] on span "Báo cáo dòng tiền (trạm)" at bounding box center [149, 281] width 158 height 21
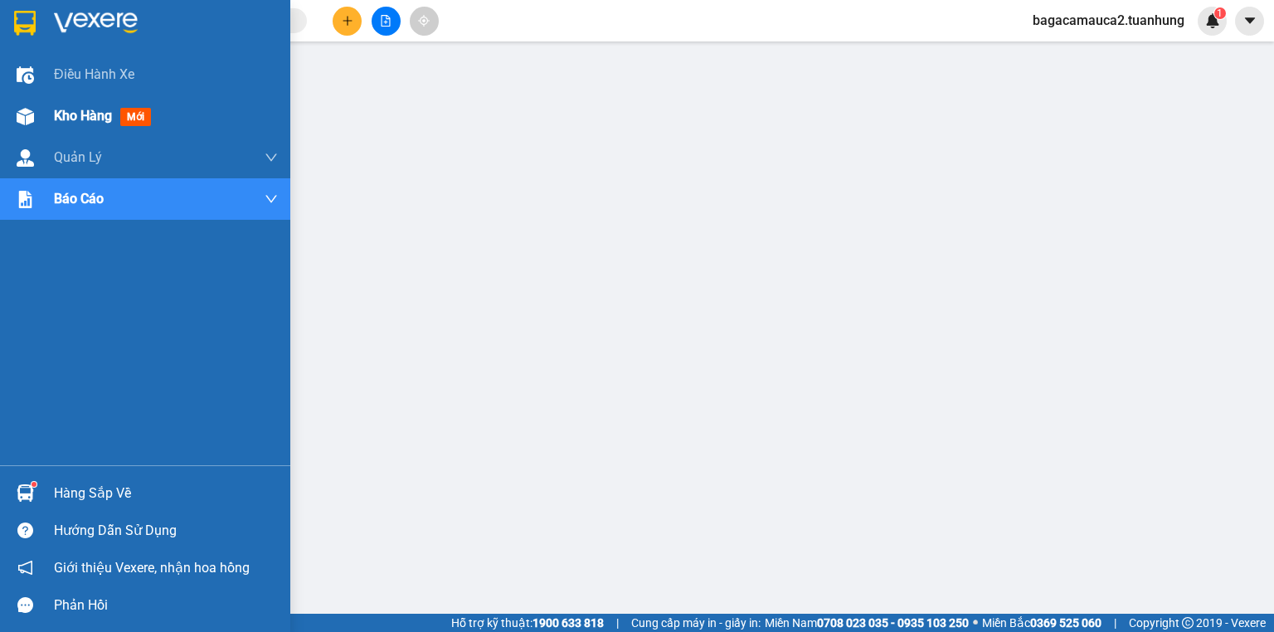
click at [86, 115] on span "Kho hàng" at bounding box center [83, 116] width 58 height 16
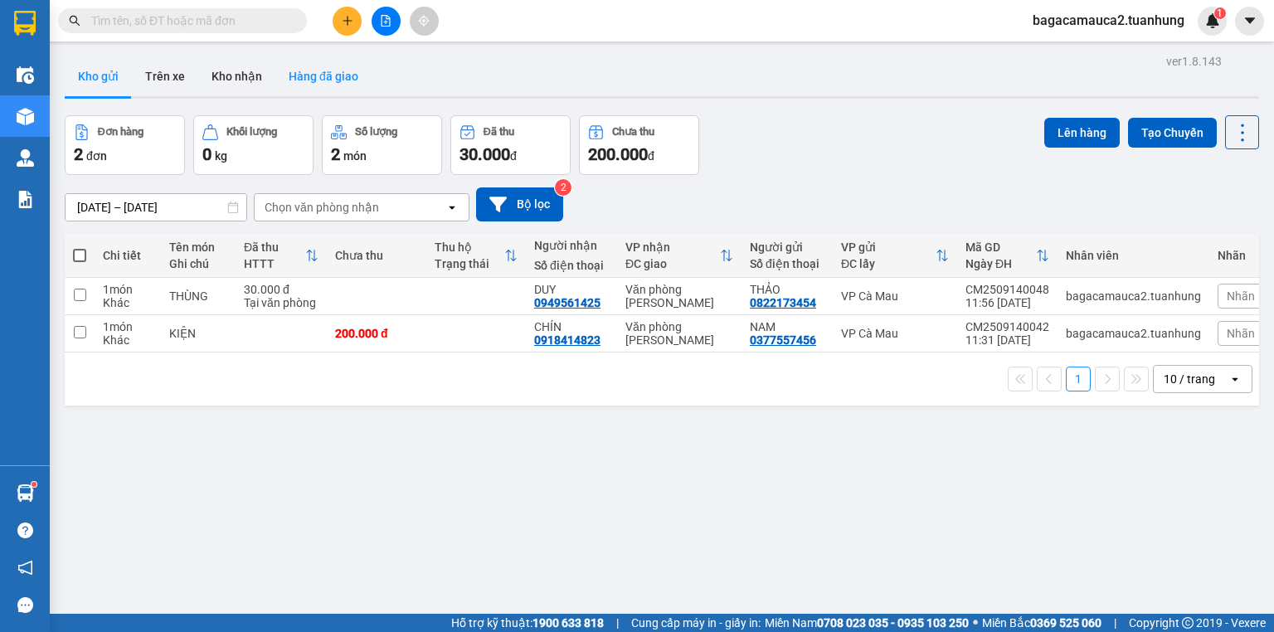
click at [318, 70] on button "Hàng đã giao" at bounding box center [323, 76] width 96 height 40
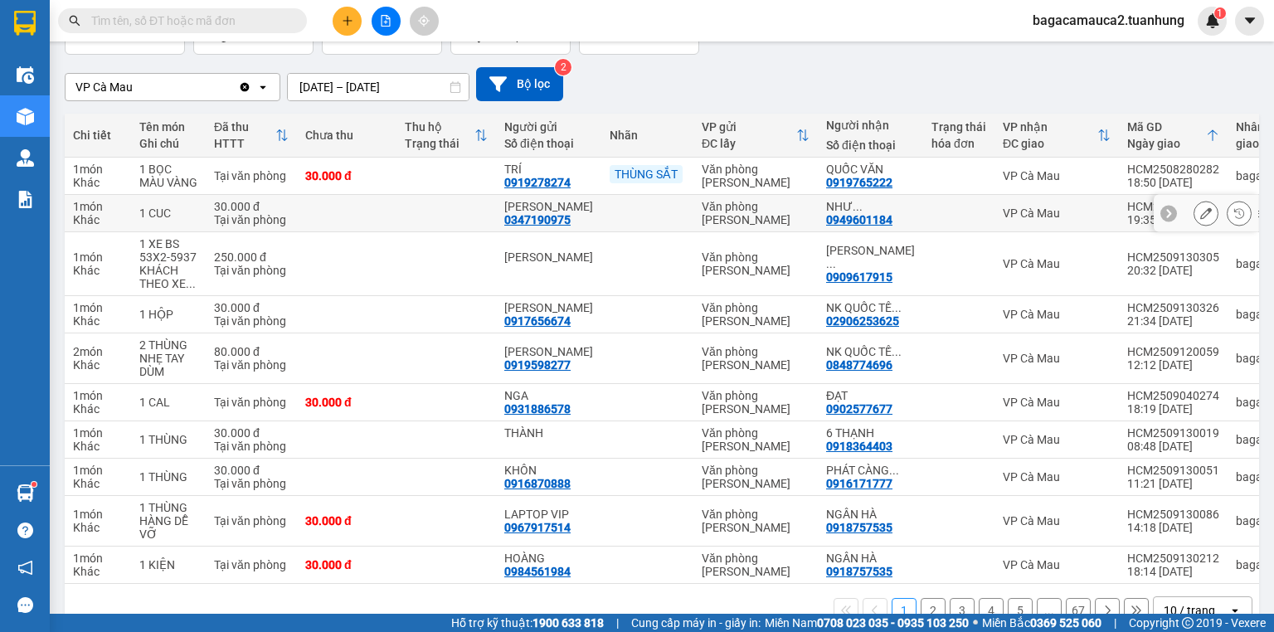
scroll to position [175, 0]
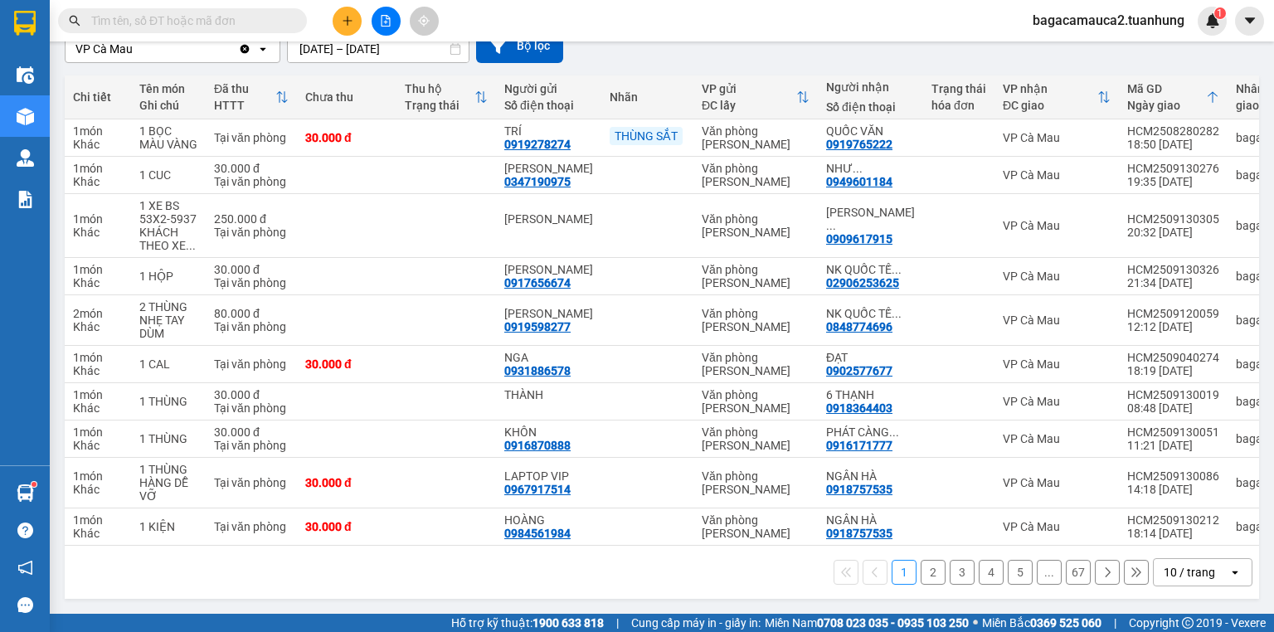
click at [922, 574] on button "2" at bounding box center [932, 572] width 25 height 25
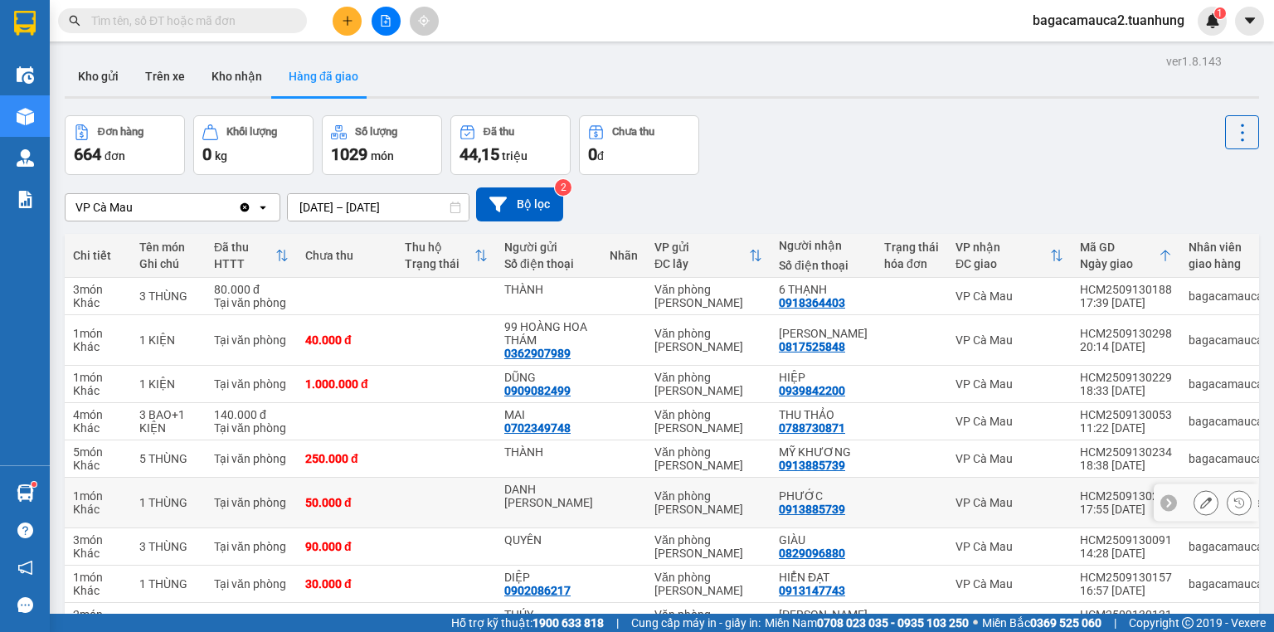
scroll to position [122, 0]
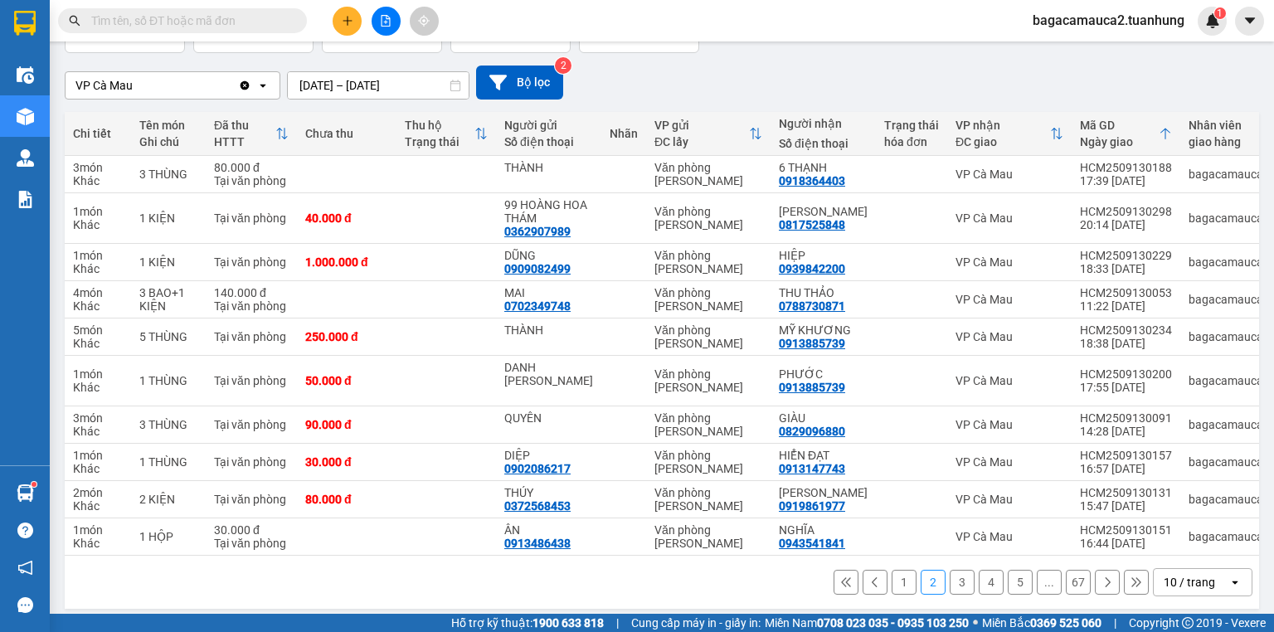
click at [896, 570] on button "1" at bounding box center [903, 582] width 25 height 25
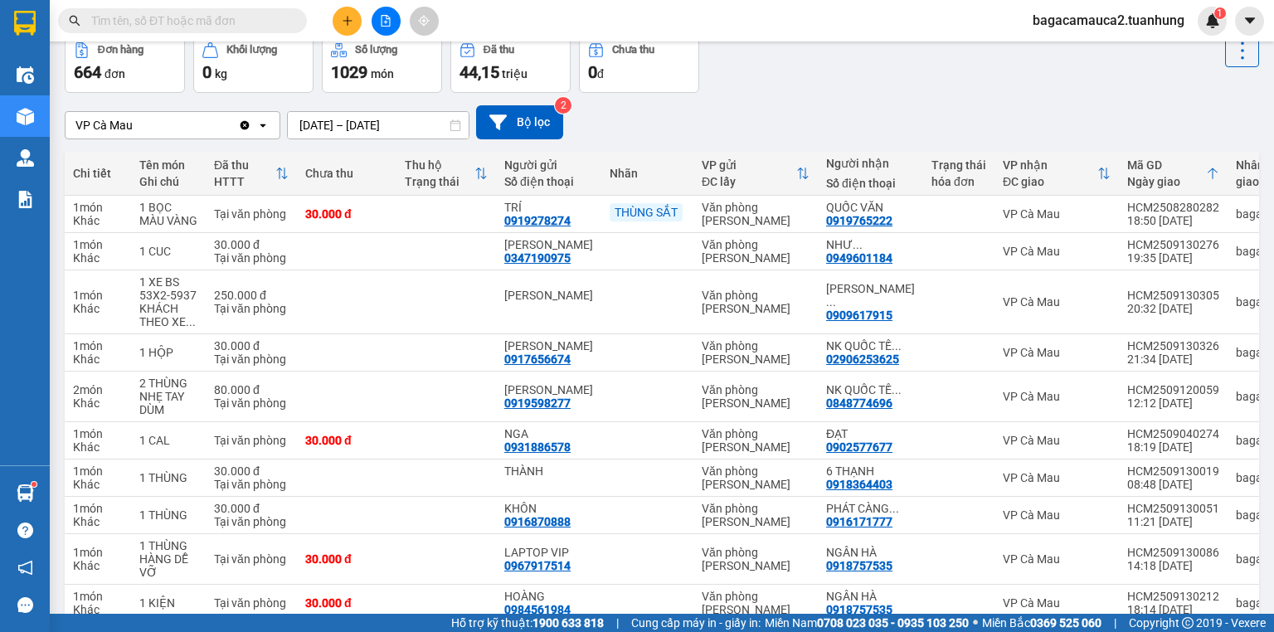
scroll to position [175, 0]
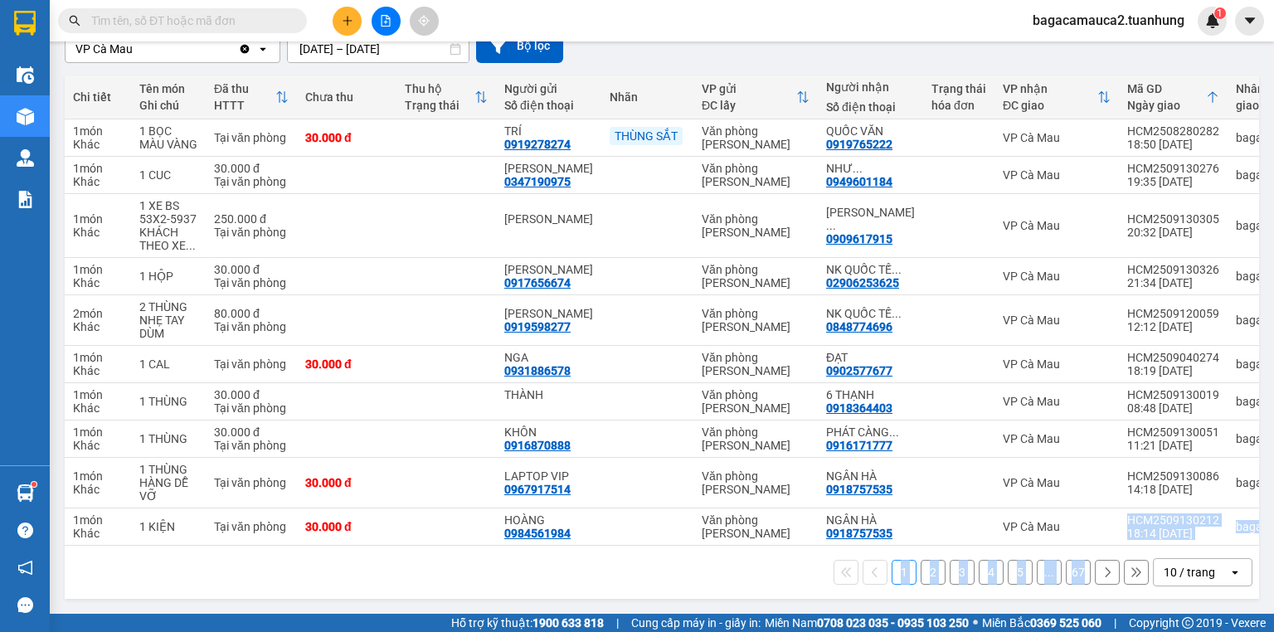
drag, startPoint x: 1034, startPoint y: 539, endPoint x: 1089, endPoint y: 546, distance: 56.1
click at [1089, 546] on div "Chi tiết Tên món Ghi chú Đã thu HTTT Chưa thu Thu hộ Trạng thái Người gửi Số đi…" at bounding box center [662, 336] width 1194 height 523
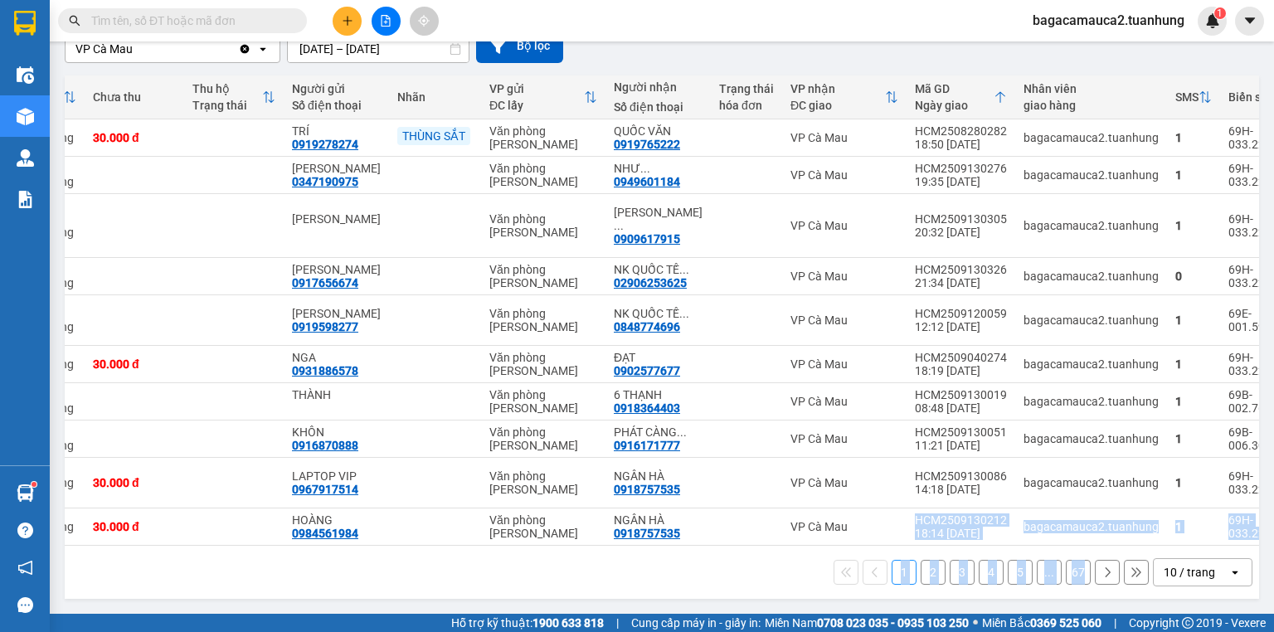
click at [901, 575] on button "1" at bounding box center [903, 572] width 25 height 25
click at [759, 601] on div "ver 1.8.143 Kho gửi Trên xe Kho nhận Hàng đã giao Đơn hàng 664 đơn Khối lượng 0…" at bounding box center [661, 248] width 1207 height 714
click at [949, 570] on button "3" at bounding box center [961, 572] width 25 height 25
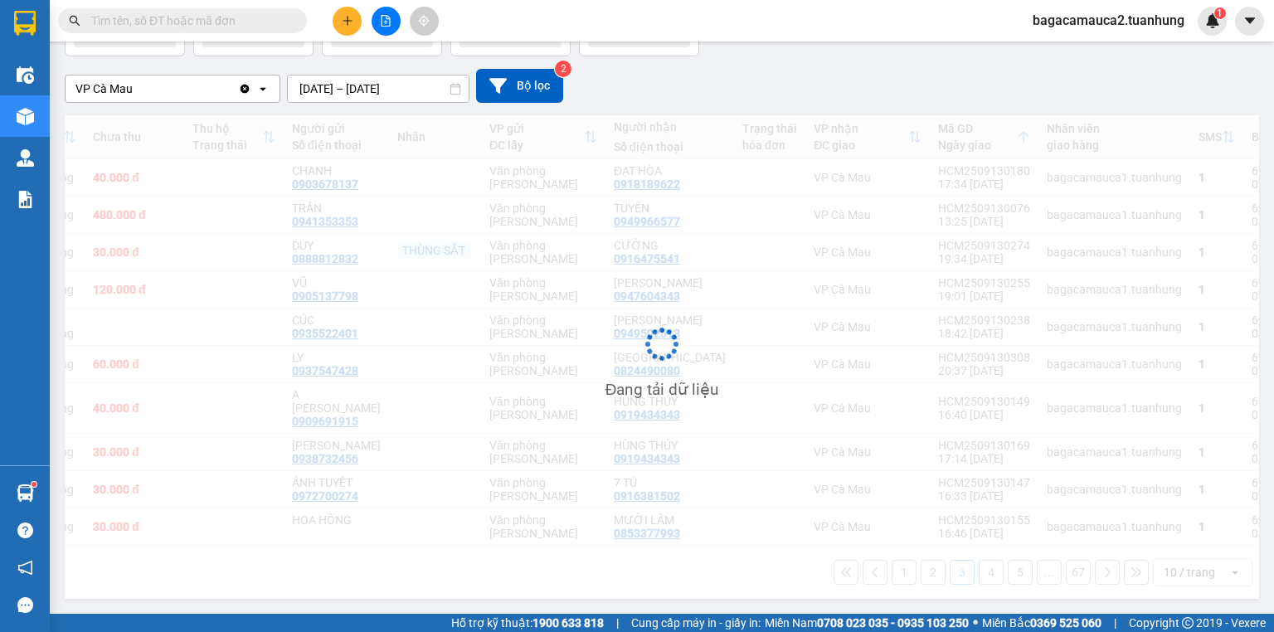
scroll to position [122, 0]
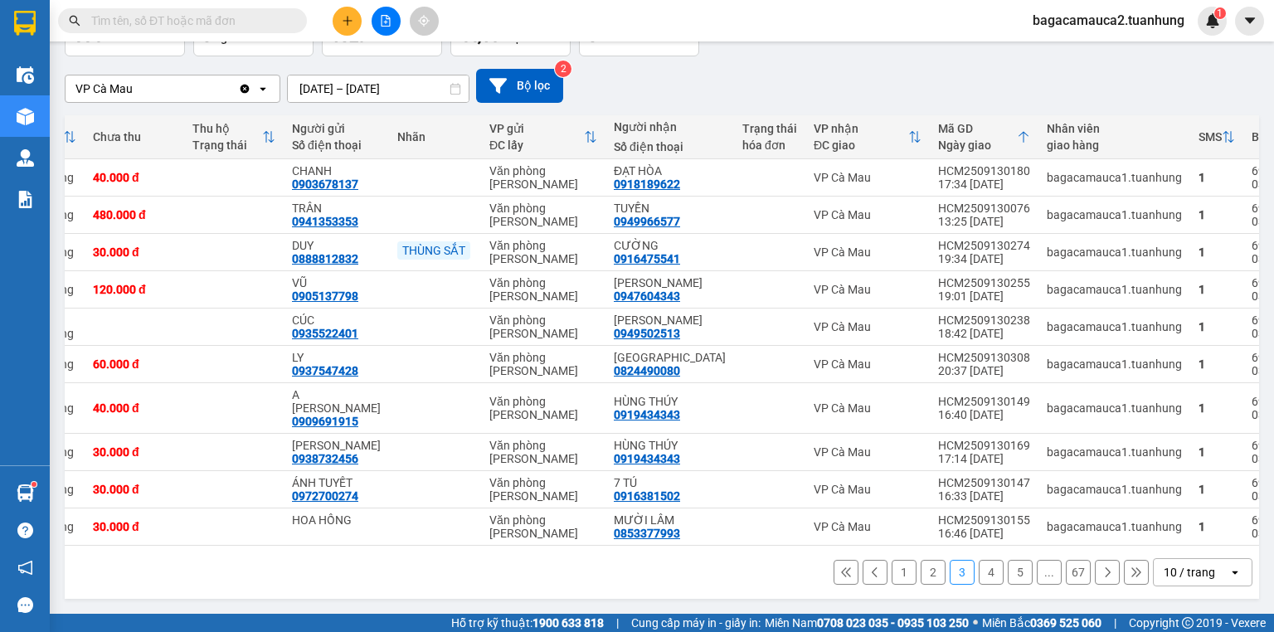
click at [920, 580] on button "2" at bounding box center [932, 572] width 25 height 25
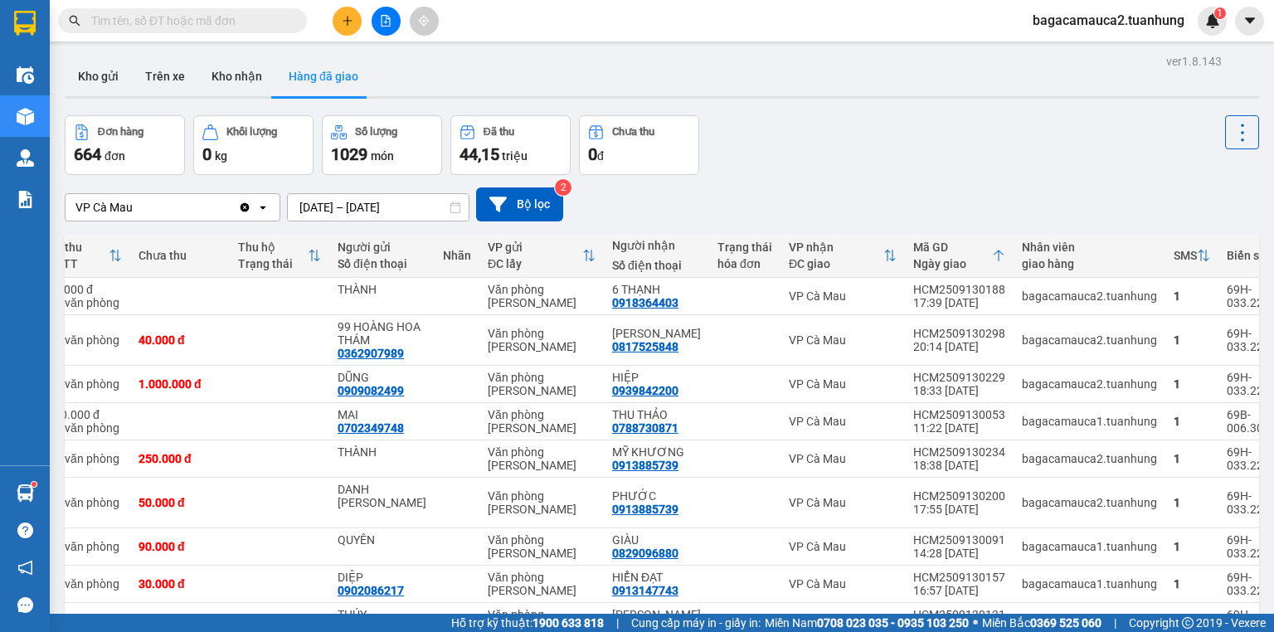
scroll to position [0, 0]
click at [75, 74] on button "Kho gửi" at bounding box center [98, 76] width 67 height 40
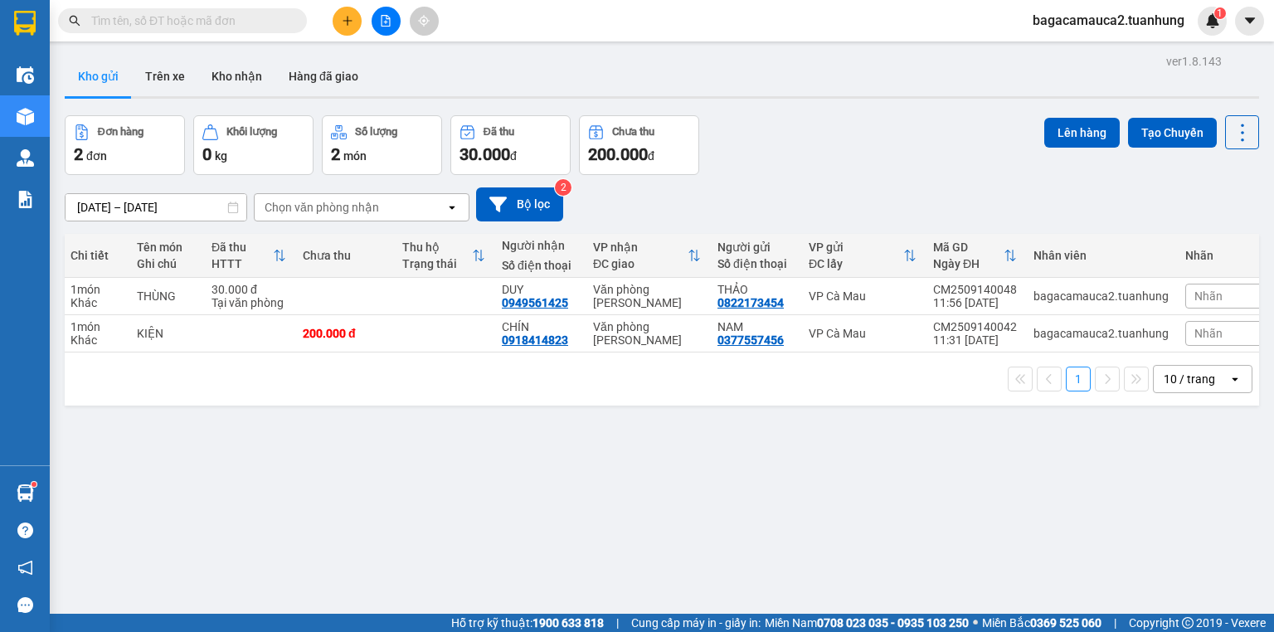
scroll to position [0, 51]
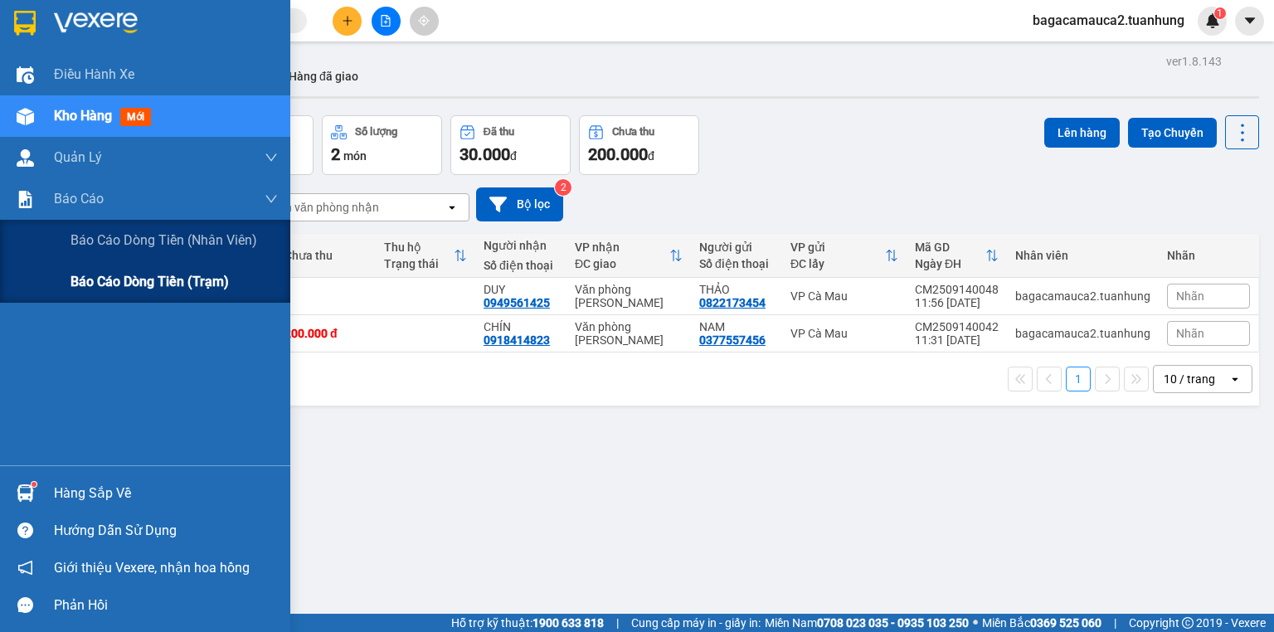
click at [111, 286] on span "Báo cáo dòng tiền (trạm)" at bounding box center [149, 281] width 158 height 21
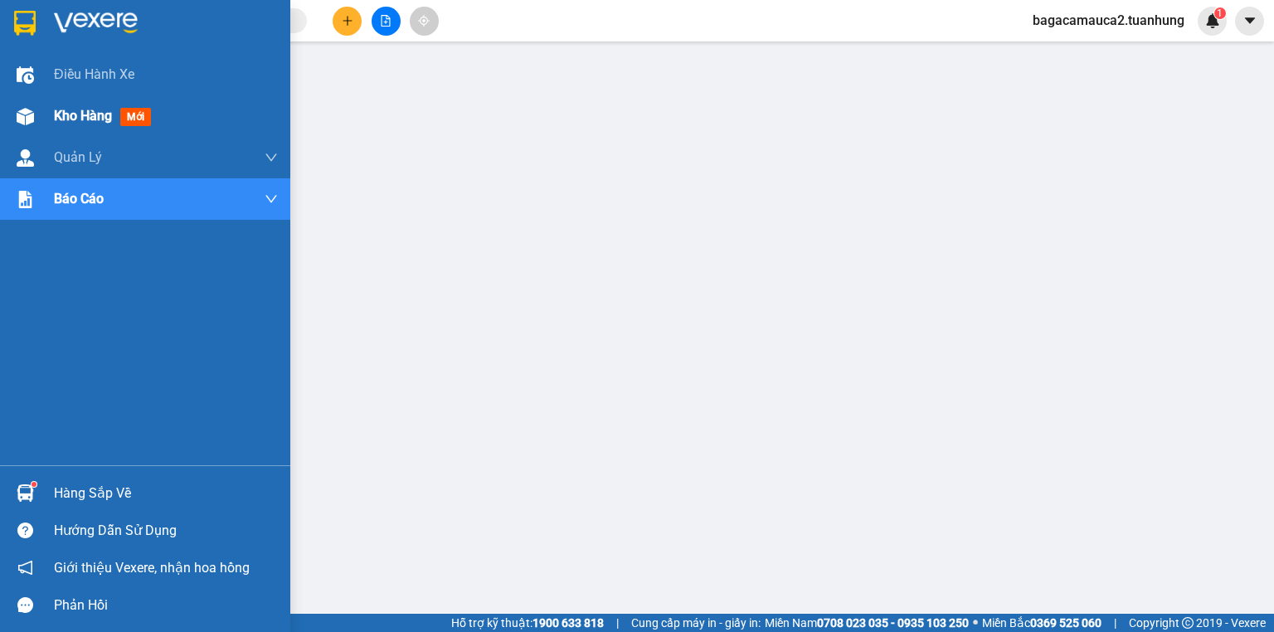
click at [88, 118] on span "Kho hàng" at bounding box center [83, 116] width 58 height 16
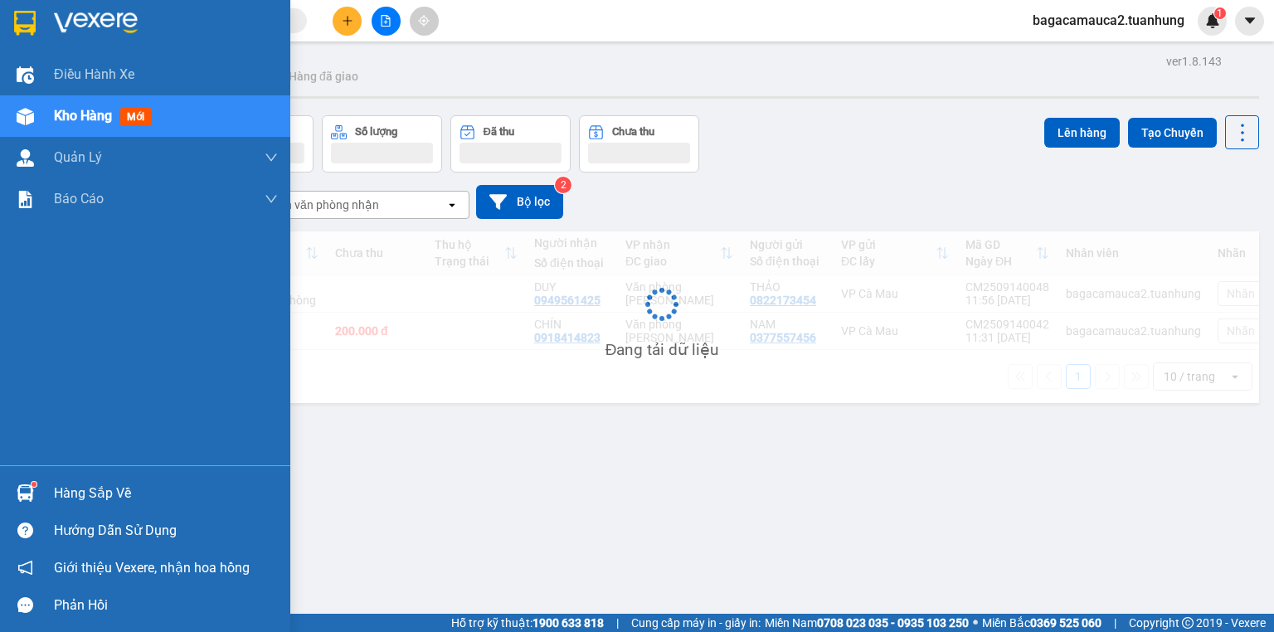
click at [88, 118] on span "Kho hàng" at bounding box center [83, 116] width 58 height 16
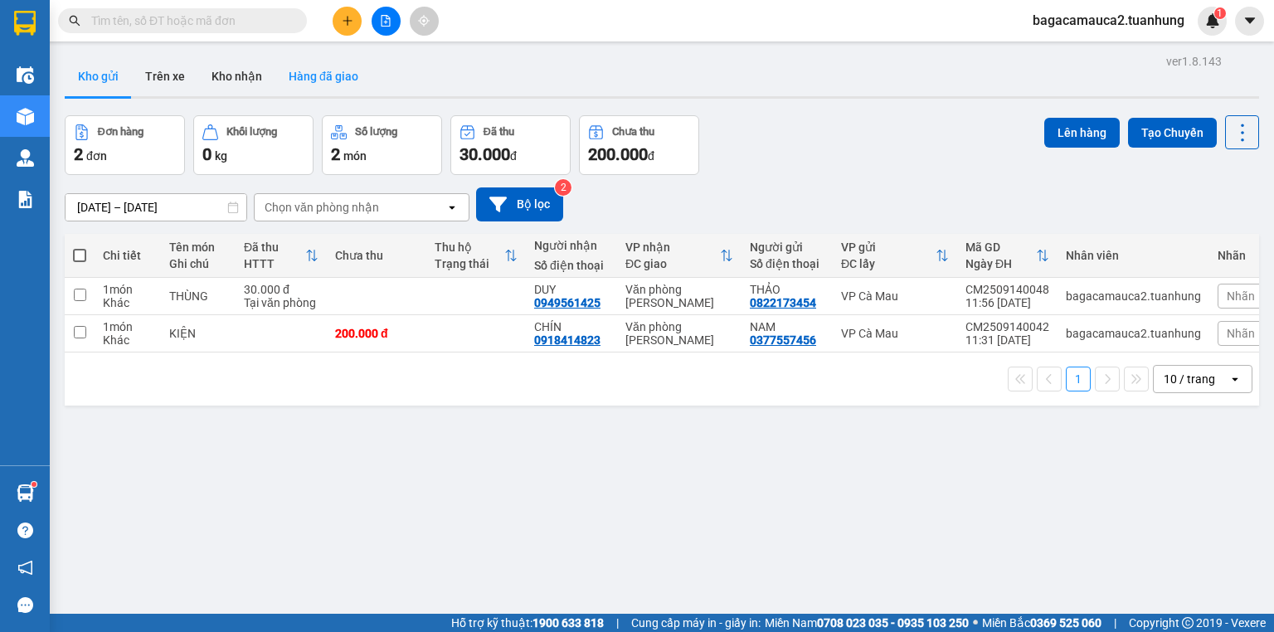
click at [332, 68] on button "Hàng đã giao" at bounding box center [323, 76] width 96 height 40
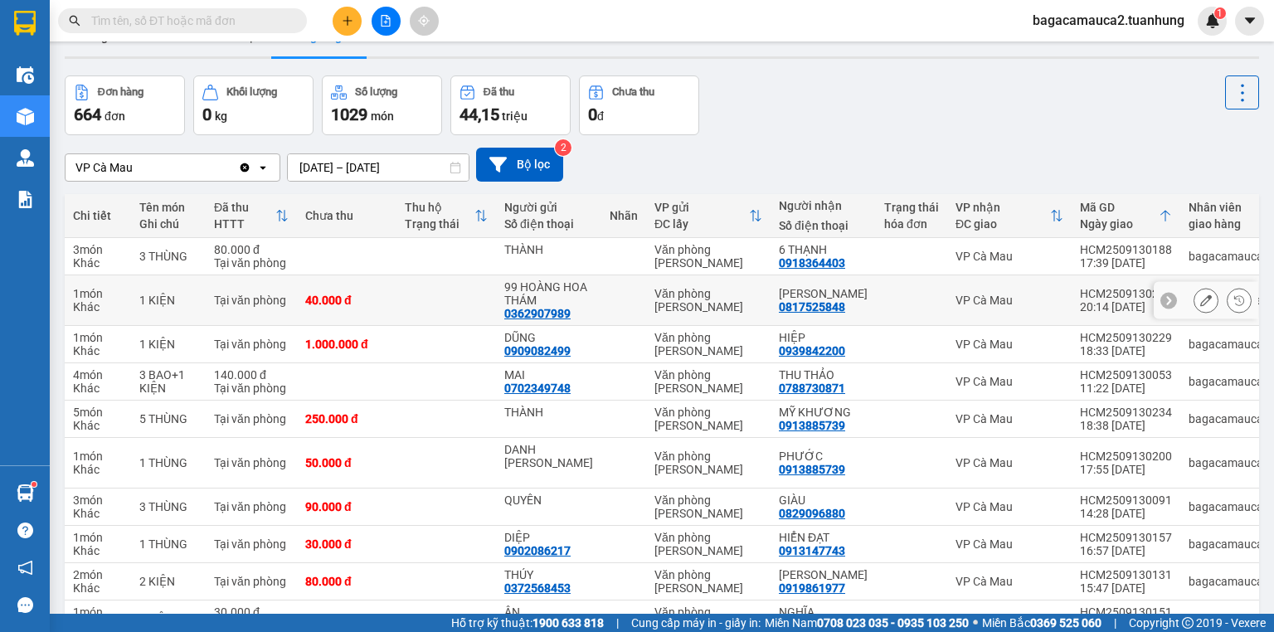
scroll to position [122, 0]
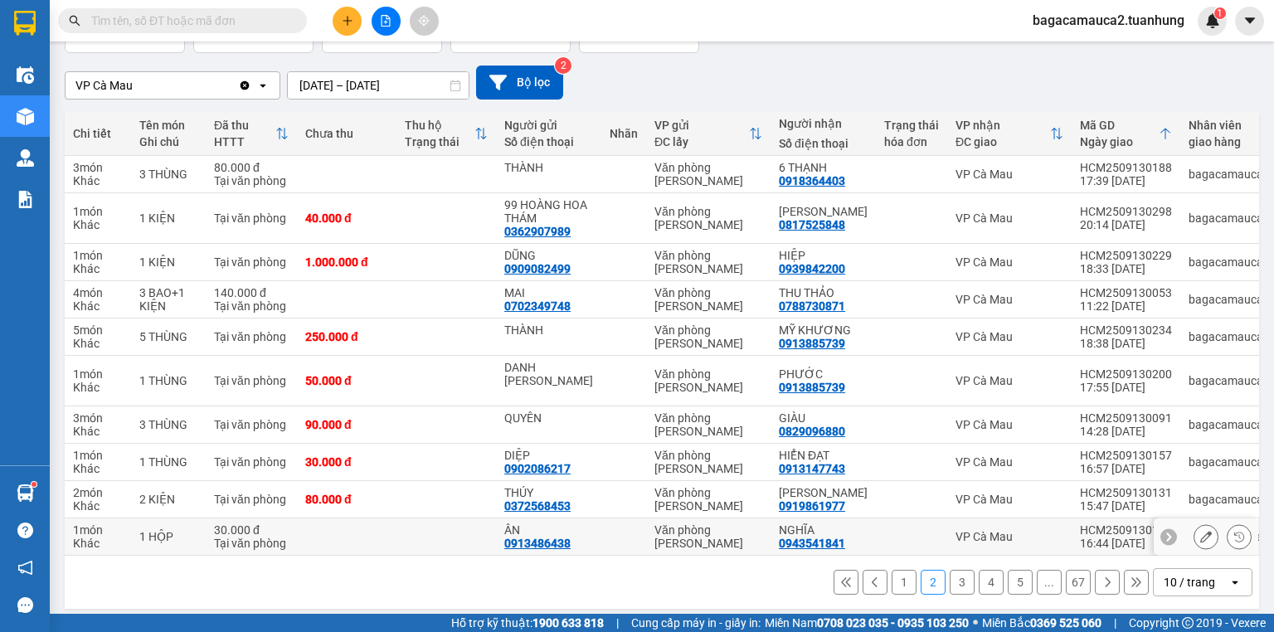
click at [1170, 539] on div at bounding box center [1205, 536] width 104 height 37
click at [1141, 539] on td "HCM2509130151 16:44 [DATE]" at bounding box center [1125, 536] width 109 height 37
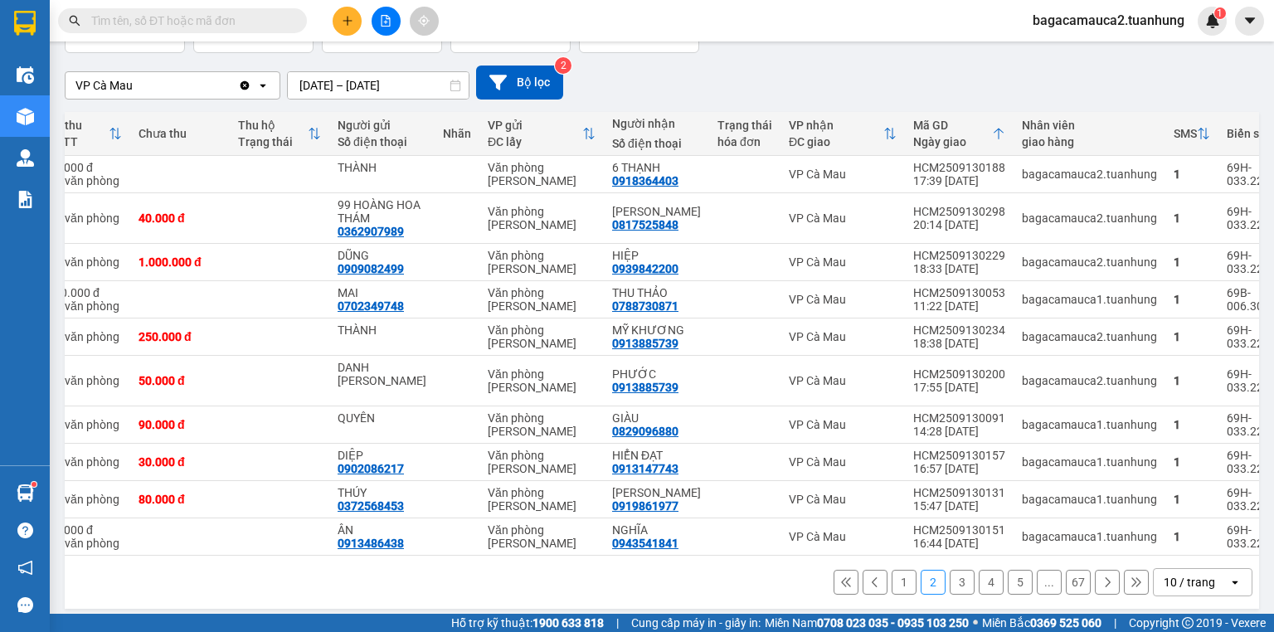
click at [902, 571] on button "1" at bounding box center [903, 582] width 25 height 25
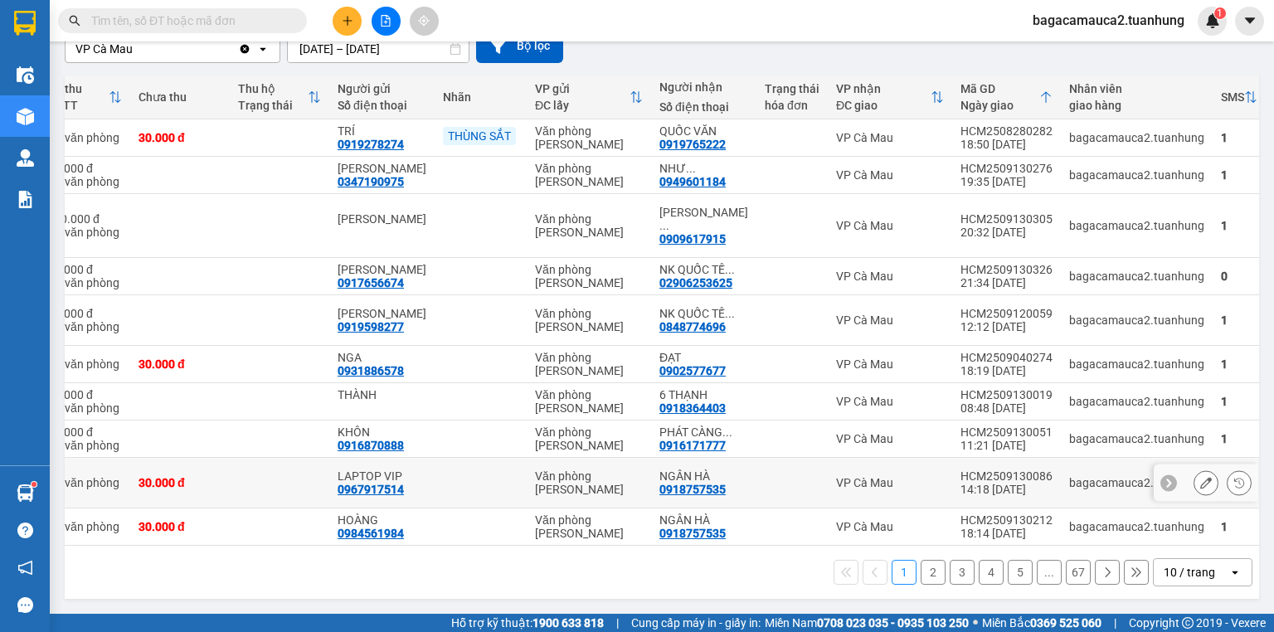
scroll to position [175, 0]
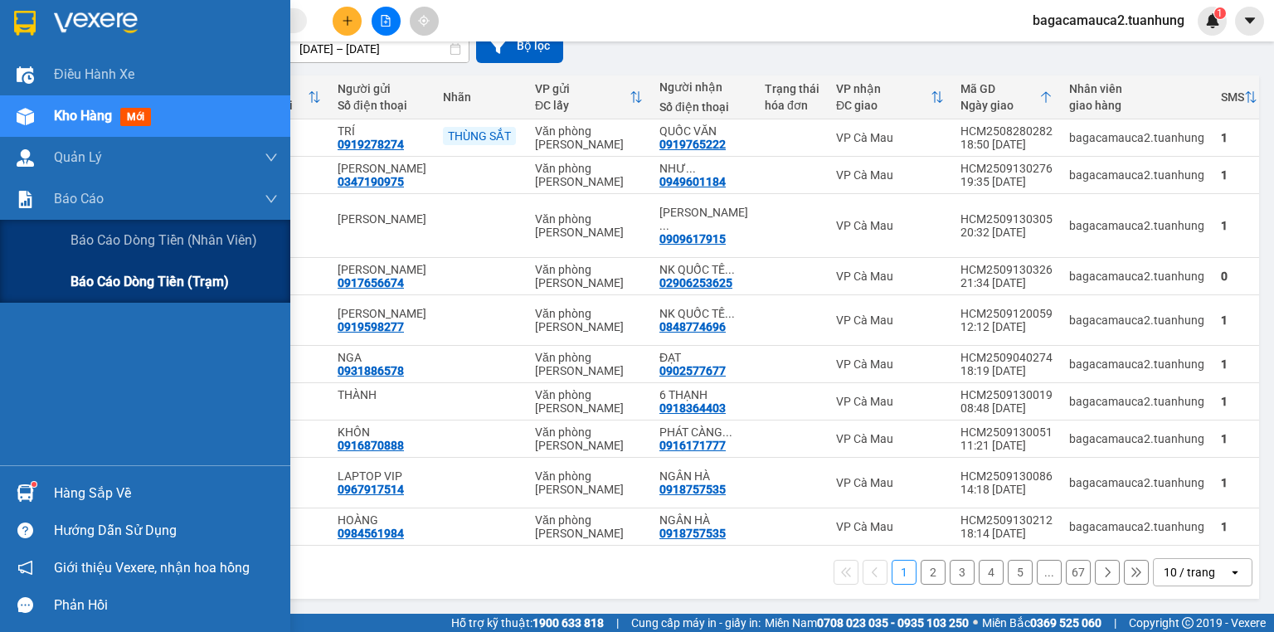
click at [106, 274] on span "Báo cáo dòng tiền (trạm)" at bounding box center [149, 281] width 158 height 21
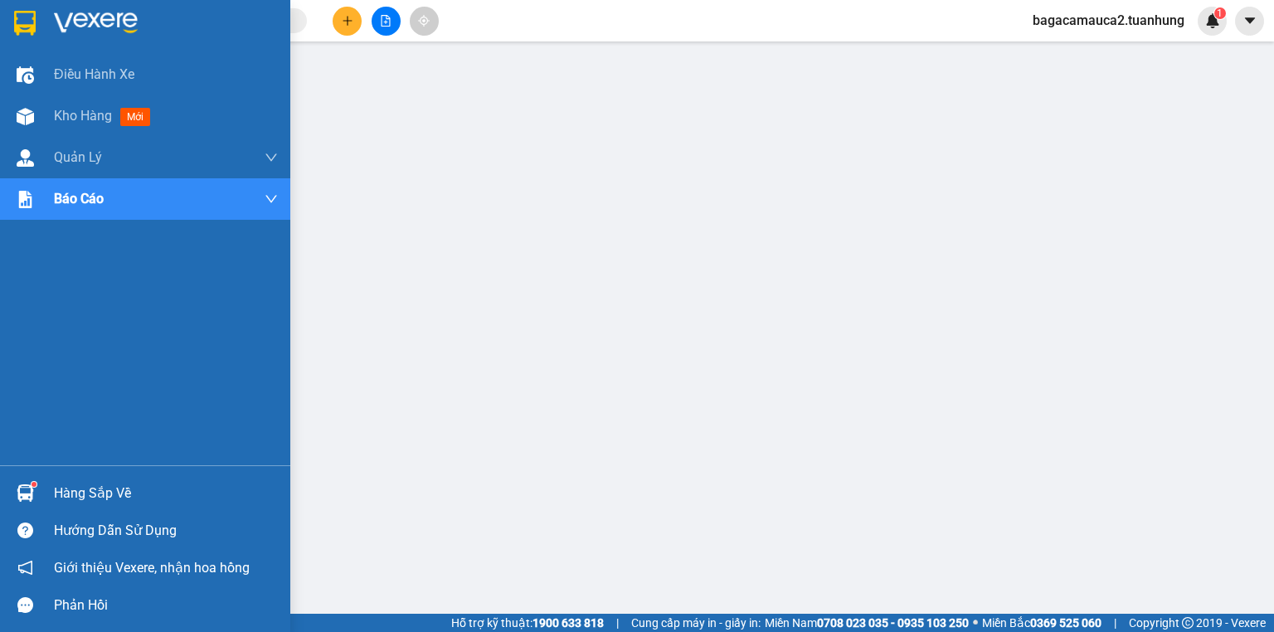
click at [61, 316] on div "Điều hành xe Kho hàng mới Quản [PERSON_NAME] lý chuyến Quản lý khách hàng mới Q…" at bounding box center [145, 259] width 290 height 411
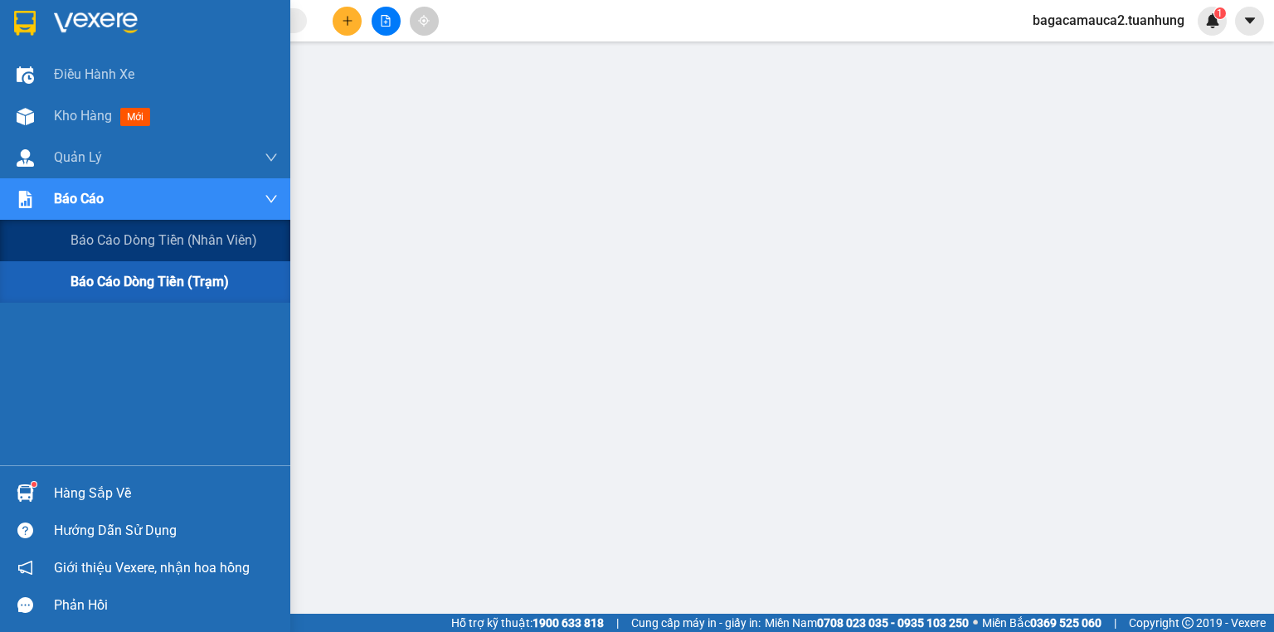
click at [123, 287] on span "Báo cáo dòng tiền (trạm)" at bounding box center [149, 281] width 158 height 21
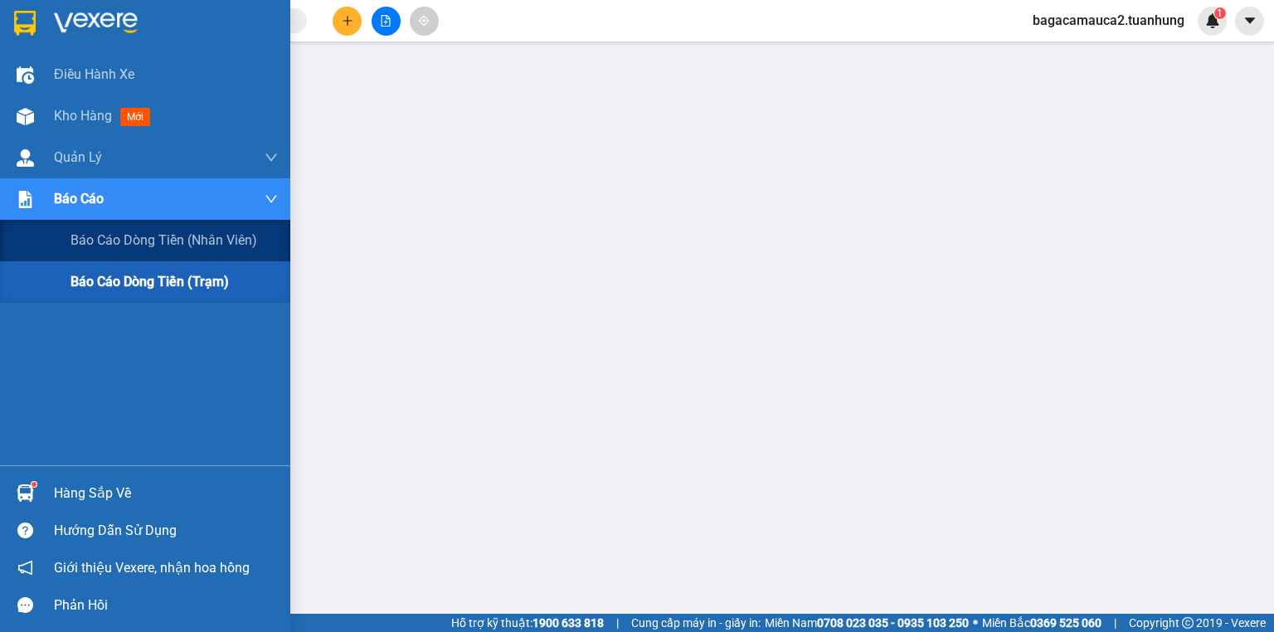
click at [123, 287] on span "Báo cáo dòng tiền (trạm)" at bounding box center [149, 281] width 158 height 21
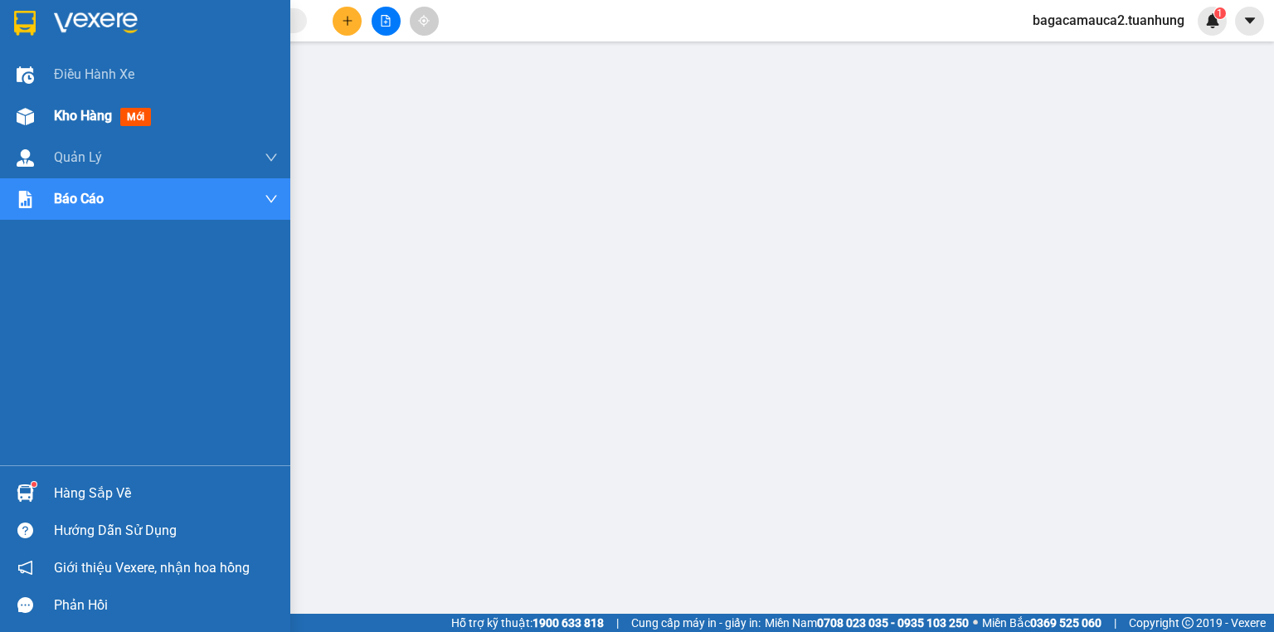
click at [63, 113] on span "Kho hàng" at bounding box center [83, 116] width 58 height 16
click at [64, 113] on span "Kho hàng" at bounding box center [83, 116] width 58 height 16
click at [62, 112] on span "Kho hàng" at bounding box center [83, 116] width 58 height 16
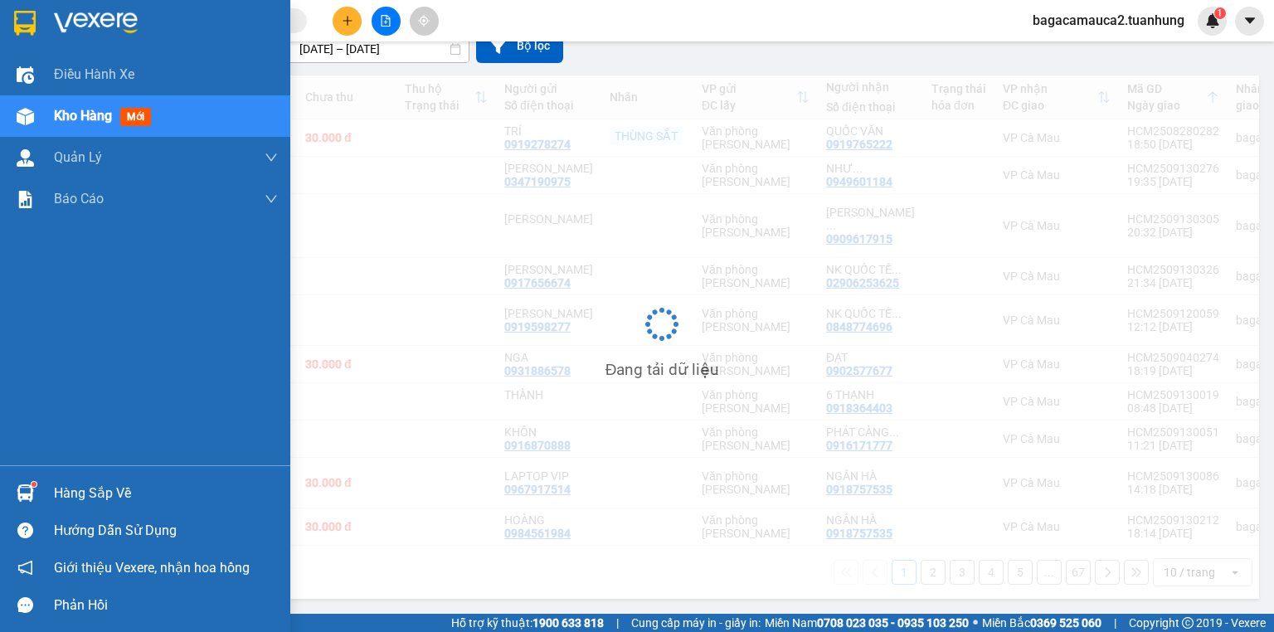
click at [62, 112] on span "Kho hàng" at bounding box center [83, 116] width 58 height 16
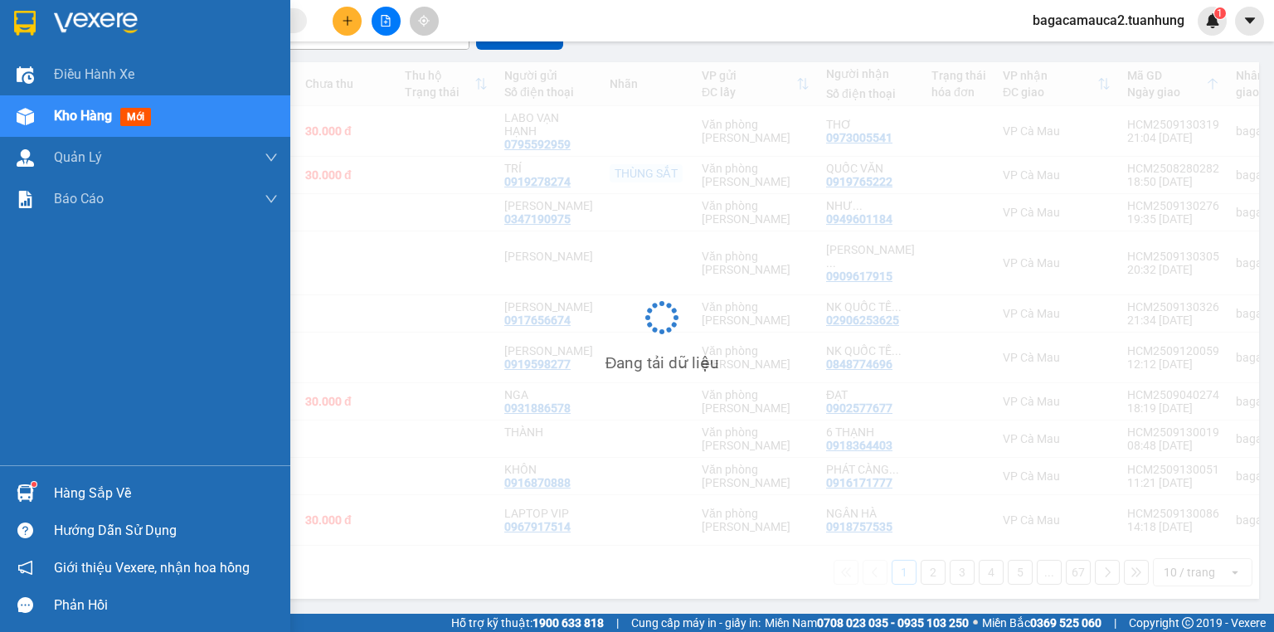
click at [62, 112] on span "Kho hàng" at bounding box center [83, 116] width 58 height 16
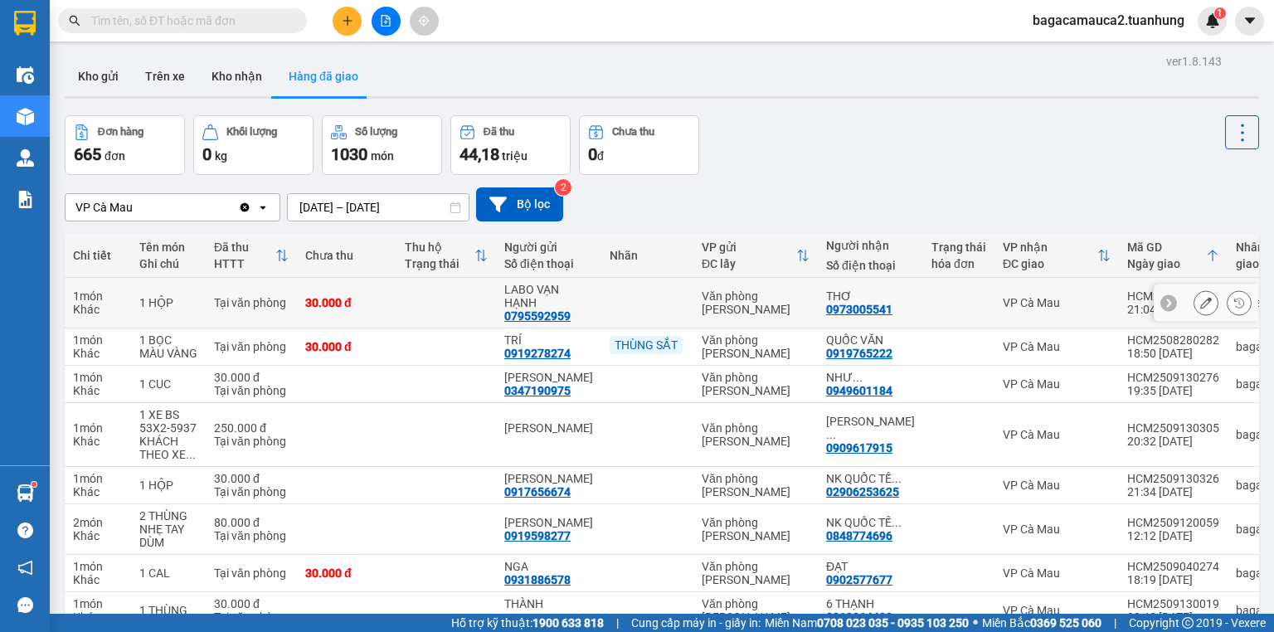
scroll to position [188, 0]
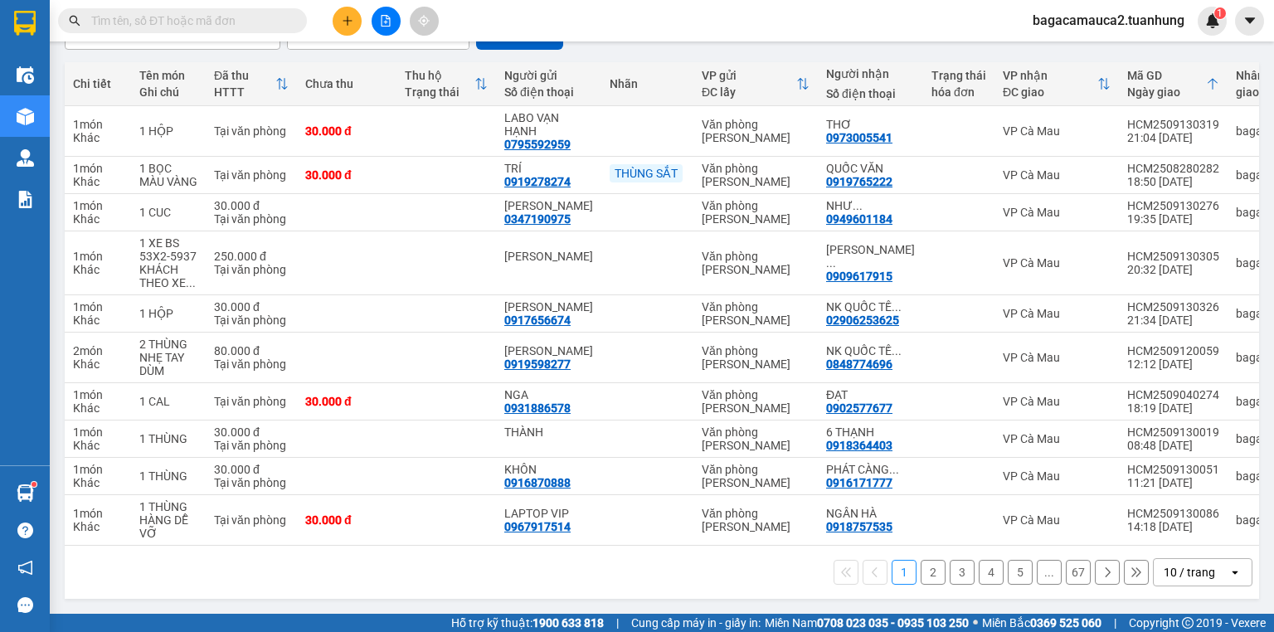
click at [922, 567] on button "2" at bounding box center [932, 572] width 25 height 25
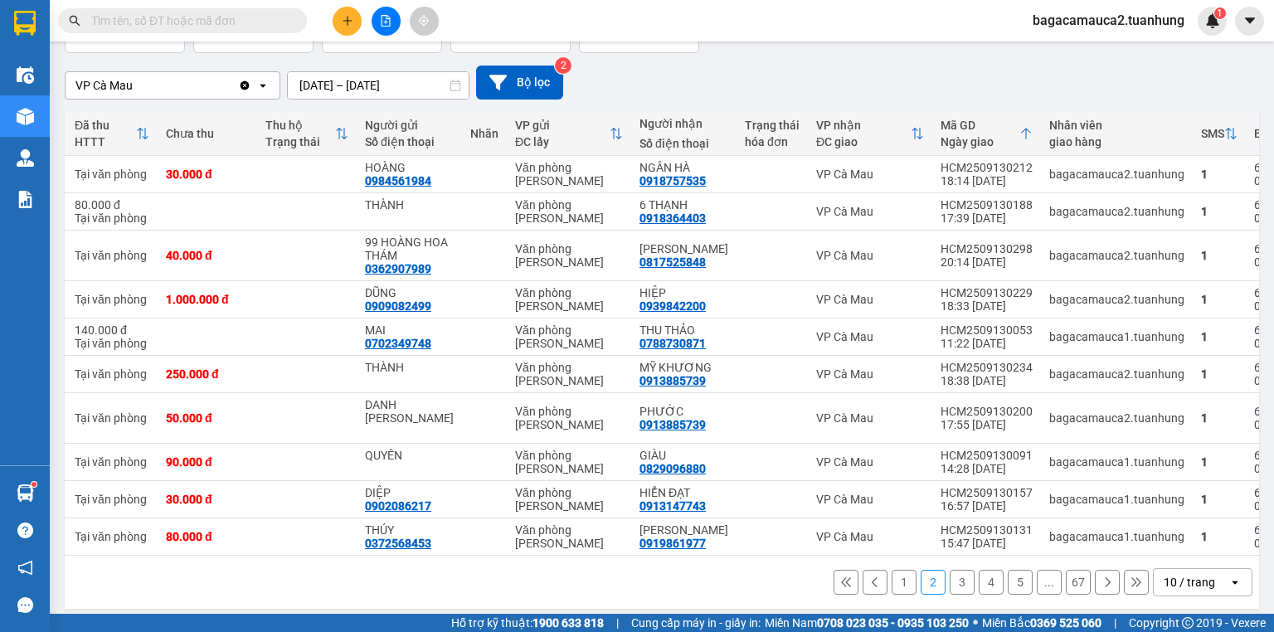
scroll to position [0, 167]
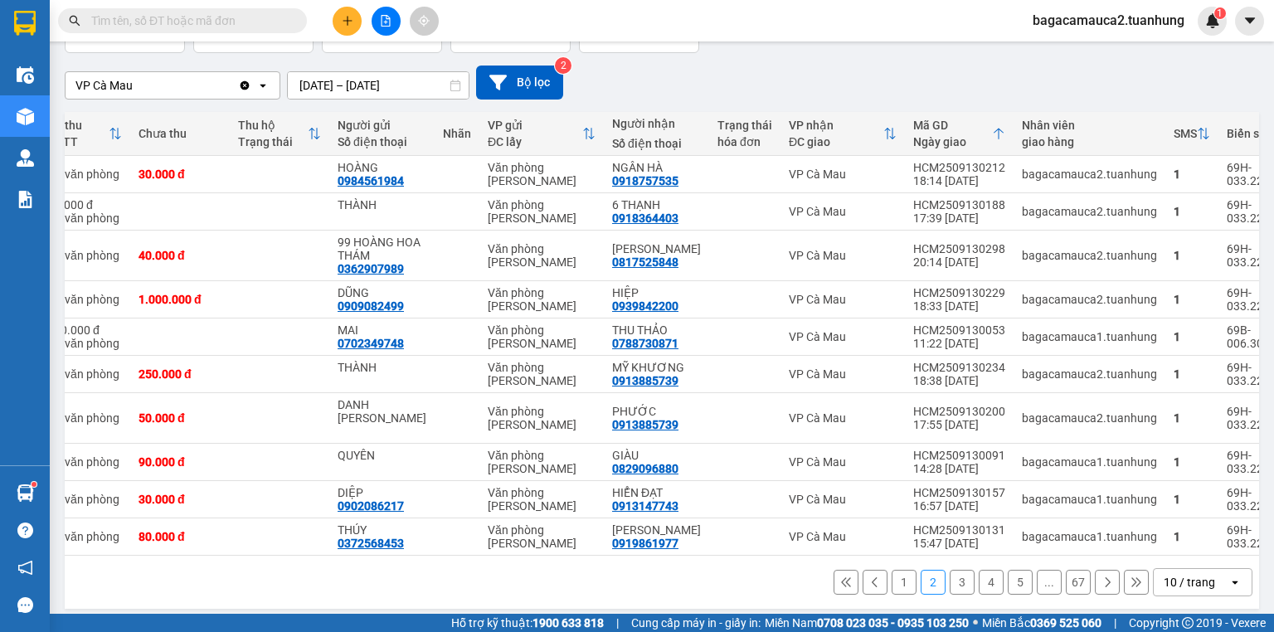
click at [1101, 576] on icon at bounding box center [1107, 582] width 12 height 12
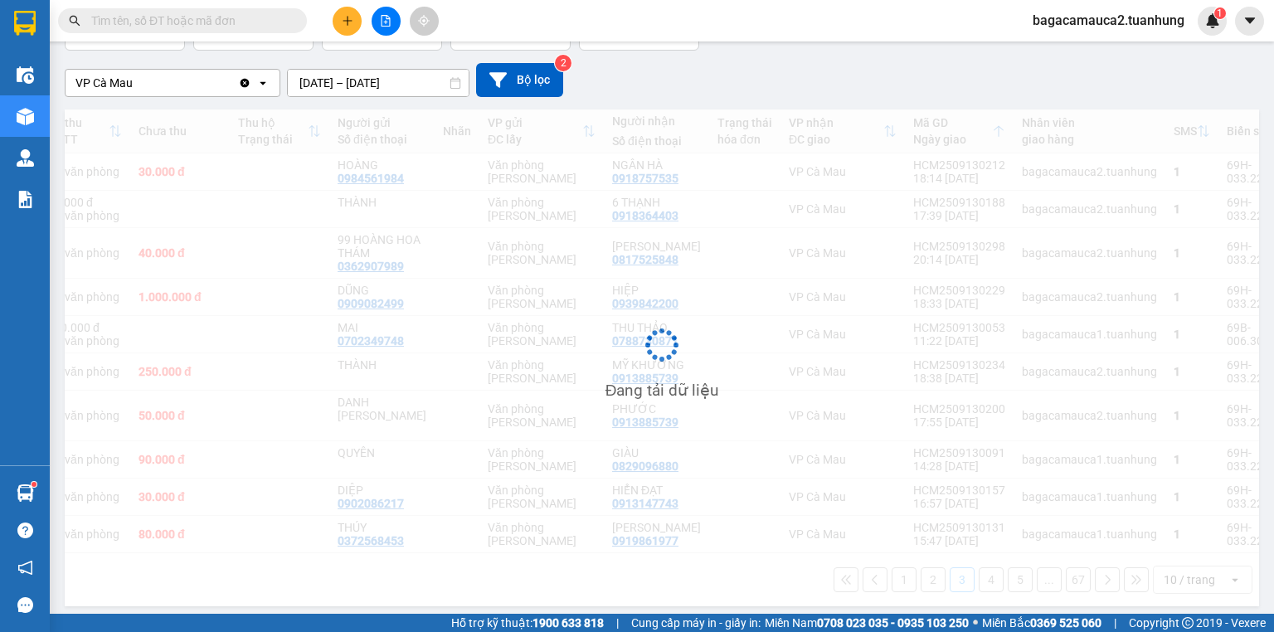
scroll to position [119, 0]
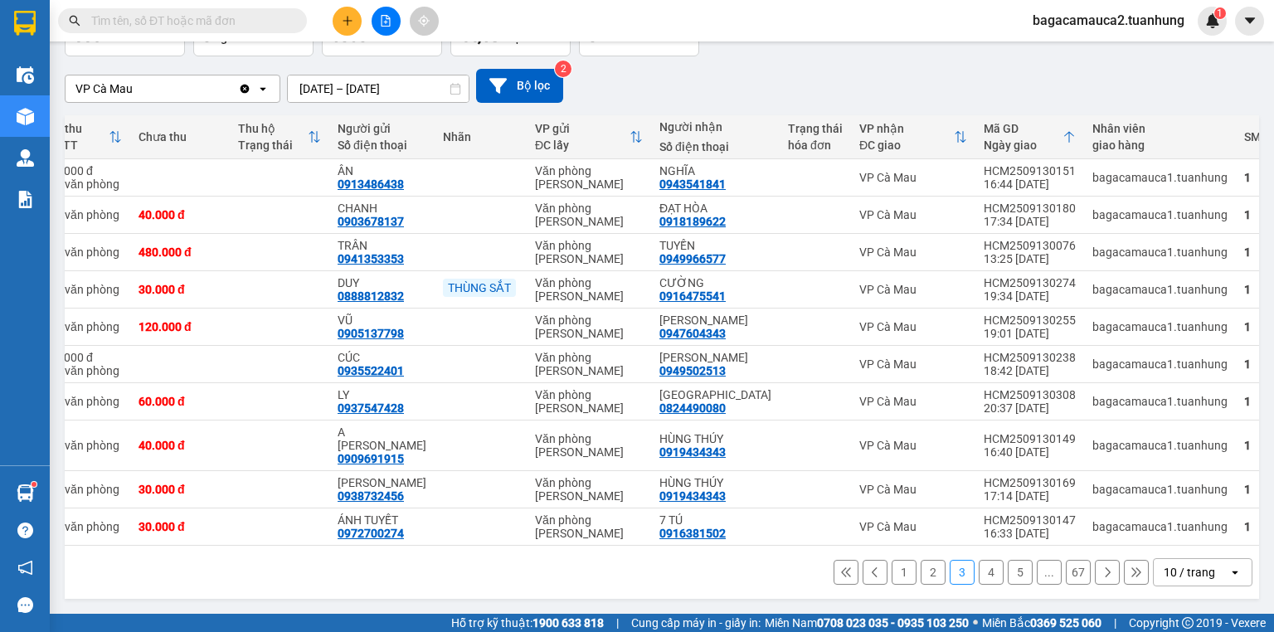
click at [1101, 575] on icon at bounding box center [1107, 572] width 12 height 12
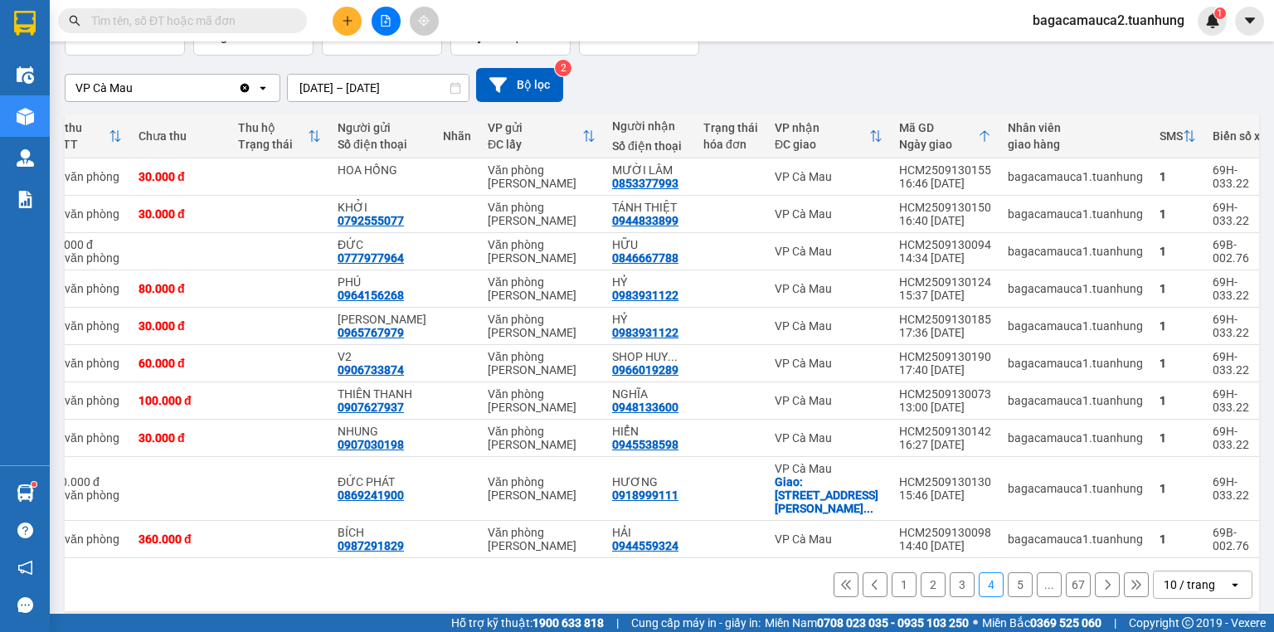
scroll to position [122, 0]
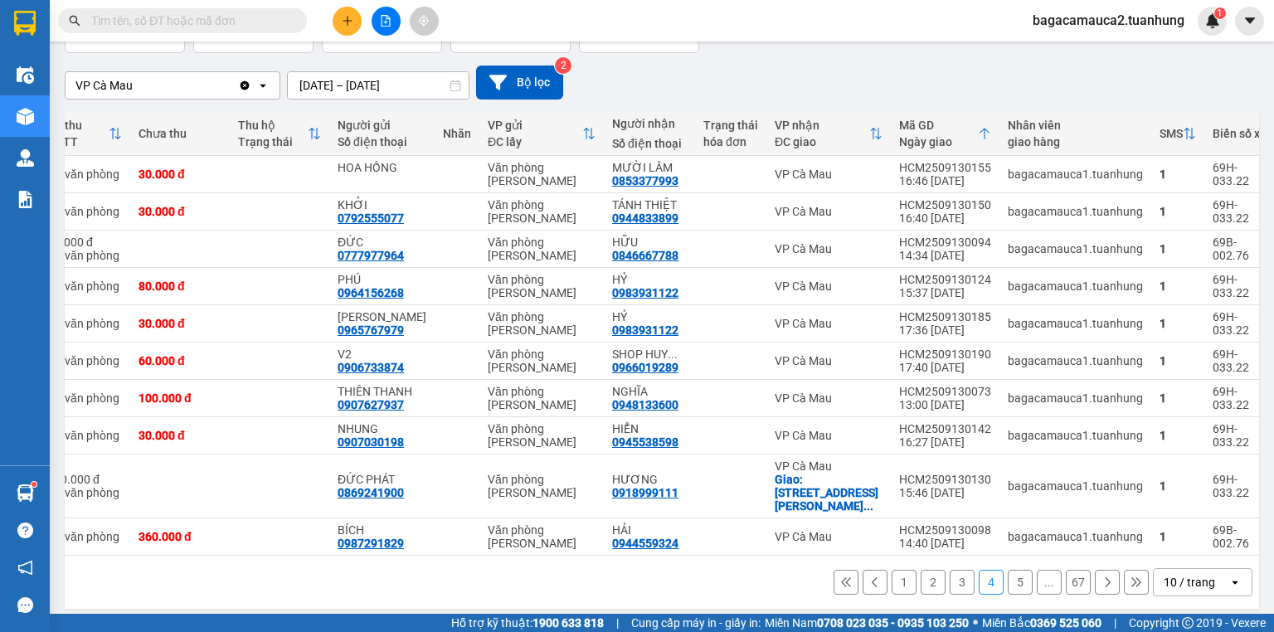
click at [1101, 576] on icon at bounding box center [1107, 582] width 12 height 12
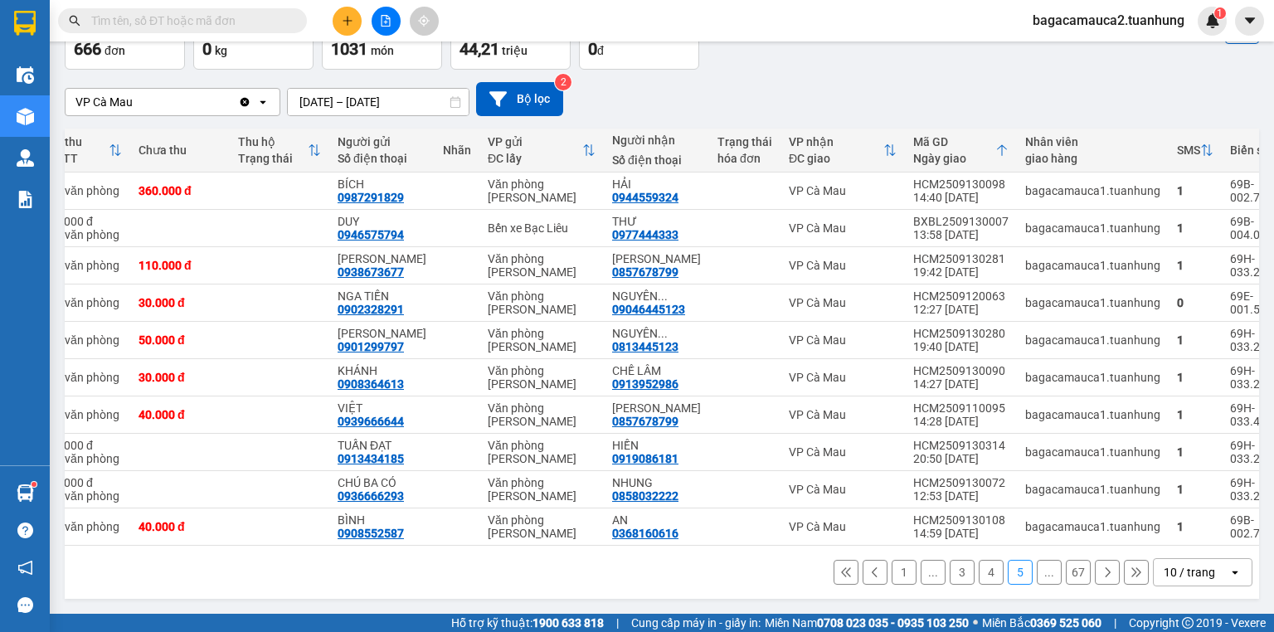
click at [1101, 575] on icon at bounding box center [1107, 572] width 12 height 12
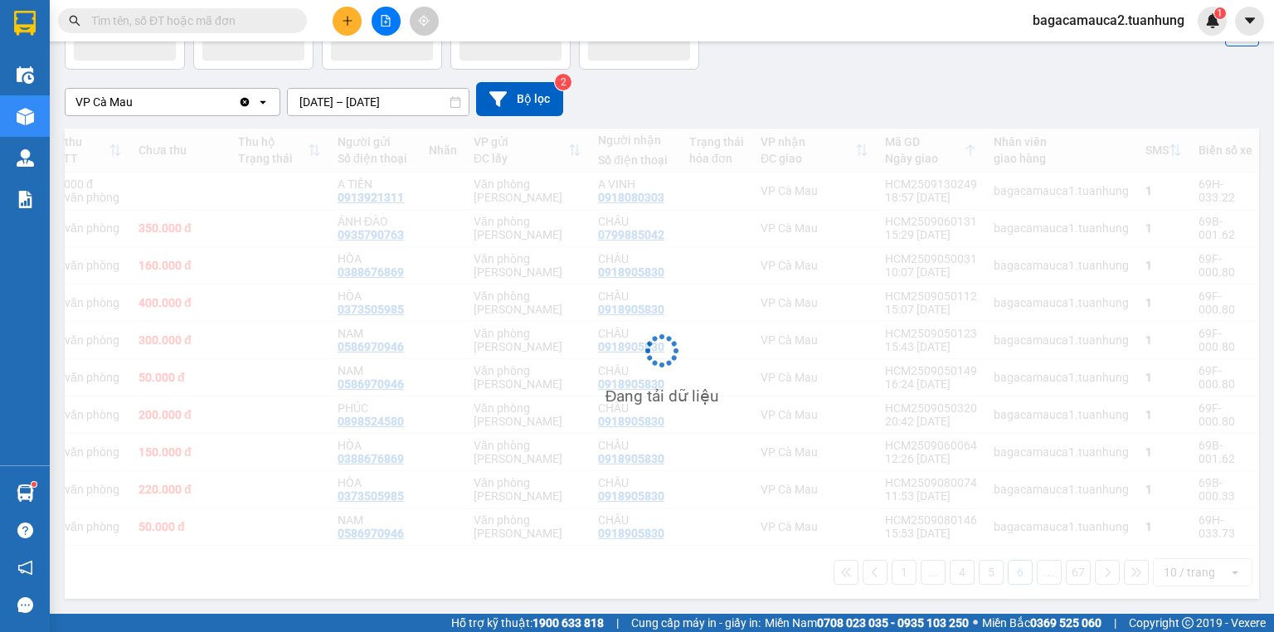
scroll to position [109, 0]
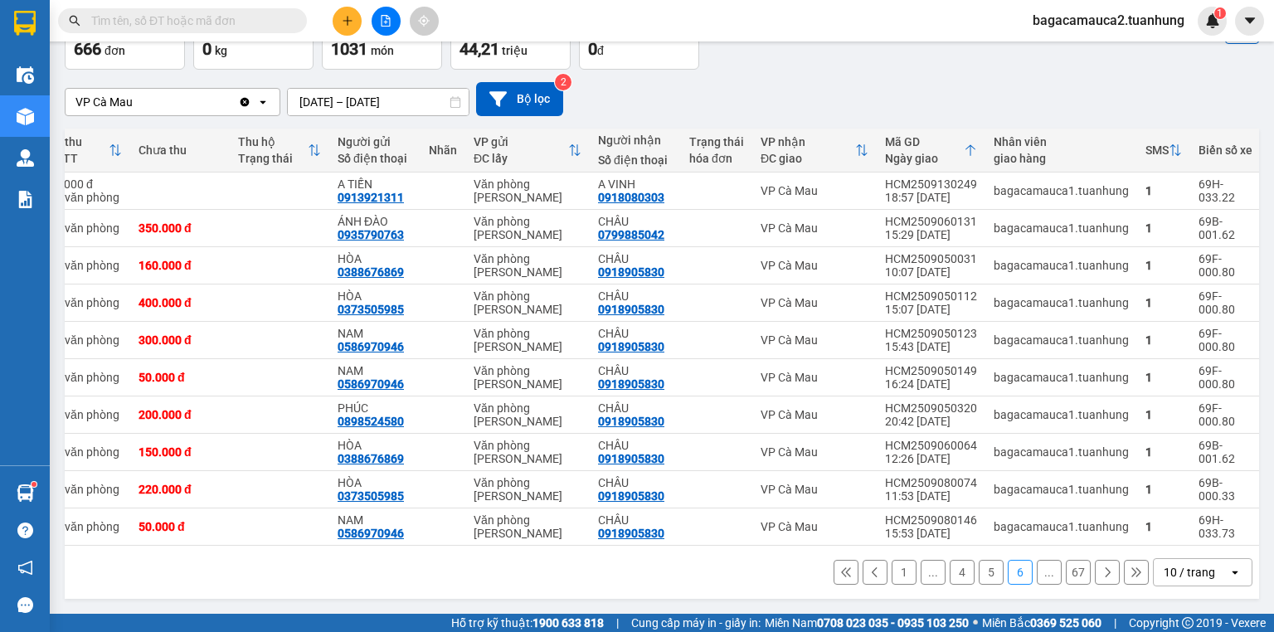
click at [1101, 575] on icon at bounding box center [1107, 572] width 12 height 12
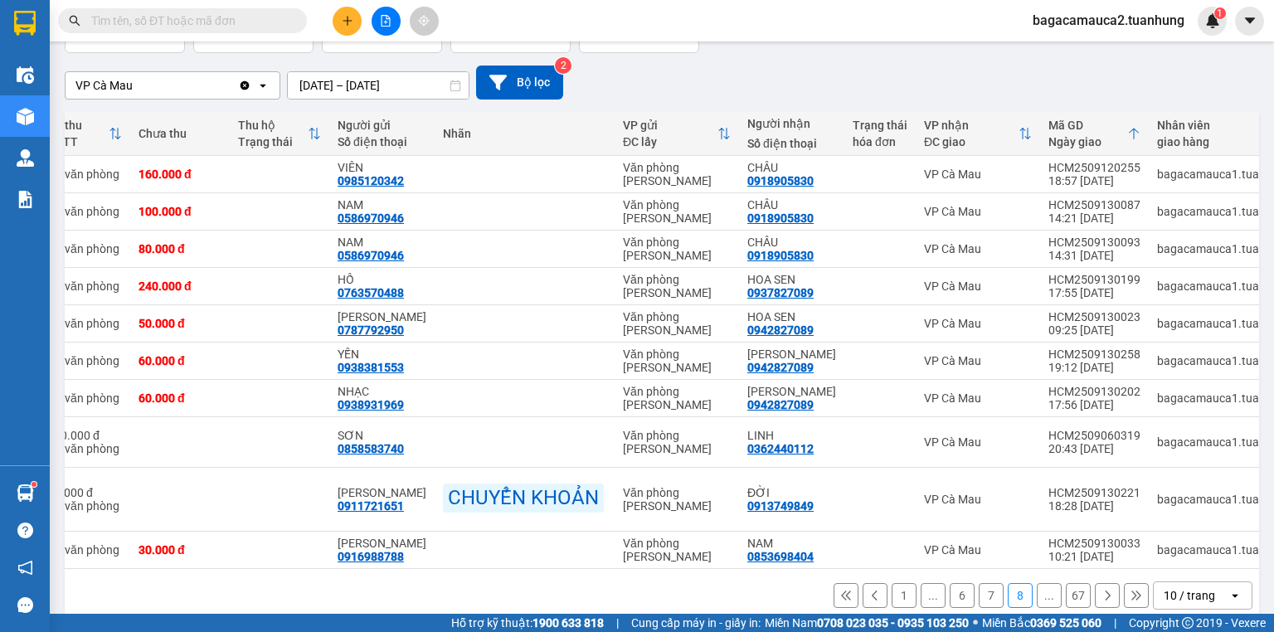
scroll to position [0, 301]
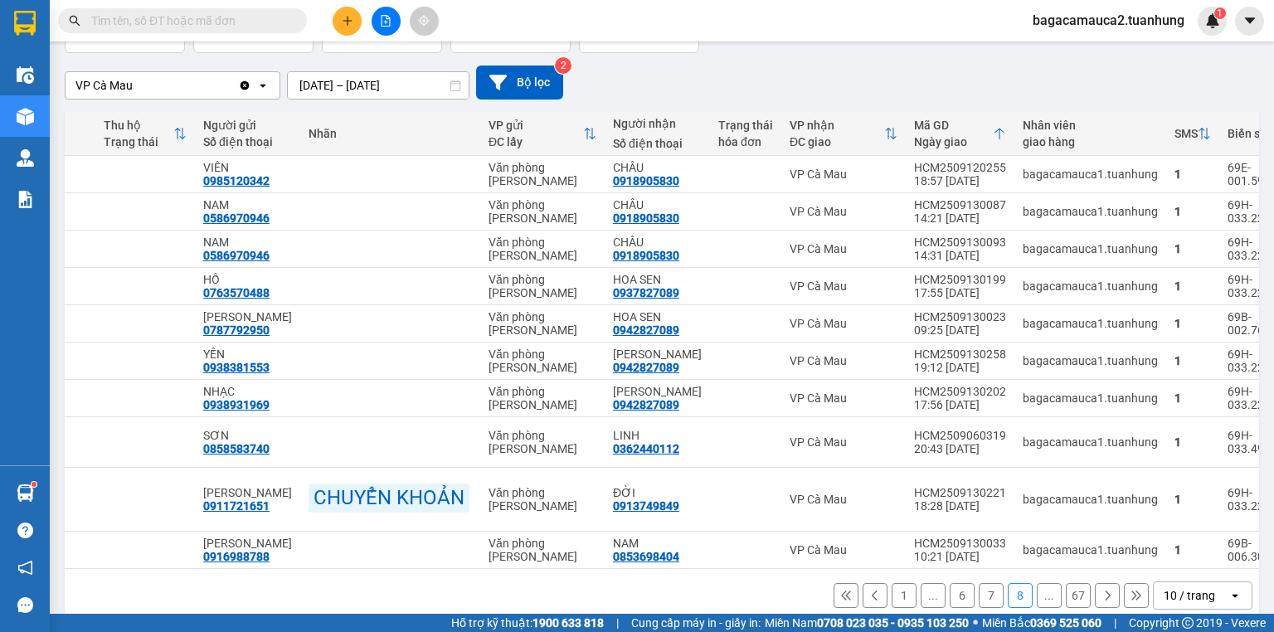
click at [1105, 595] on icon at bounding box center [1107, 595] width 5 height 10
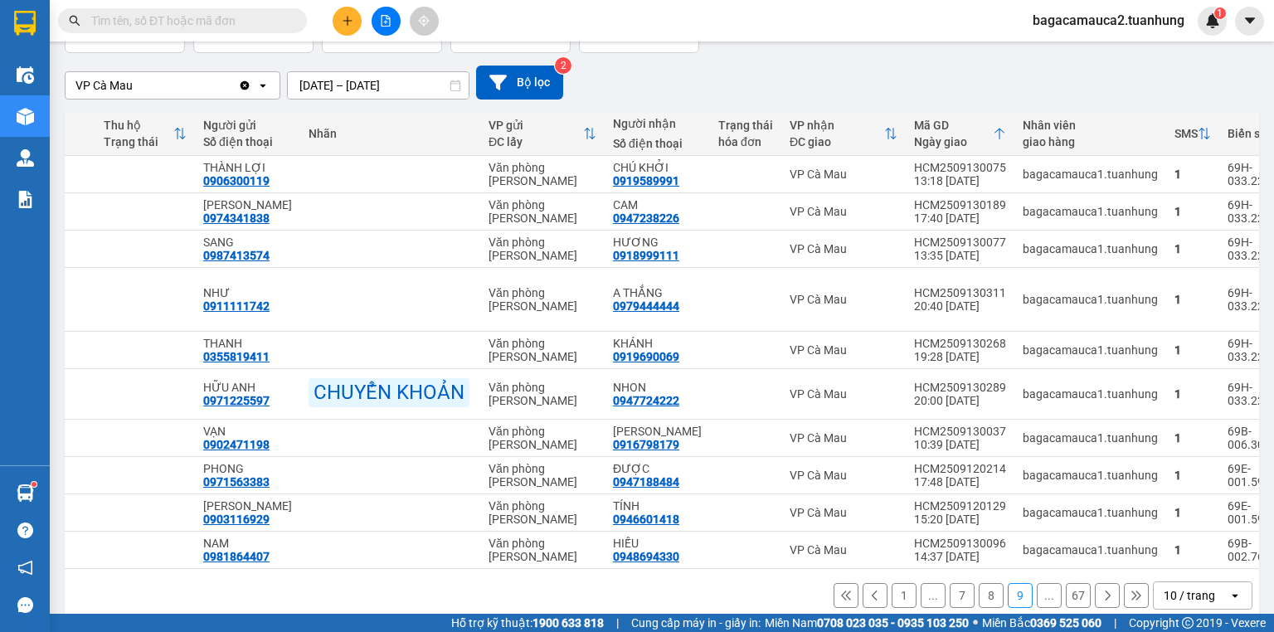
click at [1096, 595] on button at bounding box center [1106, 595] width 25 height 25
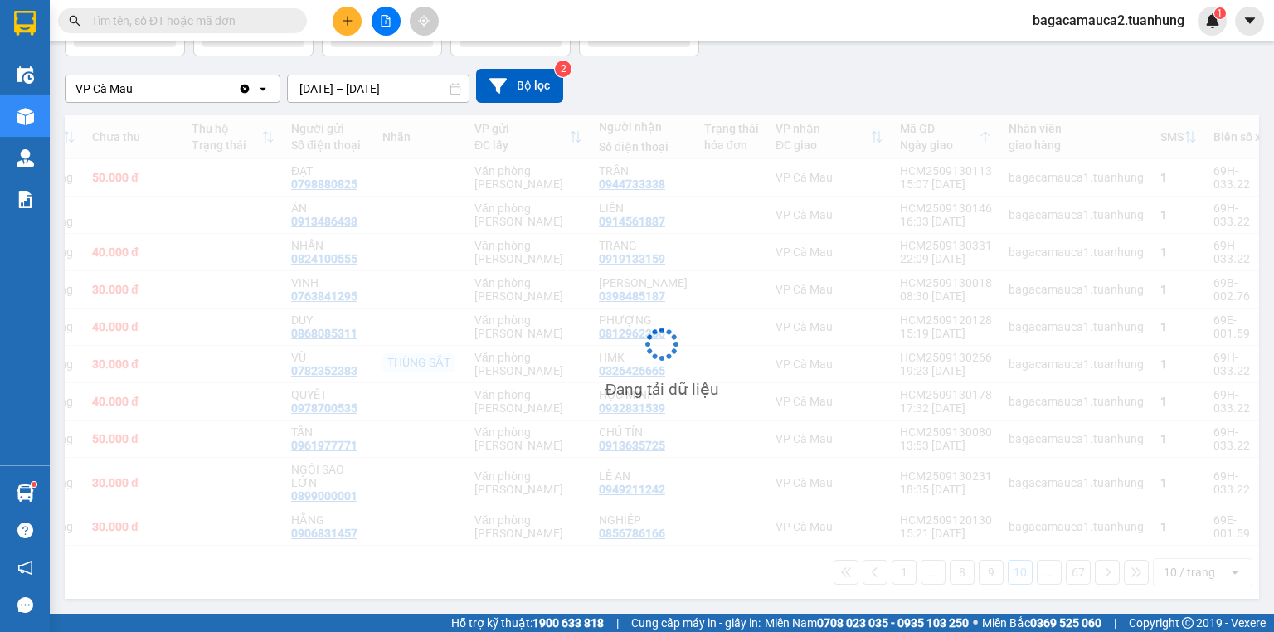
scroll to position [122, 0]
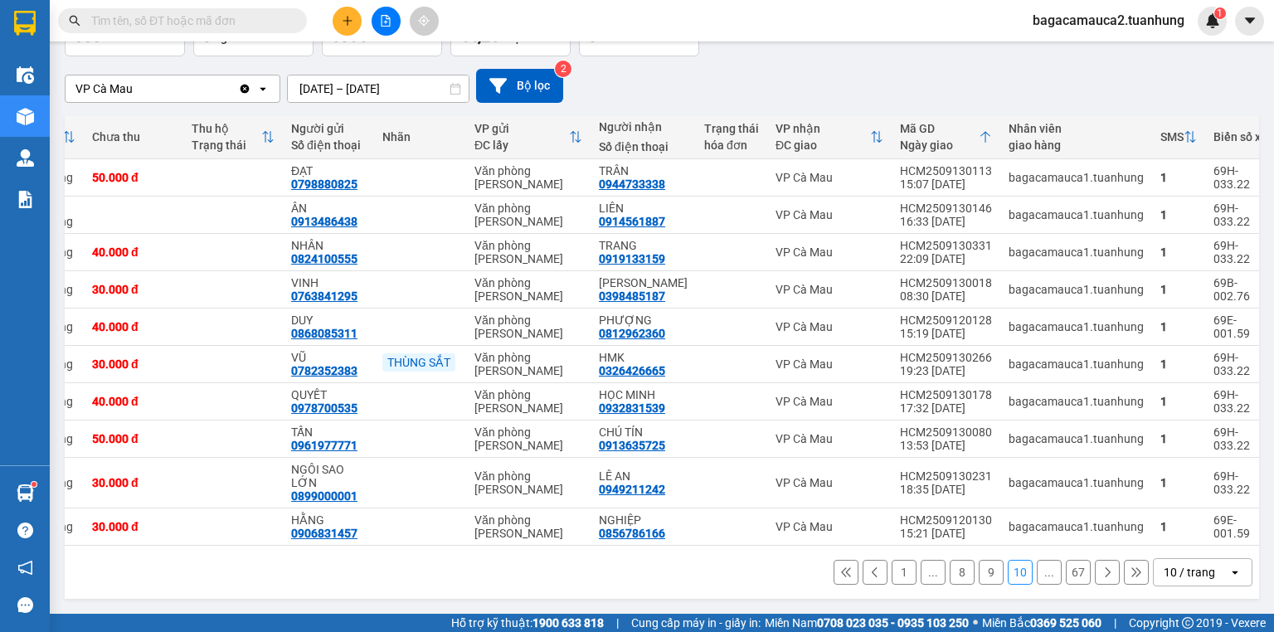
click at [1101, 571] on icon at bounding box center [1107, 572] width 12 height 12
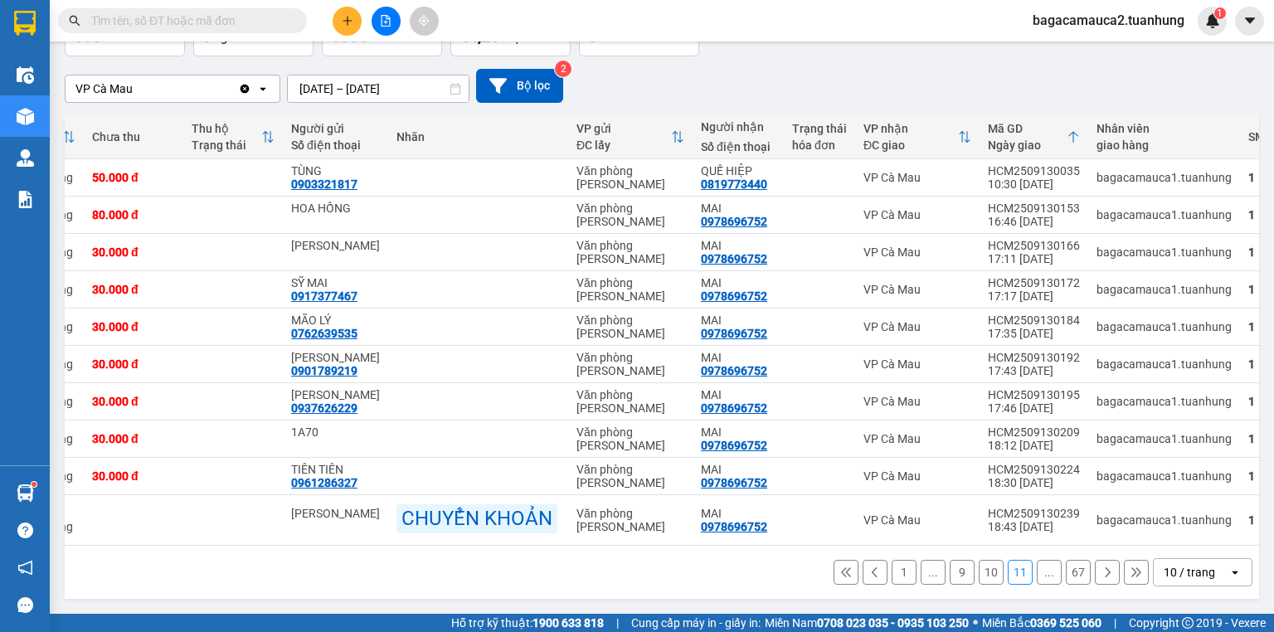
click at [1101, 571] on icon at bounding box center [1107, 572] width 12 height 12
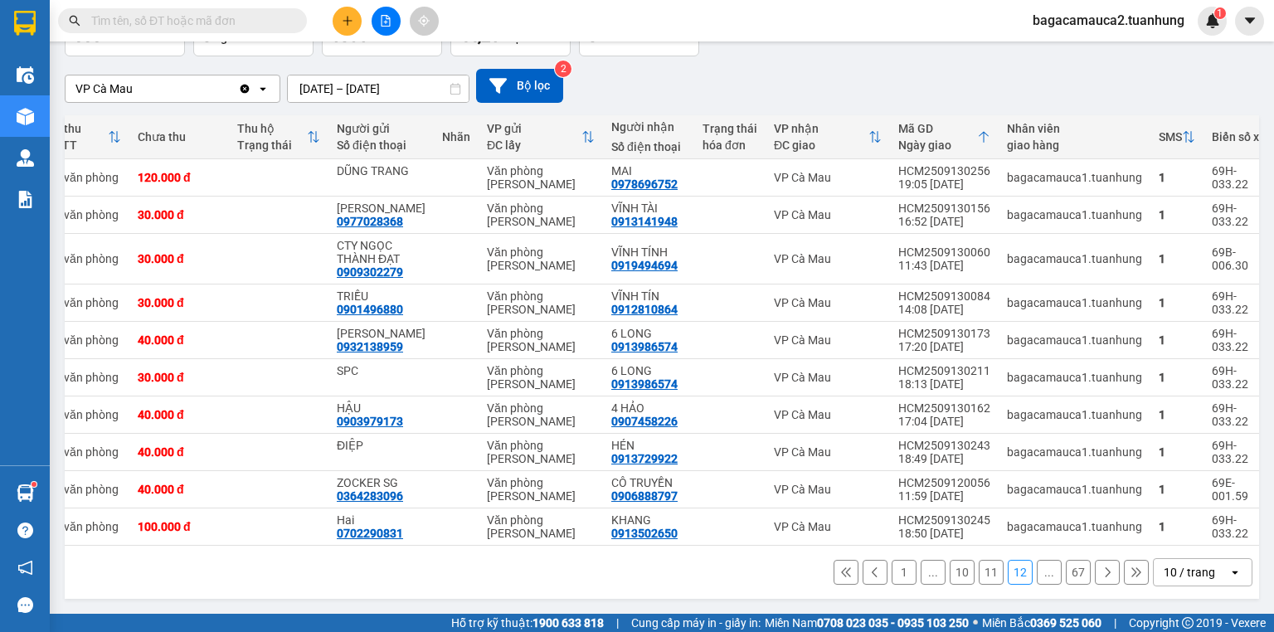
click at [1101, 578] on icon at bounding box center [1107, 572] width 12 height 12
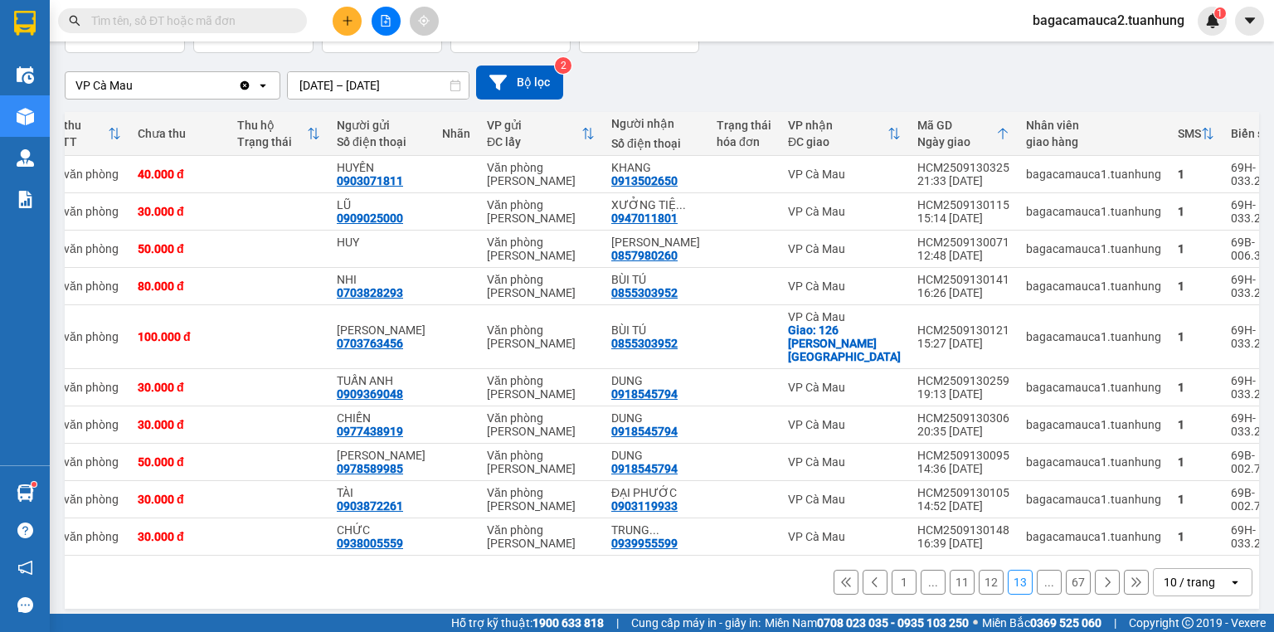
click at [1105, 587] on icon at bounding box center [1107, 582] width 5 height 10
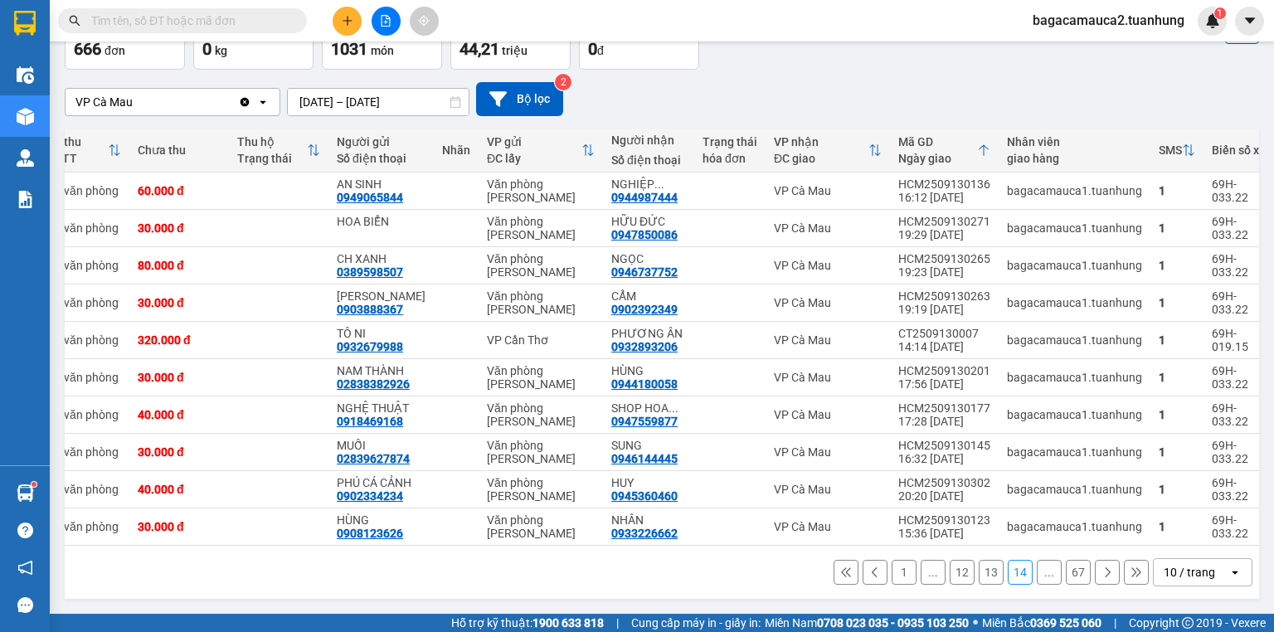
click at [1101, 572] on icon at bounding box center [1107, 572] width 12 height 12
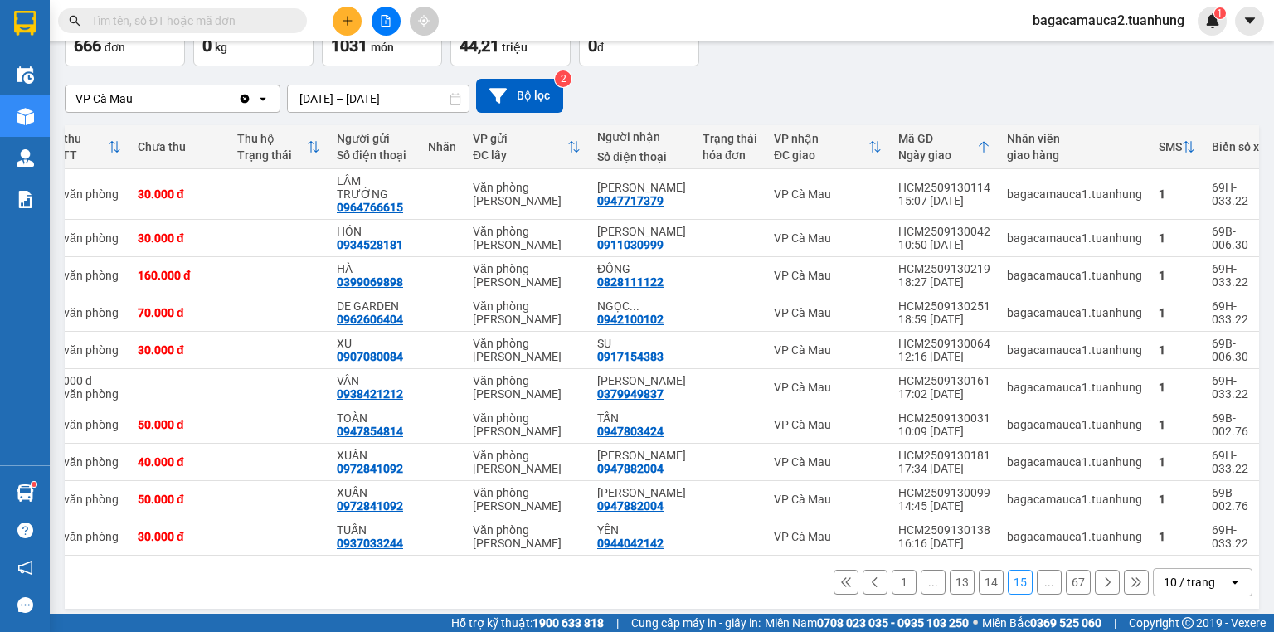
click at [1101, 576] on icon at bounding box center [1107, 582] width 12 height 12
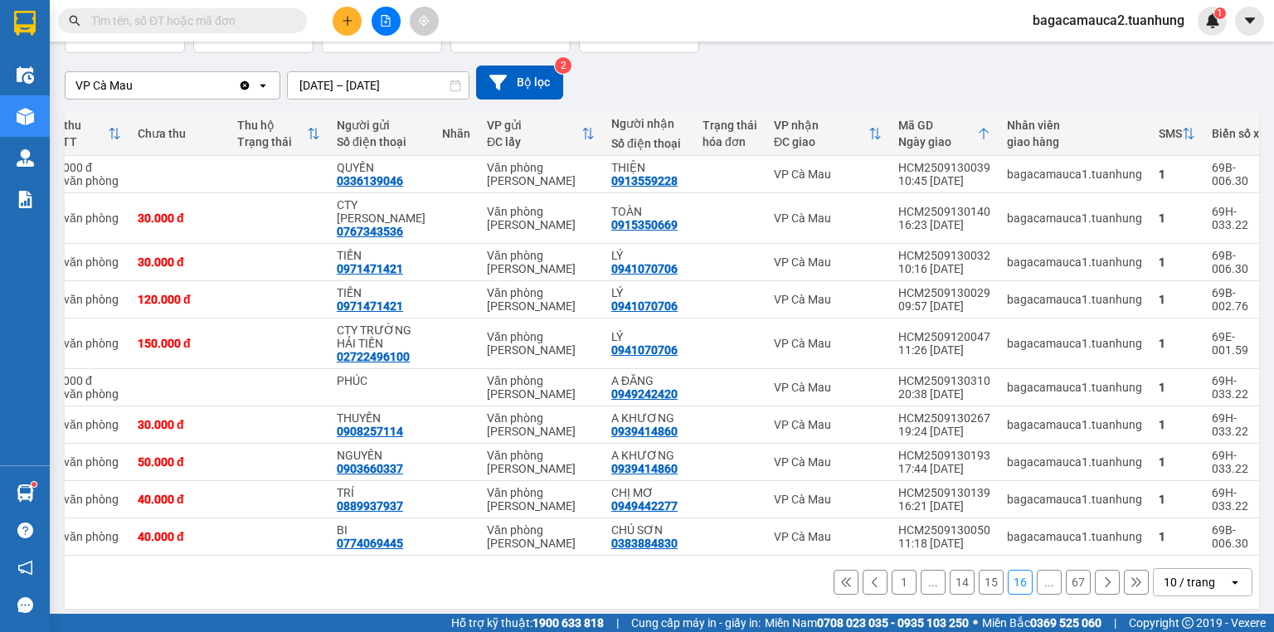
click at [1094, 572] on div "1 ... 14 15 16 ... 67 10 / trang open" at bounding box center [661, 582] width 1181 height 28
click at [1098, 579] on button at bounding box center [1106, 582] width 25 height 25
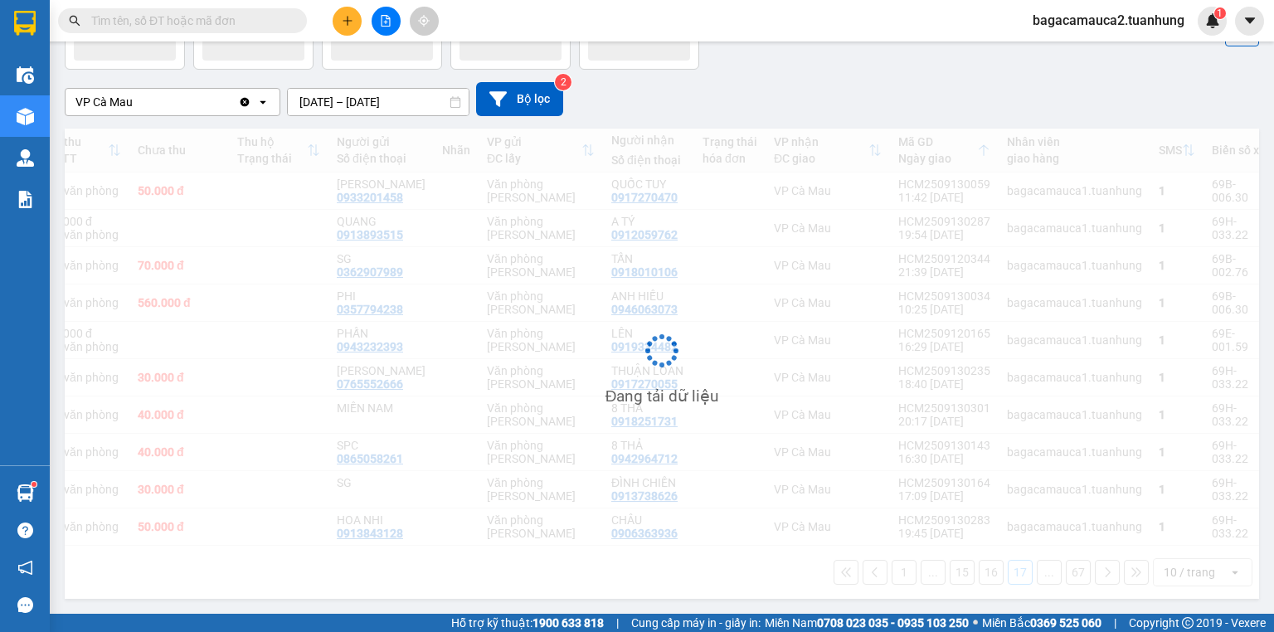
scroll to position [109, 0]
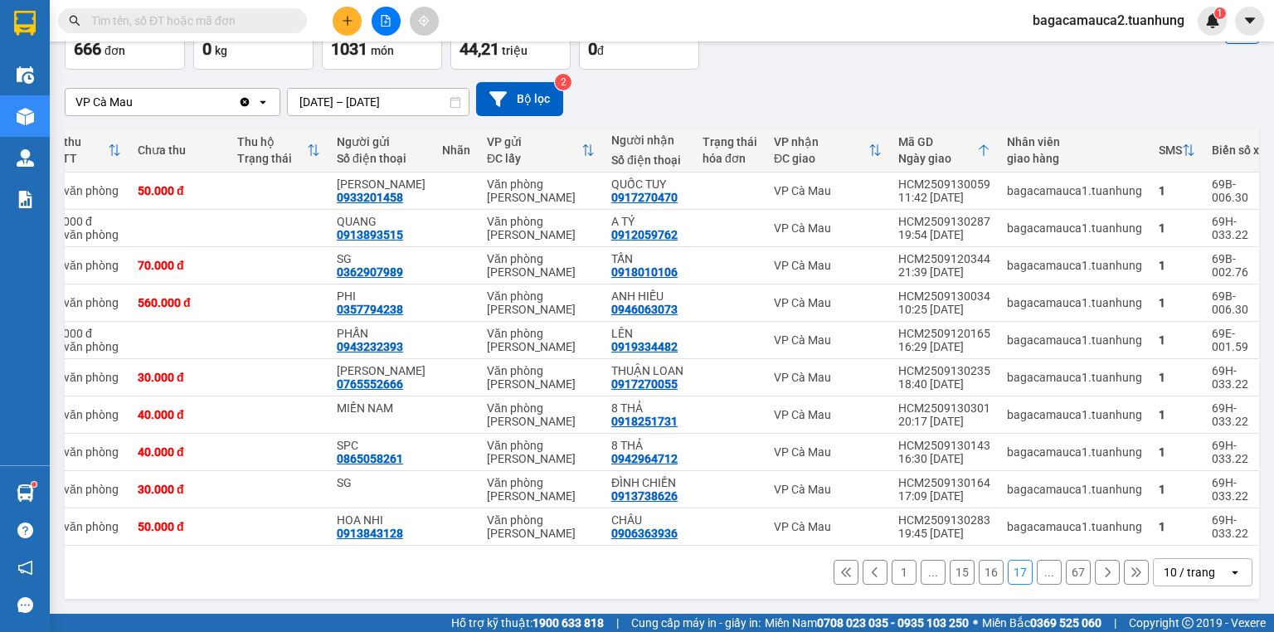
click at [1105, 574] on icon at bounding box center [1107, 572] width 5 height 10
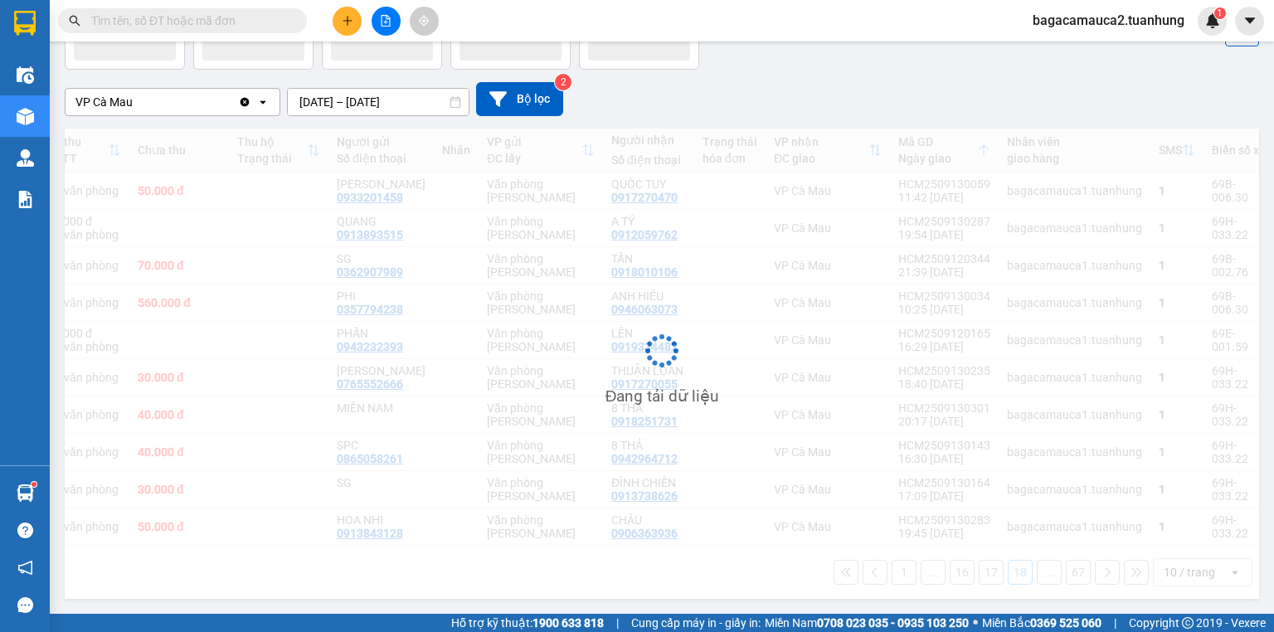
scroll to position [122, 0]
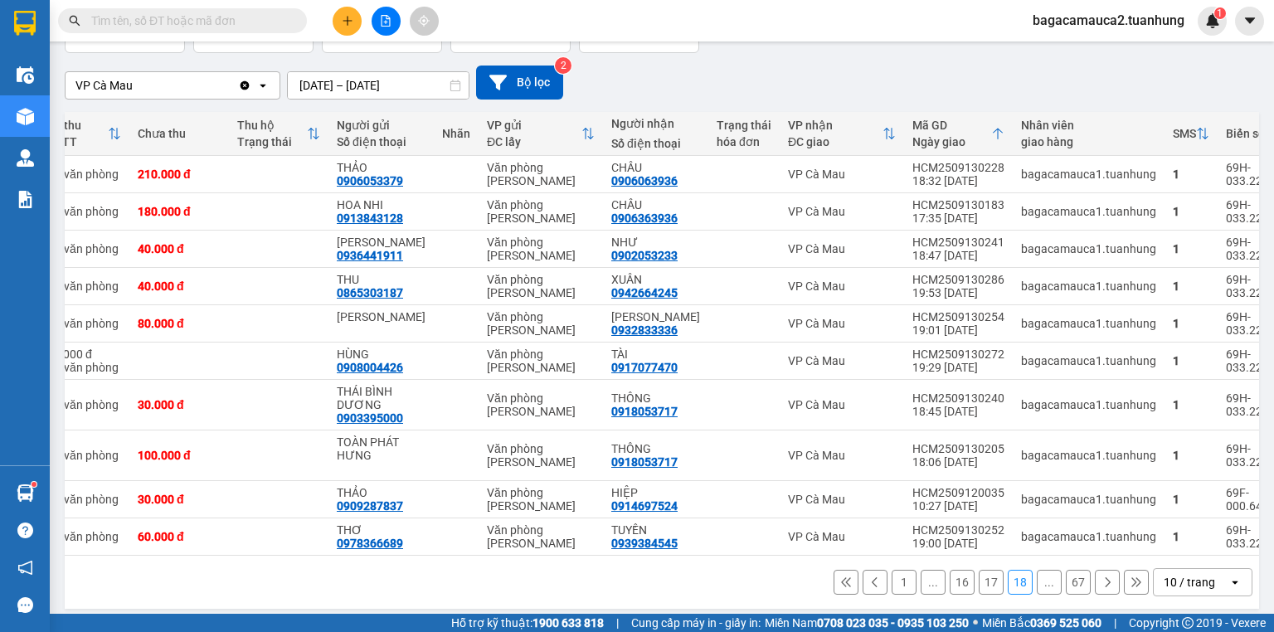
click at [1098, 577] on button at bounding box center [1106, 582] width 25 height 25
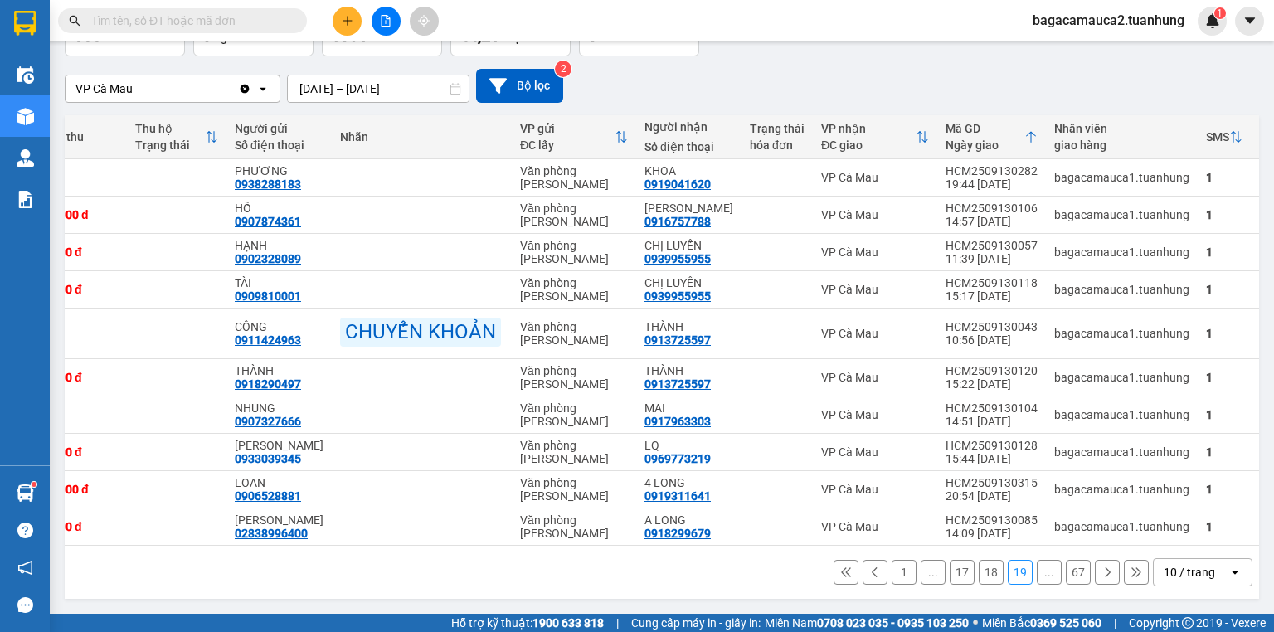
scroll to position [0, 301]
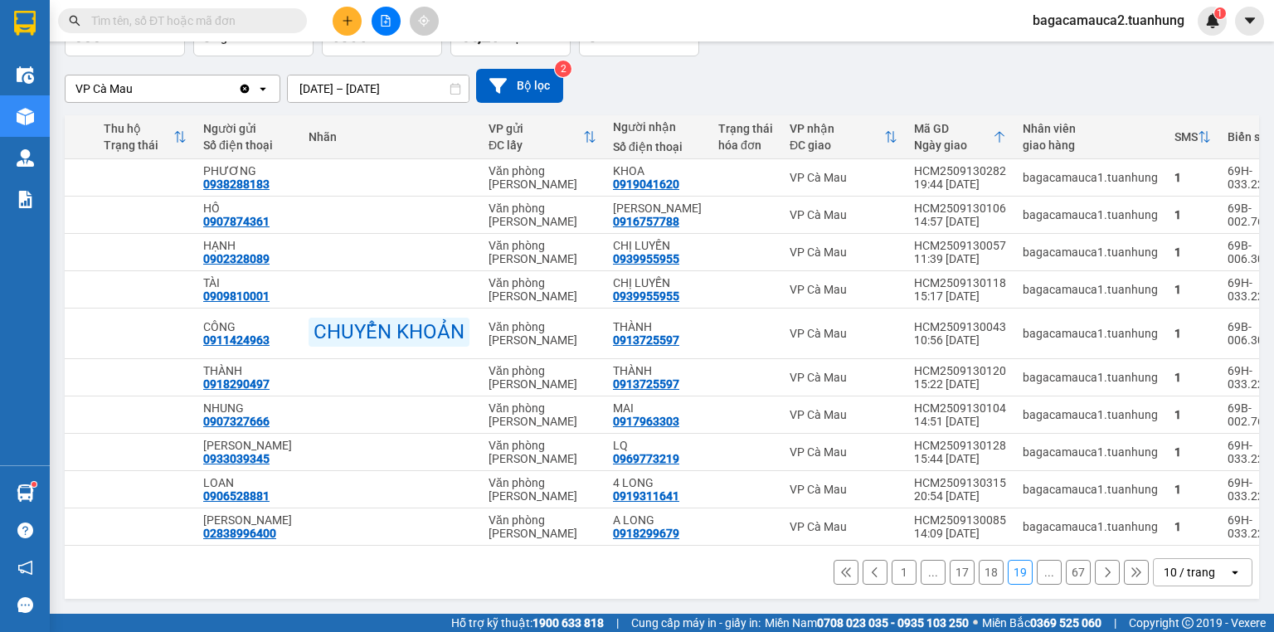
click at [1105, 574] on icon at bounding box center [1107, 572] width 5 height 10
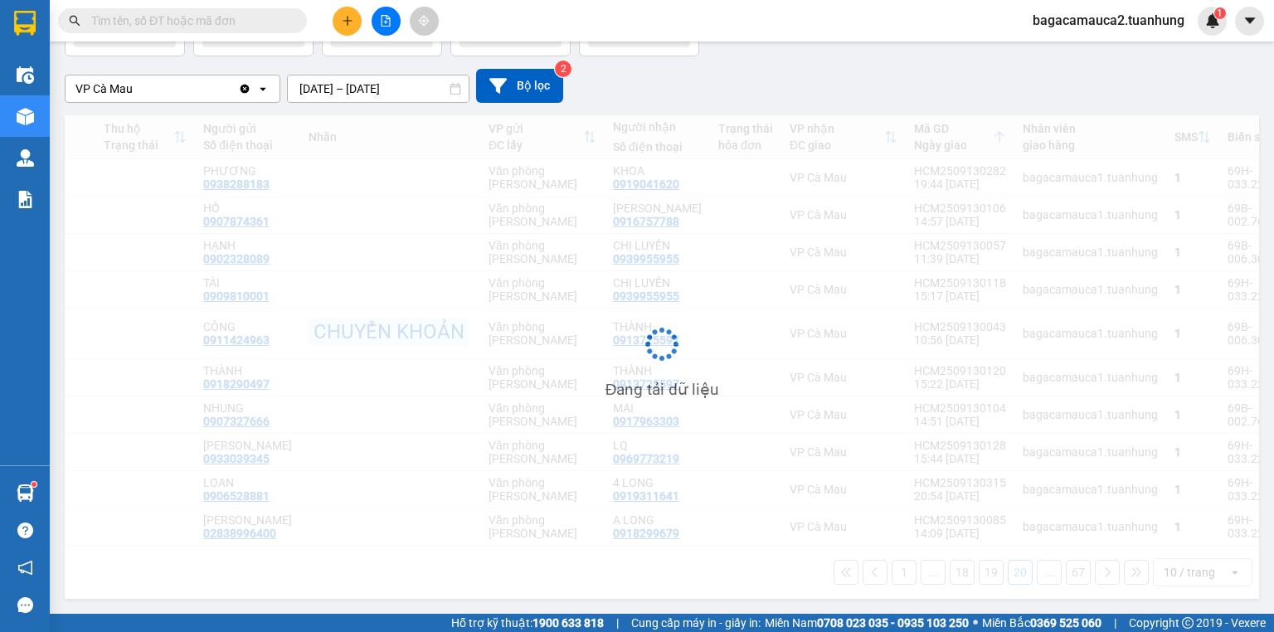
scroll to position [122, 0]
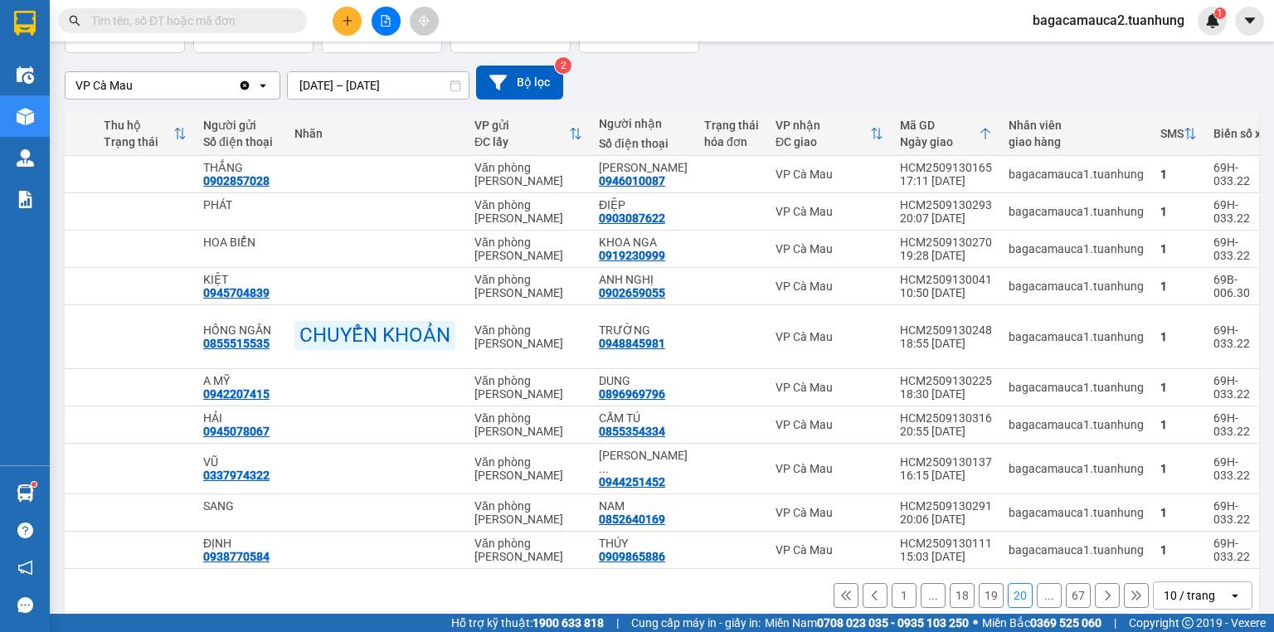
click at [1098, 583] on button at bounding box center [1106, 595] width 25 height 25
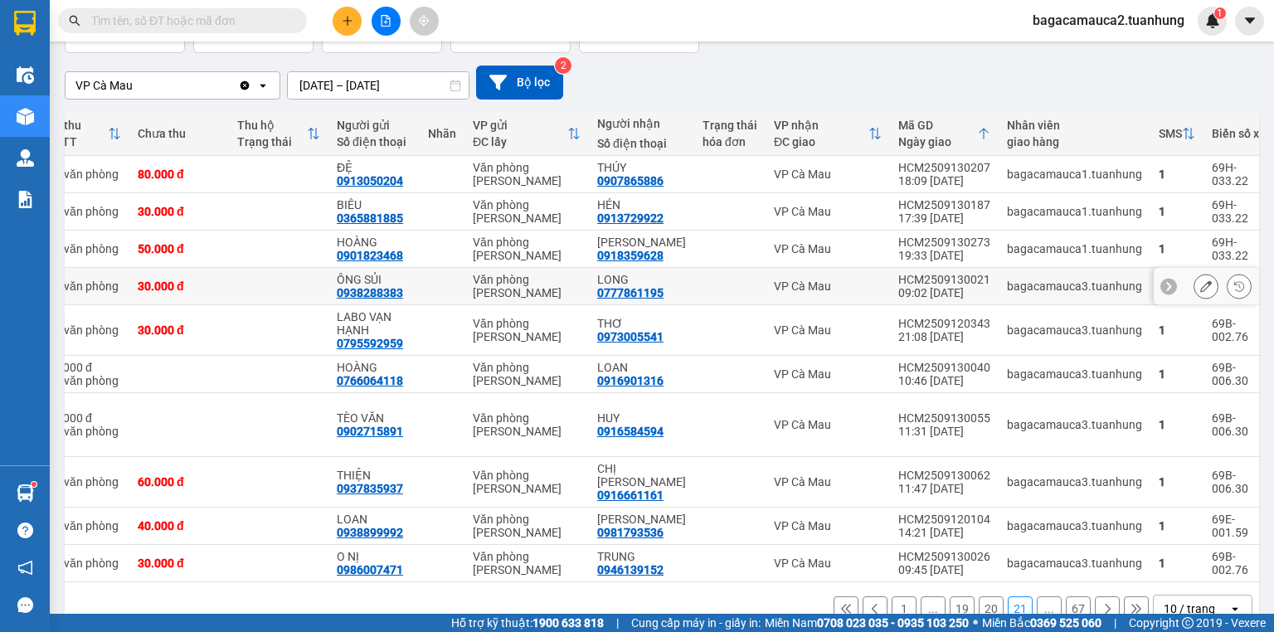
scroll to position [0, 167]
click at [195, 22] on input "text" at bounding box center [189, 21] width 196 height 18
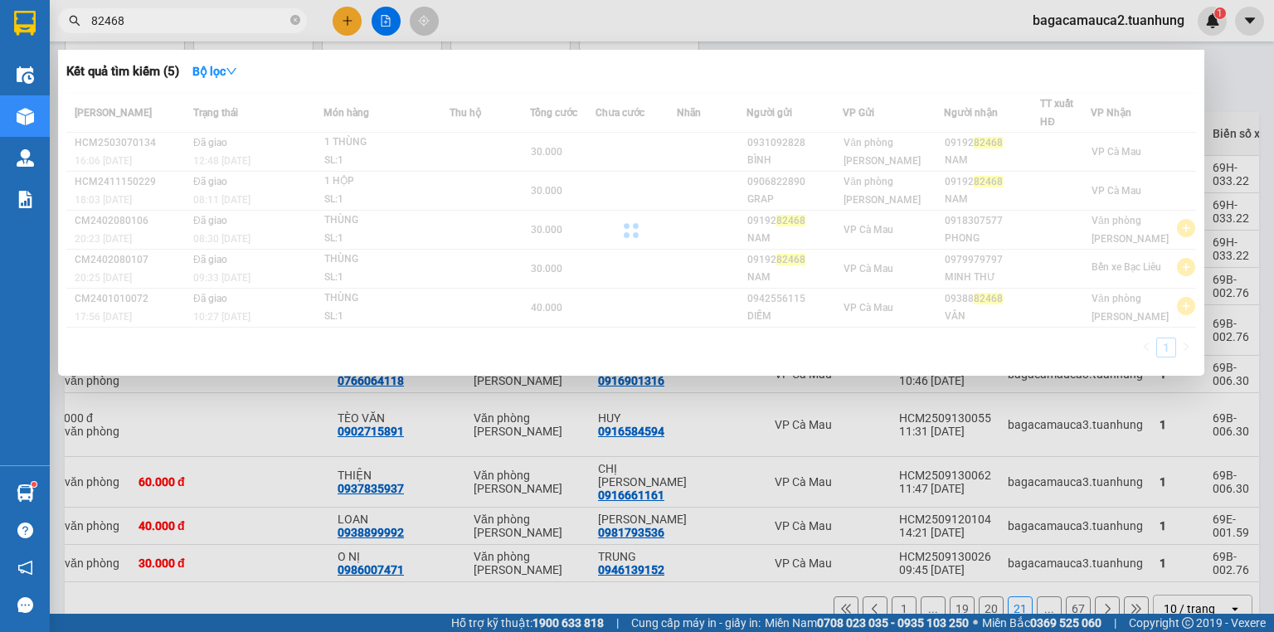
click at [609, 378] on div at bounding box center [637, 316] width 1274 height 632
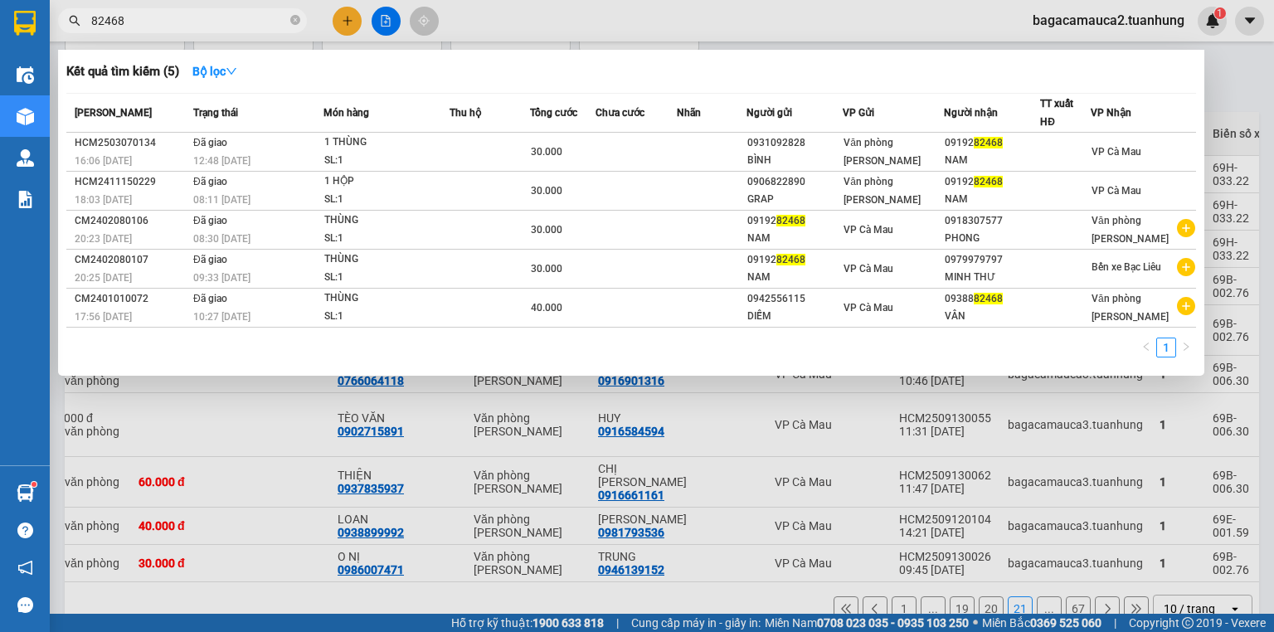
click at [106, 19] on input "82468" at bounding box center [189, 21] width 196 height 18
type input "823468"
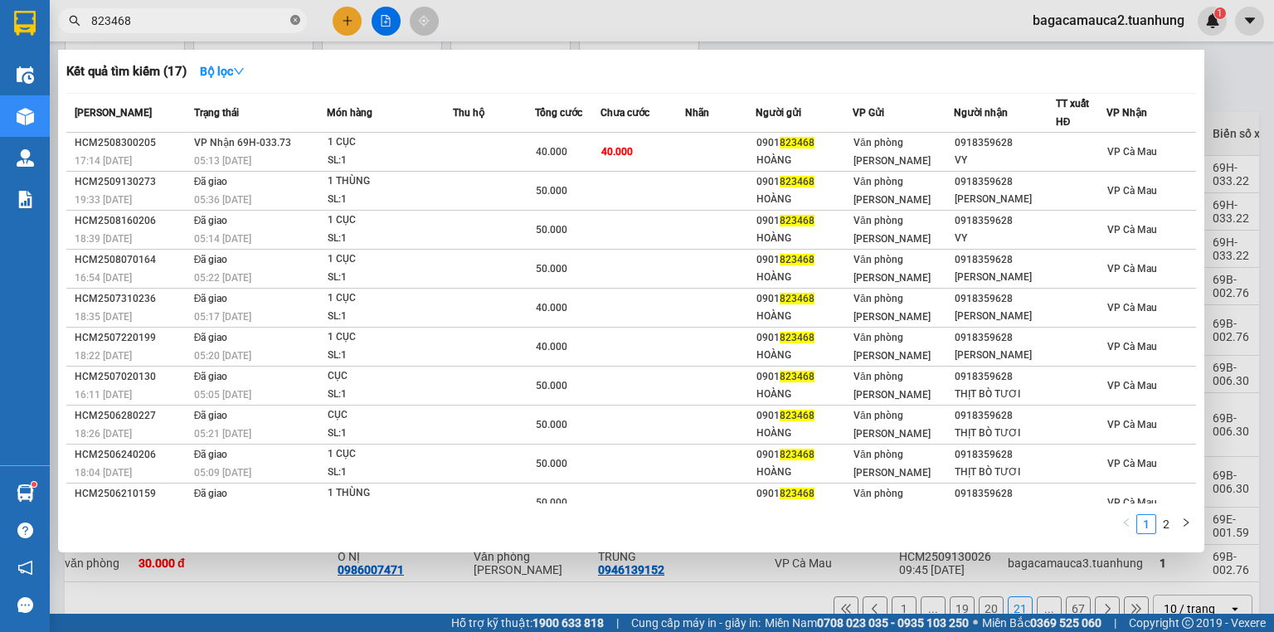
click at [295, 18] on icon "close-circle" at bounding box center [295, 20] width 10 height 10
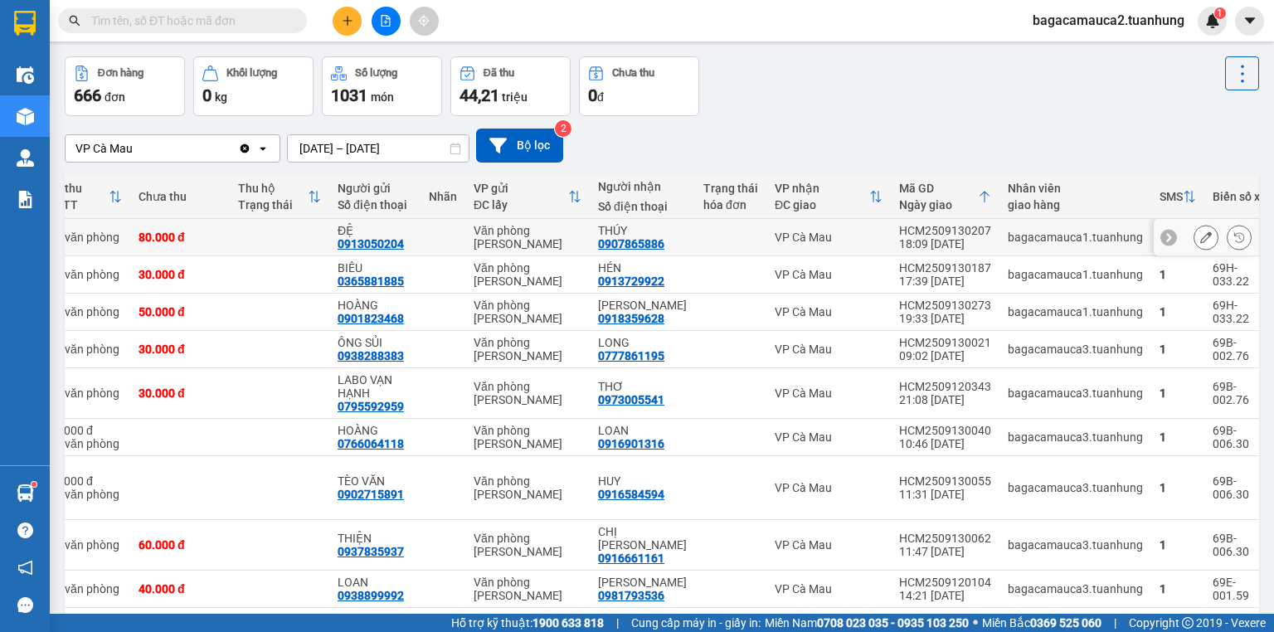
scroll to position [0, 0]
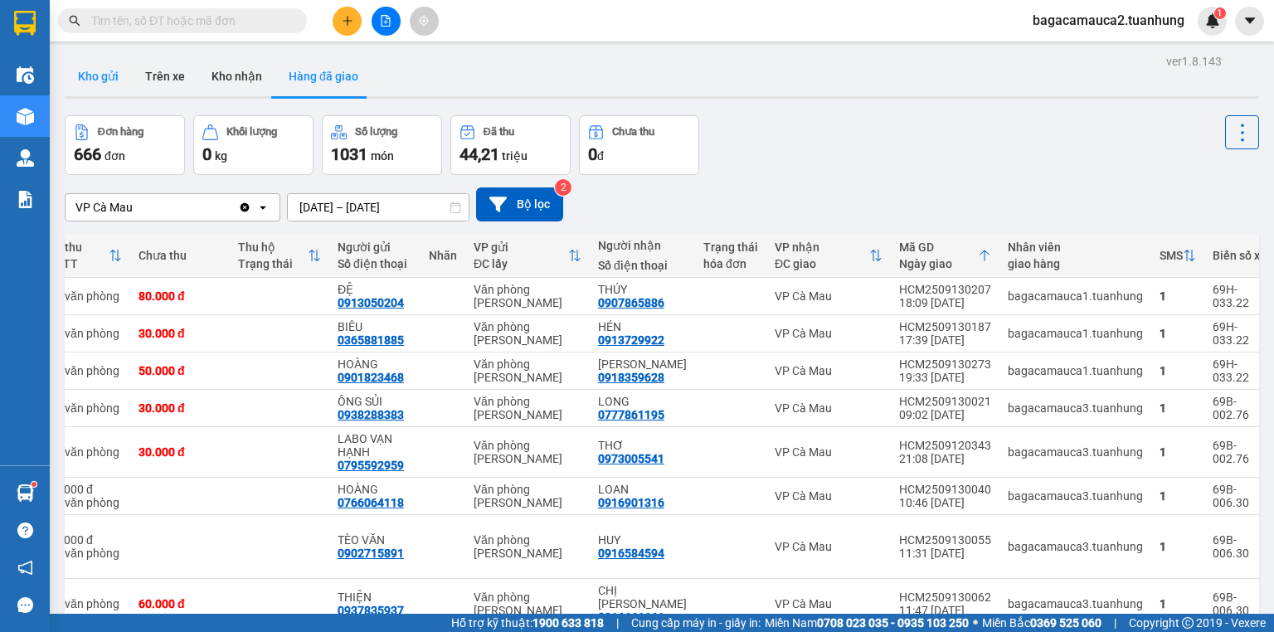
click at [96, 73] on button "Kho gửi" at bounding box center [98, 76] width 67 height 40
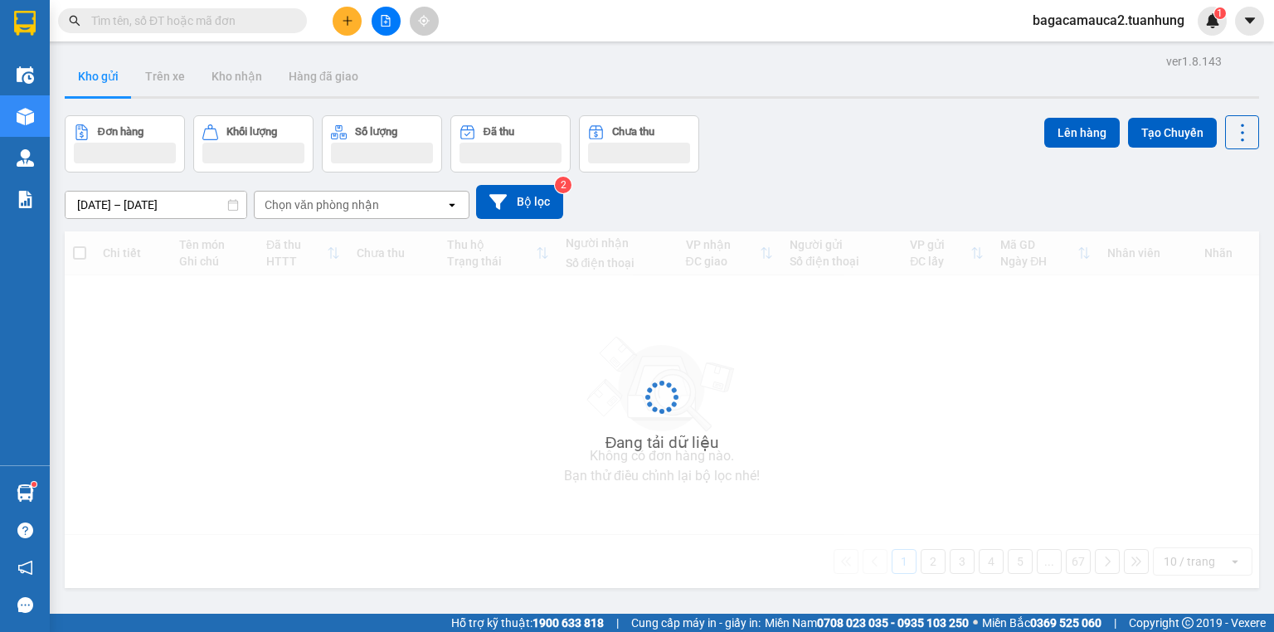
click at [96, 73] on button "Kho gửi" at bounding box center [98, 76] width 67 height 40
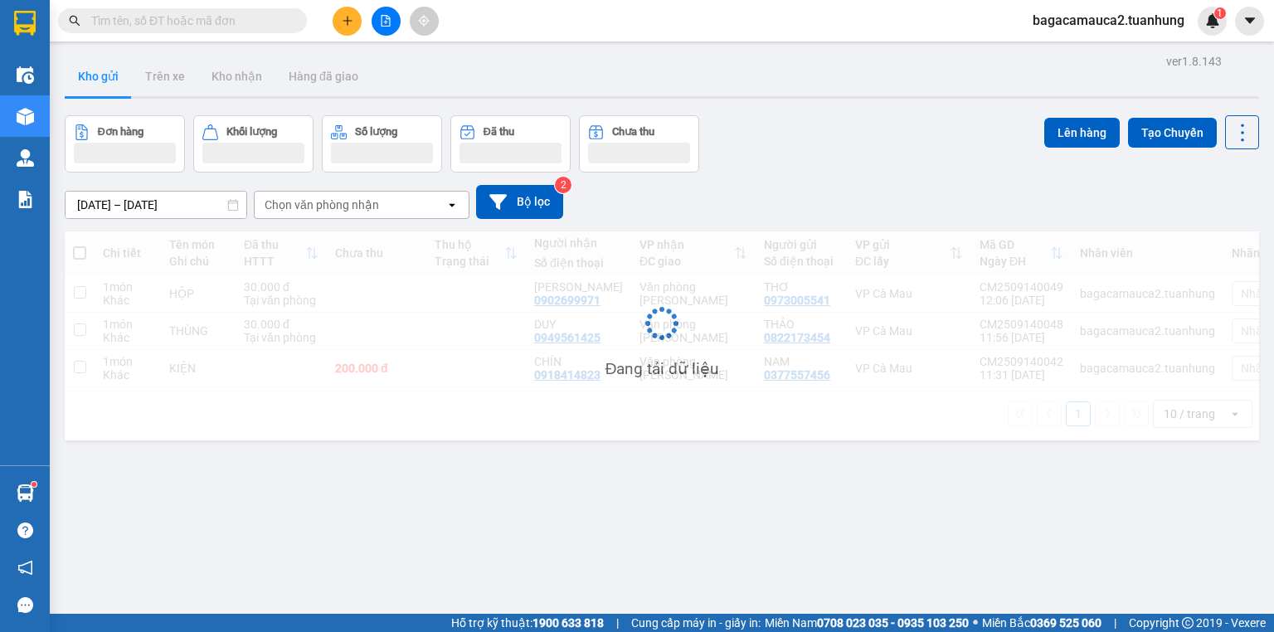
click at [96, 73] on button "Kho gửi" at bounding box center [98, 76] width 67 height 40
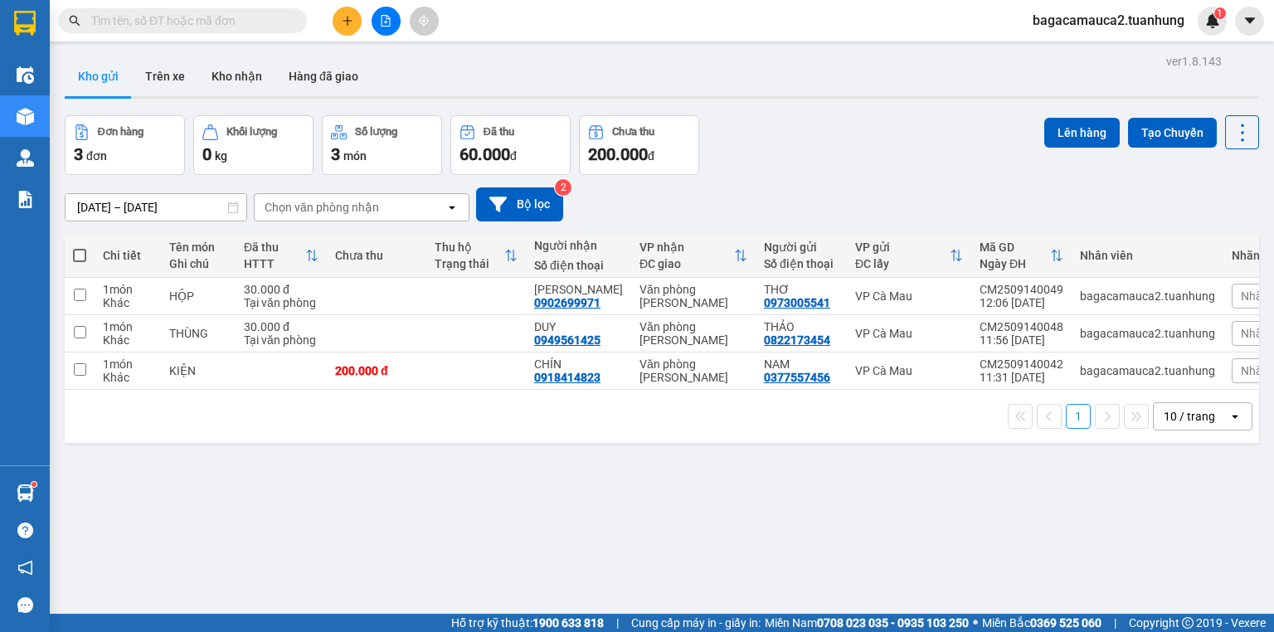
click at [96, 73] on button "Kho gửi" at bounding box center [98, 76] width 67 height 40
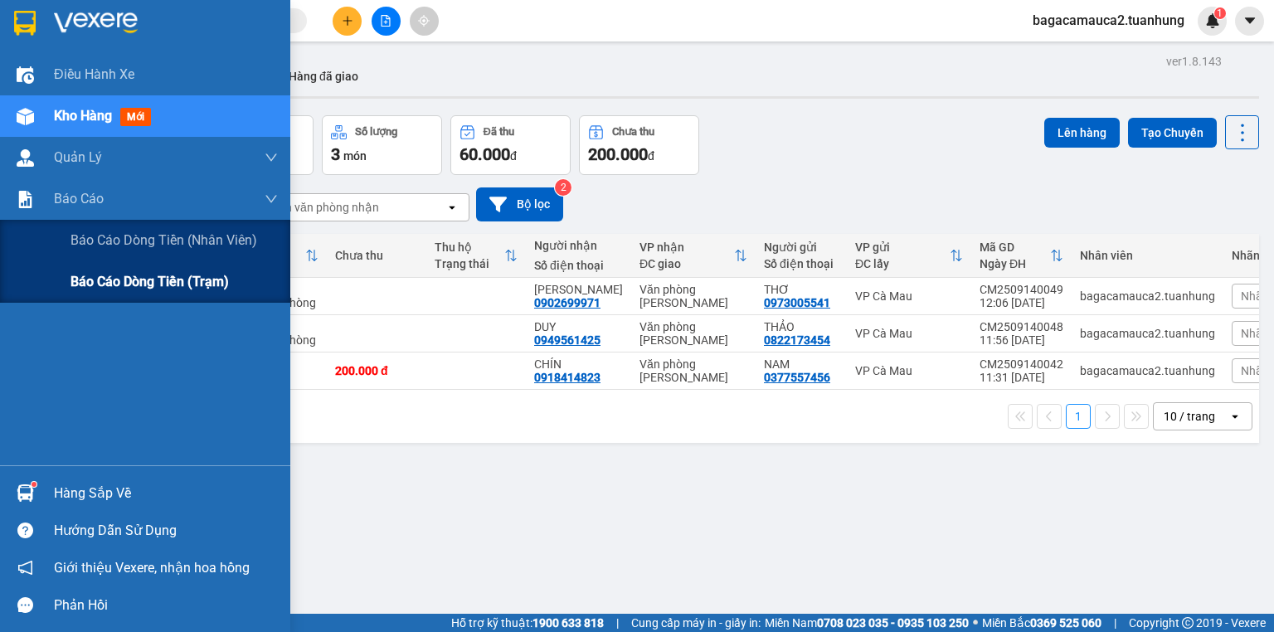
click at [109, 284] on span "Báo cáo dòng tiền (trạm)" at bounding box center [149, 281] width 158 height 21
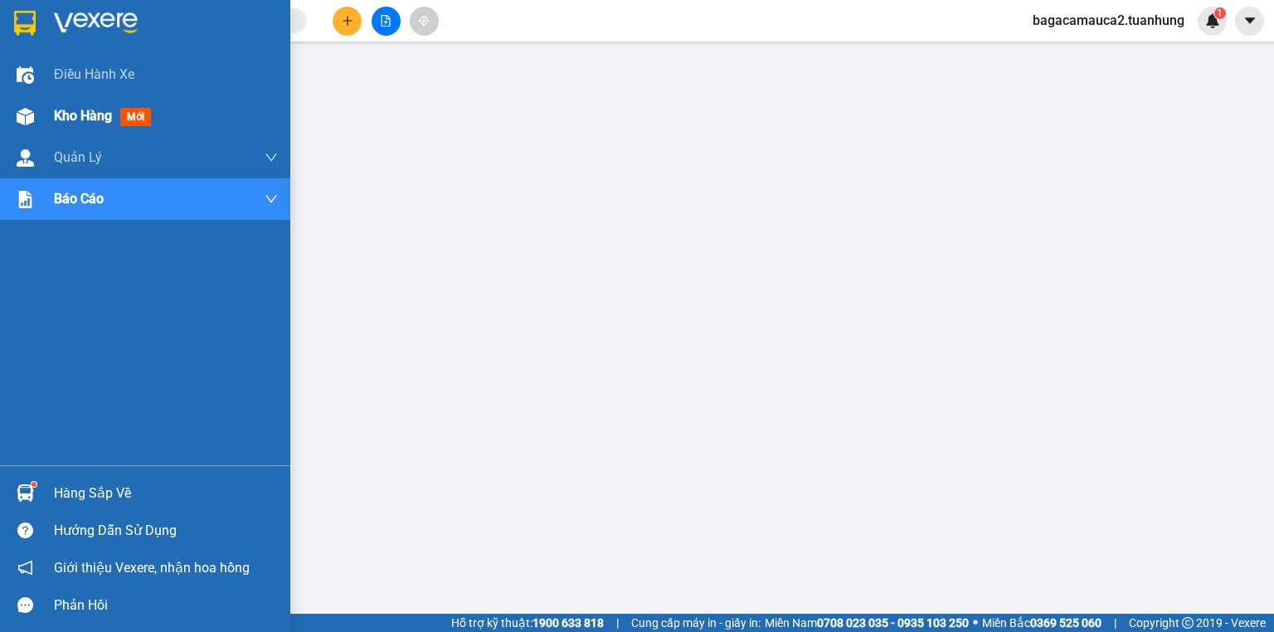
click at [51, 115] on div "Kho hàng mới" at bounding box center [145, 115] width 290 height 41
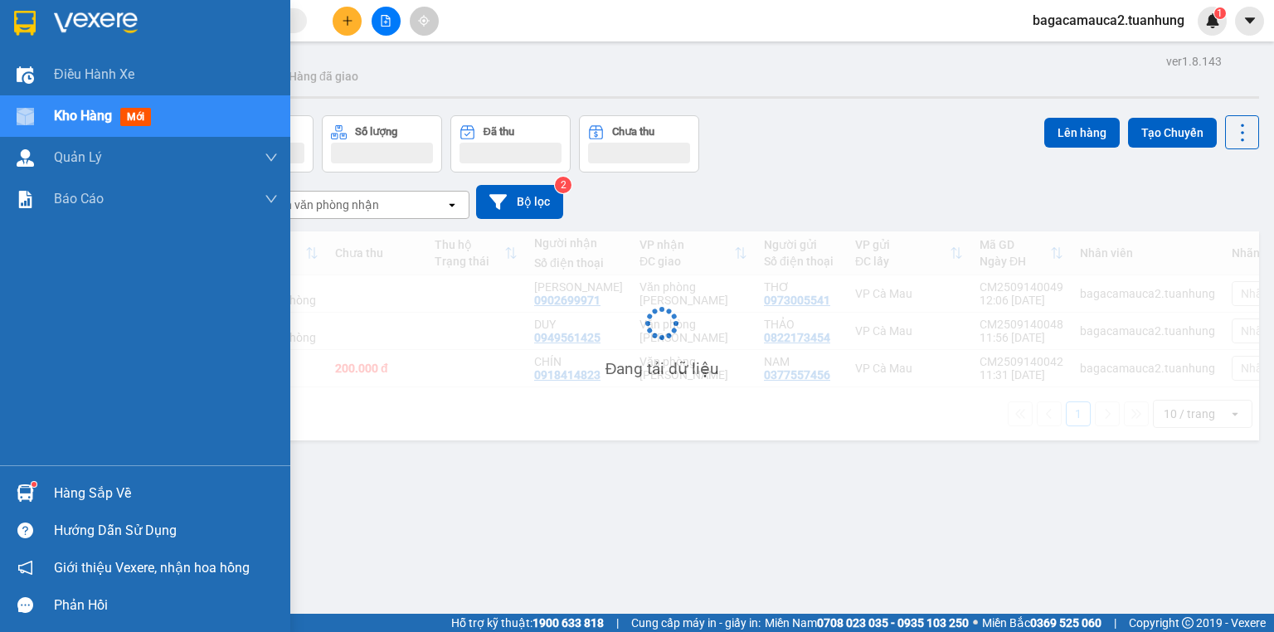
click at [51, 115] on div "Kho hàng mới" at bounding box center [145, 115] width 290 height 41
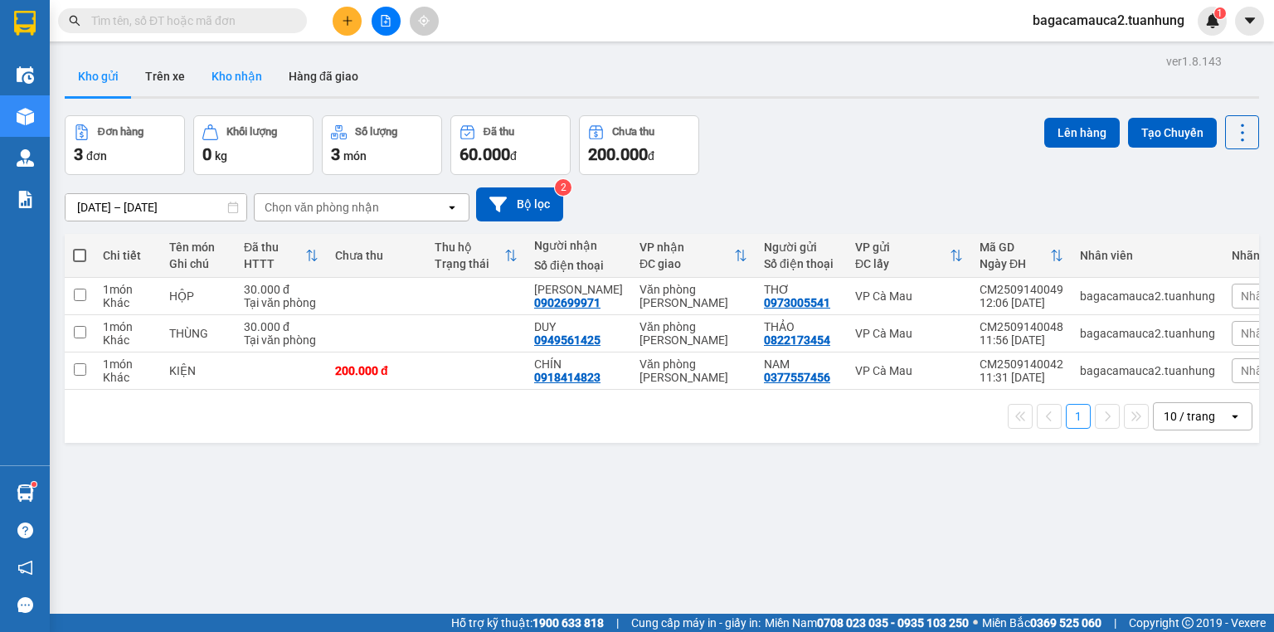
drag, startPoint x: 207, startPoint y: 72, endPoint x: 216, endPoint y: 74, distance: 8.5
click at [212, 73] on button "Kho nhận" at bounding box center [236, 76] width 77 height 40
click at [216, 74] on button "Kho nhận" at bounding box center [236, 76] width 77 height 40
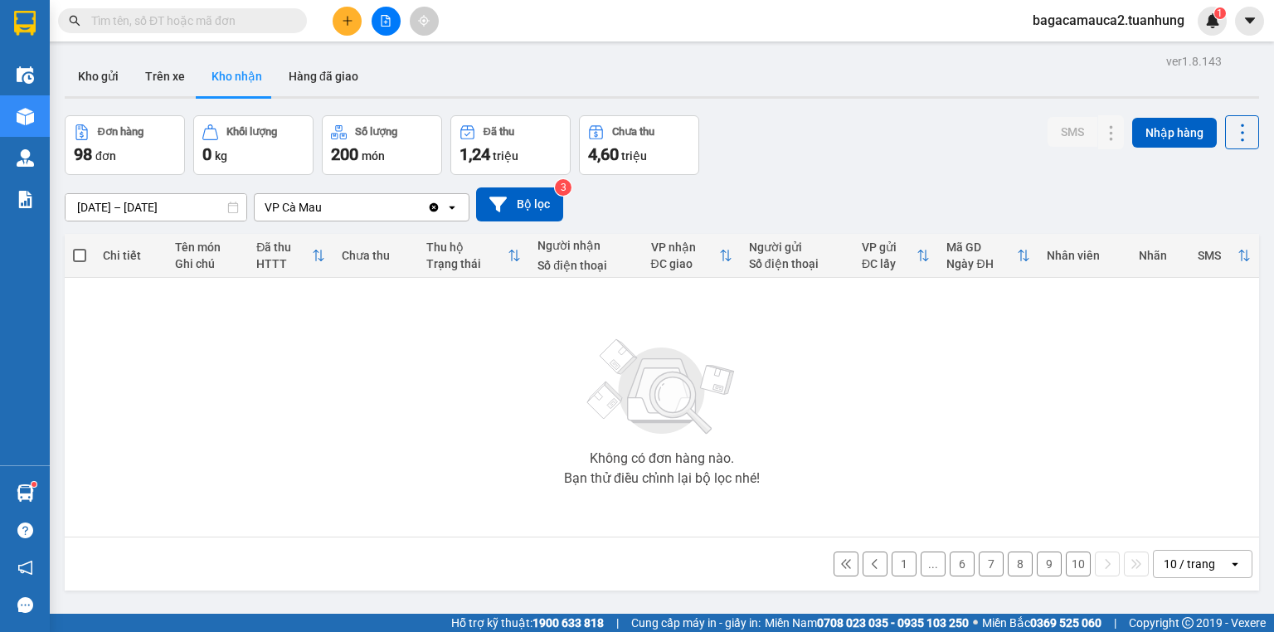
click at [216, 74] on button "Kho nhận" at bounding box center [236, 76] width 77 height 40
click at [899, 560] on button "1" at bounding box center [903, 563] width 25 height 25
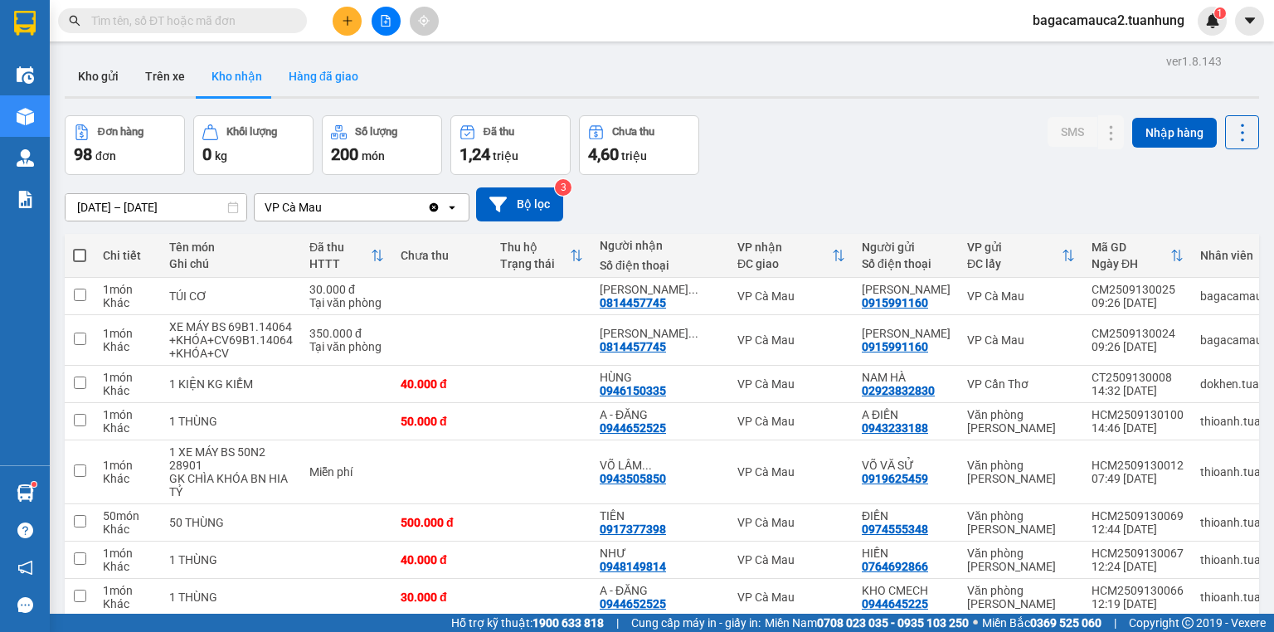
drag, startPoint x: 325, startPoint y: 45, endPoint x: 332, endPoint y: 65, distance: 21.0
click at [327, 49] on main "ver 1.8.143 Kho gửi Trên xe Kho nhận Hàng đã giao Đơn hàng 98 đơn Khối lượng 0 …" at bounding box center [637, 307] width 1274 height 614
click at [332, 70] on button "Hàng đã giao" at bounding box center [323, 76] width 96 height 40
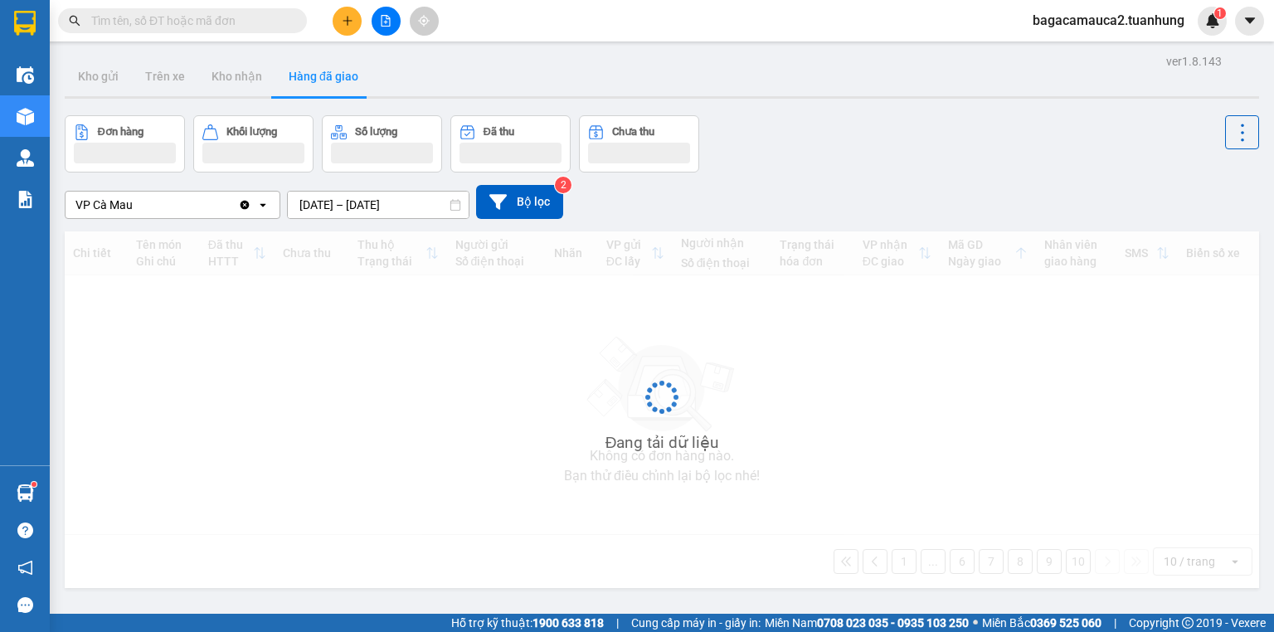
click at [332, 70] on button "Hàng đã giao" at bounding box center [323, 76] width 96 height 40
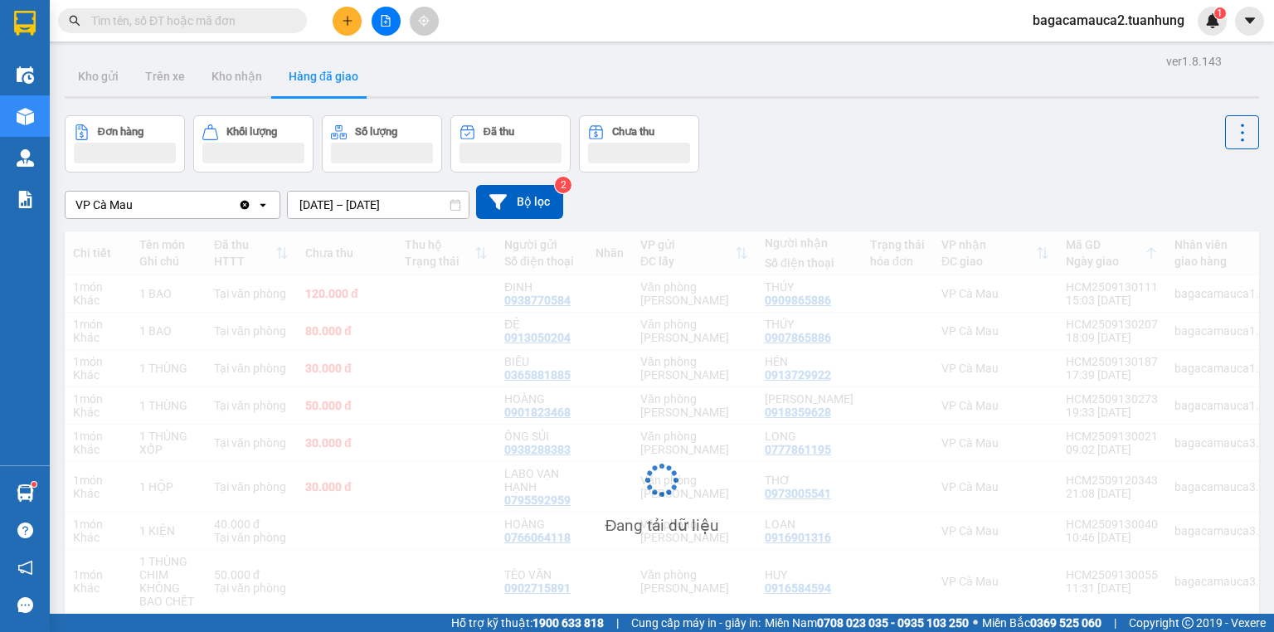
click at [332, 70] on button "Hàng đã giao" at bounding box center [323, 76] width 96 height 40
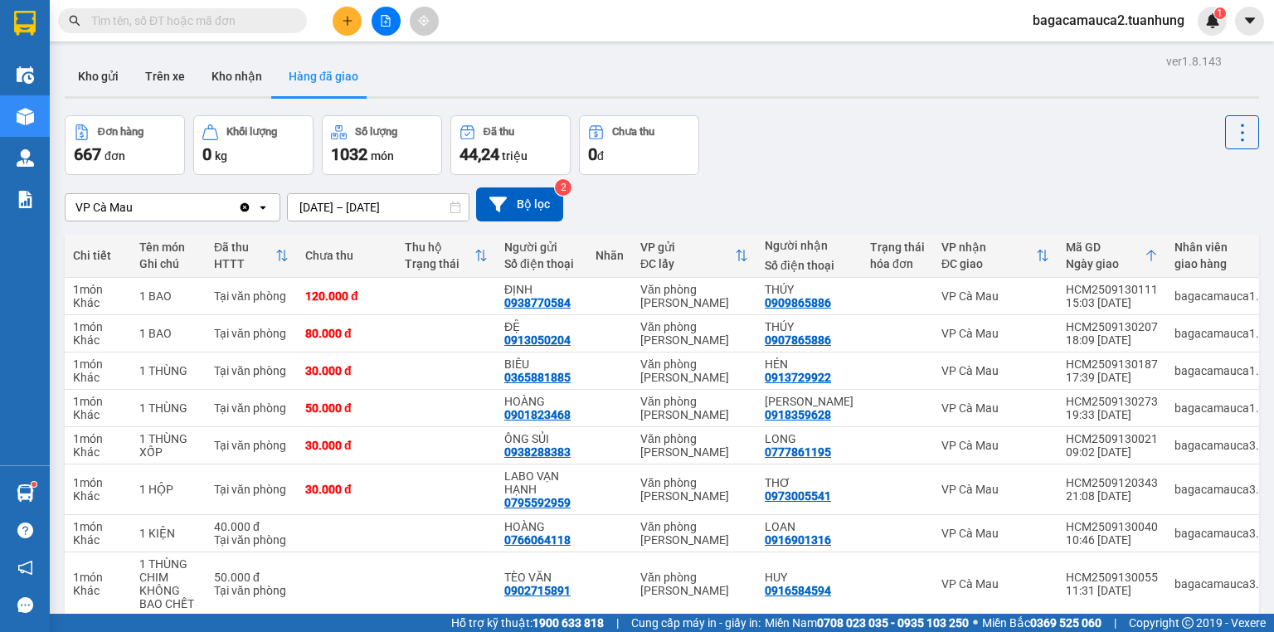
click at [332, 70] on button "Hàng đã giao" at bounding box center [323, 76] width 96 height 40
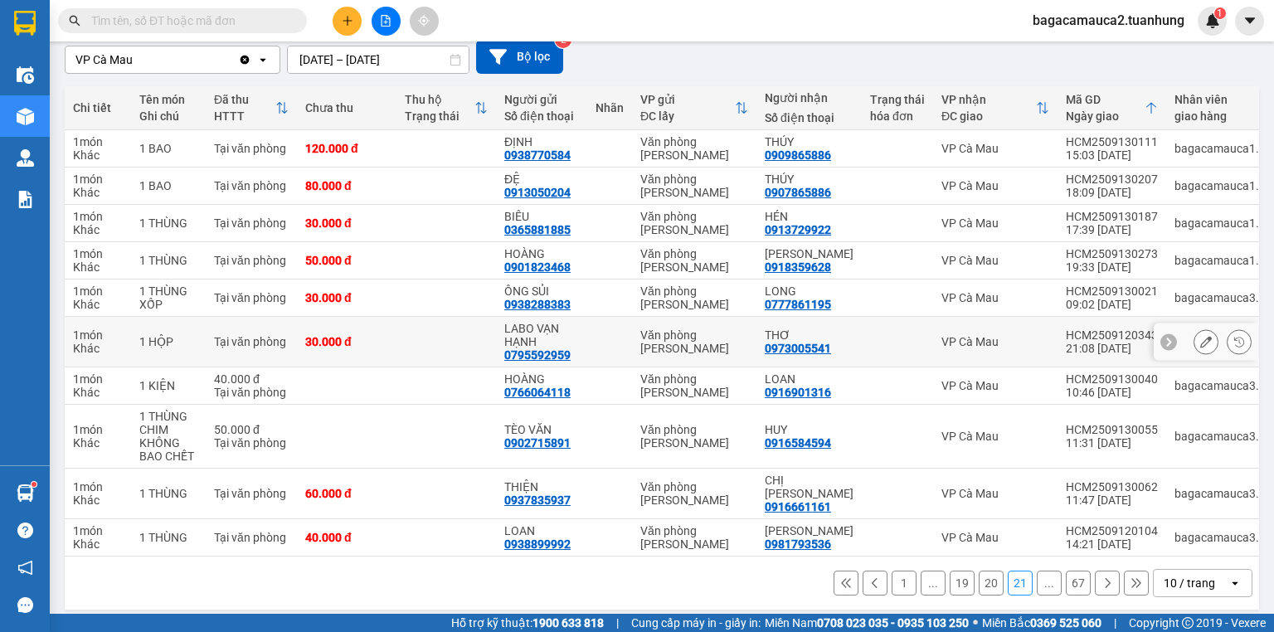
scroll to position [148, 0]
click at [895, 570] on button "1" at bounding box center [903, 582] width 25 height 25
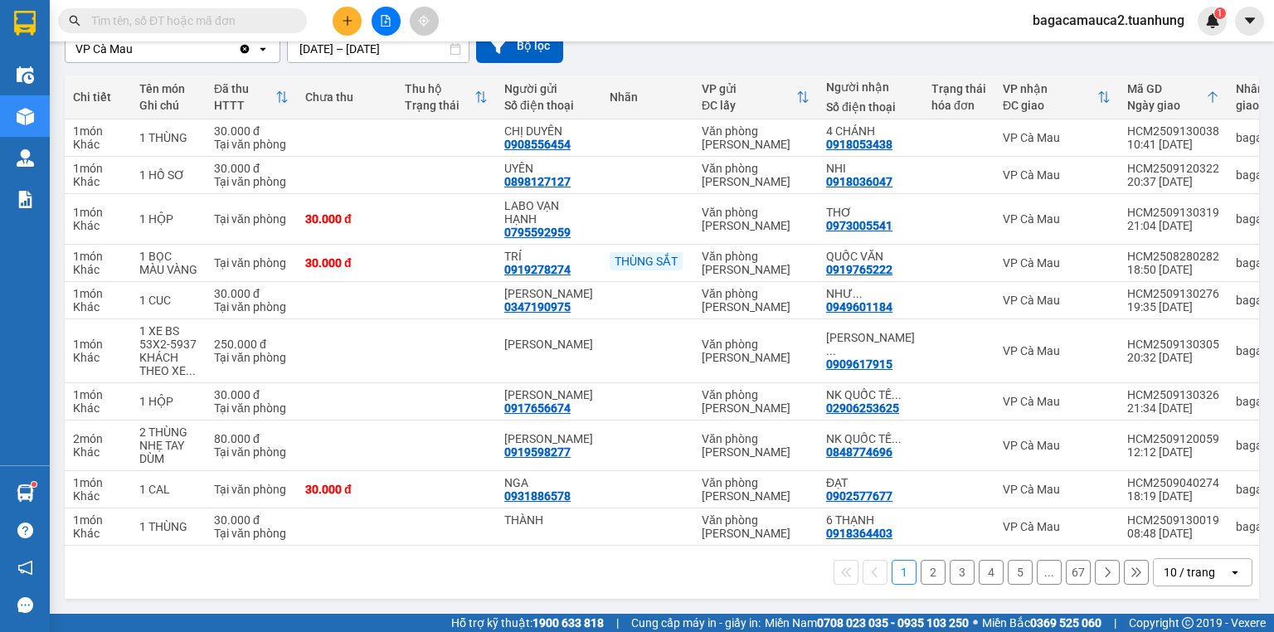
scroll to position [0, 212]
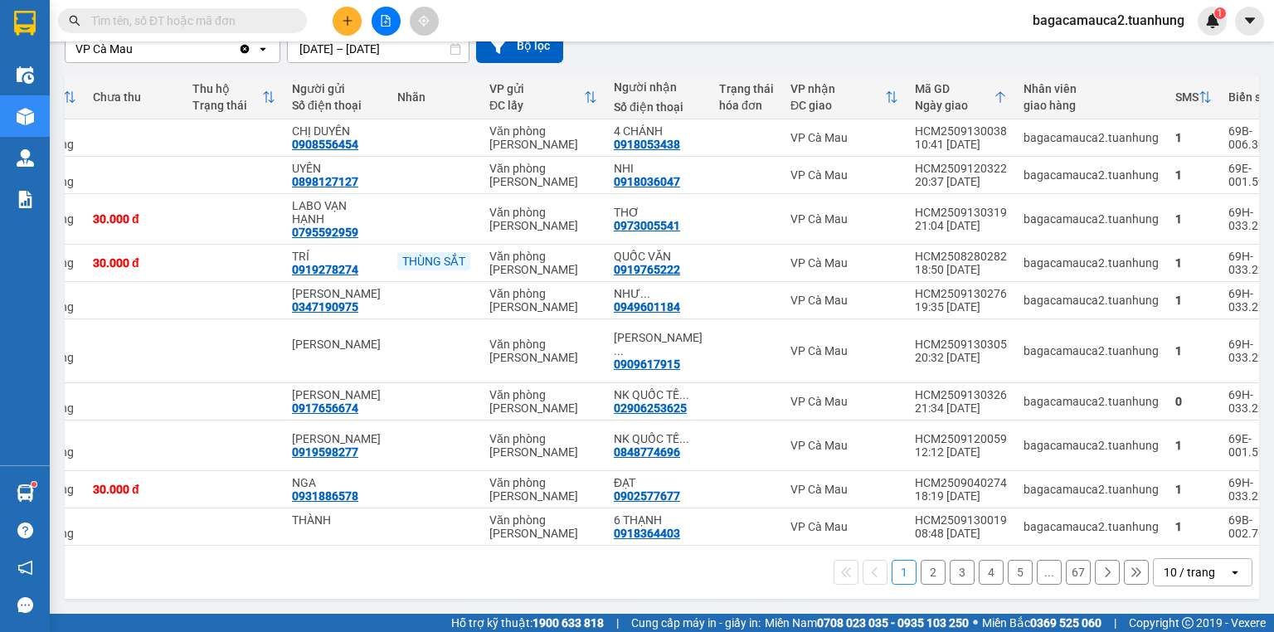
click at [927, 567] on button "2" at bounding box center [932, 572] width 25 height 25
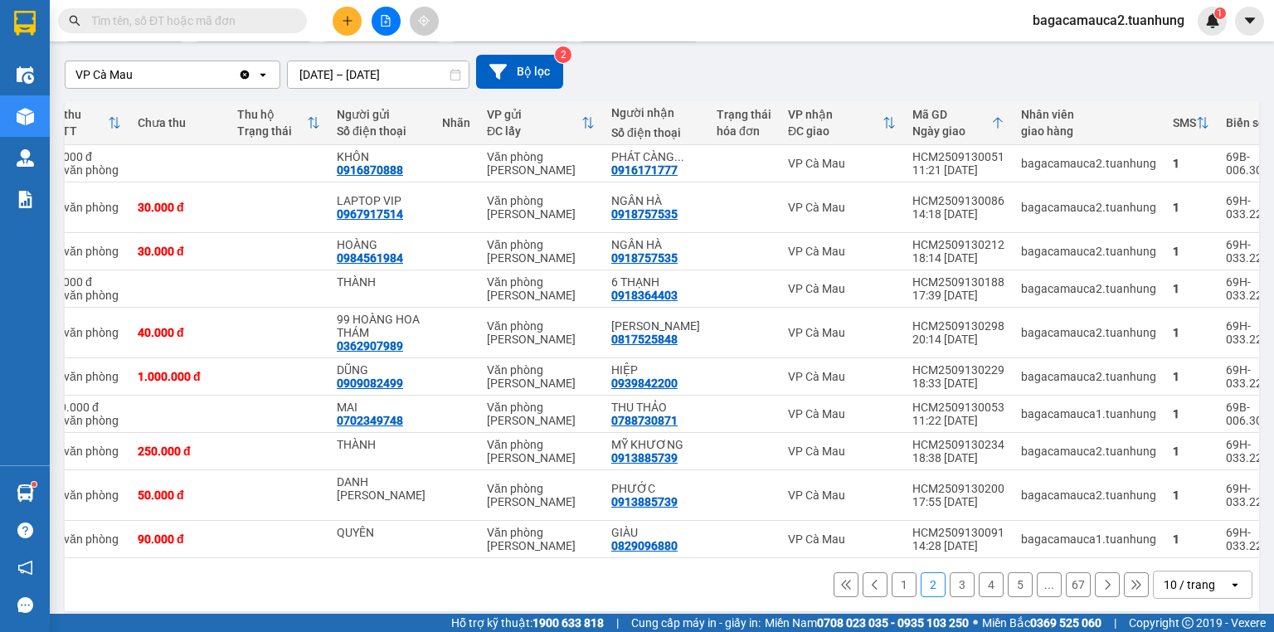
scroll to position [135, 0]
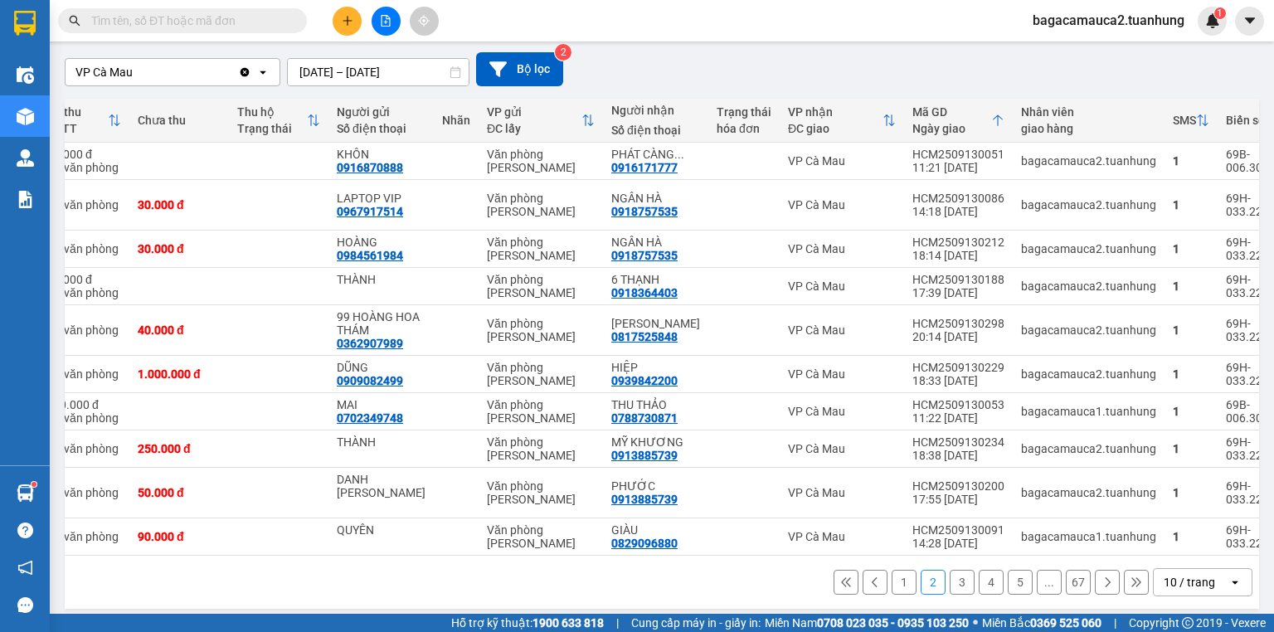
click at [902, 570] on button "1" at bounding box center [903, 582] width 25 height 25
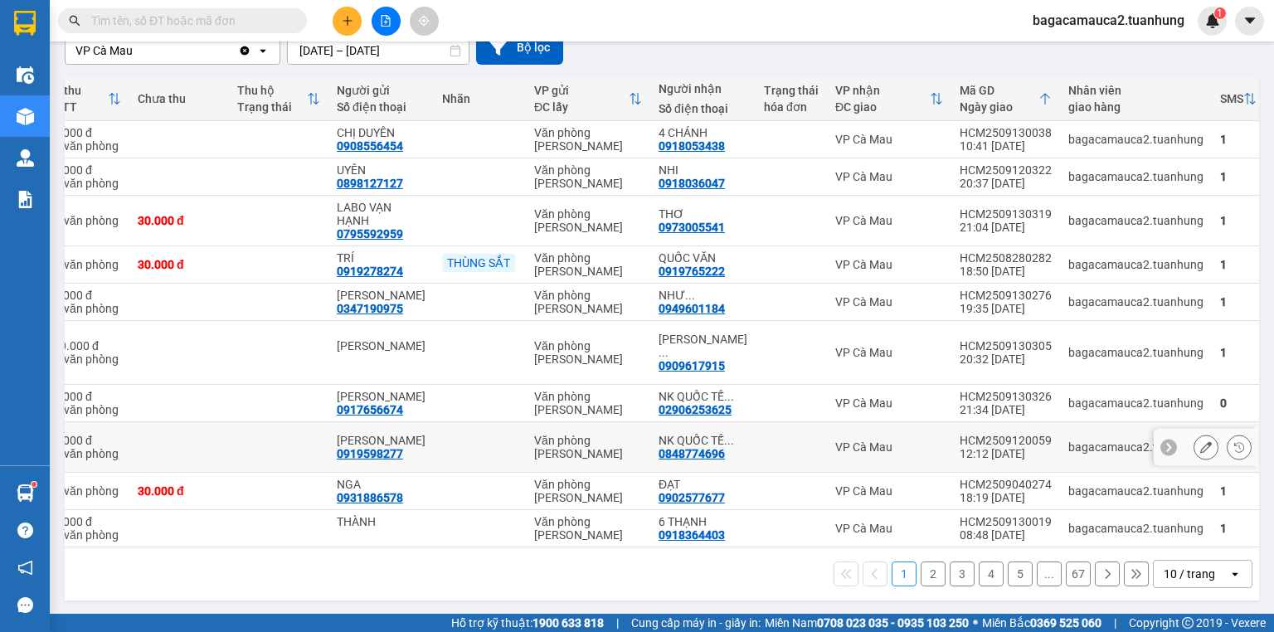
scroll to position [175, 0]
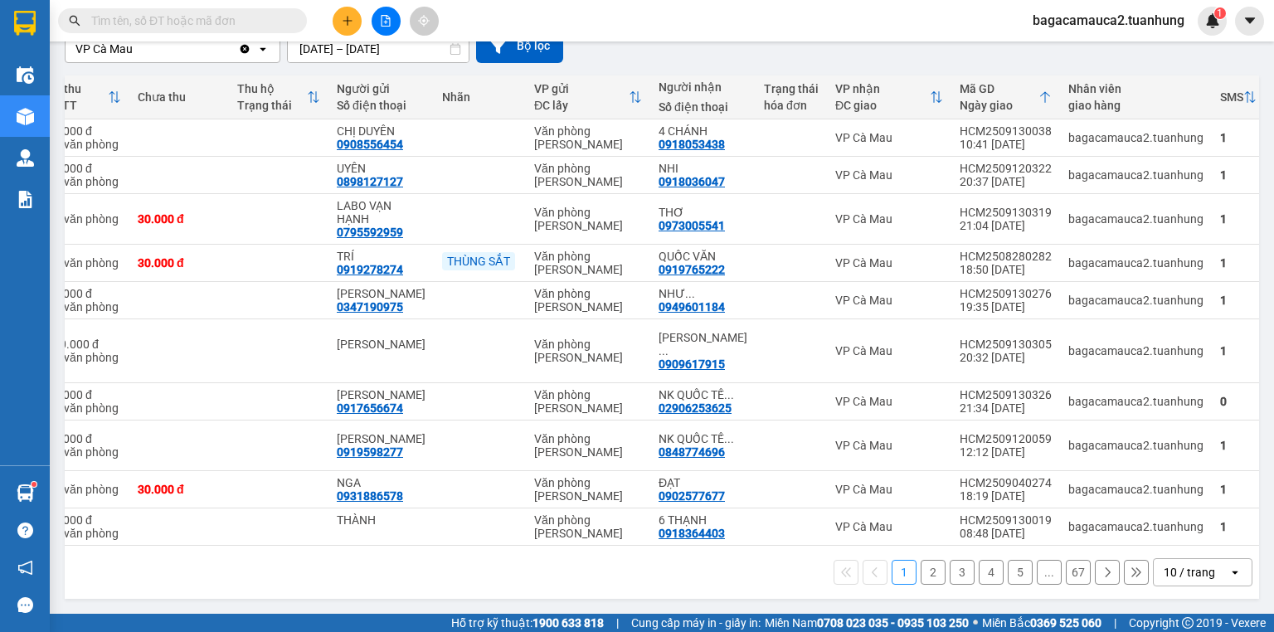
click at [920, 571] on button "2" at bounding box center [932, 572] width 25 height 25
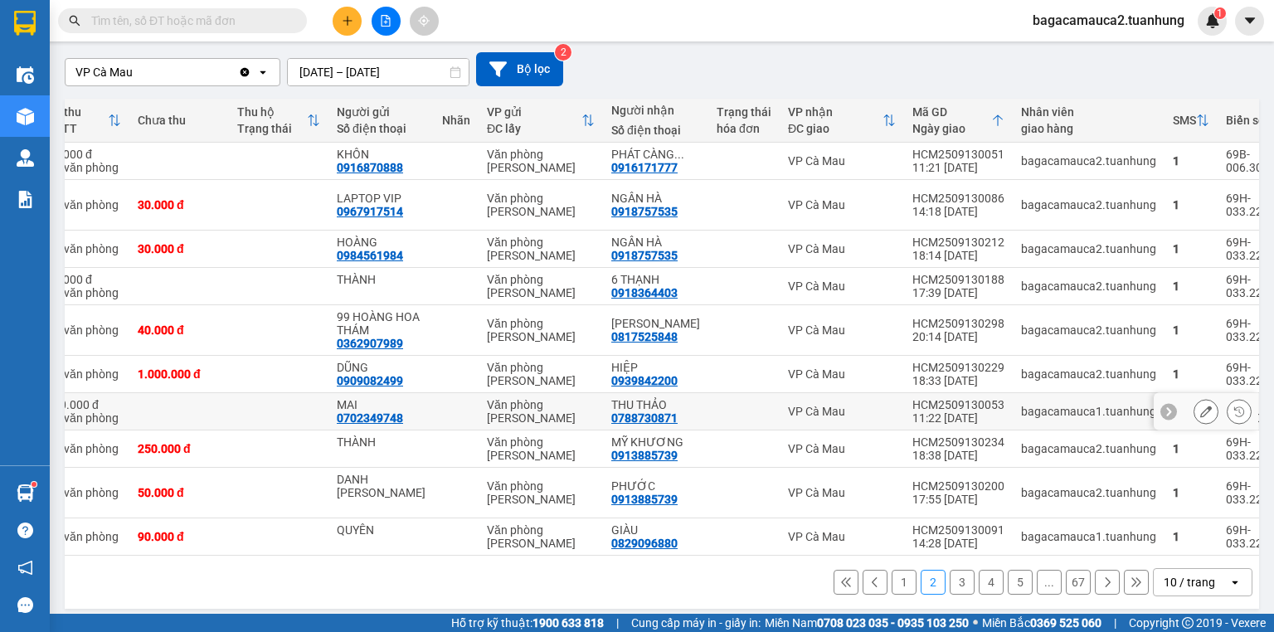
scroll to position [0, 167]
click at [949, 570] on button "3" at bounding box center [961, 582] width 25 height 25
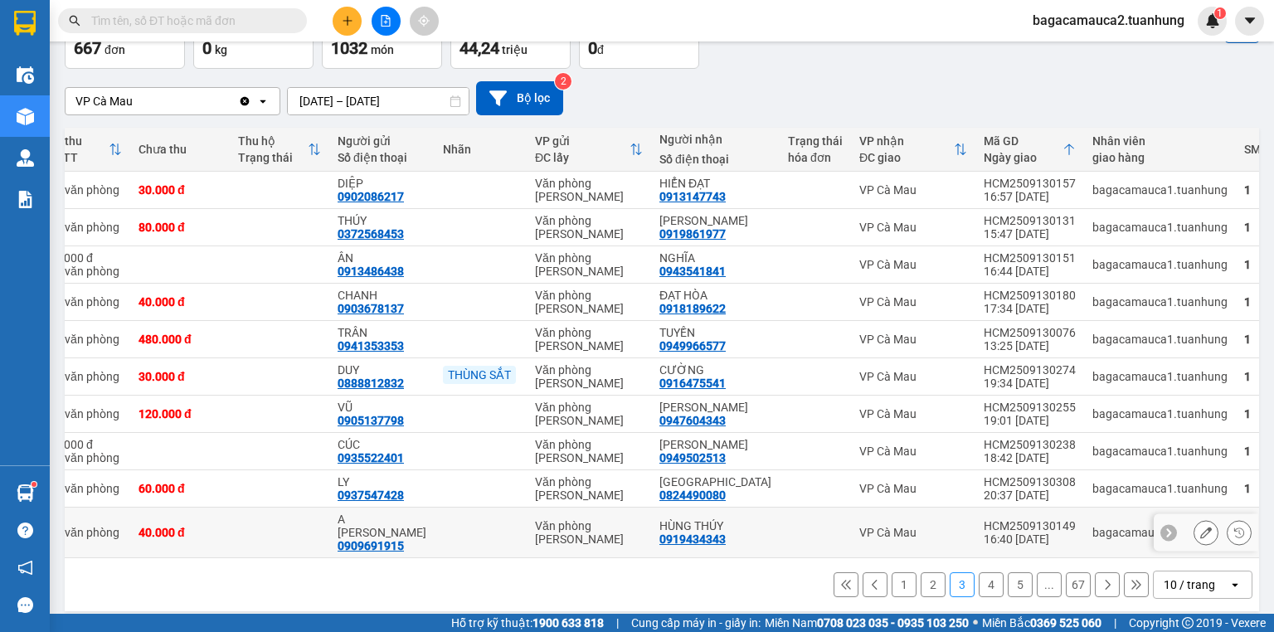
scroll to position [109, 0]
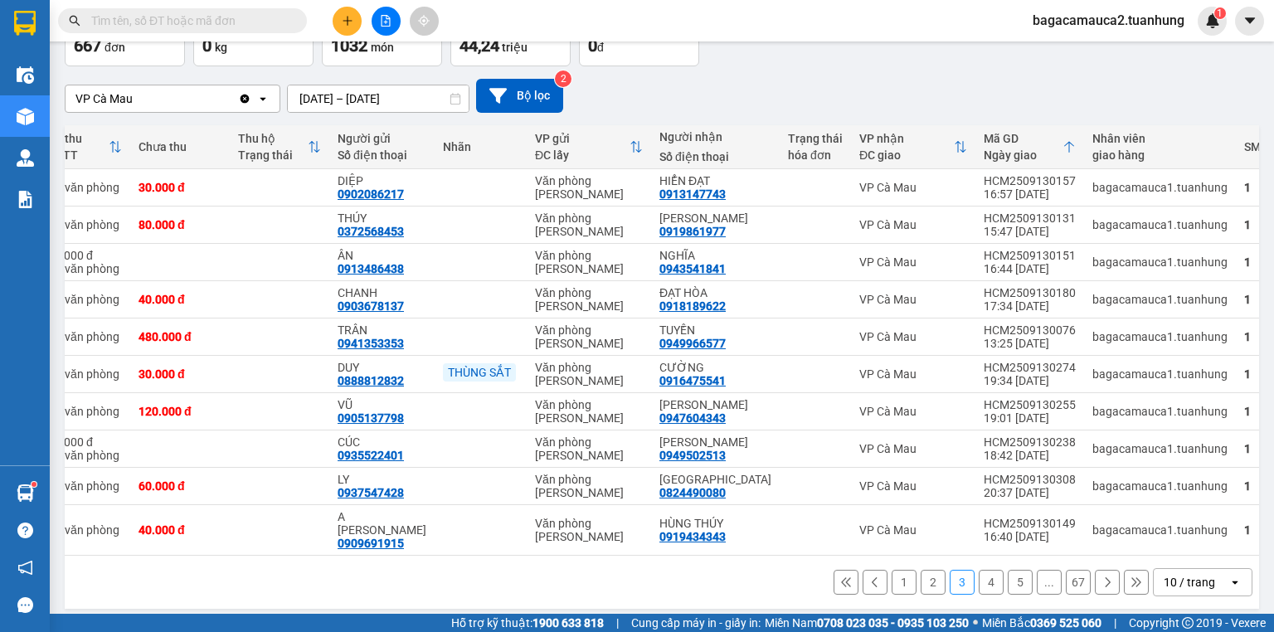
click at [925, 575] on button "2" at bounding box center [932, 582] width 25 height 25
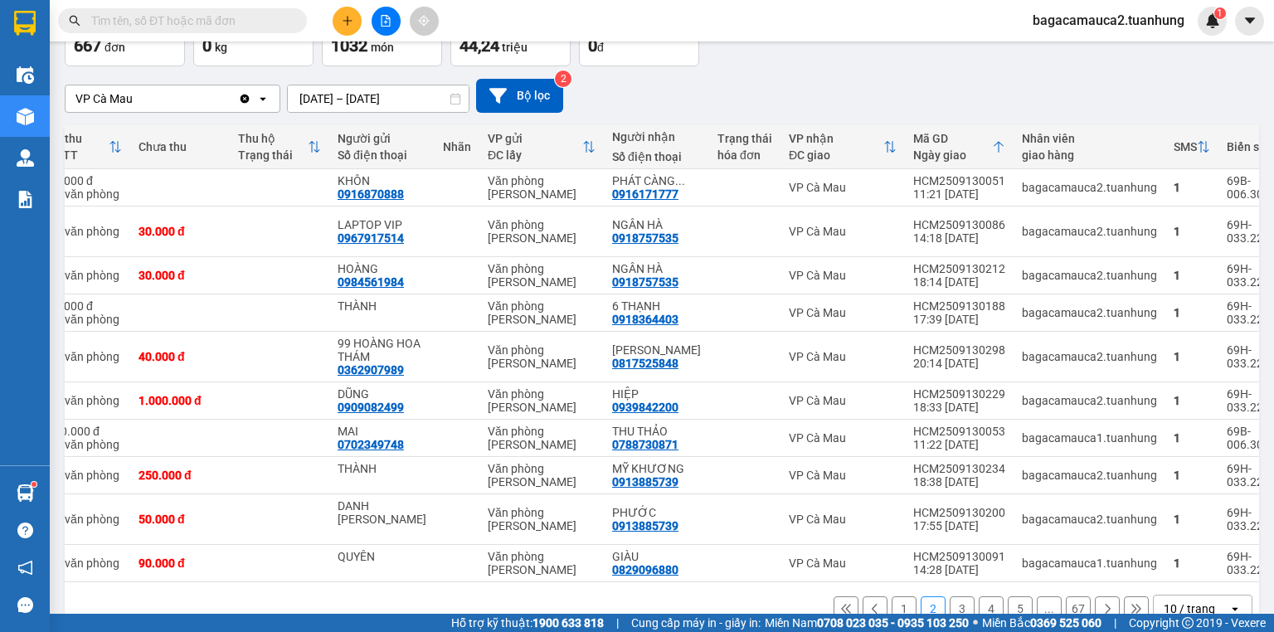
click at [1049, 13] on span "bagacamauca2.tuanhung" at bounding box center [1108, 20] width 178 height 21
click at [1160, 53] on span "Đăng xuất" at bounding box center [1117, 51] width 142 height 18
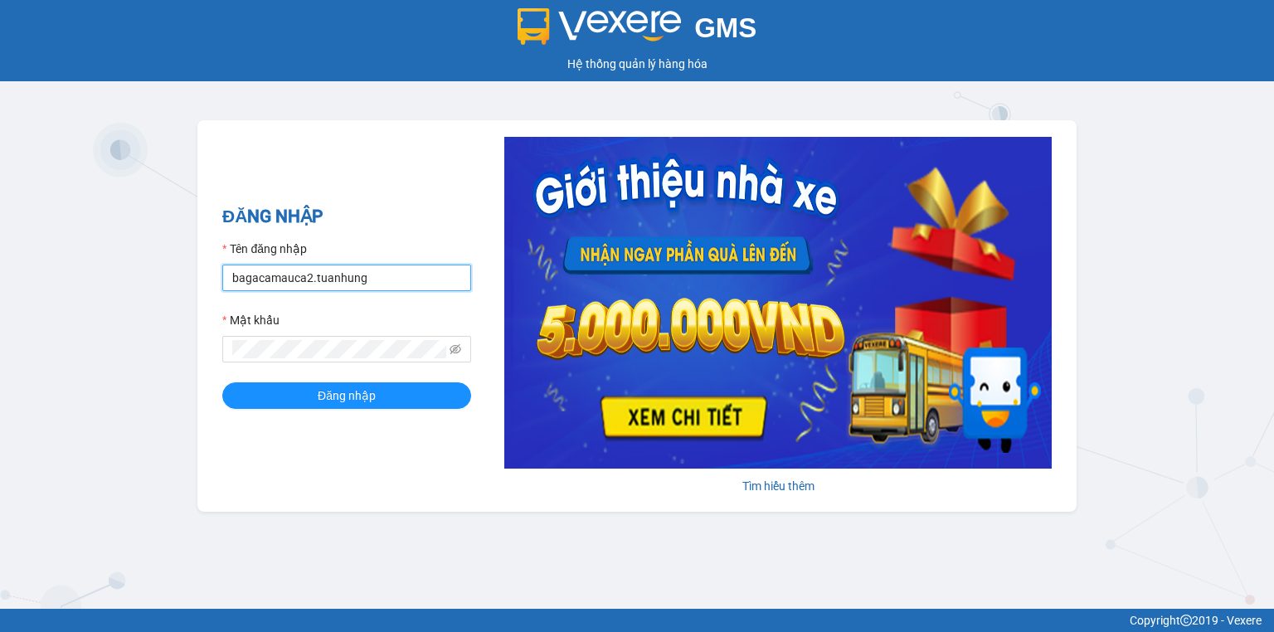
click at [425, 279] on input "bagacamauca2.tuanhung" at bounding box center [346, 277] width 249 height 27
type input "bagacamauca3.tuanhung"
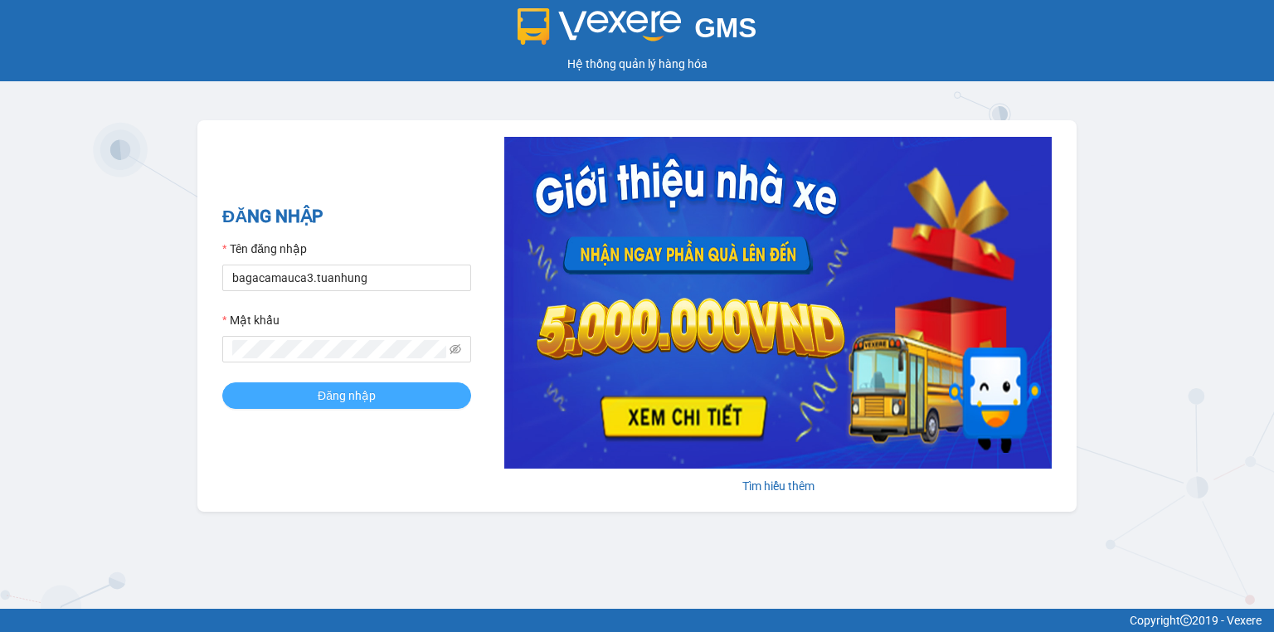
click at [366, 395] on span "Đăng nhập" at bounding box center [347, 395] width 58 height 18
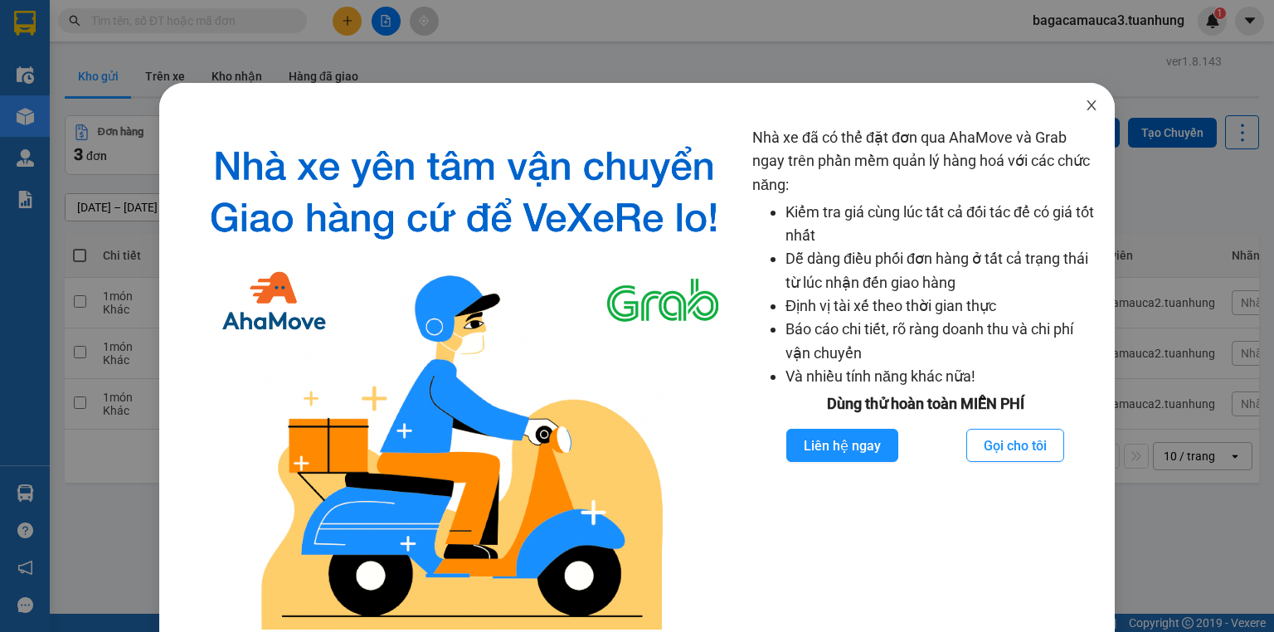
click at [1085, 104] on icon "close" at bounding box center [1091, 105] width 13 height 13
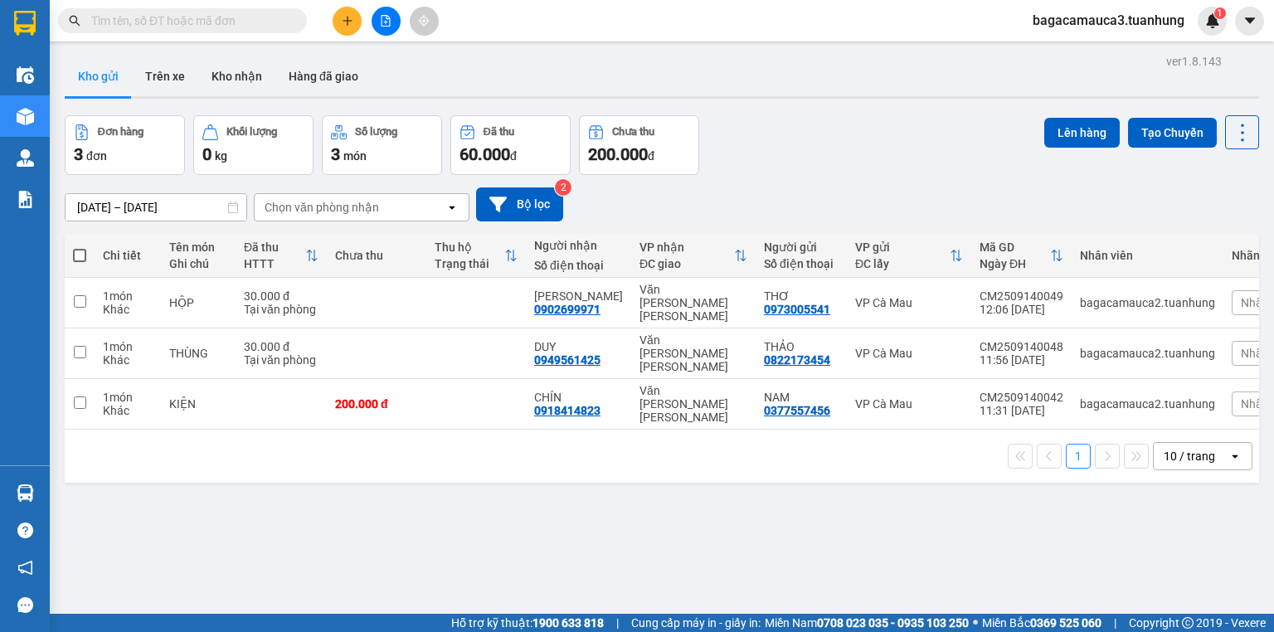
click at [1109, 28] on span "bagacamauca3.tuanhung" at bounding box center [1108, 20] width 178 height 21
click at [1094, 50] on span "Đăng xuất" at bounding box center [1117, 51] width 142 height 18
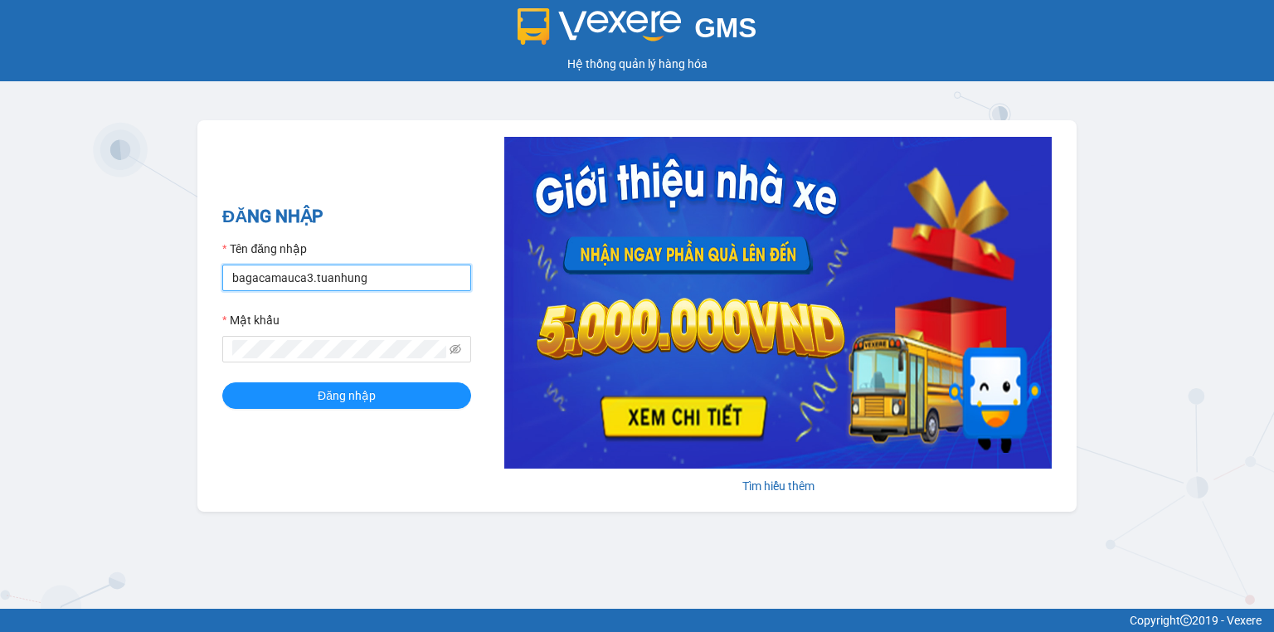
click at [444, 284] on input "bagacamauca3.tuanhung" at bounding box center [346, 277] width 249 height 27
type input "bagacamauca2.tuanhung"
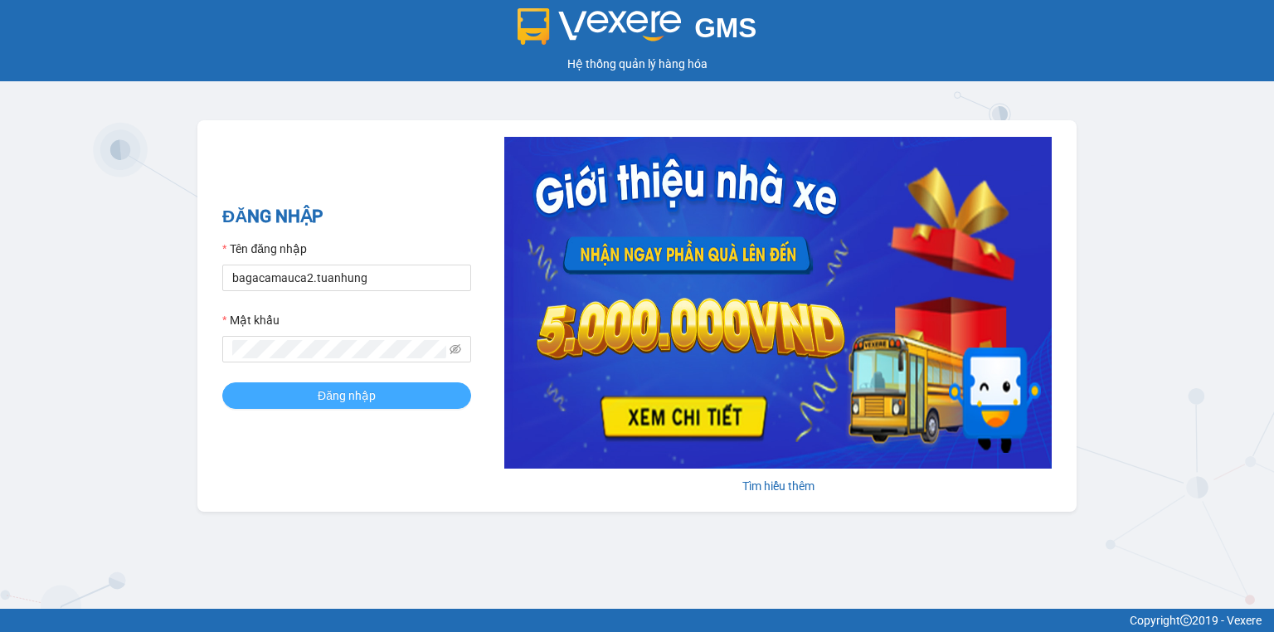
click at [385, 408] on button "Đăng nhập" at bounding box center [346, 395] width 249 height 27
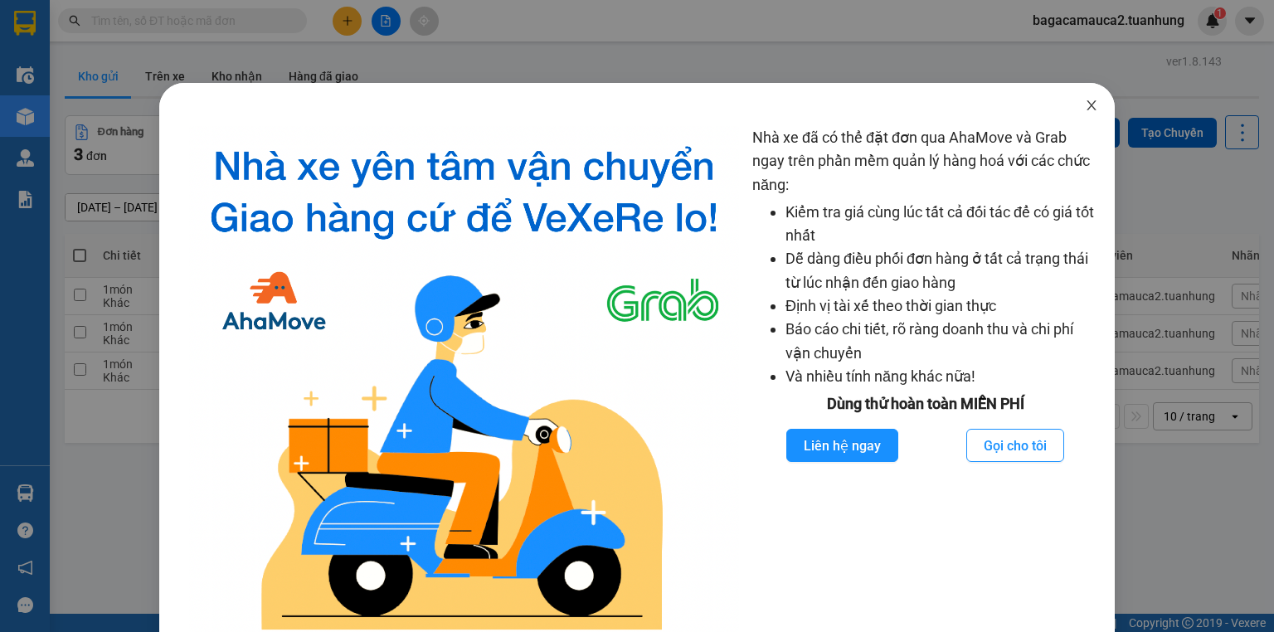
click at [1086, 102] on icon "close" at bounding box center [1090, 105] width 9 height 10
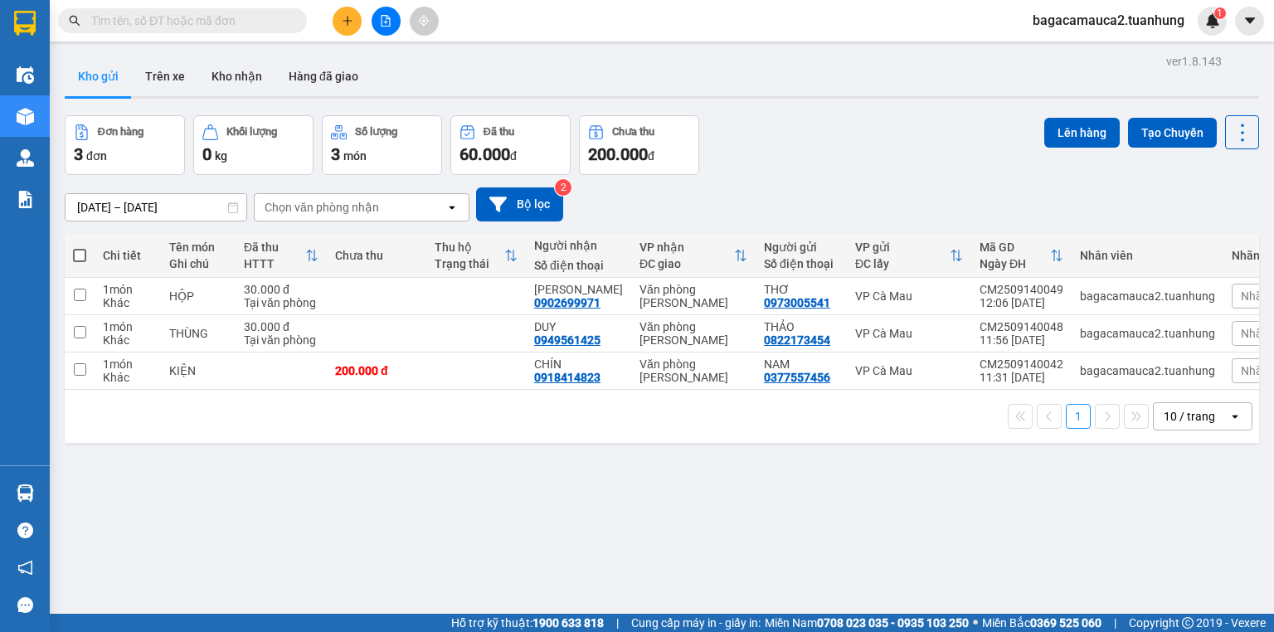
click at [145, 22] on input "text" at bounding box center [189, 21] width 196 height 18
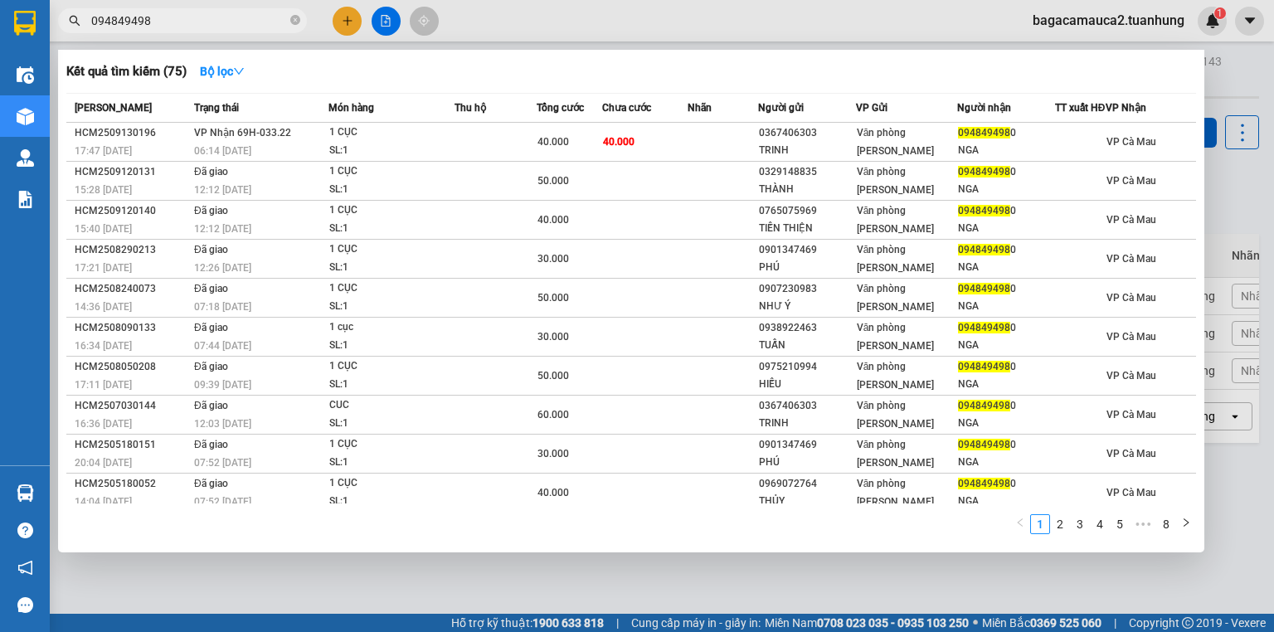
type input "0948494980"
click at [294, 17] on icon "close-circle" at bounding box center [295, 20] width 10 height 10
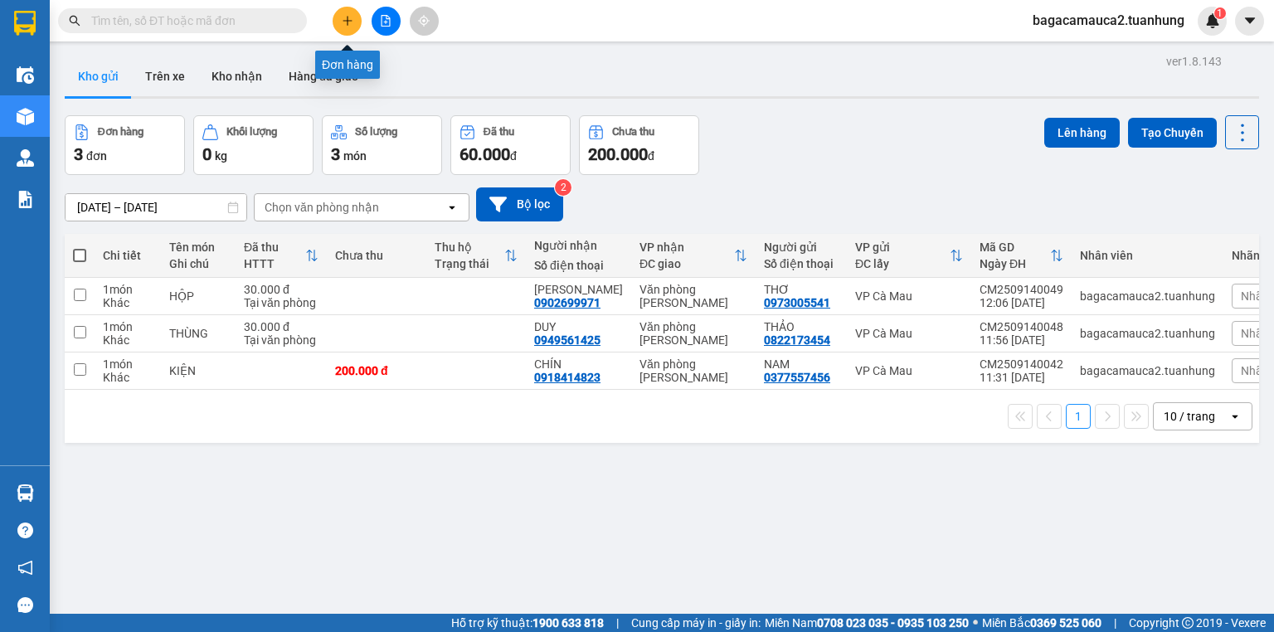
click at [340, 19] on button at bounding box center [346, 21] width 29 height 29
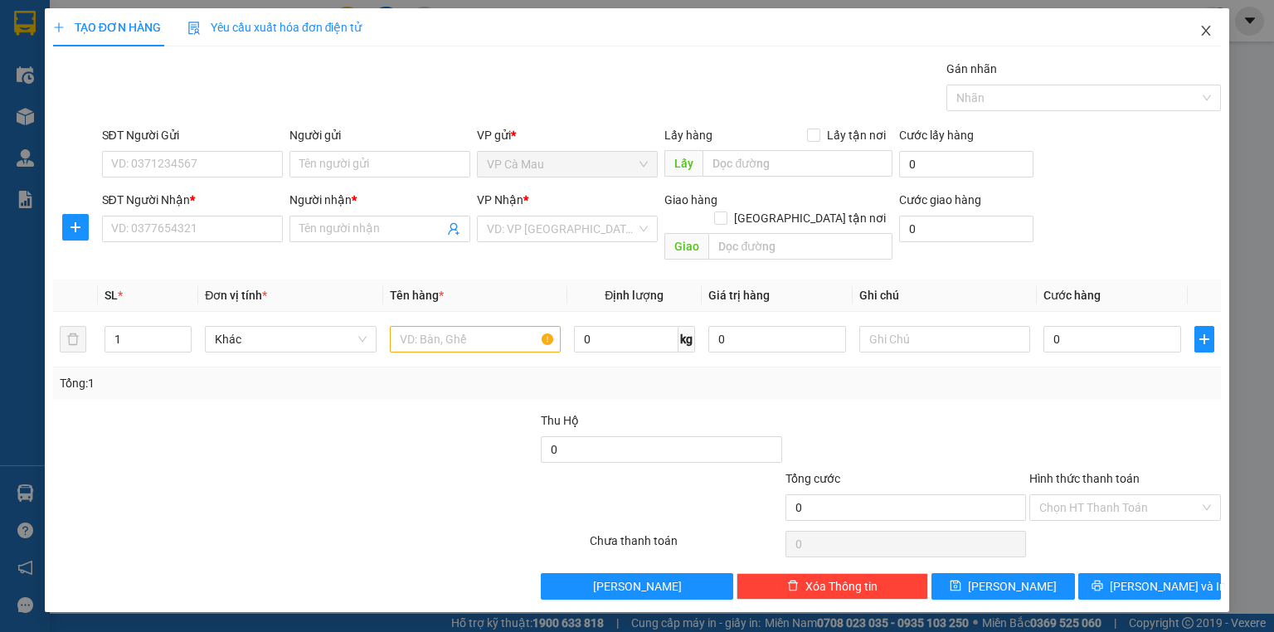
click at [1203, 28] on icon "close" at bounding box center [1205, 31] width 9 height 10
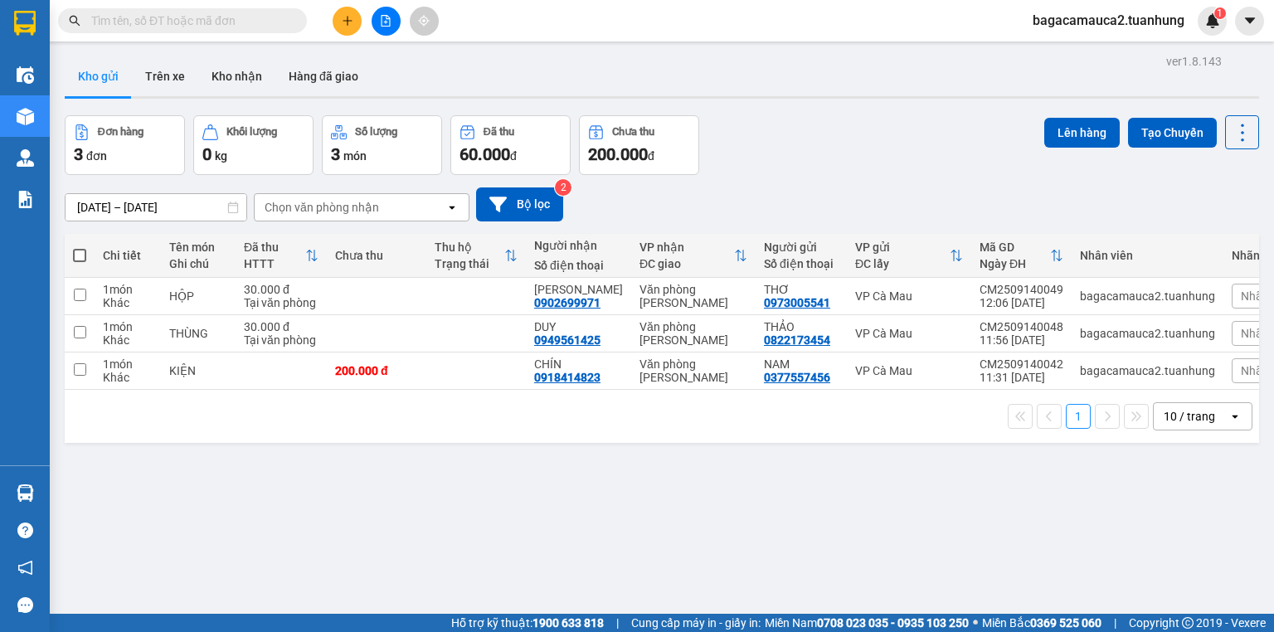
click at [250, 26] on input "text" at bounding box center [189, 21] width 196 height 18
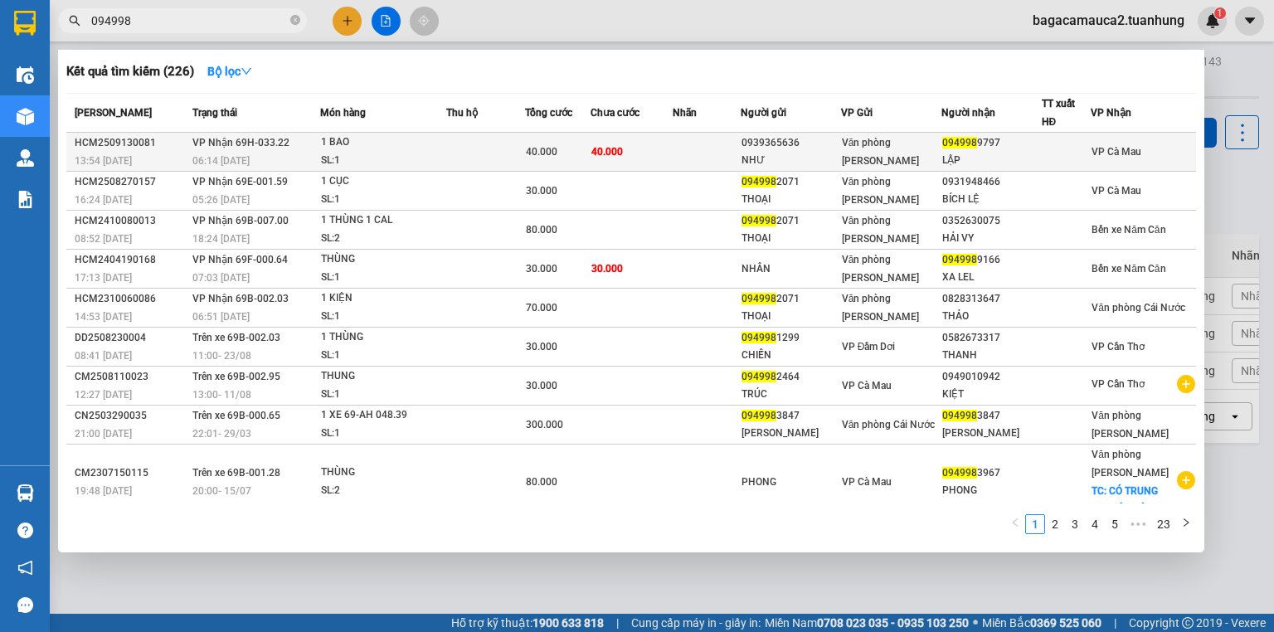
type input "094998"
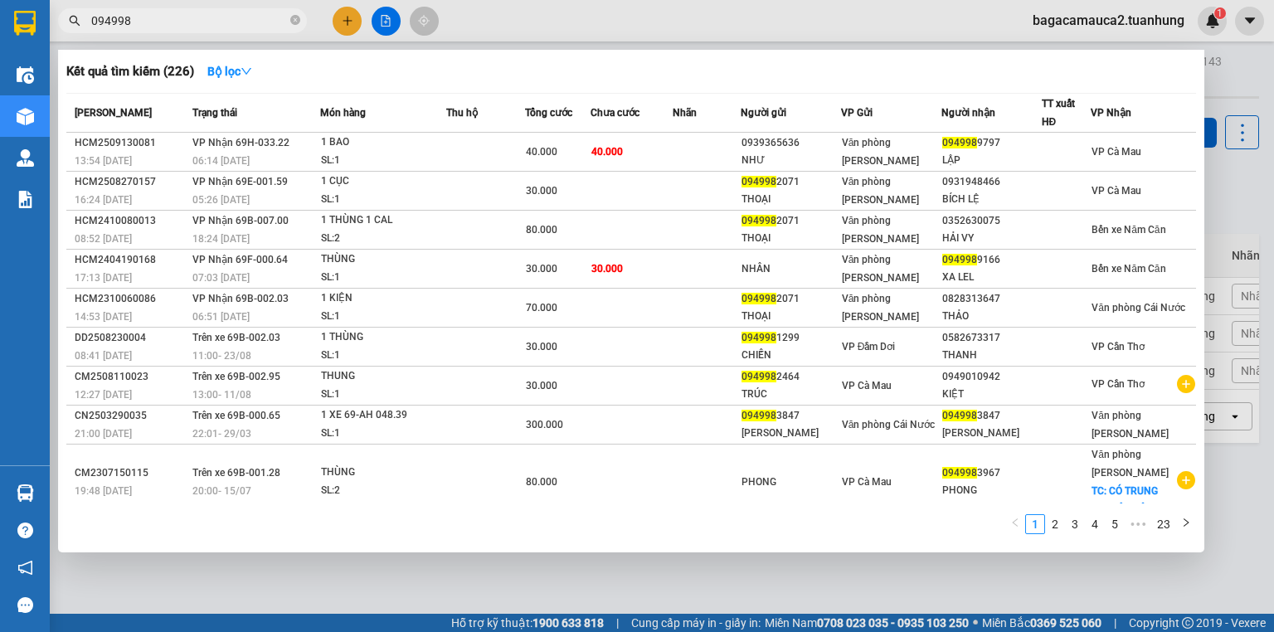
click at [484, 134] on td at bounding box center [485, 152] width 79 height 39
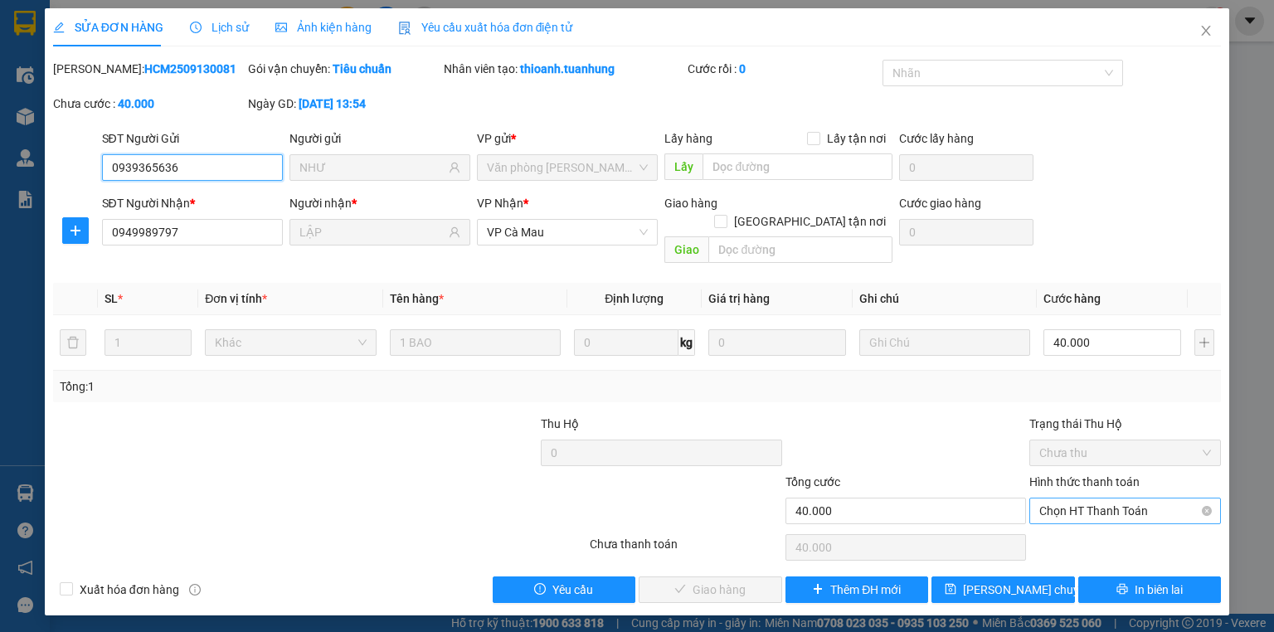
click at [1080, 498] on span "Chọn HT Thanh Toán" at bounding box center [1125, 510] width 172 height 25
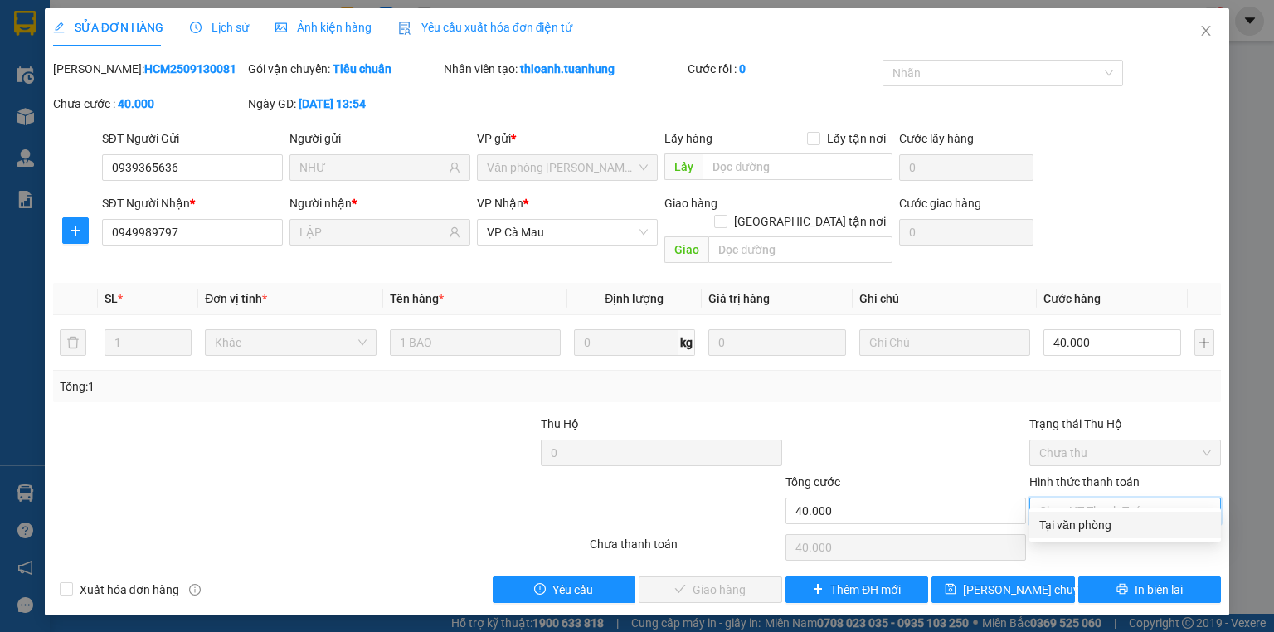
click at [1085, 526] on div "Tại văn phòng" at bounding box center [1125, 525] width 172 height 18
type input "0"
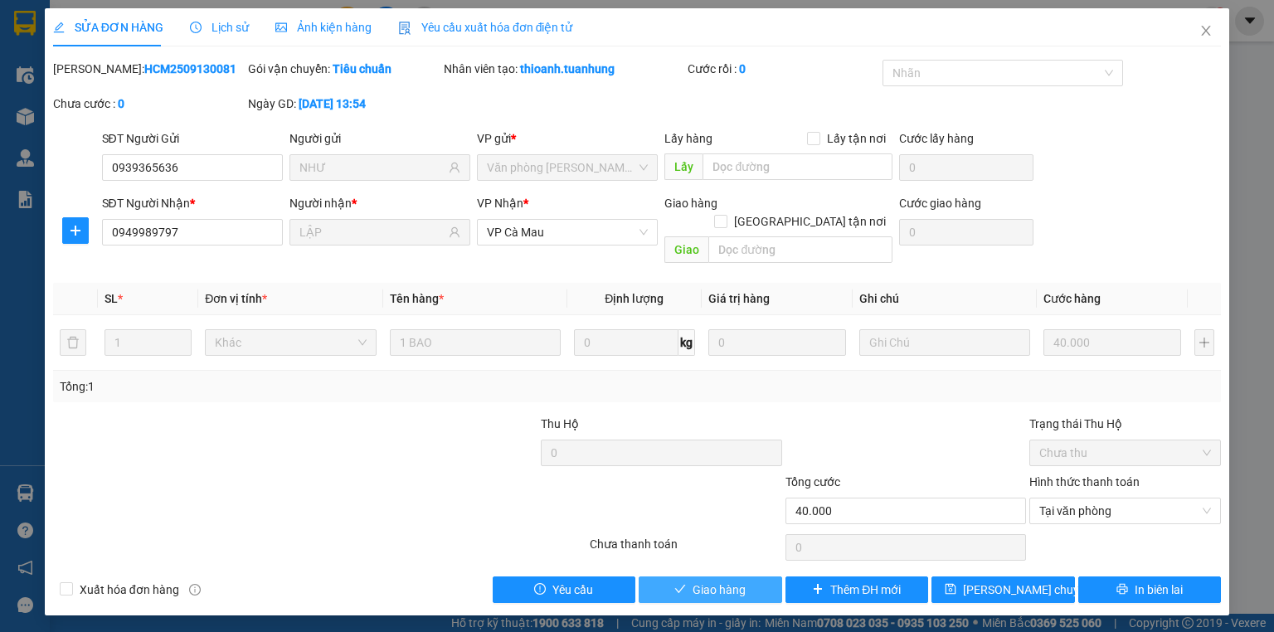
click at [750, 576] on button "Giao hàng" at bounding box center [709, 589] width 143 height 27
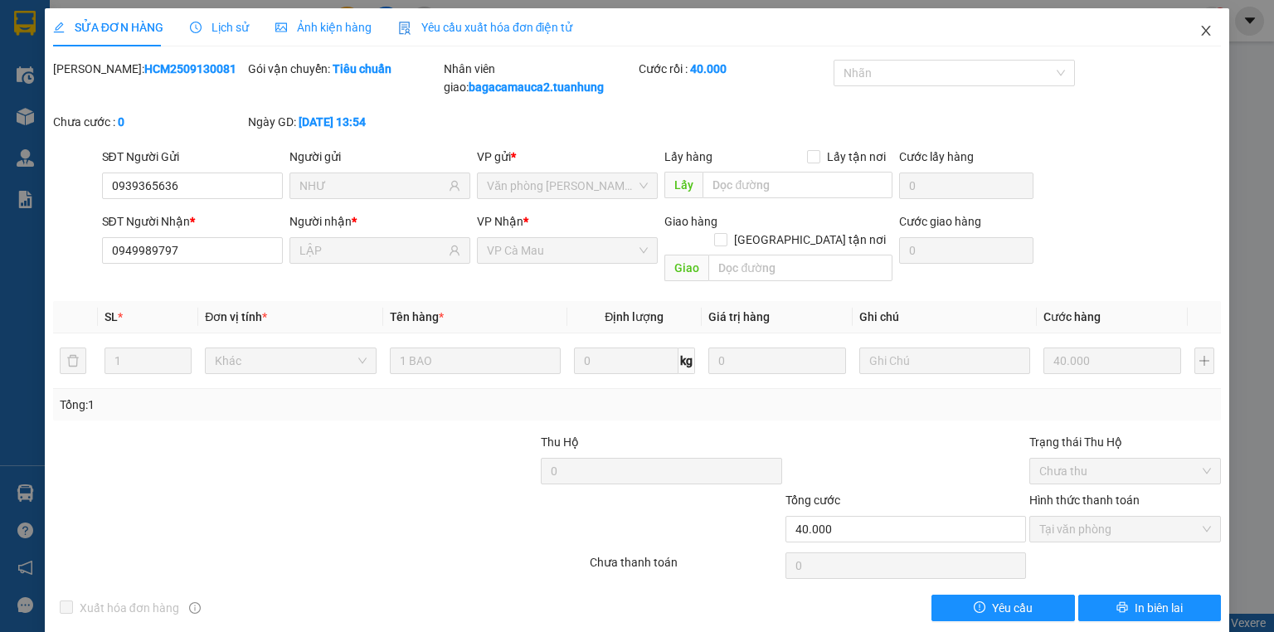
click at [1194, 24] on span "Close" at bounding box center [1205, 31] width 46 height 46
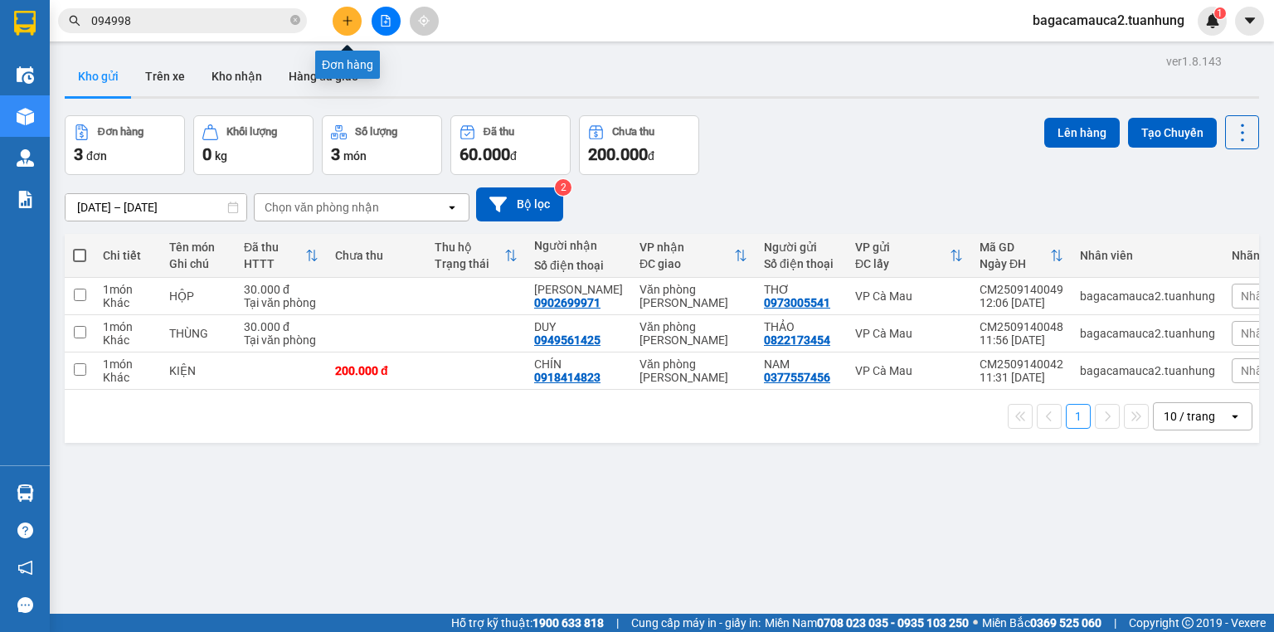
click at [345, 17] on icon "plus" at bounding box center [348, 21] width 12 height 12
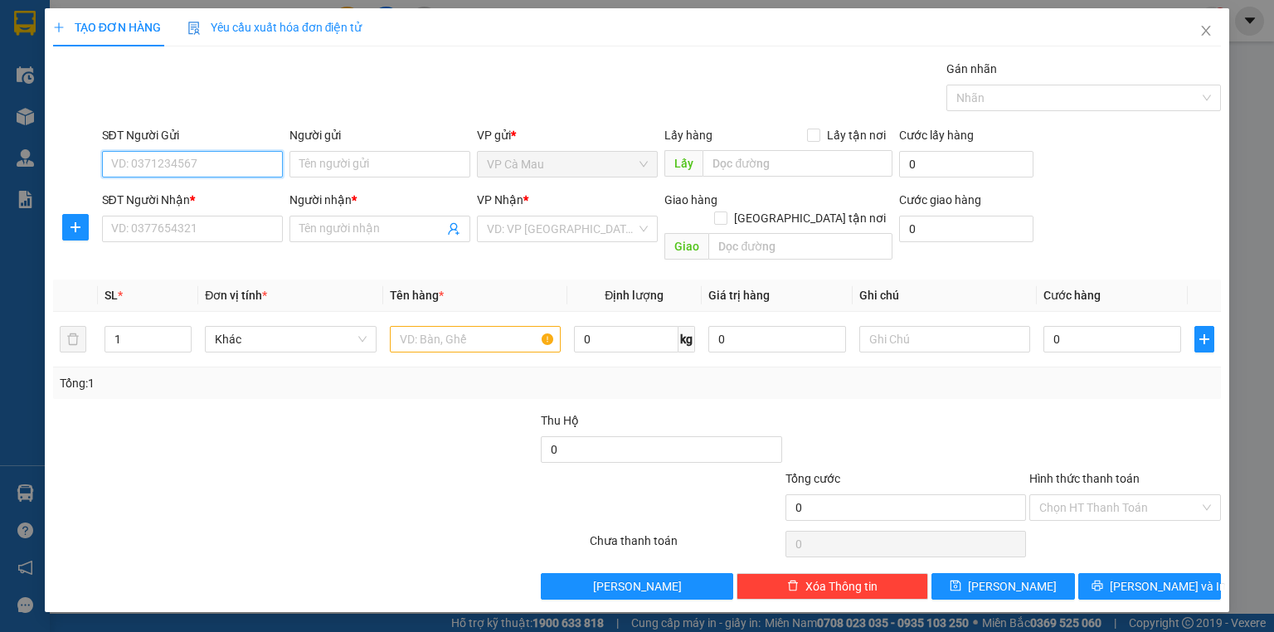
click at [235, 165] on input "SĐT Người Gửi" at bounding box center [192, 164] width 181 height 27
type input "0938202409"
click at [308, 167] on input "Người gửi" at bounding box center [379, 164] width 181 height 27
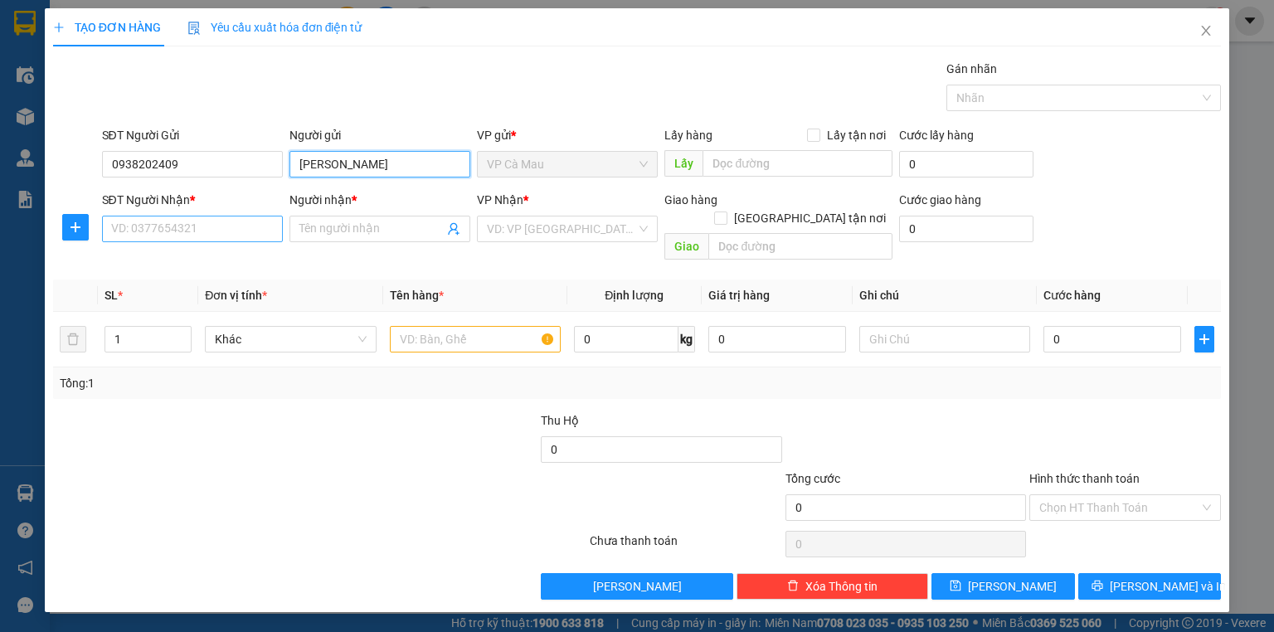
type input "TRẦN HOÀNG BÁCH"
click at [162, 232] on input "SĐT Người Nhận *" at bounding box center [192, 229] width 181 height 27
type input "0938202409"
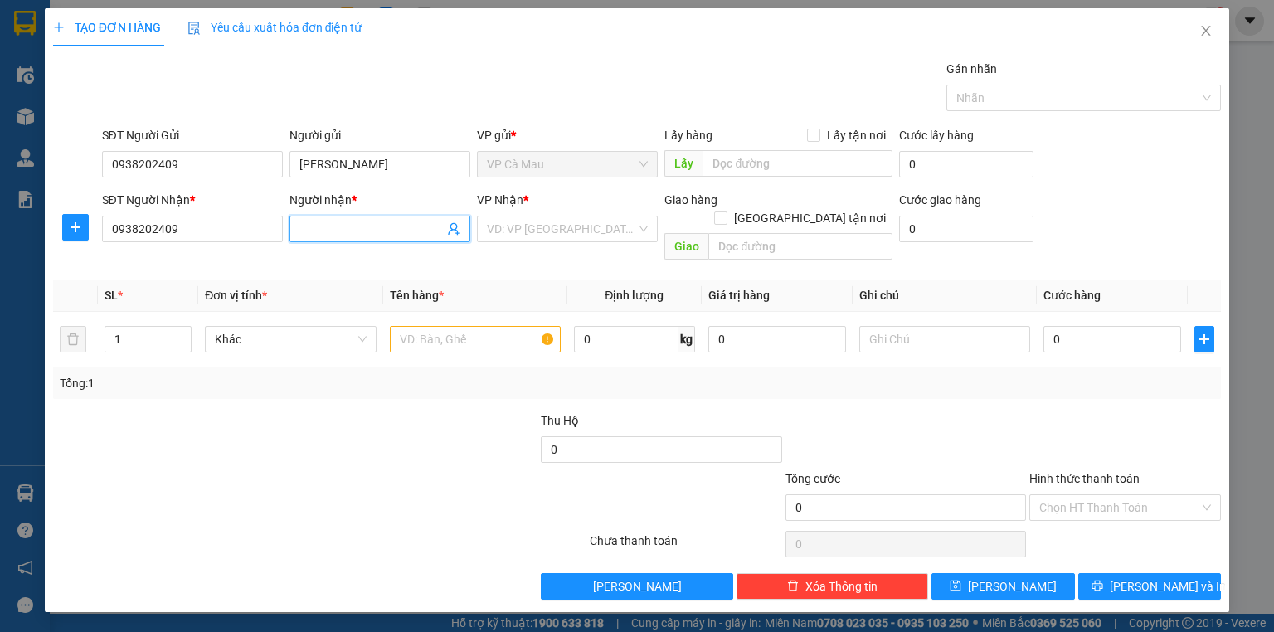
click at [350, 232] on input "Người nhận *" at bounding box center [371, 229] width 144 height 18
type input "TRẦN HOÀNG BÁCH"
click at [429, 326] on input "text" at bounding box center [475, 339] width 171 height 27
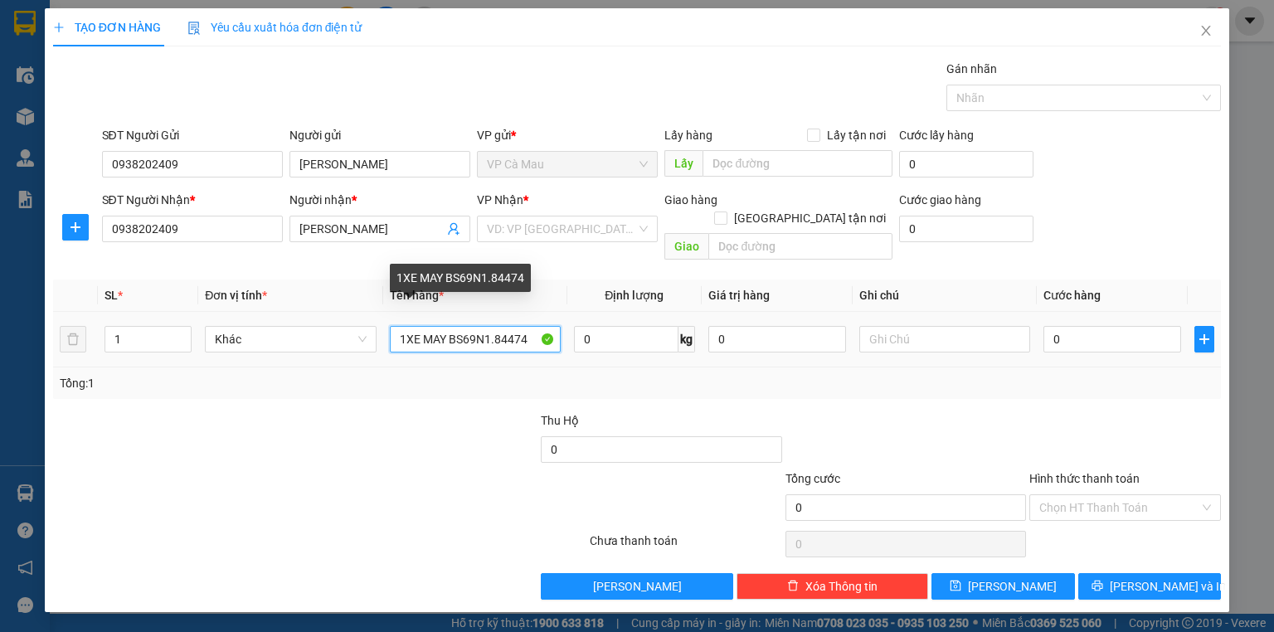
click at [510, 326] on input "1XE MAY BS69N1.84474" at bounding box center [475, 339] width 171 height 27
click at [531, 326] on input "1XE MAY BS69N1.844.74" at bounding box center [475, 339] width 171 height 27
type input "1XE MAY BS69N1.844.74,1GTX."
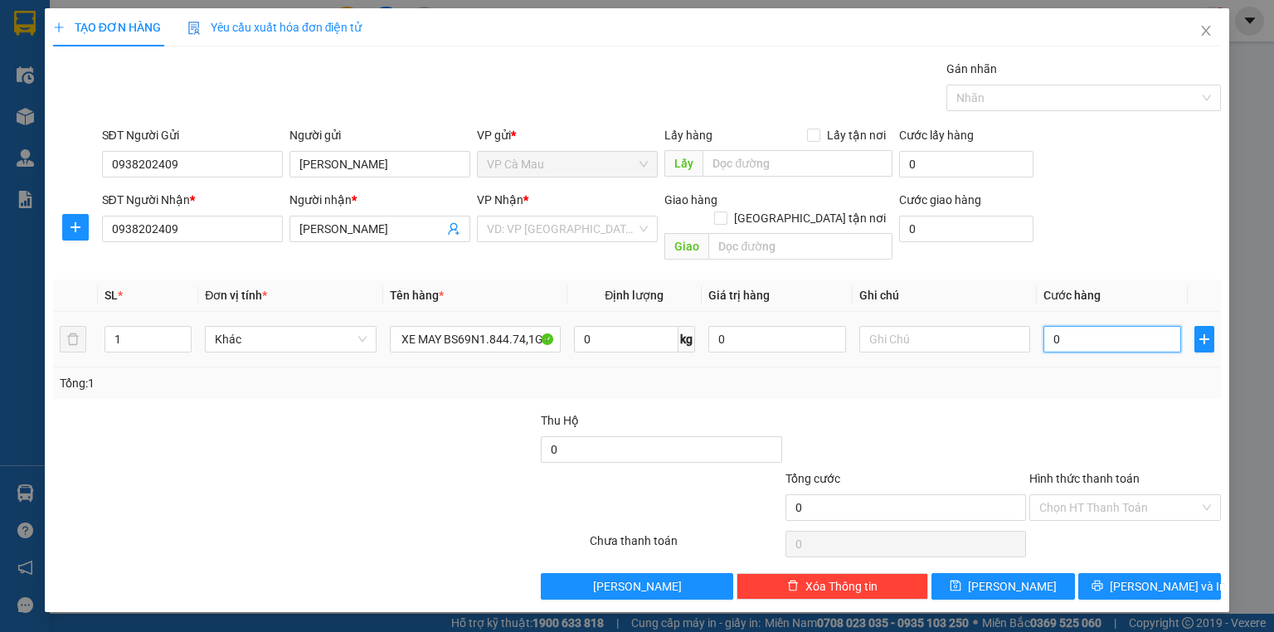
scroll to position [0, 0]
click at [1048, 326] on input "0" at bounding box center [1112, 339] width 138 height 27
type input "+2"
type input "2"
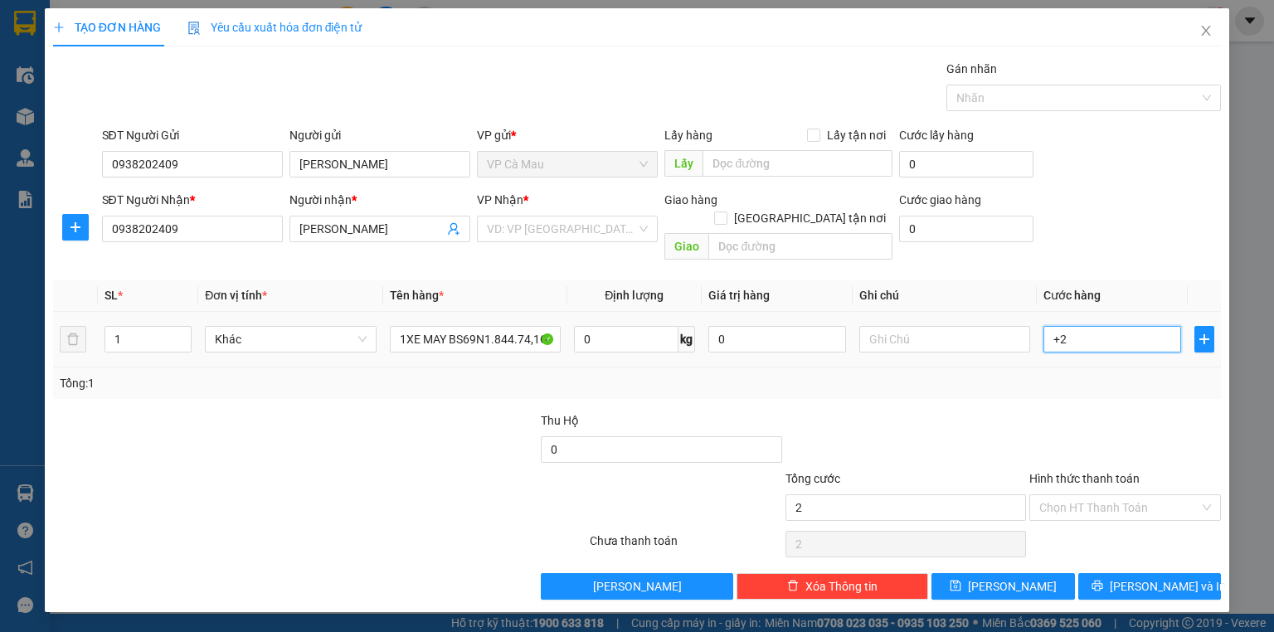
type input "+25"
type input "25"
type input "+250"
type input "250"
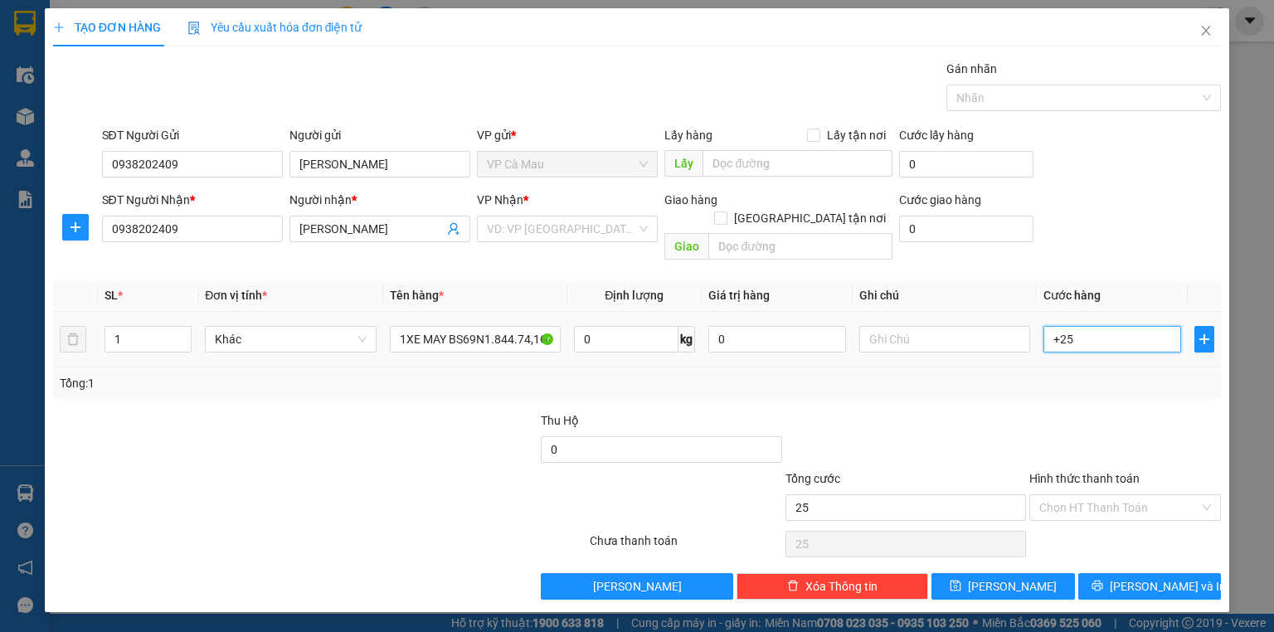
type input "250"
type input "250.000"
click at [889, 326] on input "text" at bounding box center [944, 339] width 171 height 27
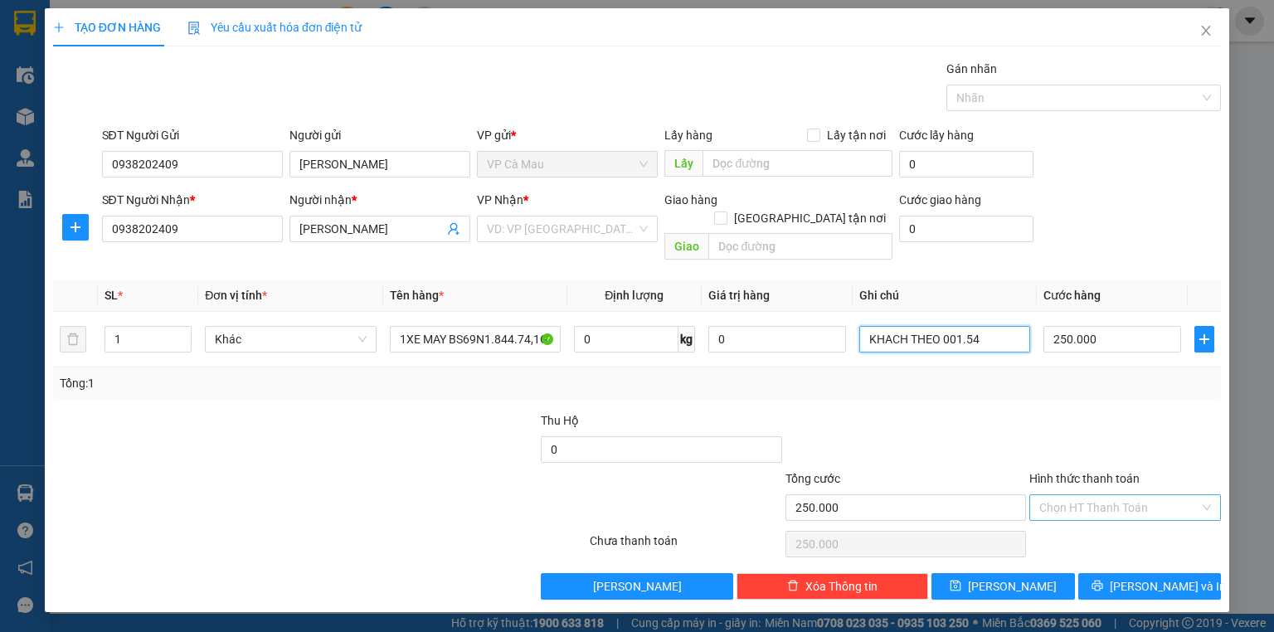
type input "KHACH THEO 001.54"
click at [1137, 495] on input "Hình thức thanh toán" at bounding box center [1119, 507] width 160 height 25
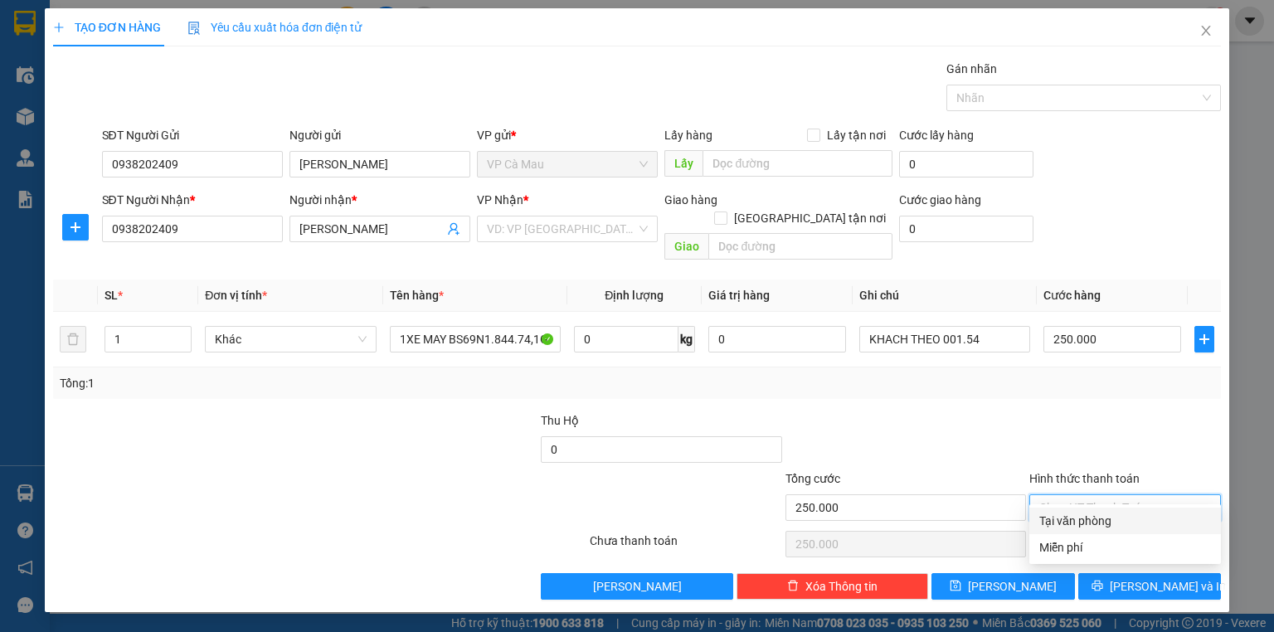
click at [1127, 521] on div "Tại văn phòng" at bounding box center [1125, 521] width 172 height 18
type input "0"
click at [590, 231] on input "search" at bounding box center [561, 228] width 149 height 25
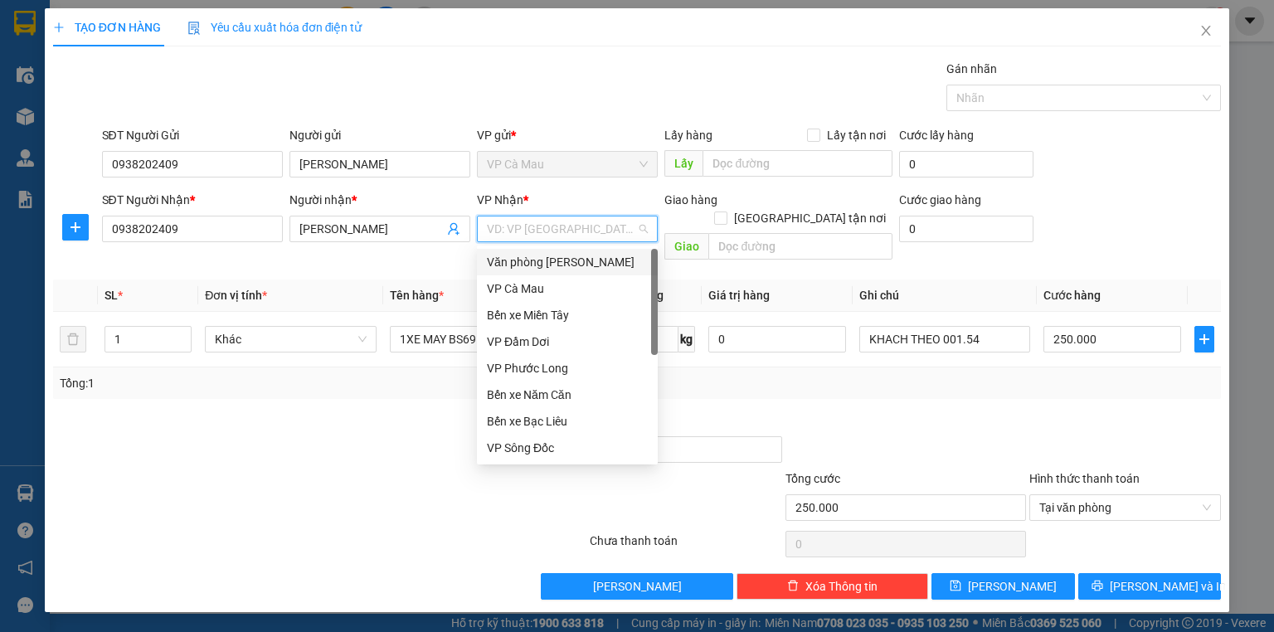
click at [591, 256] on div "Văn phòng [PERSON_NAME]" at bounding box center [567, 262] width 161 height 18
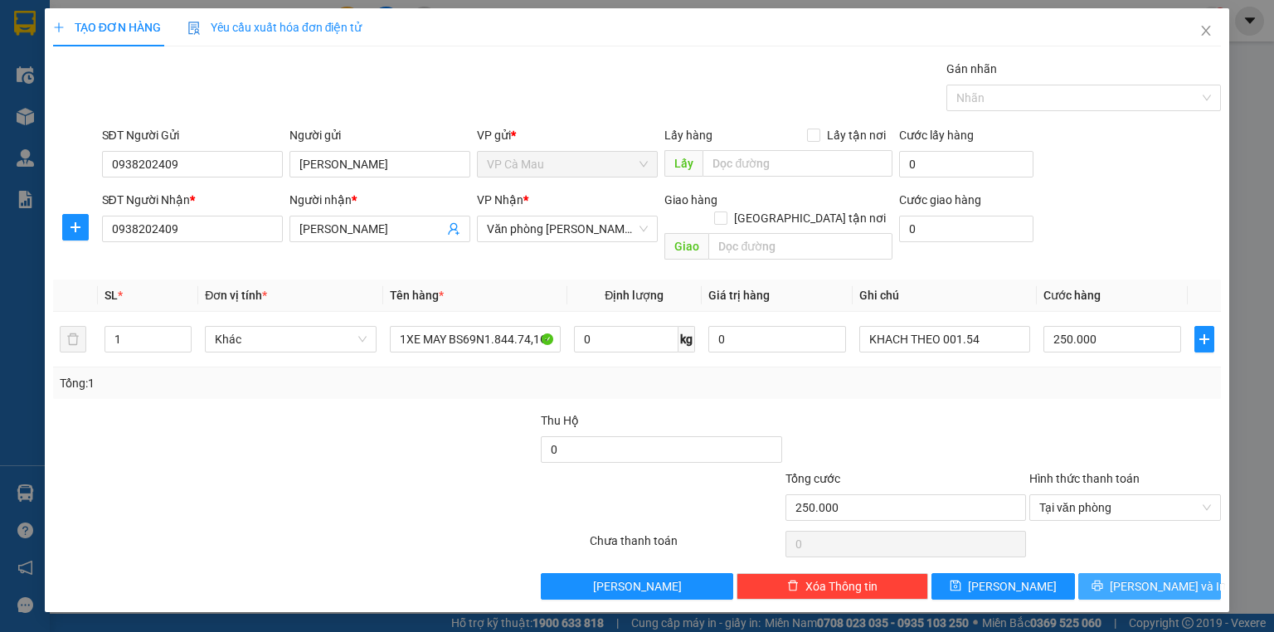
click at [1162, 577] on span "[PERSON_NAME] và In" at bounding box center [1167, 586] width 116 height 18
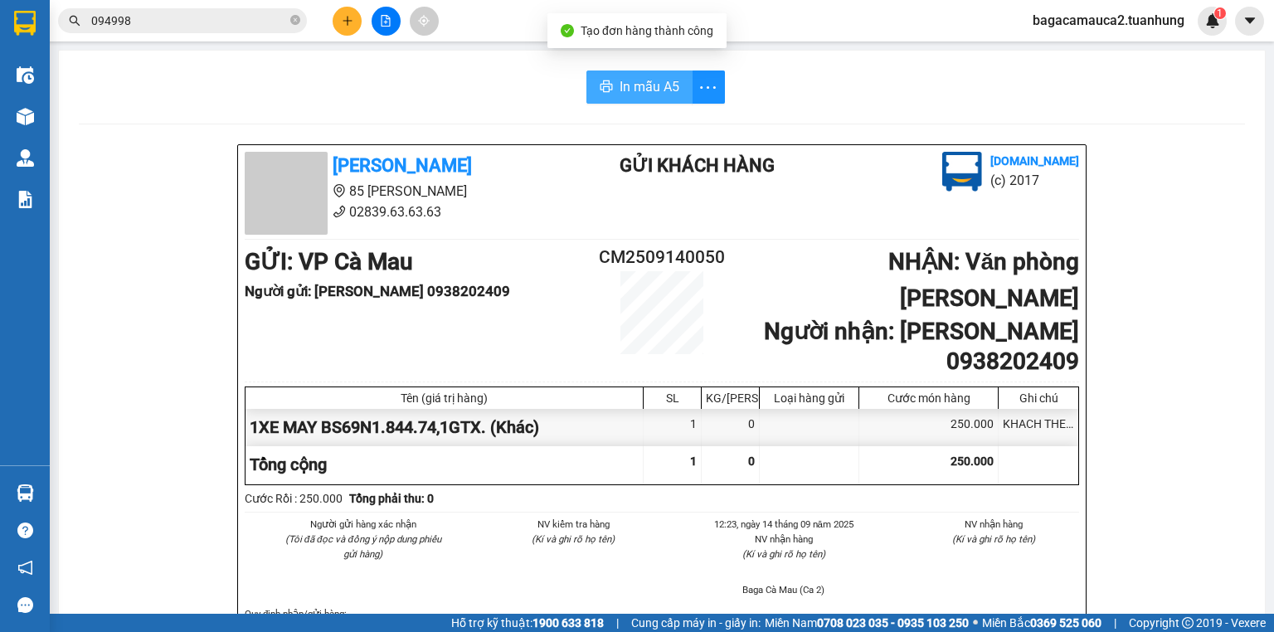
click at [667, 97] on button "In mẫu A5" at bounding box center [639, 86] width 106 height 33
click at [973, 545] on div "Người gửi hàng xác nhận (Tôi đã đọc và đồng ý nộp dung phiếu gửi hàng) NV kiểm …" at bounding box center [661, 562] width 841 height 90
drag, startPoint x: 983, startPoint y: 544, endPoint x: 342, endPoint y: 22, distance: 826.9
click at [342, 22] on icon "plus" at bounding box center [348, 21] width 12 height 12
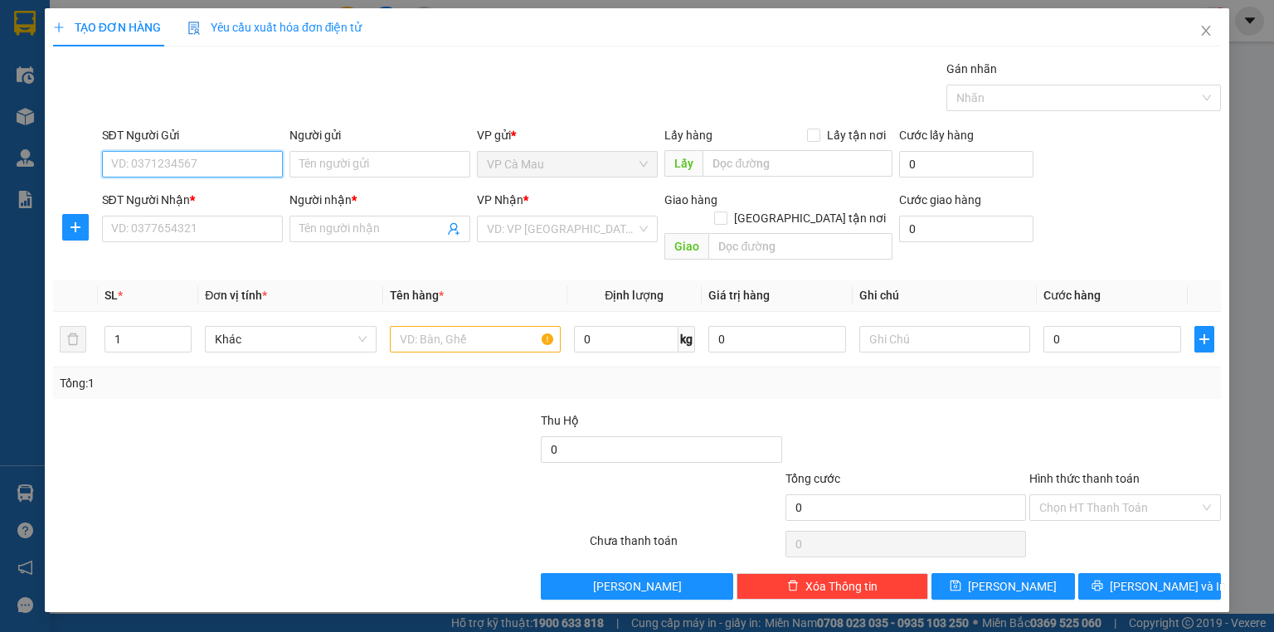
click at [209, 165] on input "SĐT Người Gửi" at bounding box center [192, 164] width 181 height 27
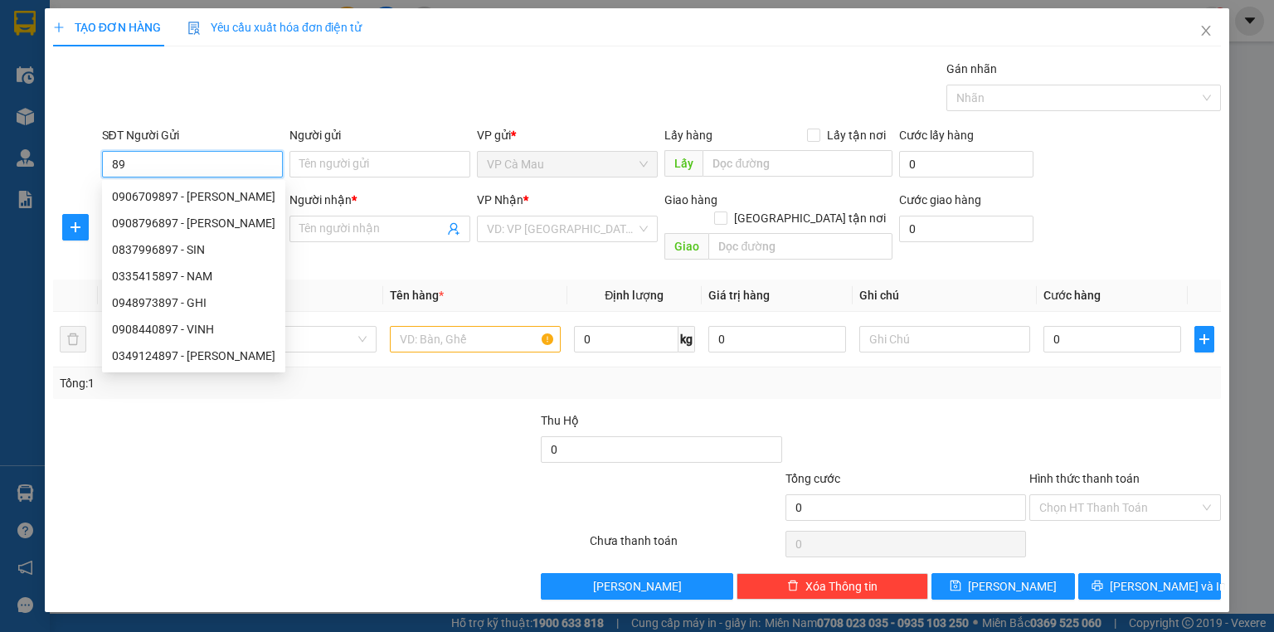
type input "8"
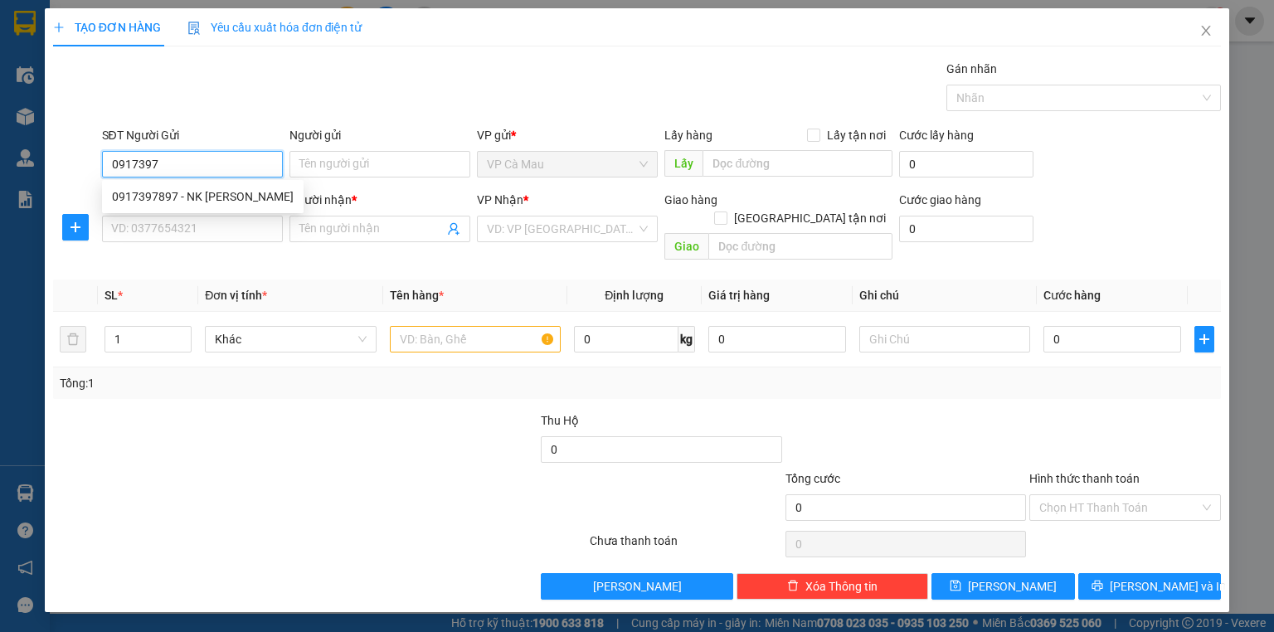
click at [216, 202] on div "0917397897 - NK KIM LONG" at bounding box center [203, 196] width 182 height 18
type input "0917397897"
type input "NK KIM LONG"
type input "0917397897"
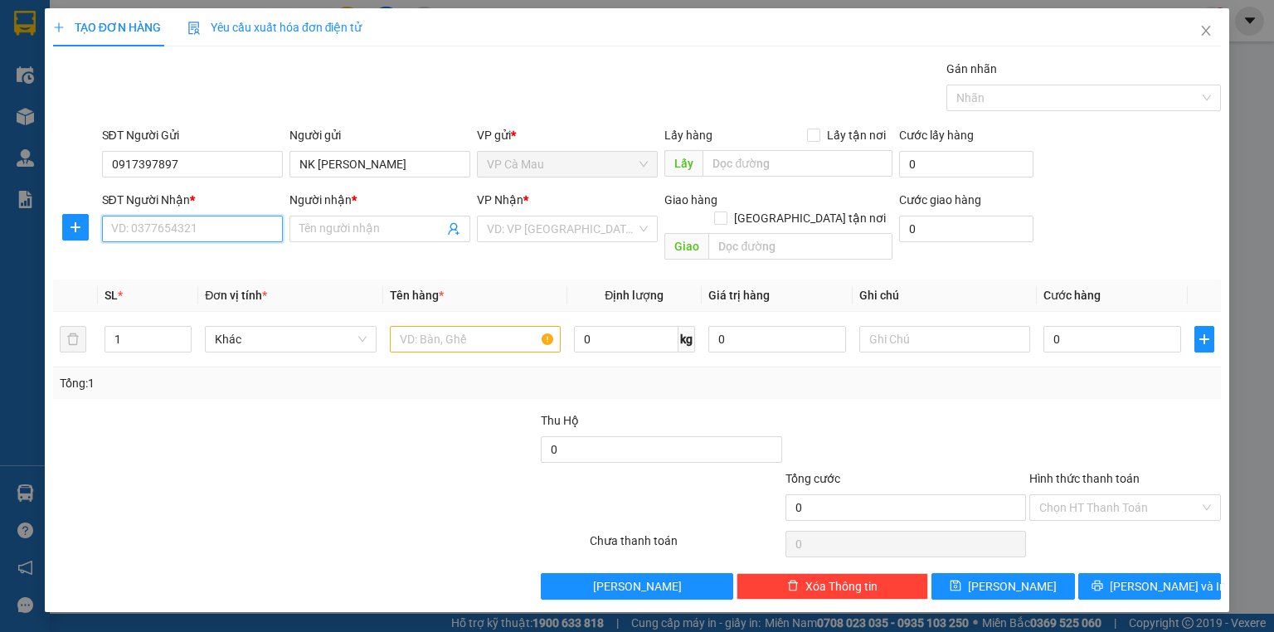
click at [199, 230] on input "SĐT Người Nhận *" at bounding box center [192, 229] width 181 height 27
click at [191, 255] on div "0396641566 - TRƯƠNG MINH LAB" at bounding box center [203, 261] width 182 height 18
type input "0396641566"
type input "TRƯƠNG MINH LAB"
click at [431, 326] on input "text" at bounding box center [475, 339] width 171 height 27
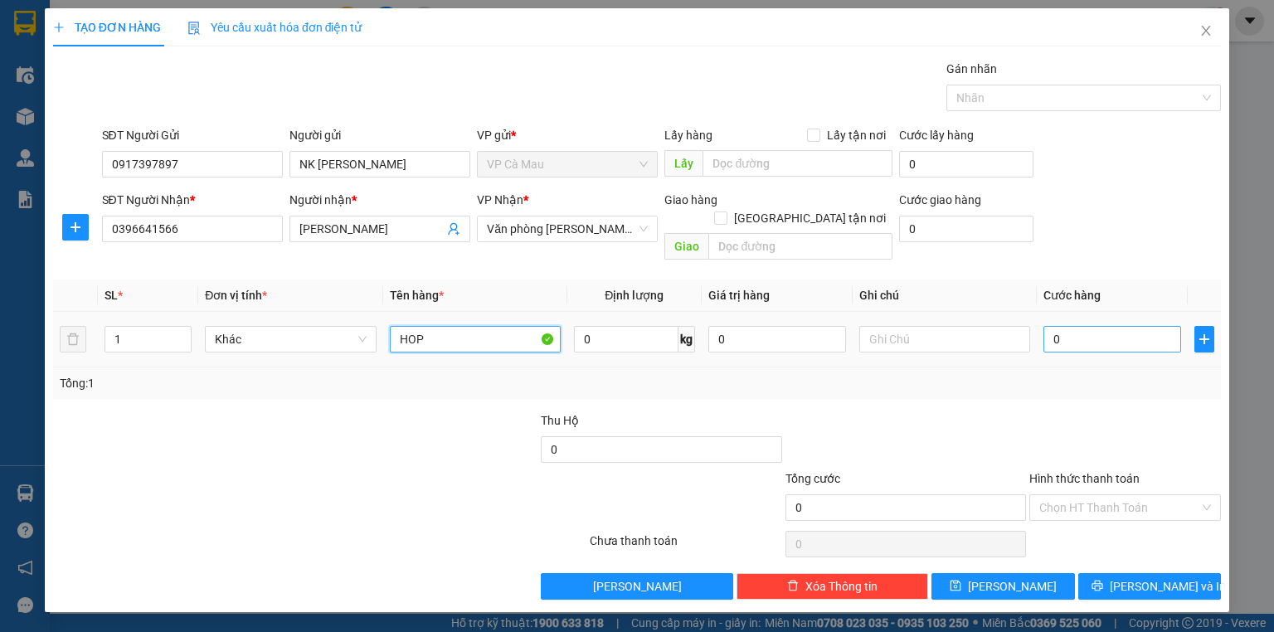
type input "HOP"
click at [1049, 326] on input "0" at bounding box center [1112, 339] width 138 height 27
type input "+3"
type input "3"
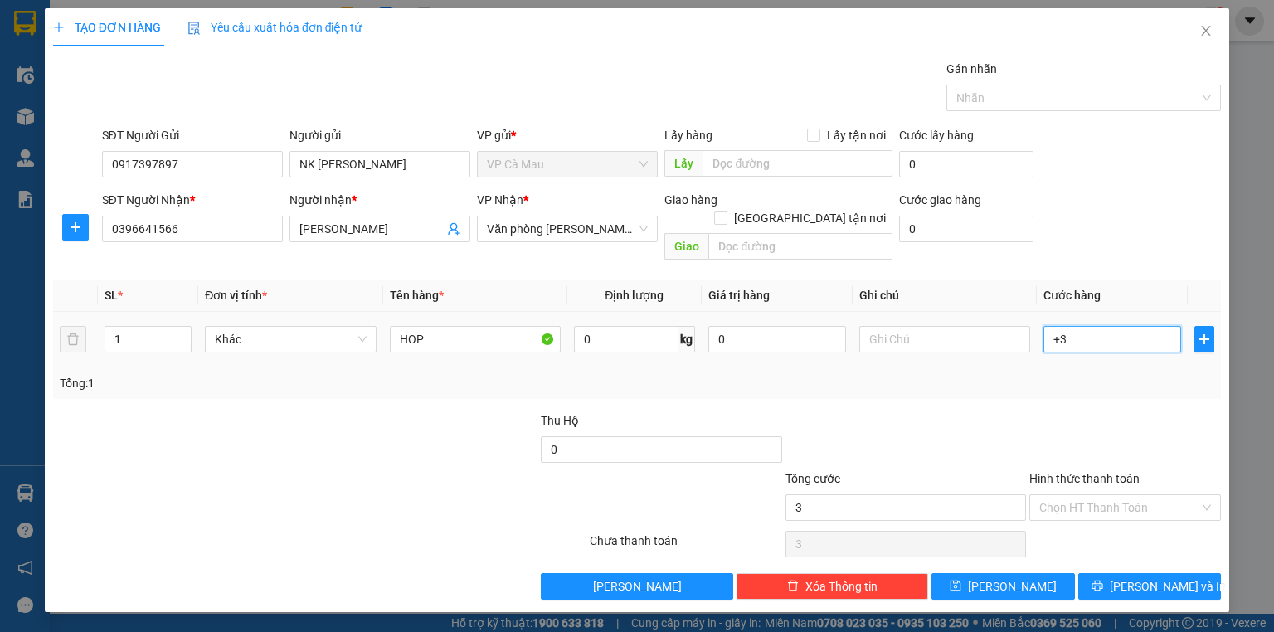
type input "+30"
type input "30"
type input "30.000"
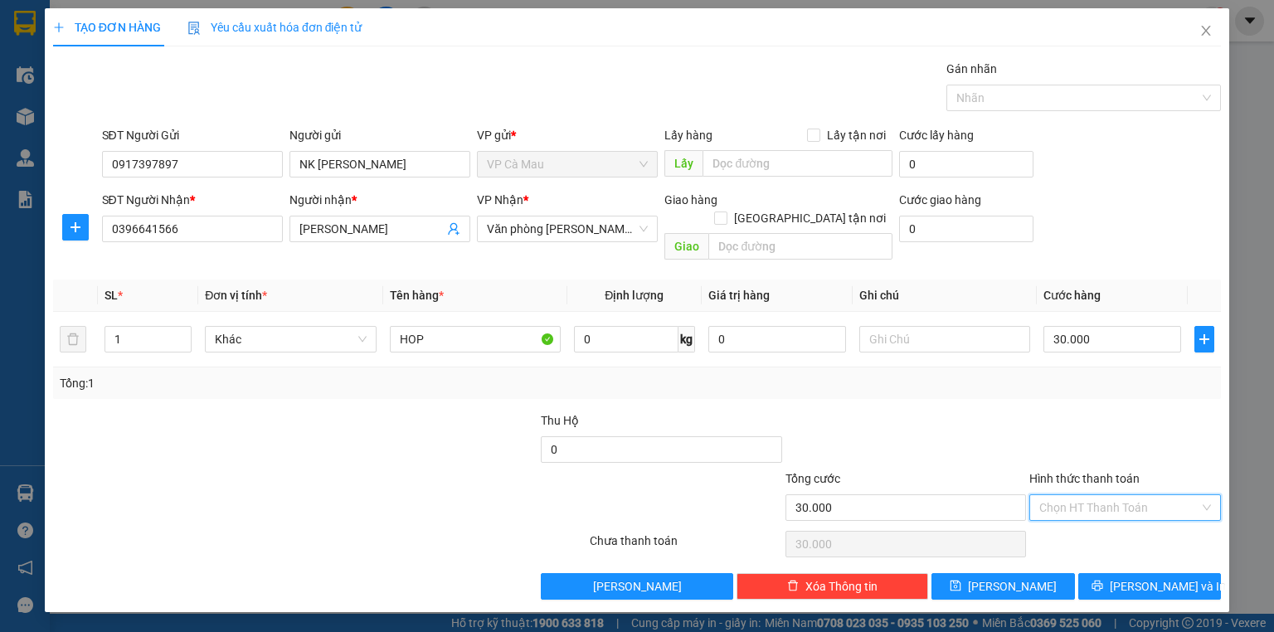
drag, startPoint x: 1172, startPoint y: 478, endPoint x: 1163, endPoint y: 507, distance: 29.6
click at [1171, 495] on input "Hình thức thanh toán" at bounding box center [1119, 507] width 160 height 25
drag, startPoint x: 1157, startPoint y: 518, endPoint x: 1157, endPoint y: 547, distance: 29.0
click at [1157, 518] on div "Tại văn phòng" at bounding box center [1125, 521] width 172 height 18
type input "0"
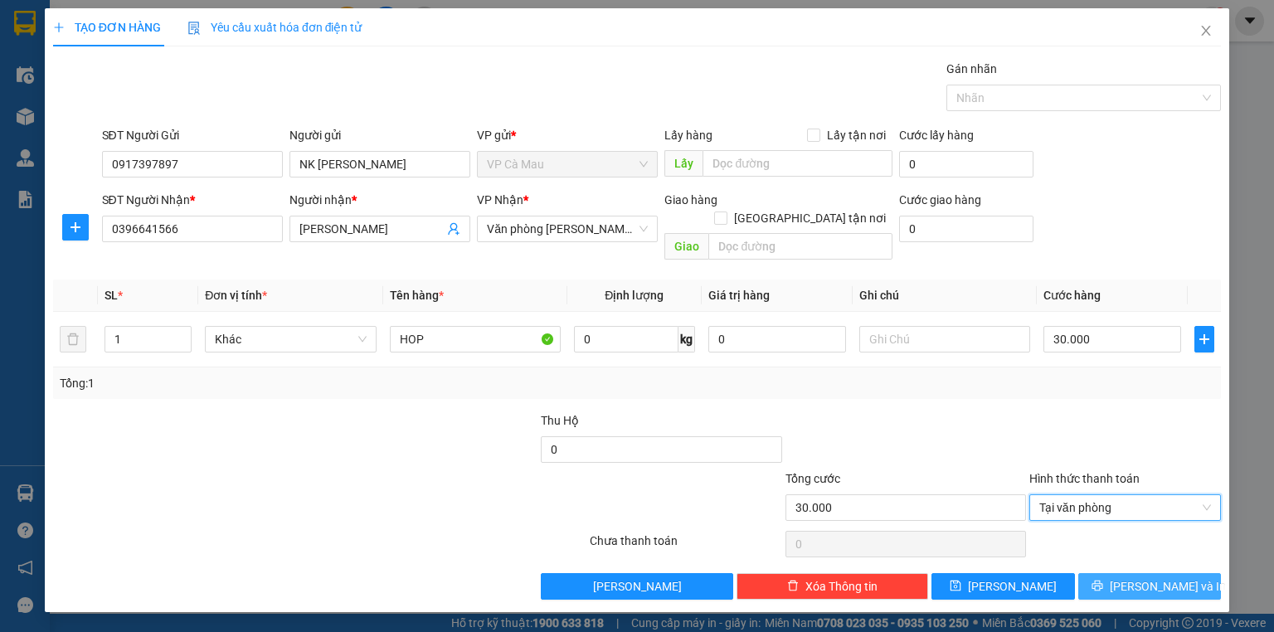
click at [1157, 577] on span "[PERSON_NAME] và In" at bounding box center [1167, 586] width 116 height 18
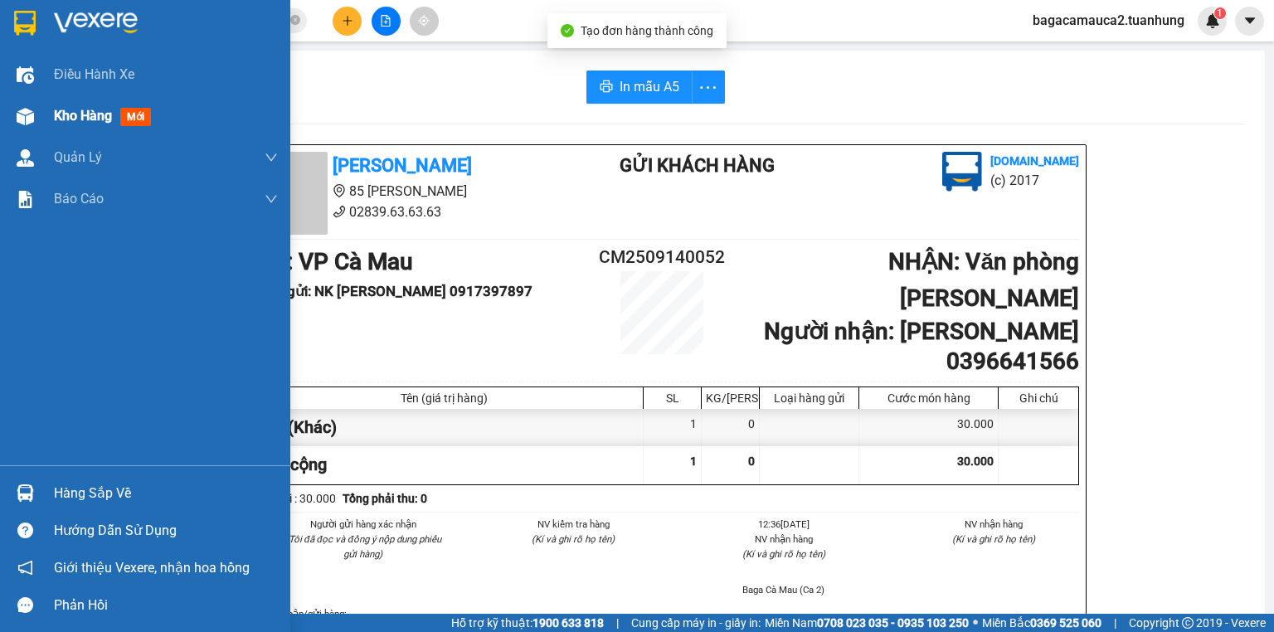
click at [46, 109] on div "Kho hàng mới" at bounding box center [145, 115] width 290 height 41
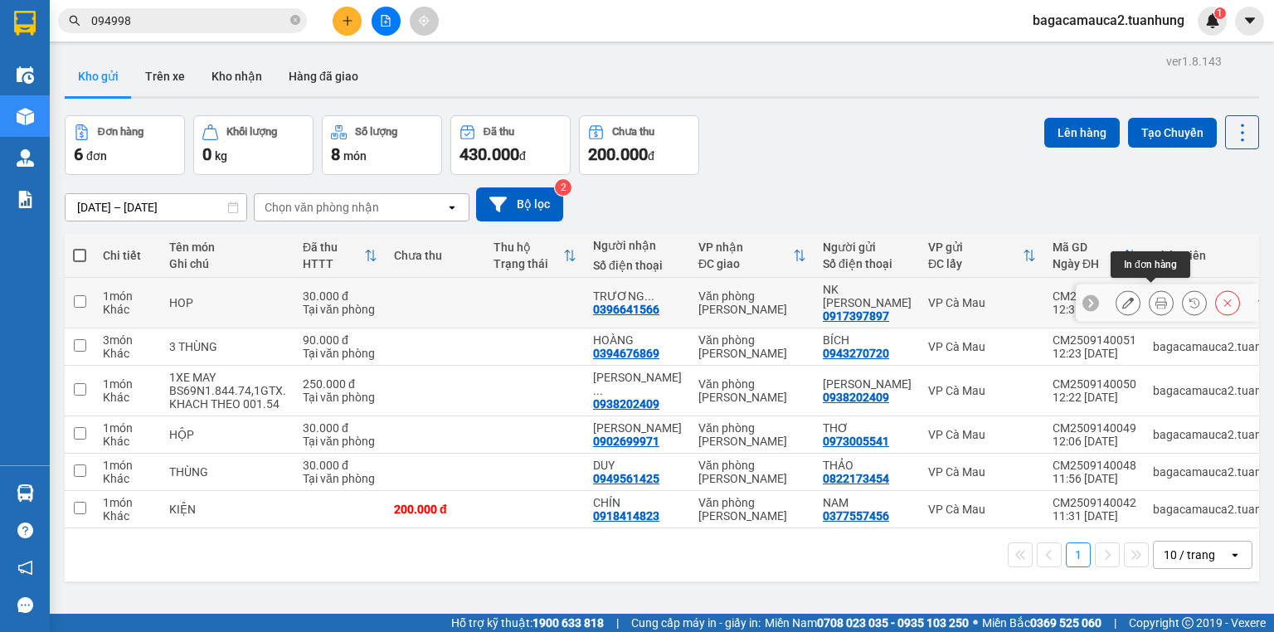
click at [1155, 298] on icon at bounding box center [1161, 303] width 12 height 12
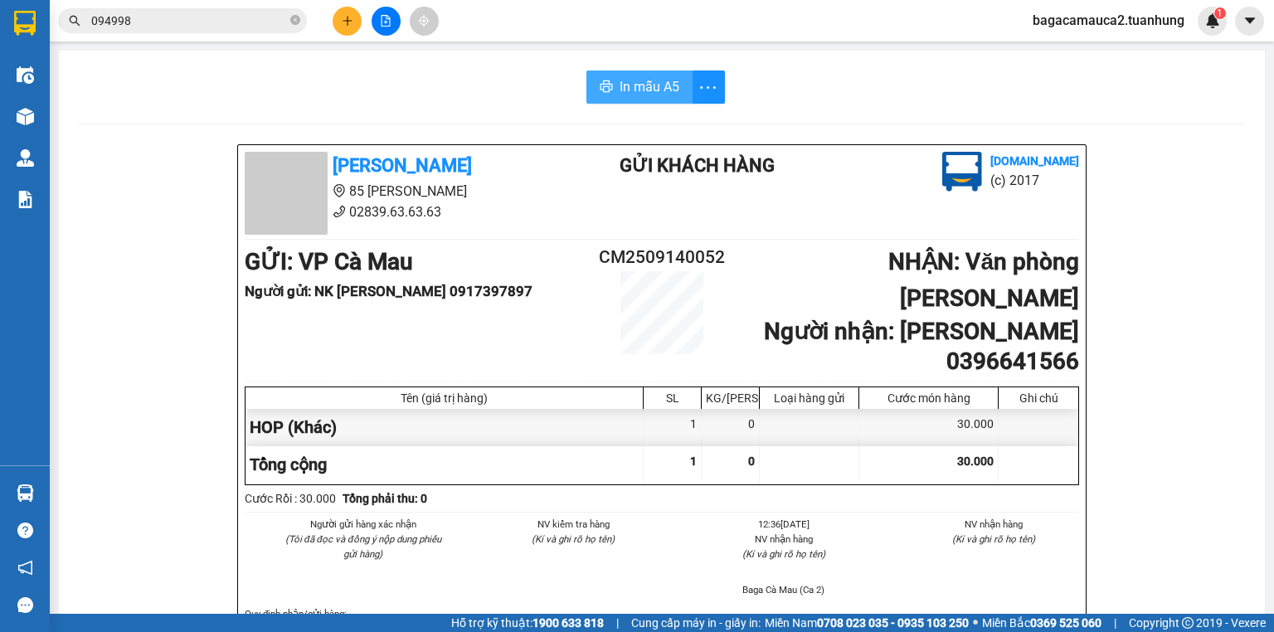
click at [660, 90] on span "In mẫu A5" at bounding box center [649, 86] width 60 height 21
click at [292, 17] on icon "close-circle" at bounding box center [295, 20] width 10 height 10
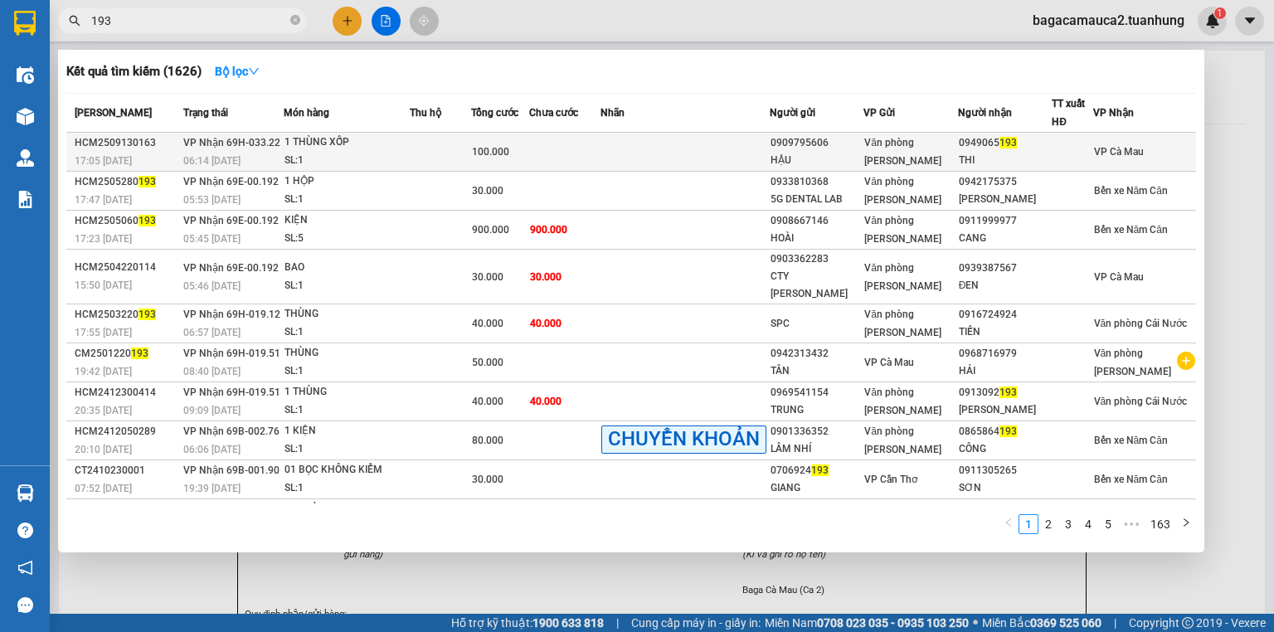
type input "193"
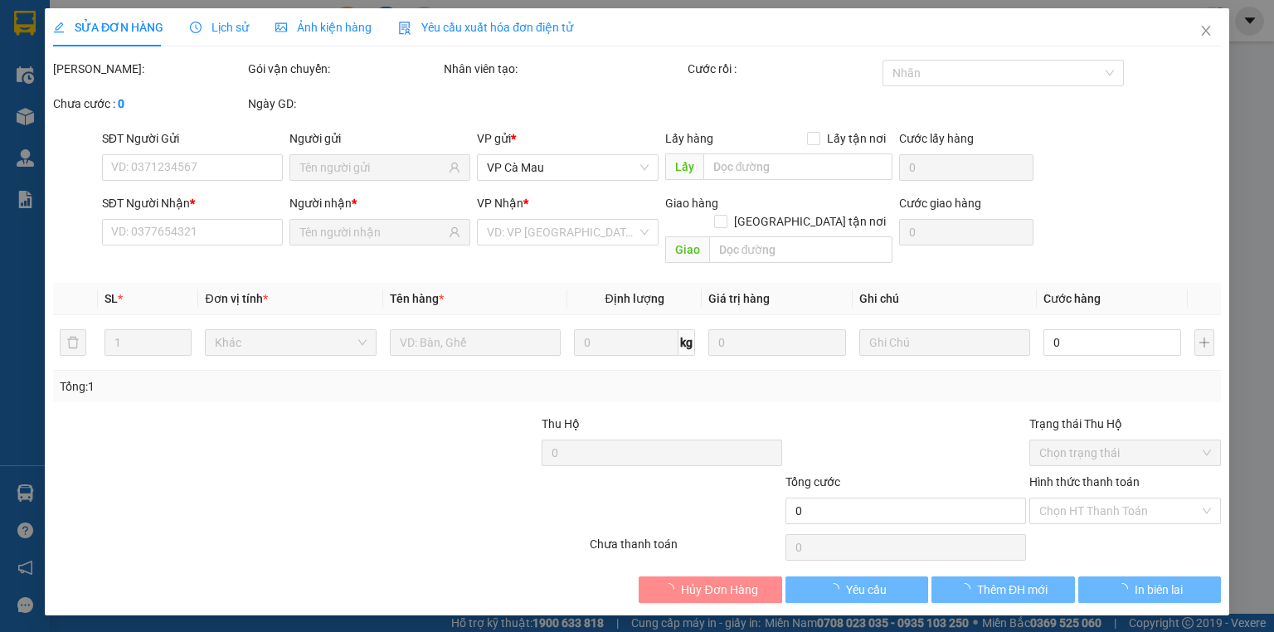
type input "0909795606"
type input "HẬU"
type input "0949065193"
type input "THI"
type input "100.000"
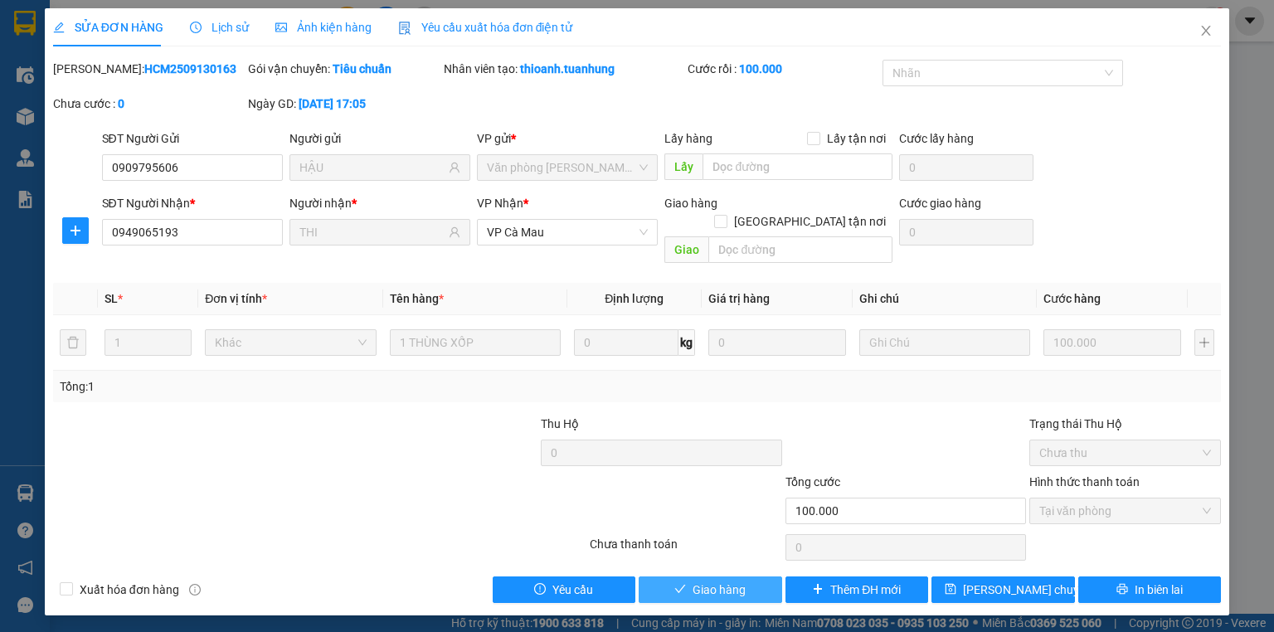
click at [750, 576] on button "Giao hàng" at bounding box center [709, 589] width 143 height 27
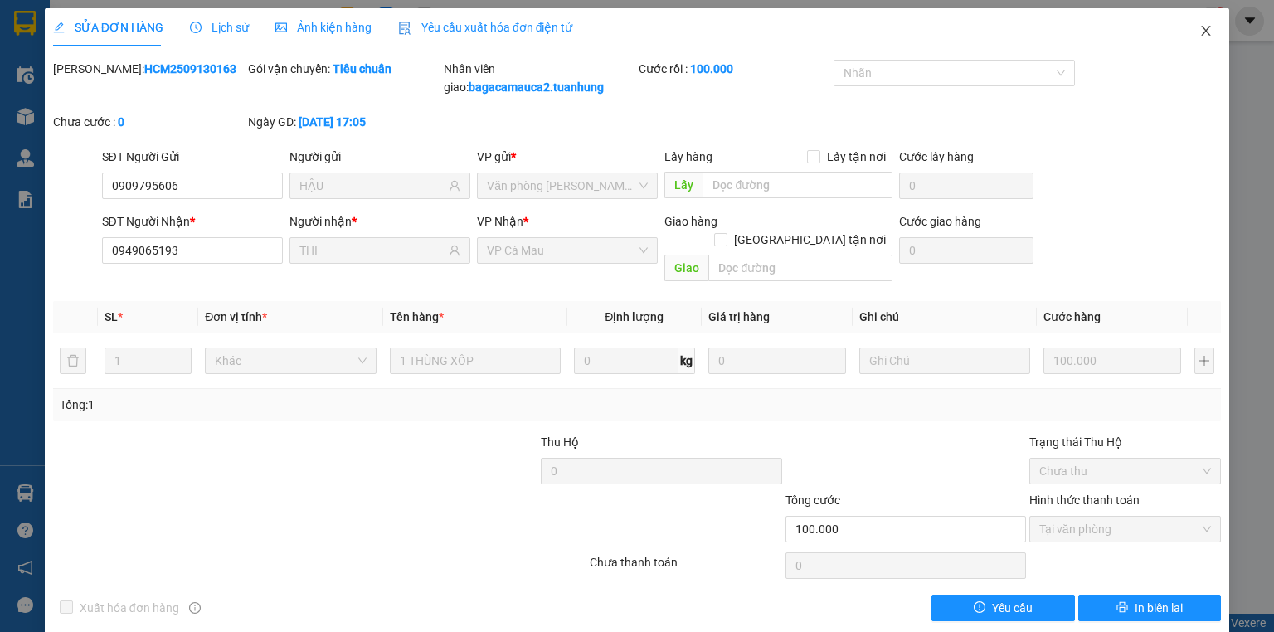
click at [1202, 23] on span "Close" at bounding box center [1205, 31] width 46 height 46
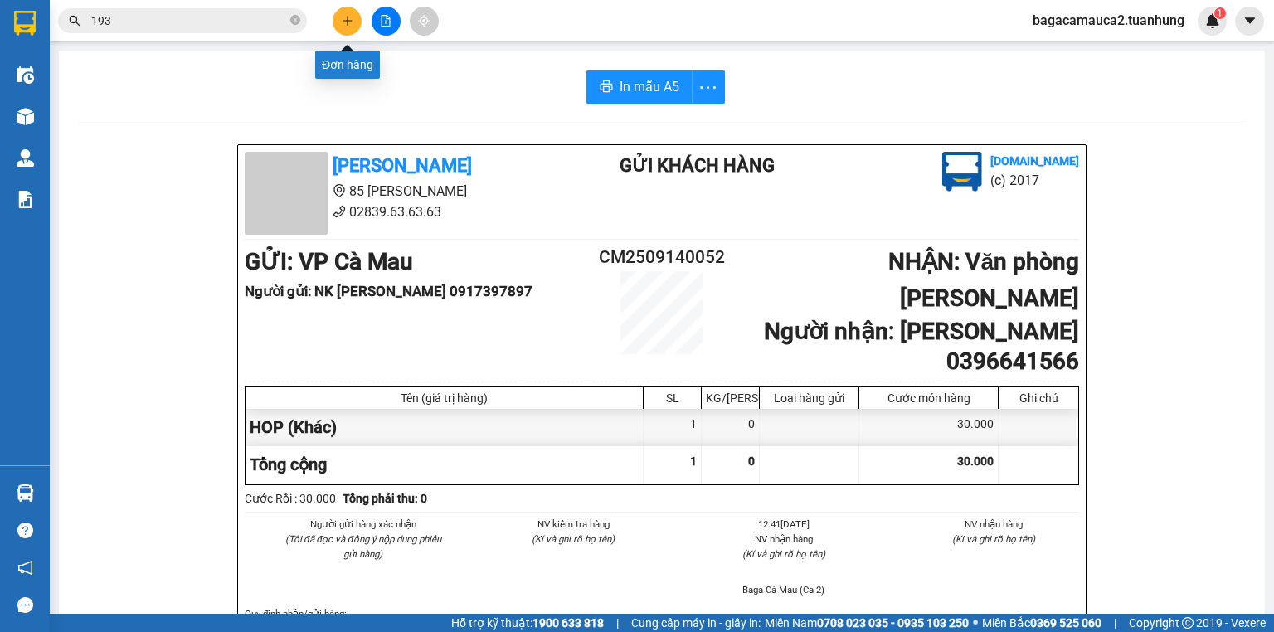
click at [352, 19] on icon "plus" at bounding box center [348, 21] width 12 height 12
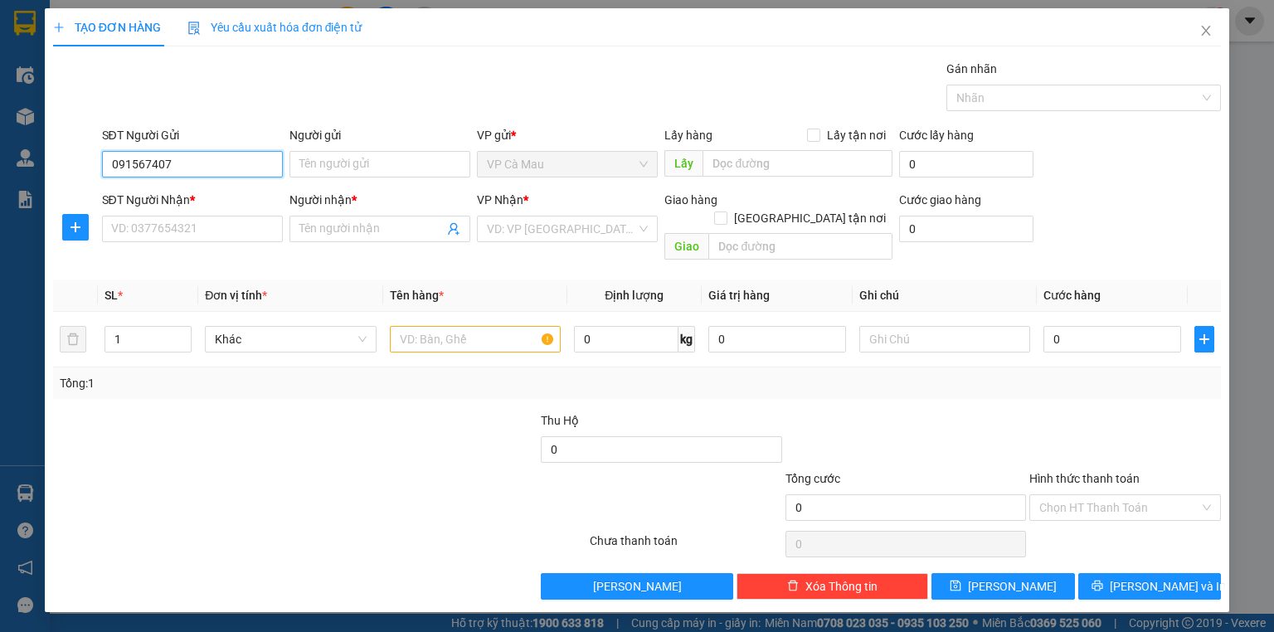
type input "0915674077"
click at [249, 194] on div "0915674077 - ĐỨC THUẦN" at bounding box center [193, 196] width 163 height 18
type input "ĐỨC THUẦN"
type input "0915674077"
click at [246, 214] on div "SĐT Người Nhận *" at bounding box center [192, 203] width 181 height 25
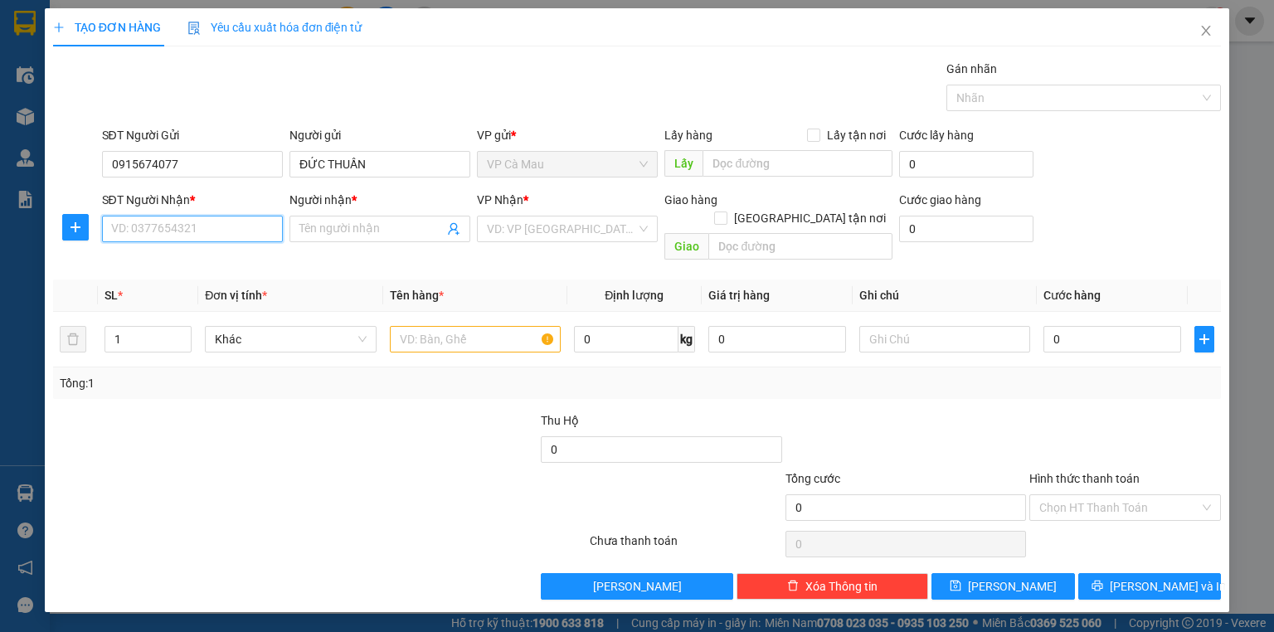
click at [246, 227] on input "SĐT Người Nhận *" at bounding box center [192, 229] width 181 height 27
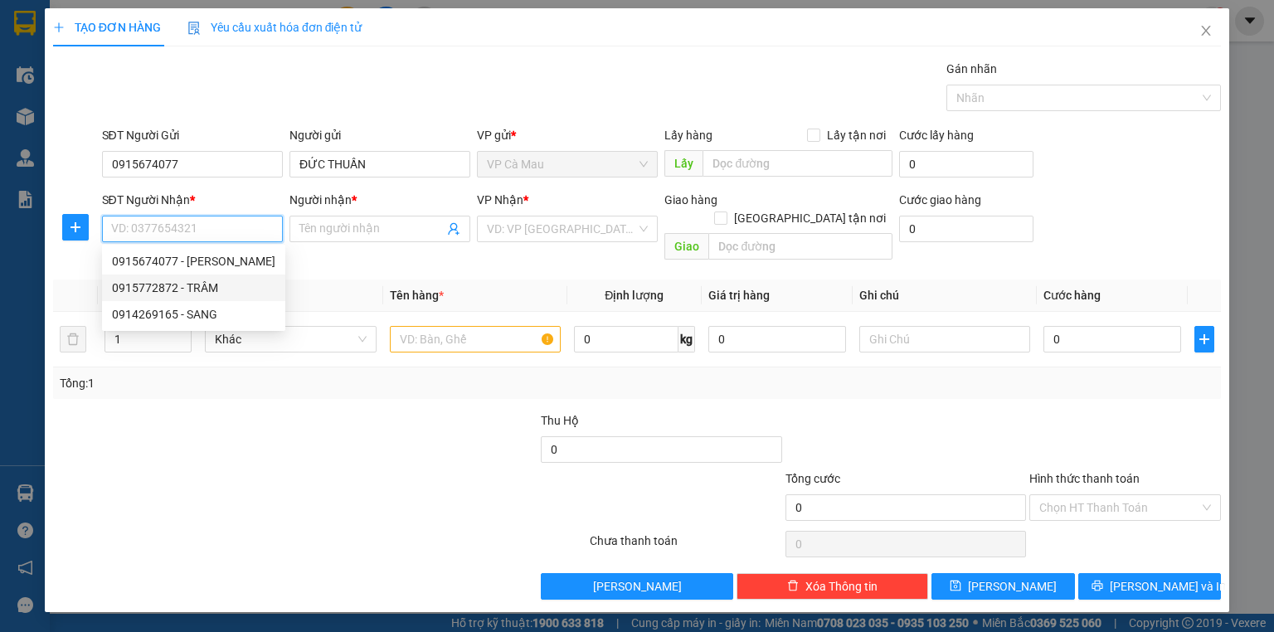
click at [249, 285] on div "0915772872 - TRÂM" at bounding box center [193, 288] width 163 height 18
type input "0915772872"
type input "TRÂM"
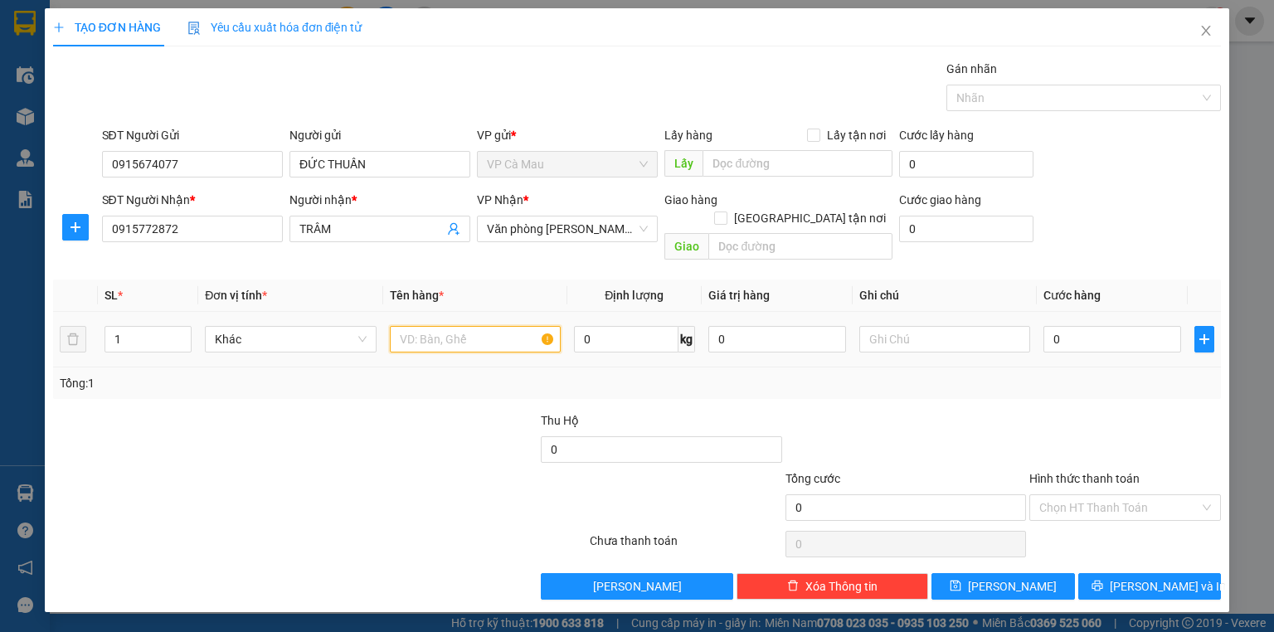
click at [426, 326] on input "text" at bounding box center [475, 339] width 171 height 27
type input "THÙNG"
click at [1080, 326] on input "0" at bounding box center [1112, 339] width 138 height 27
type input "3"
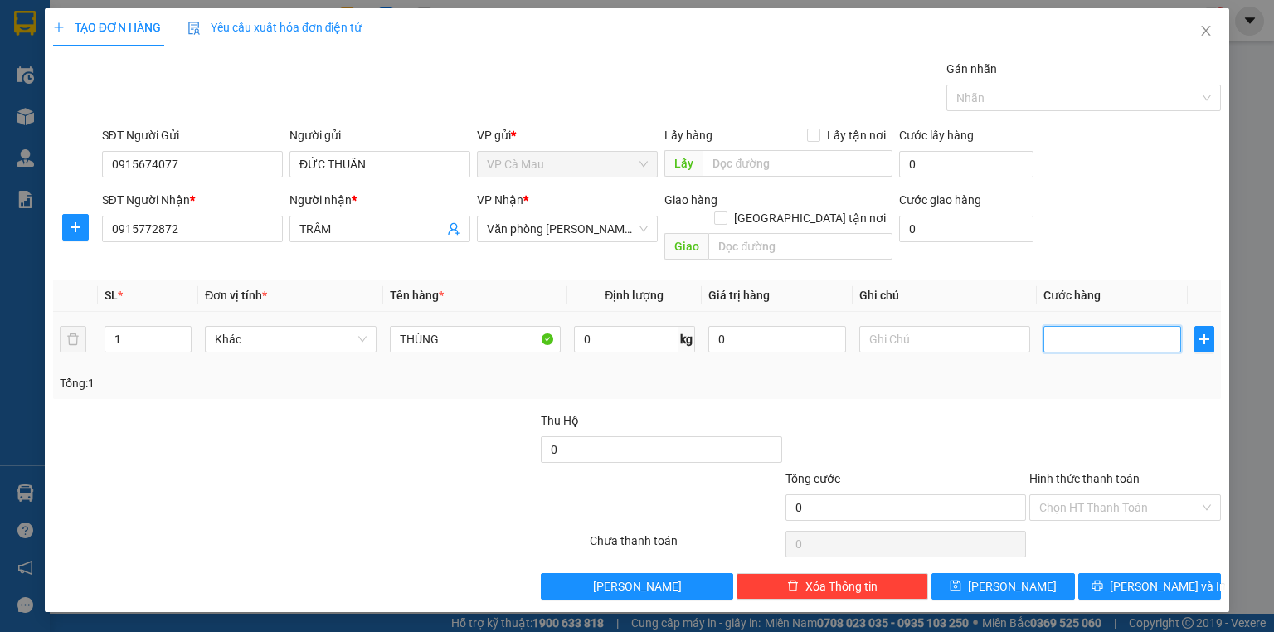
type input "3"
type input "30"
click at [1118, 495] on input "Hình thức thanh toán" at bounding box center [1119, 507] width 160 height 25
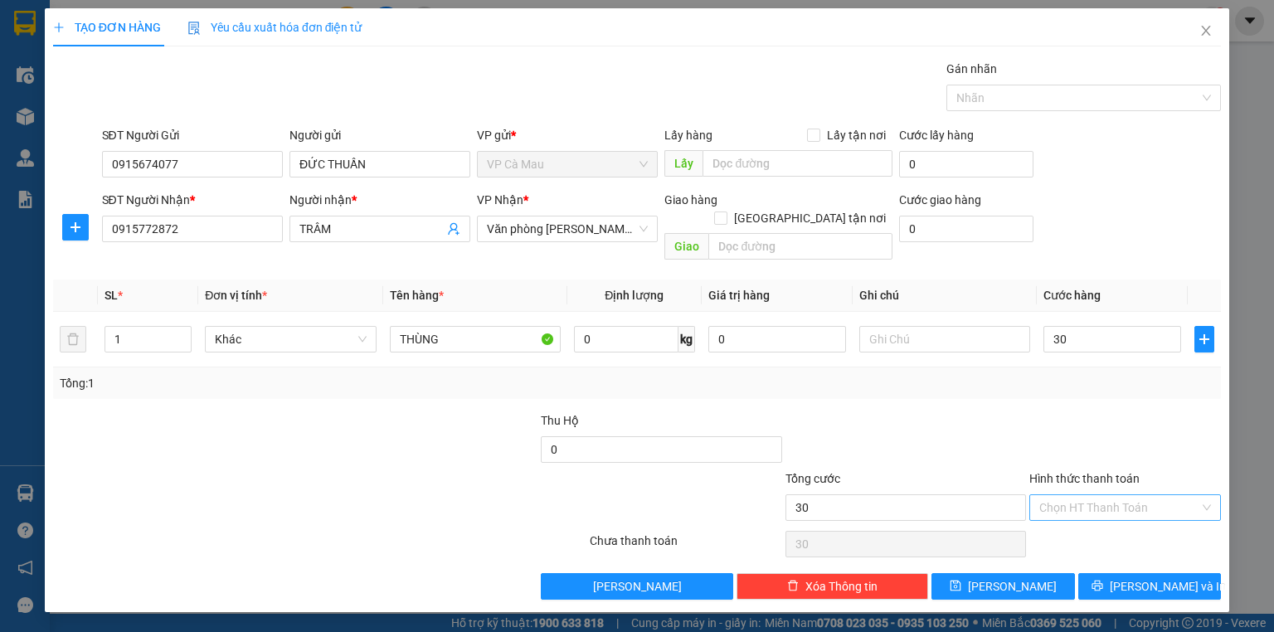
type input "30.000"
click at [1133, 516] on div "Tại văn phòng" at bounding box center [1125, 521] width 172 height 18
type input "0"
click at [1148, 577] on span "[PERSON_NAME] và In" at bounding box center [1167, 586] width 116 height 18
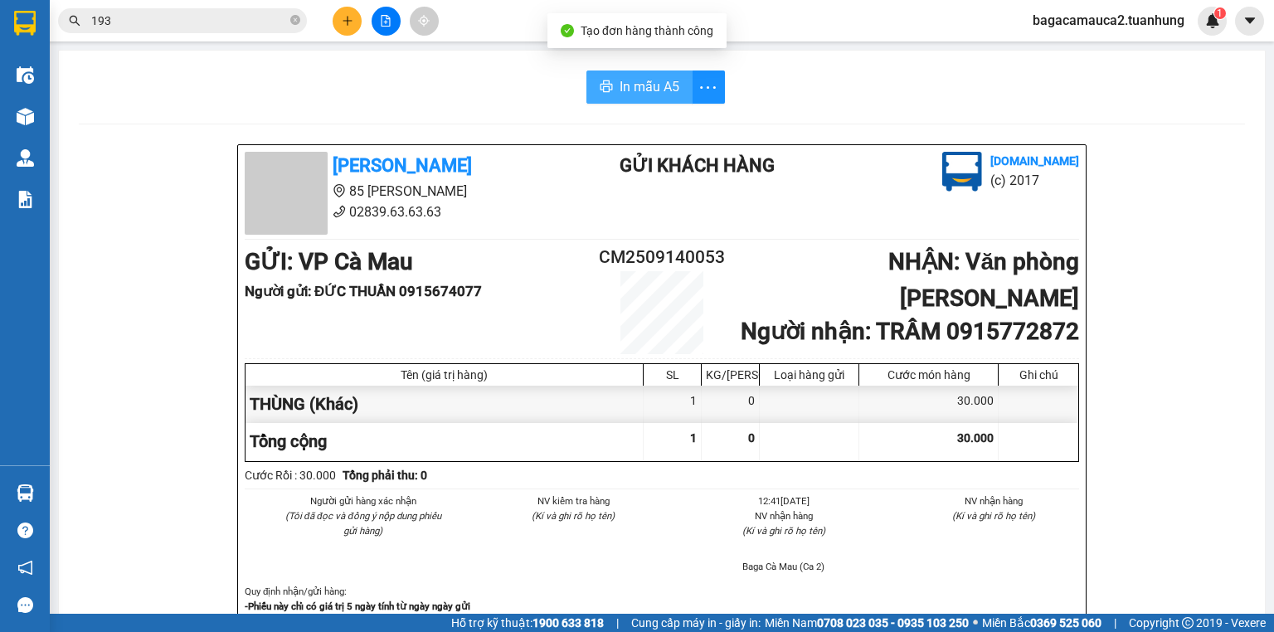
click at [667, 92] on span "In mẫu A5" at bounding box center [649, 86] width 60 height 21
